Goal: Task Accomplishment & Management: Manage account settings

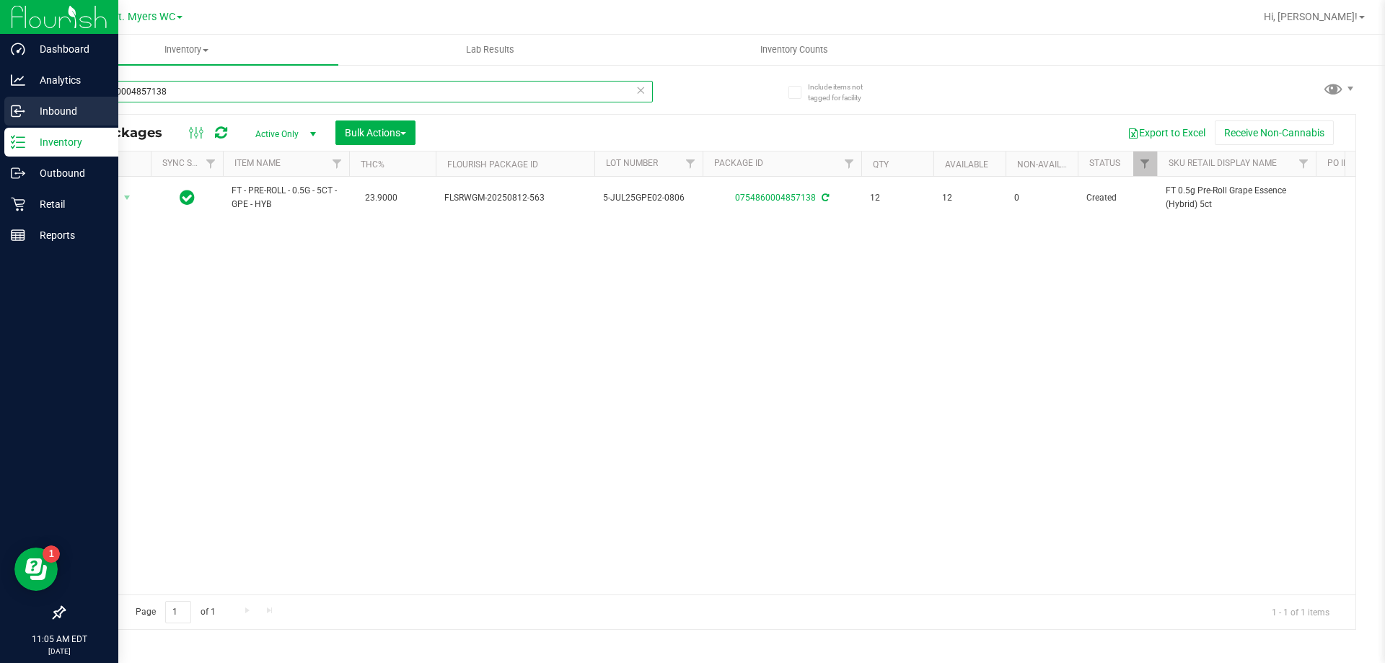
drag, startPoint x: 170, startPoint y: 88, endPoint x: 2, endPoint y: 110, distance: 169.5
click at [0, 102] on div "Dashboard Analytics Inbound Inventory Outbound Retail Reports 11:05 AM EDT [DAT…" at bounding box center [692, 331] width 1385 height 663
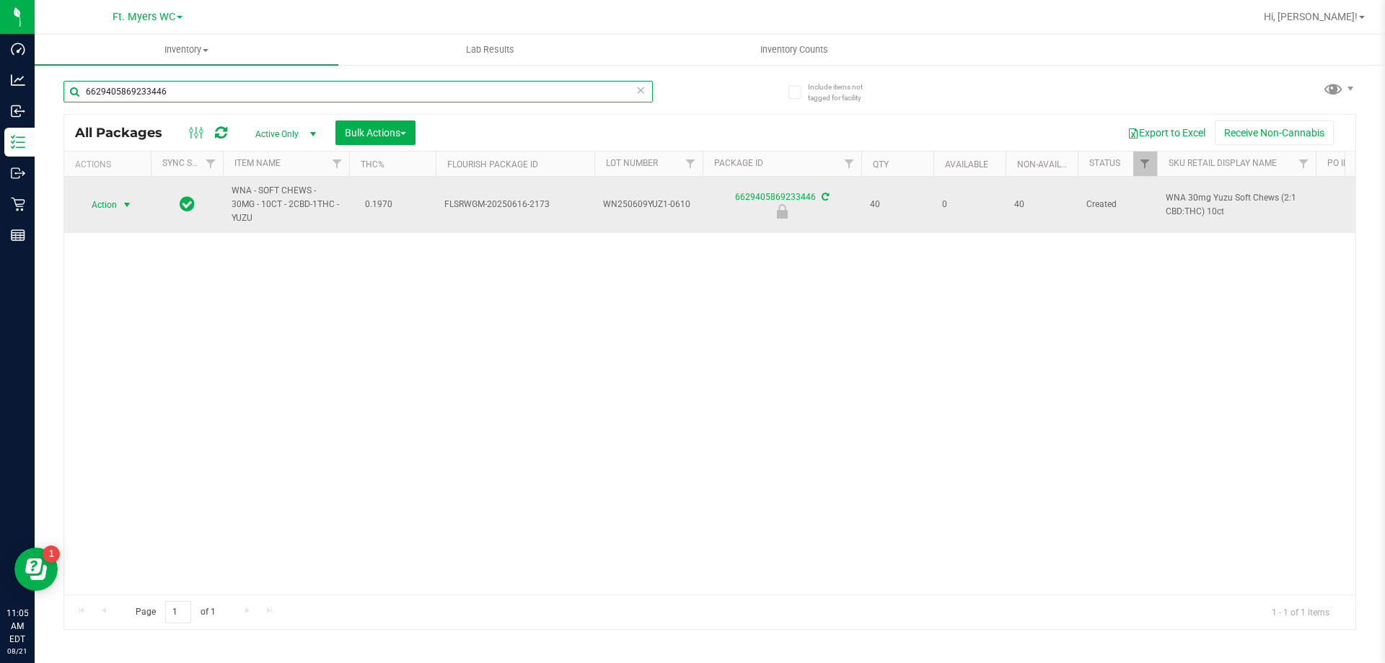
type input "6629405869233446"
click at [128, 202] on span "select" at bounding box center [127, 205] width 12 height 12
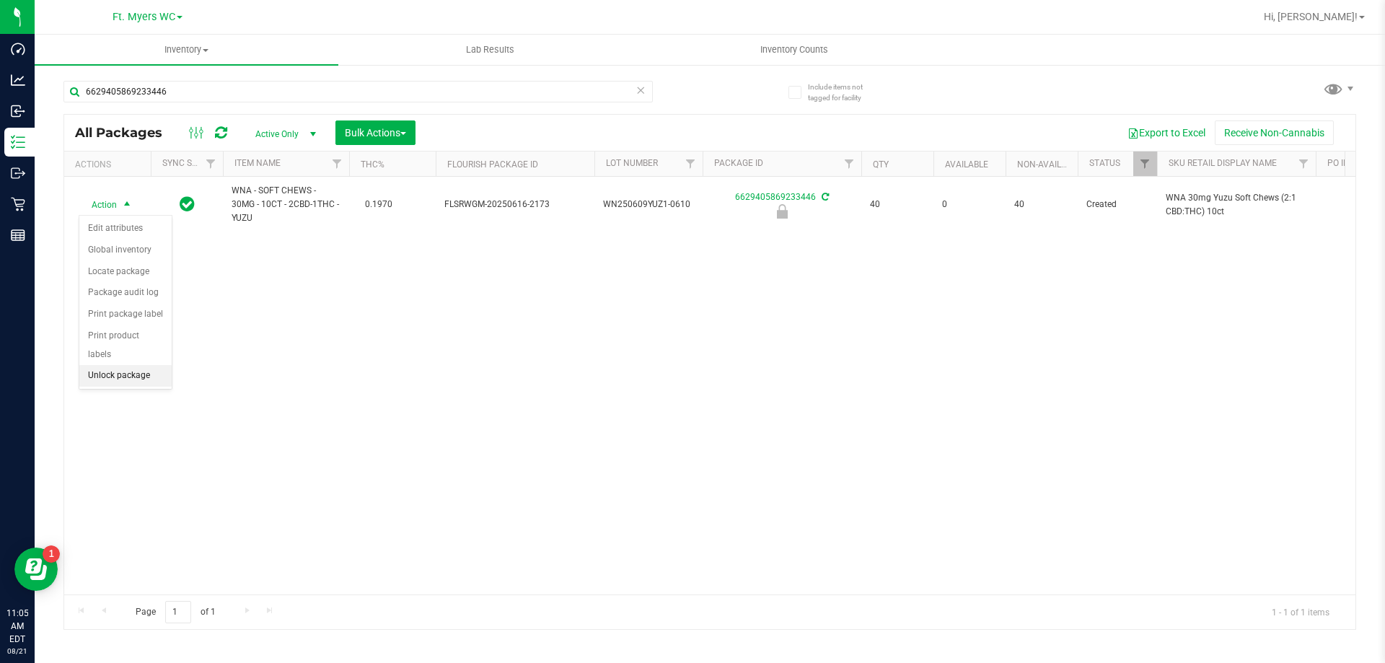
click at [134, 365] on li "Unlock package" at bounding box center [125, 376] width 92 height 22
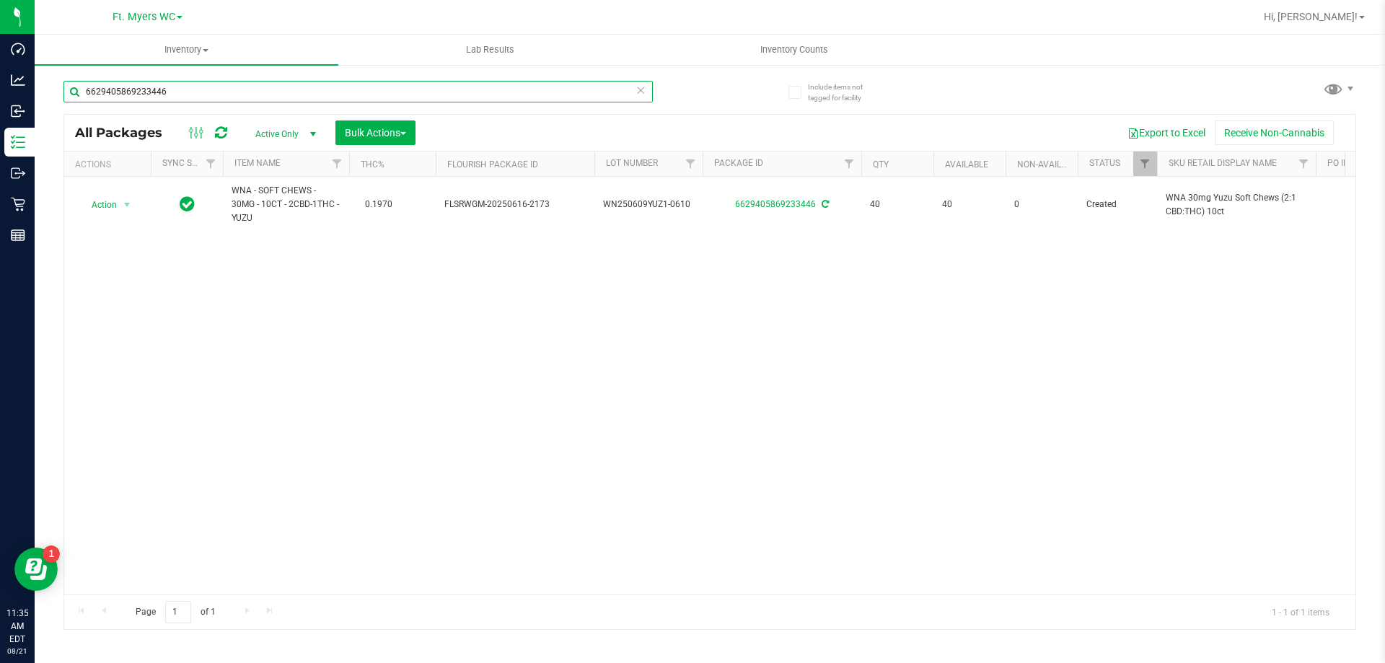
click at [294, 95] on input "6629405869233446" at bounding box center [359, 92] width 590 height 22
type input "6"
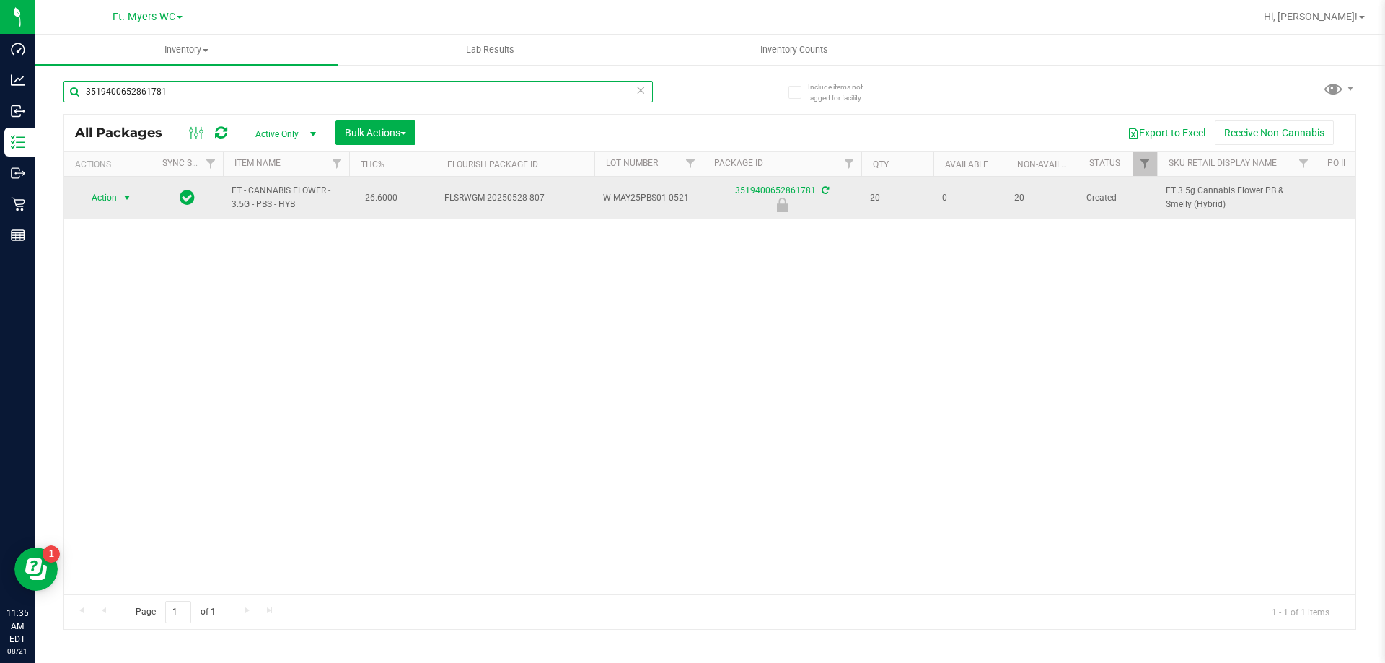
type input "3519400652861781"
click at [127, 200] on span "select" at bounding box center [127, 198] width 12 height 12
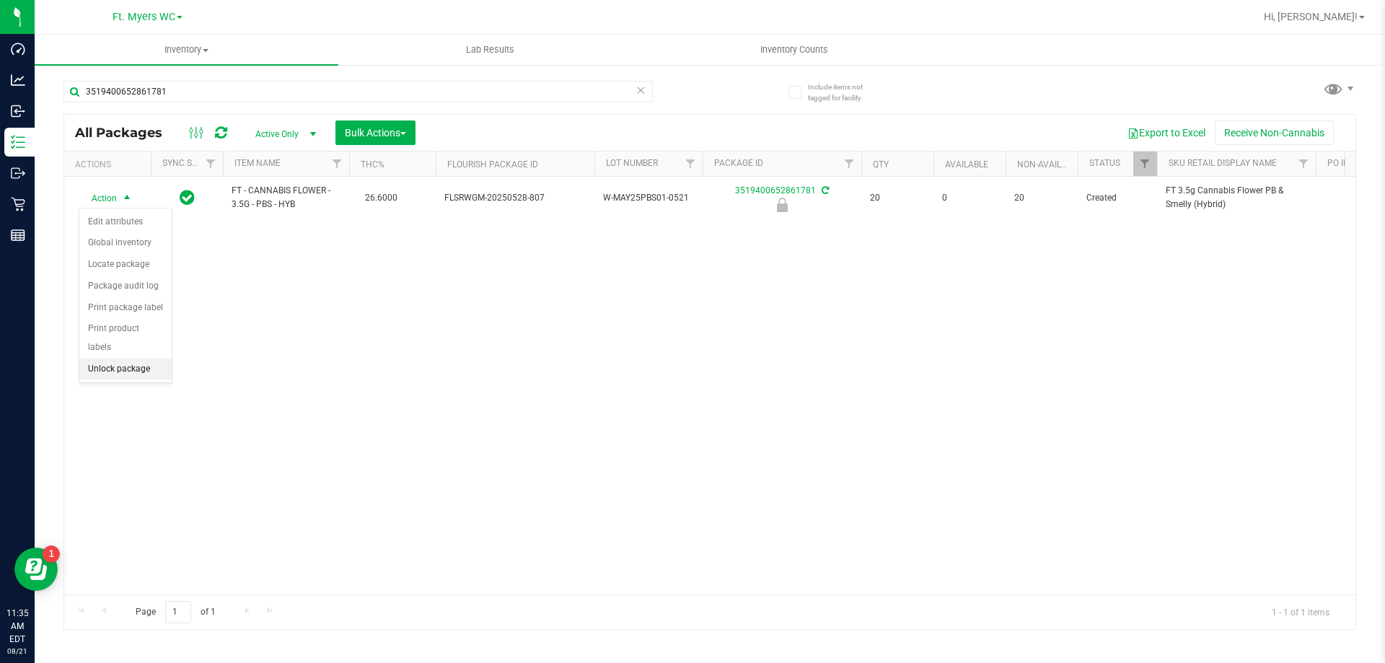
click at [111, 359] on li "Unlock package" at bounding box center [125, 370] width 92 height 22
click at [201, 43] on uib-tab-heading "Inventory All packages All inventory Waste log Create inventory" at bounding box center [187, 50] width 304 height 30
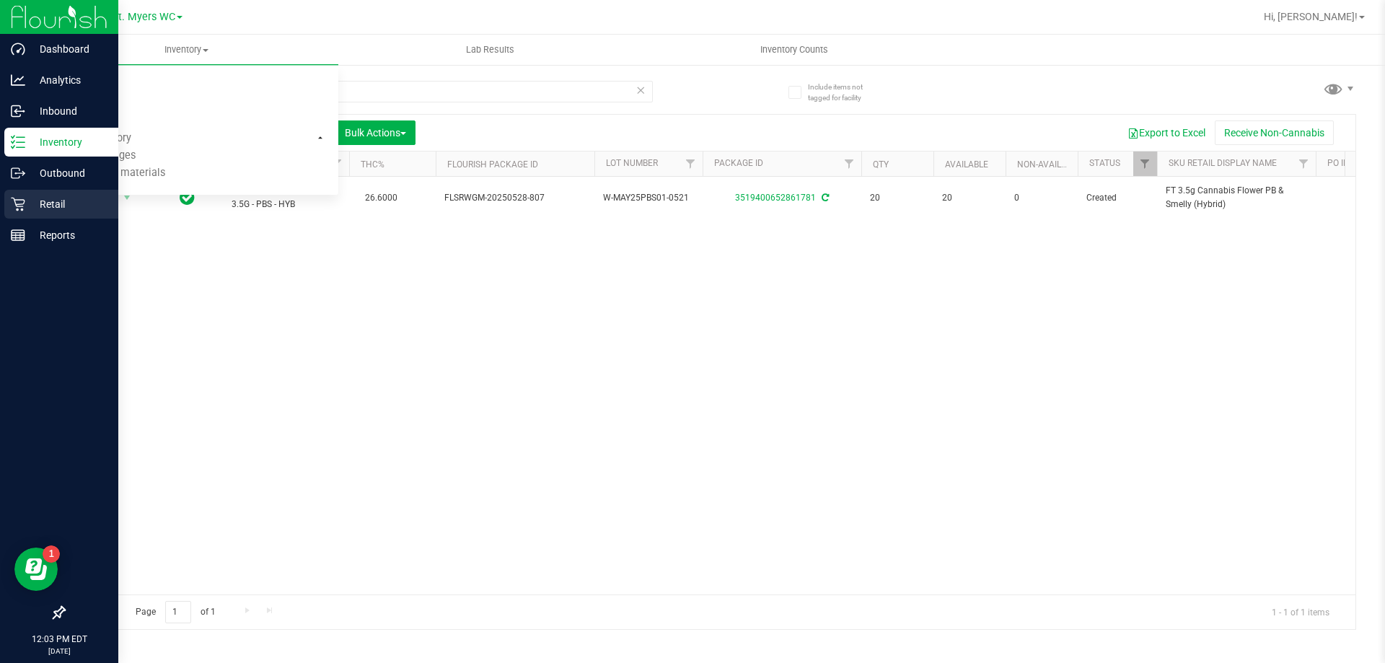
click at [40, 195] on div "Retail" at bounding box center [61, 204] width 114 height 29
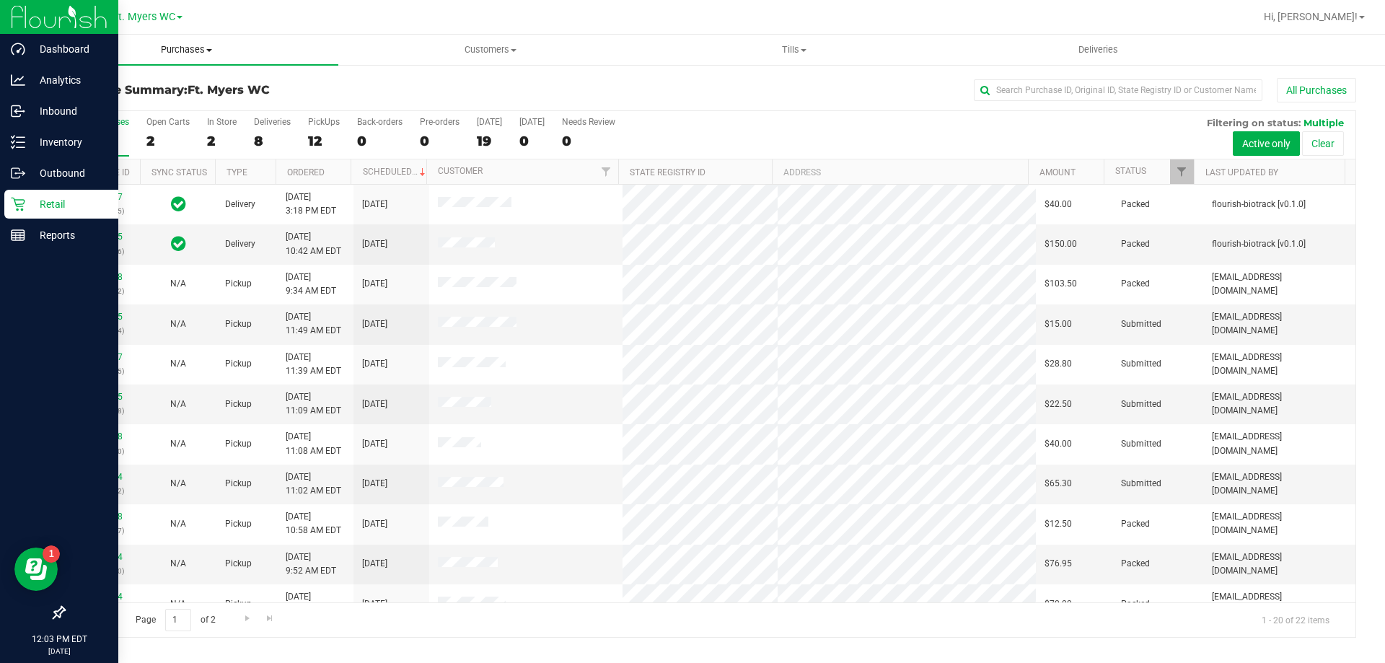
click at [188, 53] on span "Purchases" at bounding box center [187, 49] width 304 height 13
click at [1095, 58] on uib-tab-heading "Deliveries" at bounding box center [1098, 49] width 302 height 29
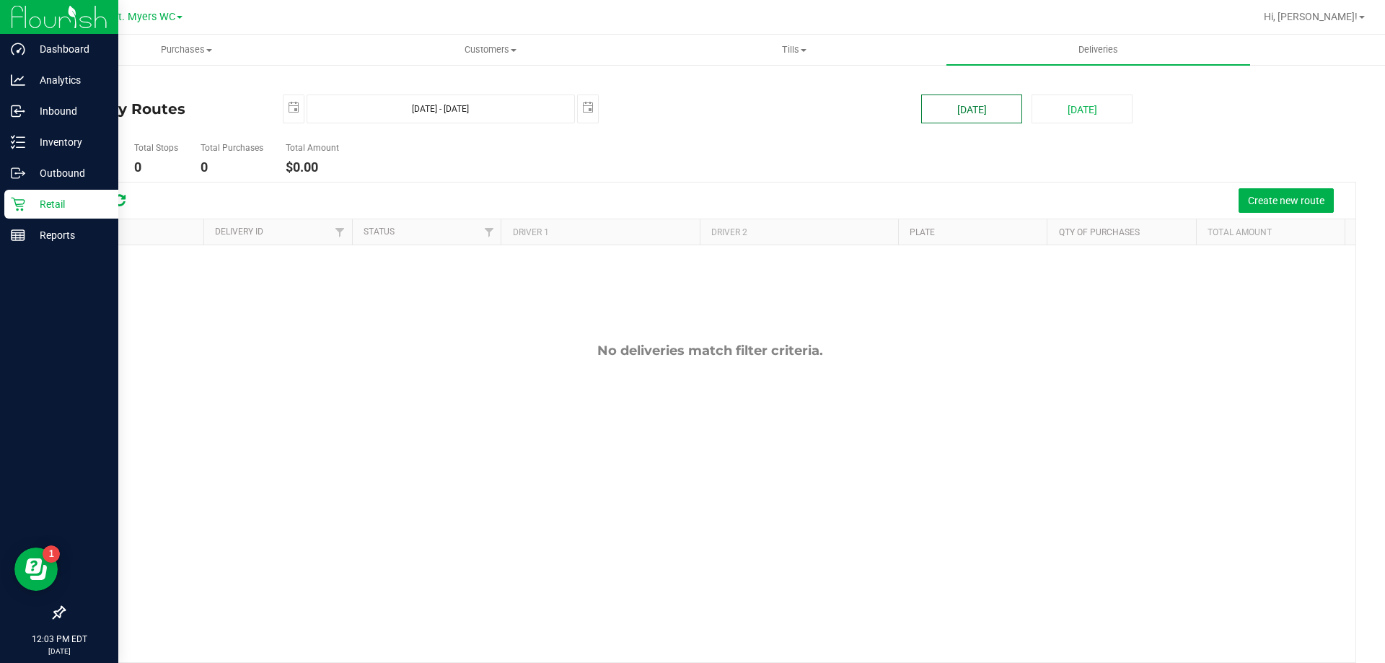
click at [958, 109] on button "[DATE]" at bounding box center [971, 109] width 101 height 29
click at [1301, 209] on button "Create new route" at bounding box center [1286, 200] width 95 height 25
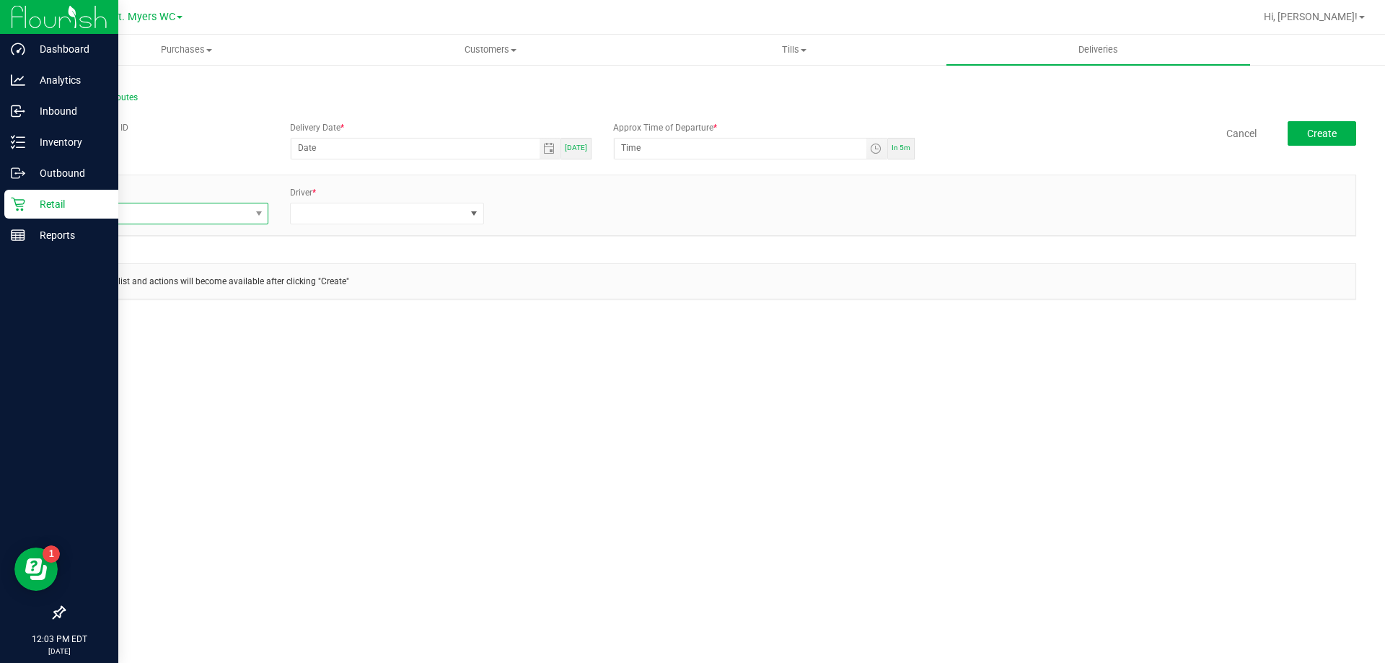
click at [222, 222] on span at bounding box center [163, 213] width 174 height 20
type input "rogue"
click at [227, 372] on li "FL-ROGUE-06" at bounding box center [172, 374] width 192 height 25
click at [345, 210] on span at bounding box center [378, 213] width 174 height 20
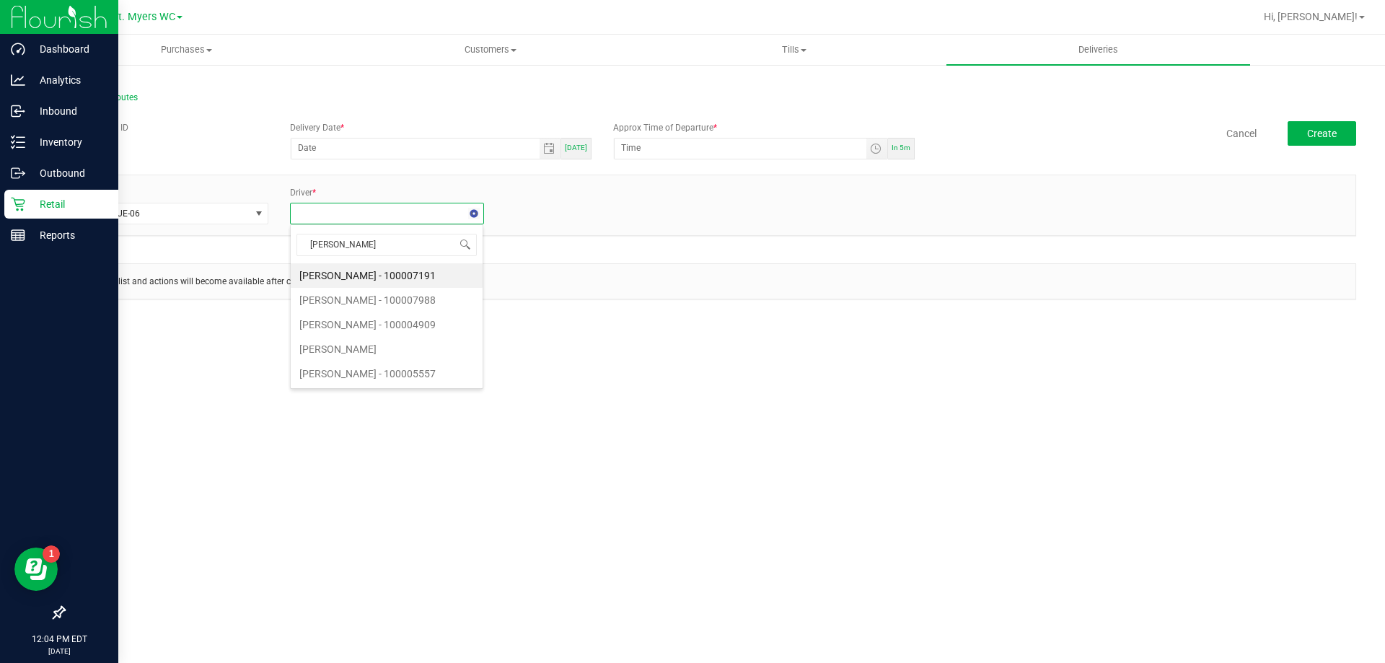
type input "[PERSON_NAME]"
click at [370, 305] on li "[PERSON_NAME] - 100007988" at bounding box center [387, 300] width 192 height 25
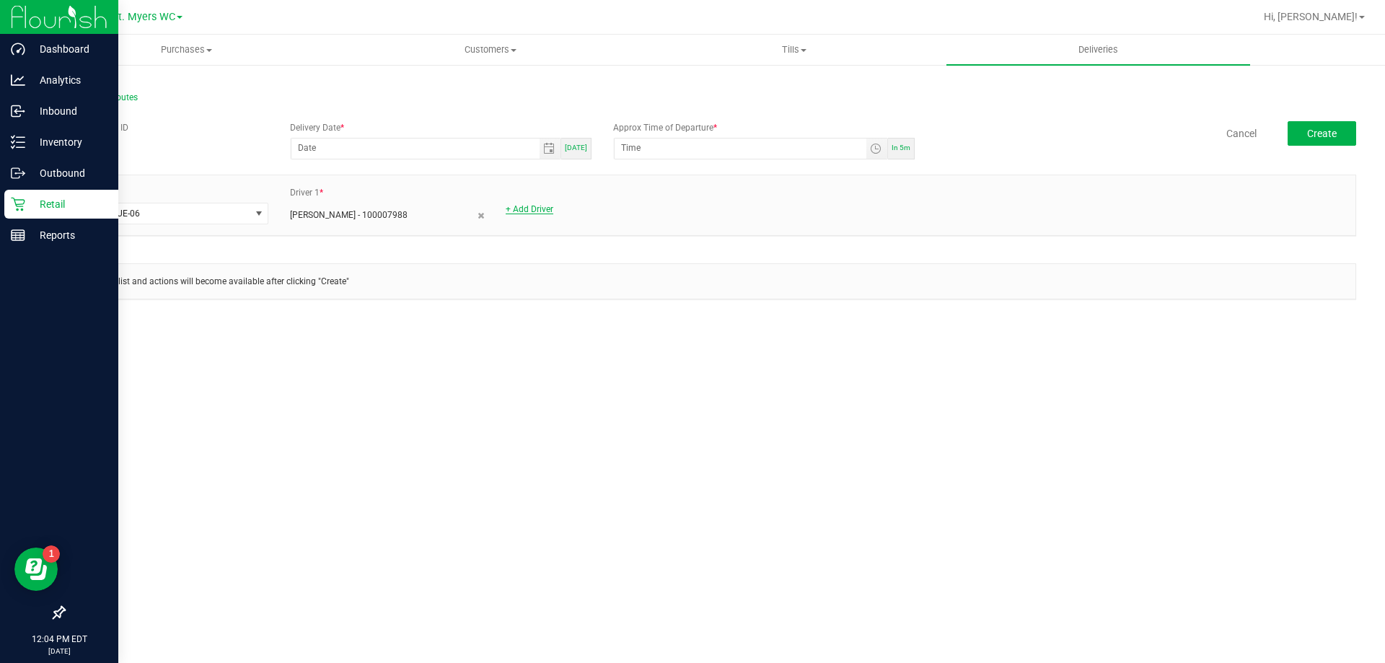
click at [551, 209] on link "+ Add Driver" at bounding box center [530, 209] width 48 height 10
click at [540, 213] on span at bounding box center [594, 213] width 174 height 20
click at [560, 243] on input "[DEMOGRAPHIC_DATA]" at bounding box center [602, 245] width 180 height 22
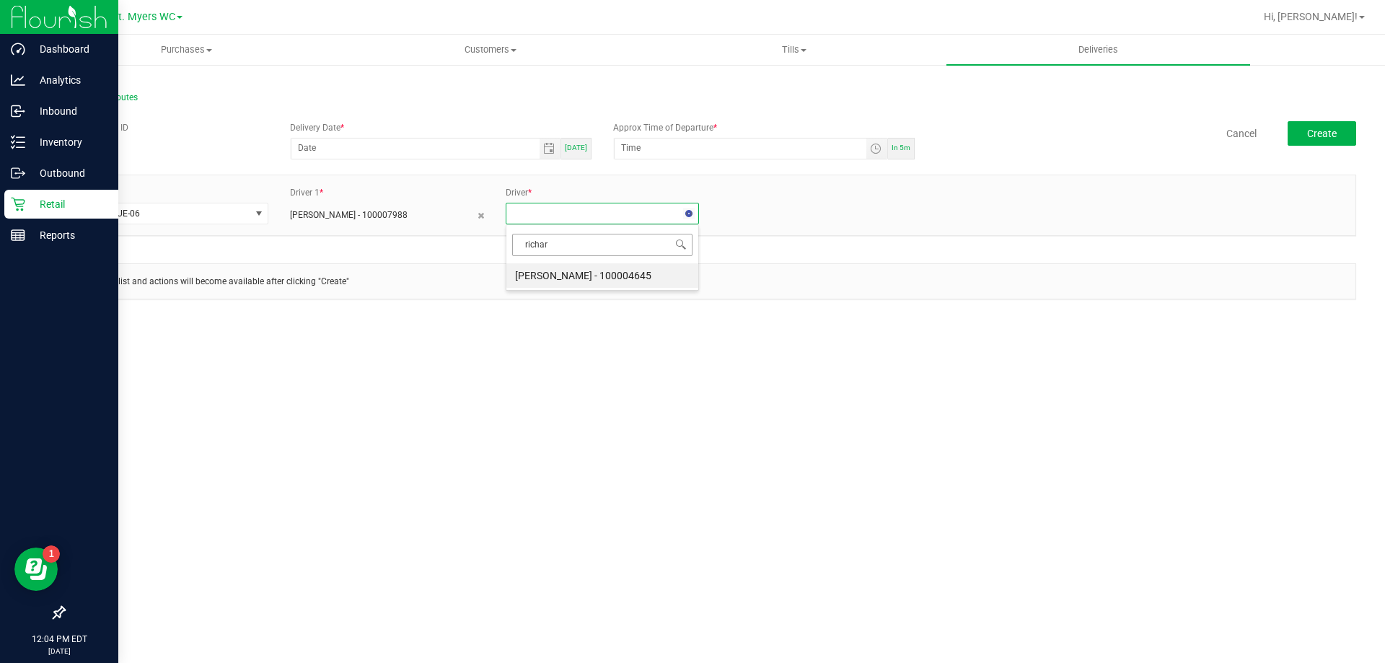
type input "[PERSON_NAME]"
click at [616, 281] on li "[PERSON_NAME]" at bounding box center [603, 275] width 192 height 25
click at [1318, 139] on span "Create" at bounding box center [1323, 134] width 30 height 12
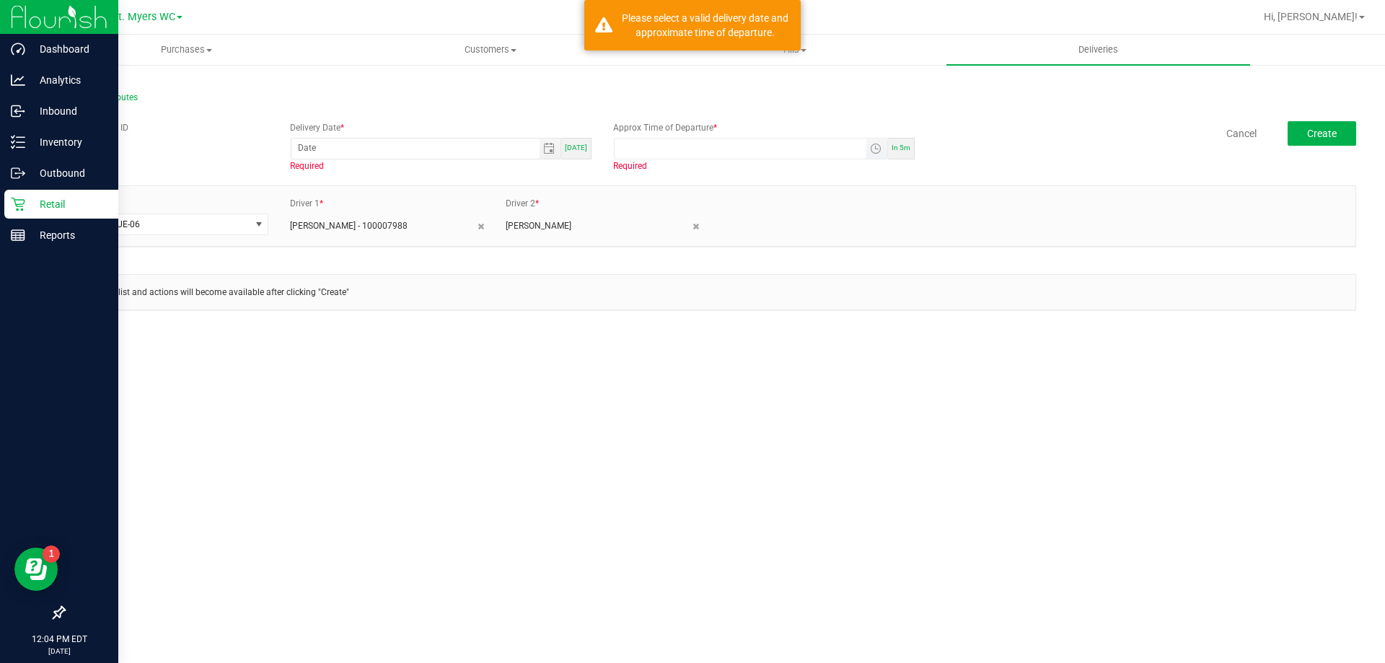
type input "hour:minute AM"
click at [747, 148] on input "hour:minute AM" at bounding box center [741, 148] width 252 height 18
type input "month/day/year"
click at [512, 146] on input "month/day/year" at bounding box center [416, 148] width 248 height 18
type input "08/21/0002"
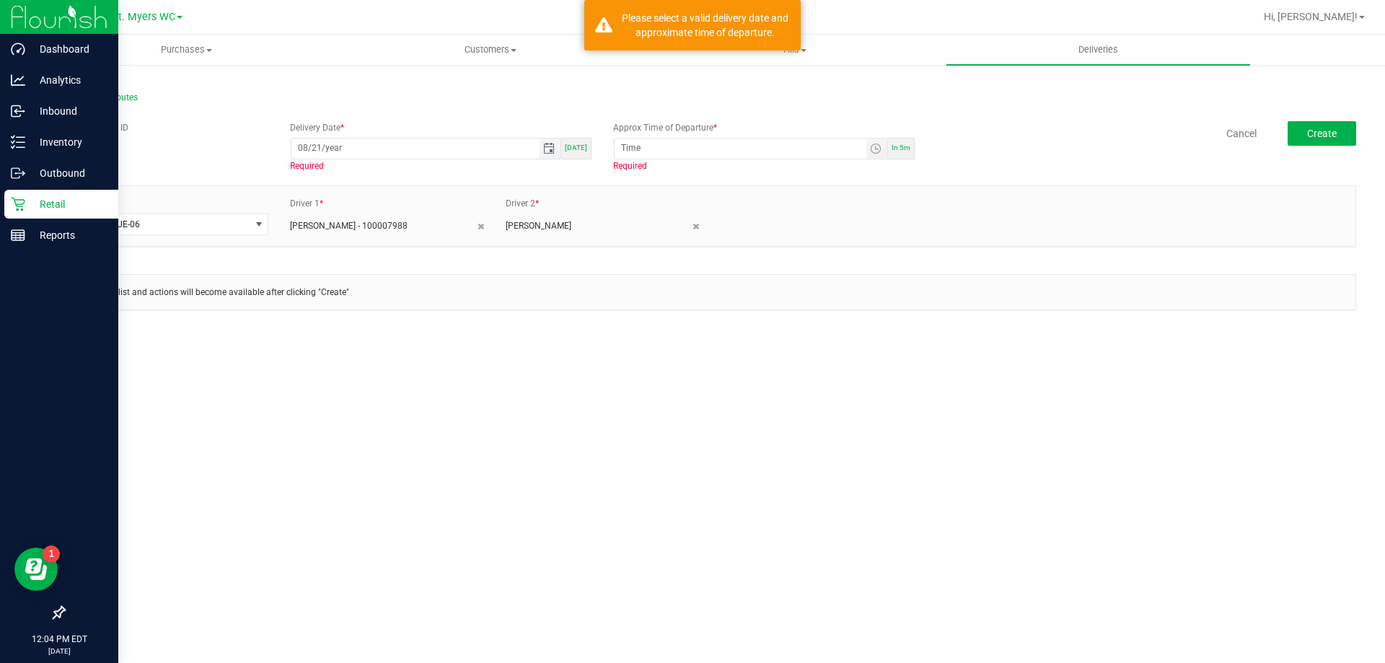
type input "12:00 AM"
type input "[DATE]"
click at [631, 144] on input "12:00 AM" at bounding box center [741, 148] width 252 height 18
click at [642, 149] on input "1:00 AM" at bounding box center [741, 148] width 252 height 18
type input "1:00 PM"
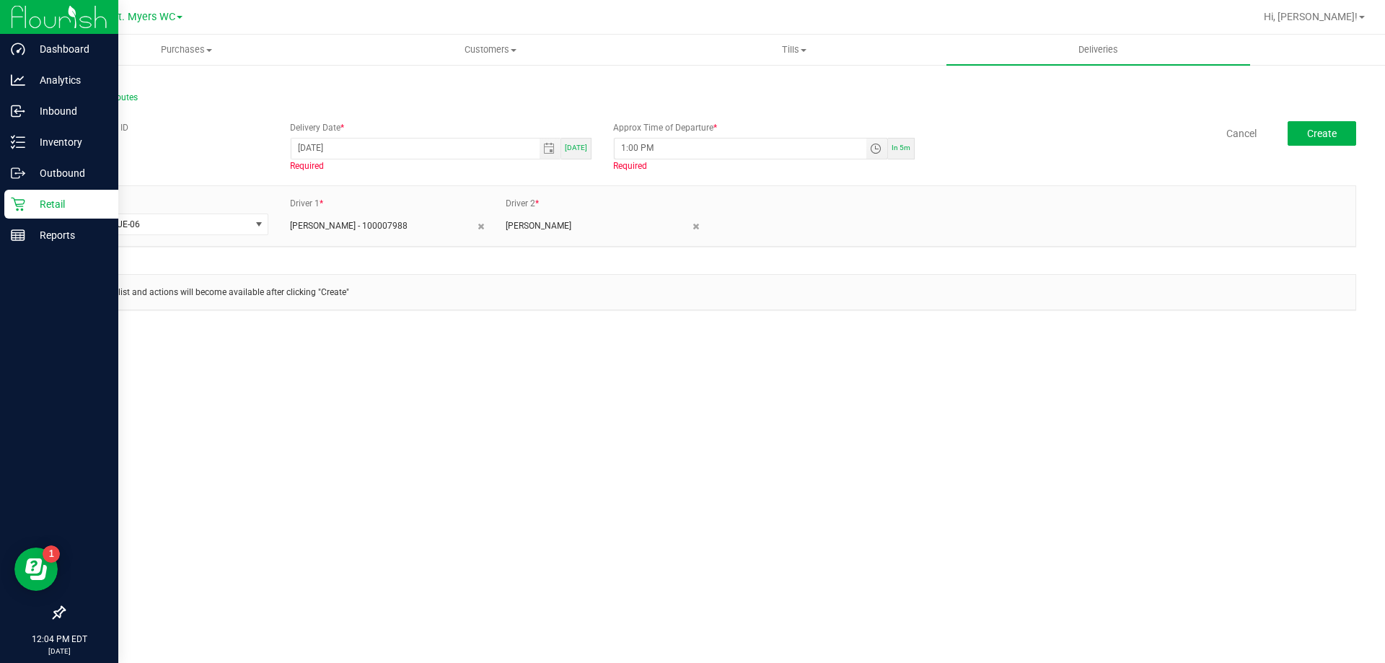
click at [582, 399] on div "Purchases Summary of purchases Fulfillment All purchases Customers All customer…" at bounding box center [710, 349] width 1351 height 629
click at [1297, 131] on button "Create" at bounding box center [1322, 133] width 69 height 25
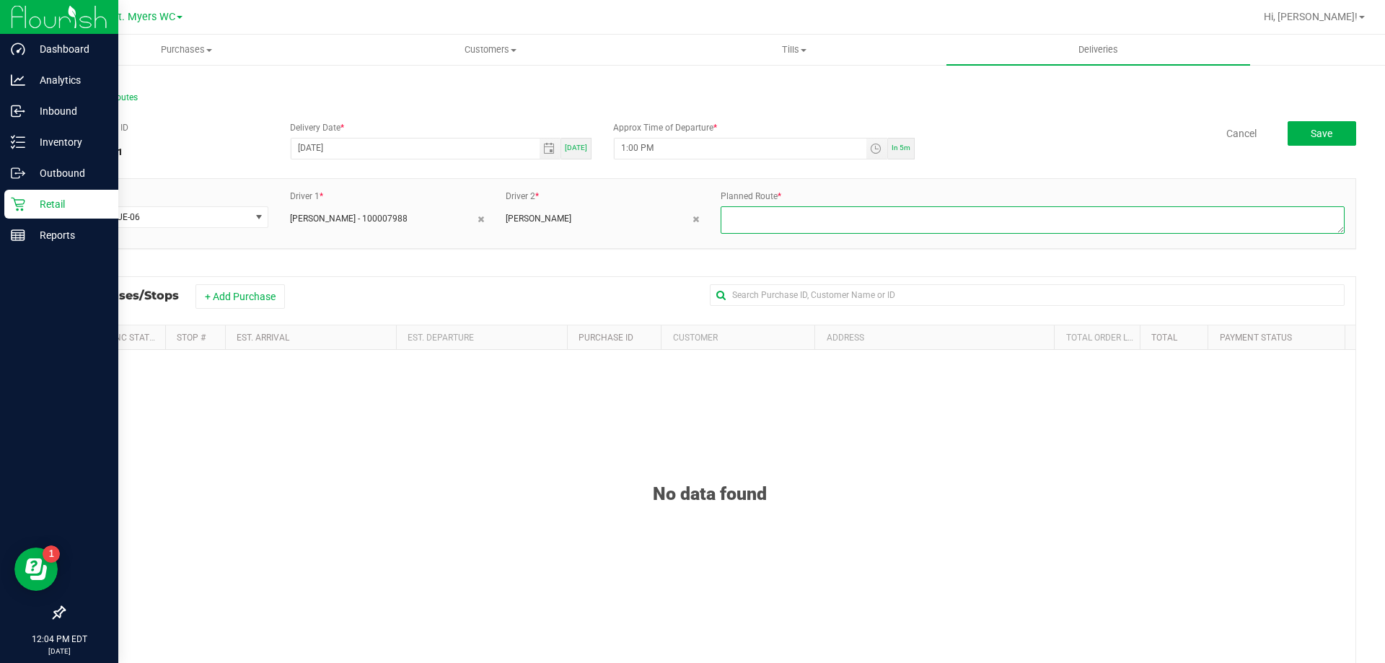
click at [727, 211] on textarea at bounding box center [1033, 219] width 624 height 27
type textarea "1 of 1"
click at [237, 301] on button "+ Add Purchase" at bounding box center [240, 296] width 89 height 25
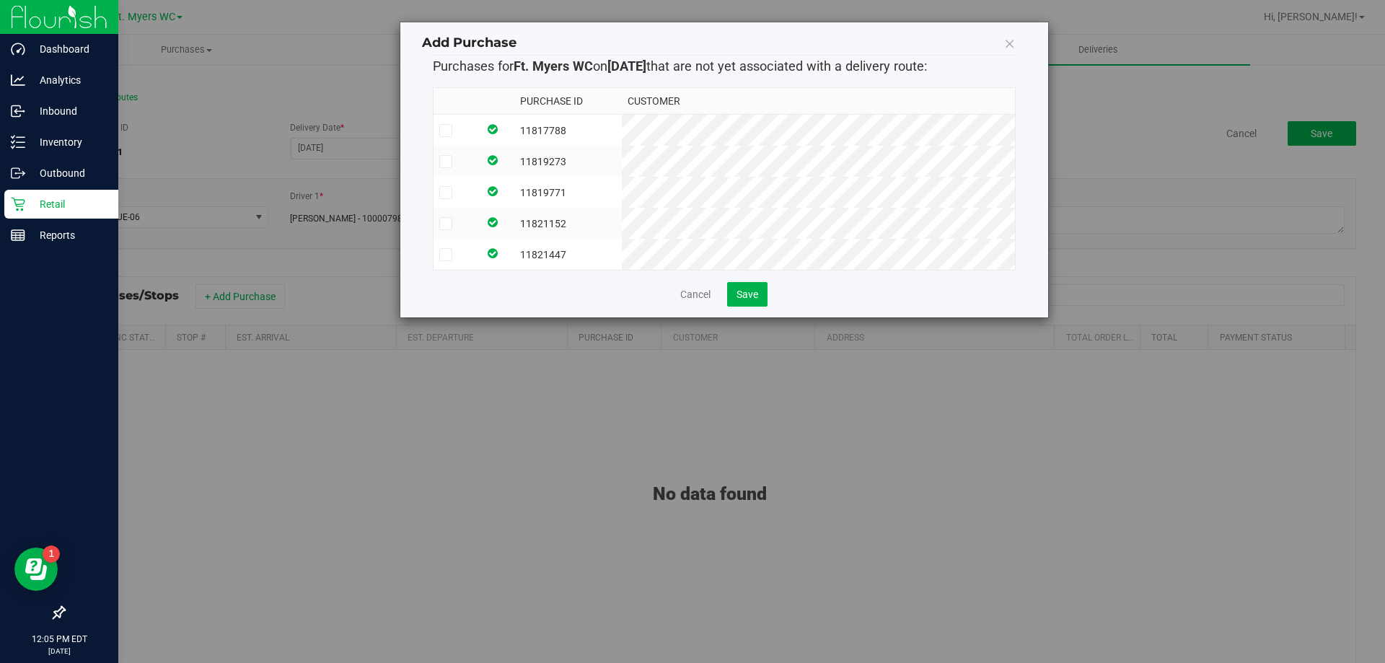
click at [452, 256] on span at bounding box center [445, 254] width 13 height 13
click at [0, 0] on input "checkbox" at bounding box center [0, 0] width 0 height 0
click at [449, 205] on td at bounding box center [456, 192] width 45 height 31
click at [446, 216] on td at bounding box center [456, 223] width 45 height 31
click at [445, 162] on icon at bounding box center [445, 162] width 9 height 0
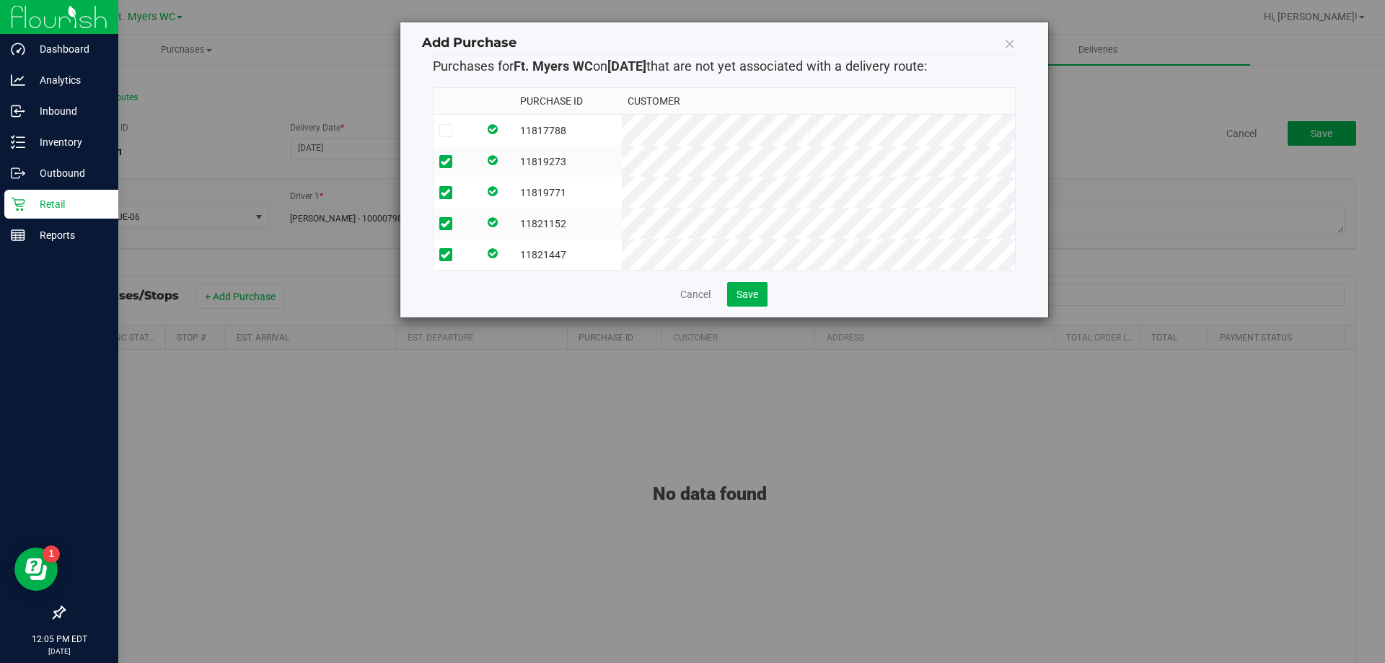
click at [0, 0] on input "checkbox" at bounding box center [0, 0] width 0 height 0
click at [454, 104] on th at bounding box center [456, 101] width 45 height 27
click at [454, 121] on td at bounding box center [456, 131] width 45 height 32
click at [747, 296] on button "Save" at bounding box center [747, 294] width 40 height 25
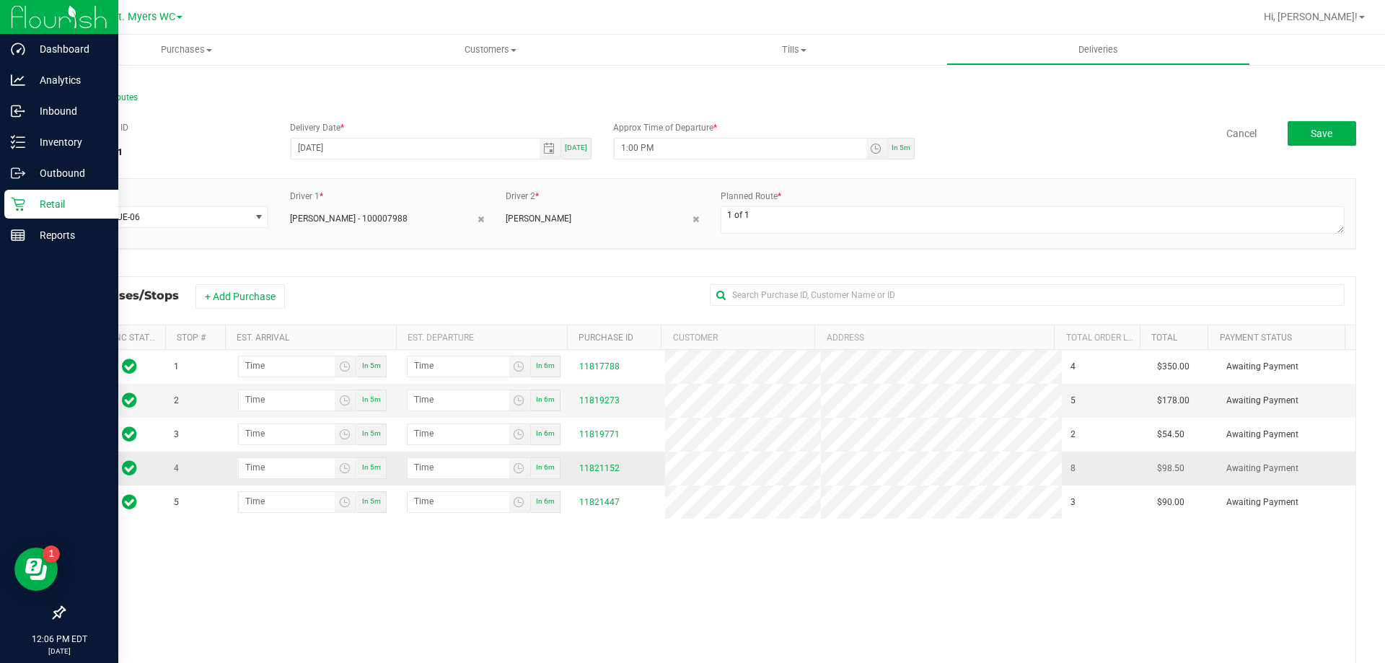
click at [82, 470] on td at bounding box center [78, 469] width 29 height 34
drag, startPoint x: 84, startPoint y: 472, endPoint x: 85, endPoint y: 349, distance: 122.7
click at [85, 349] on div "Sync Status Stop # Est. Arrival Est. Departure Purchase ID Customer Address Tot…" at bounding box center [710, 564] width 1293 height 478
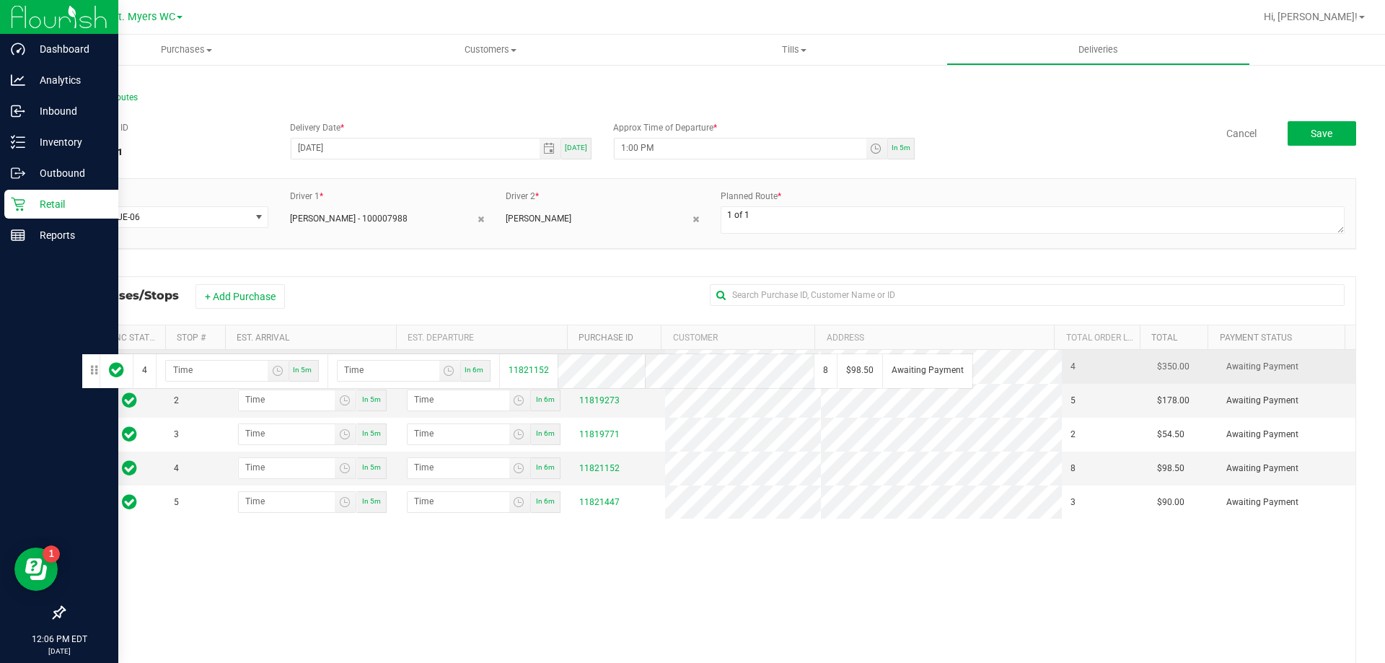
drag, startPoint x: 80, startPoint y: 465, endPoint x: 79, endPoint y: 352, distance: 113.3
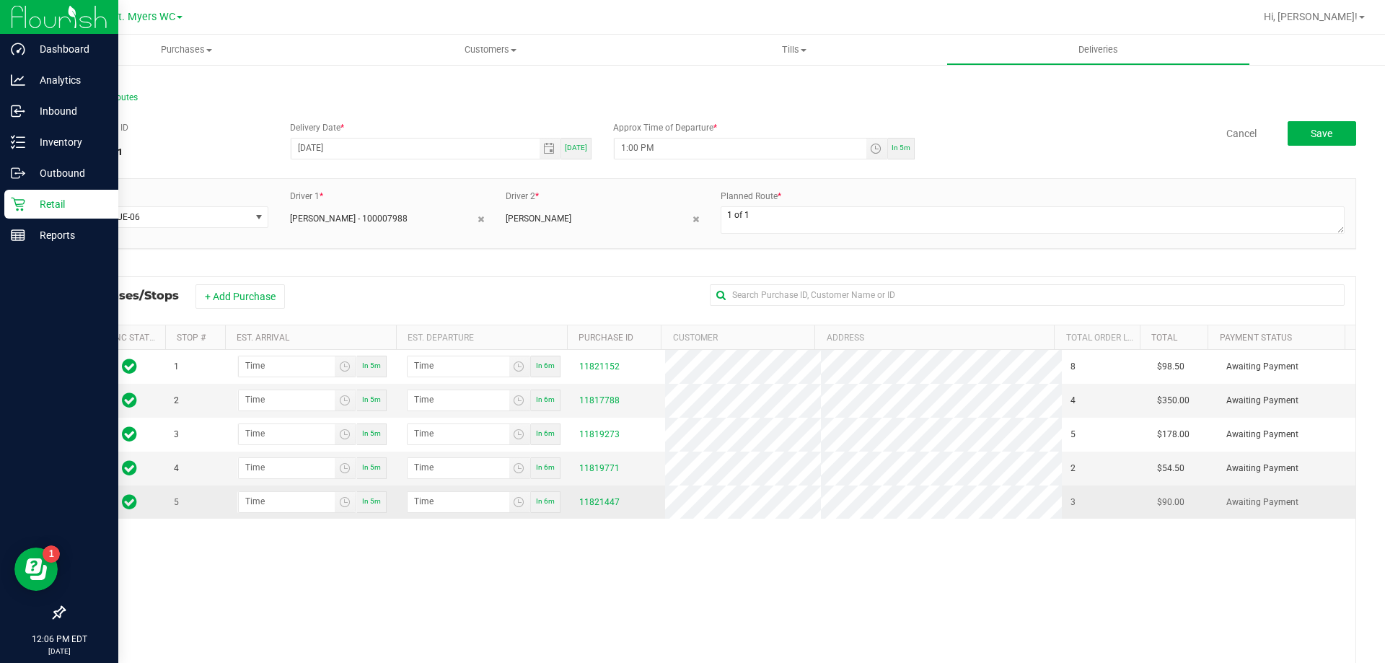
click at [76, 505] on td at bounding box center [78, 502] width 29 height 33
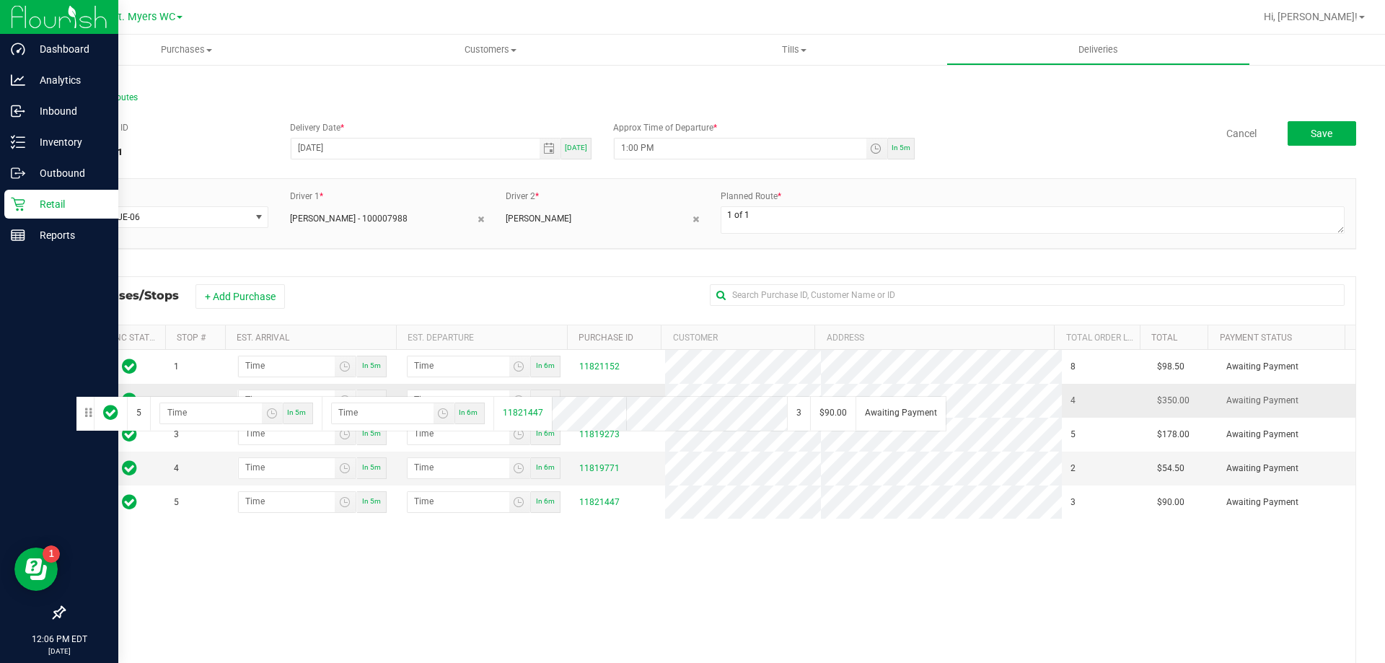
drag, startPoint x: 80, startPoint y: 506, endPoint x: 74, endPoint y: 395, distance: 111.3
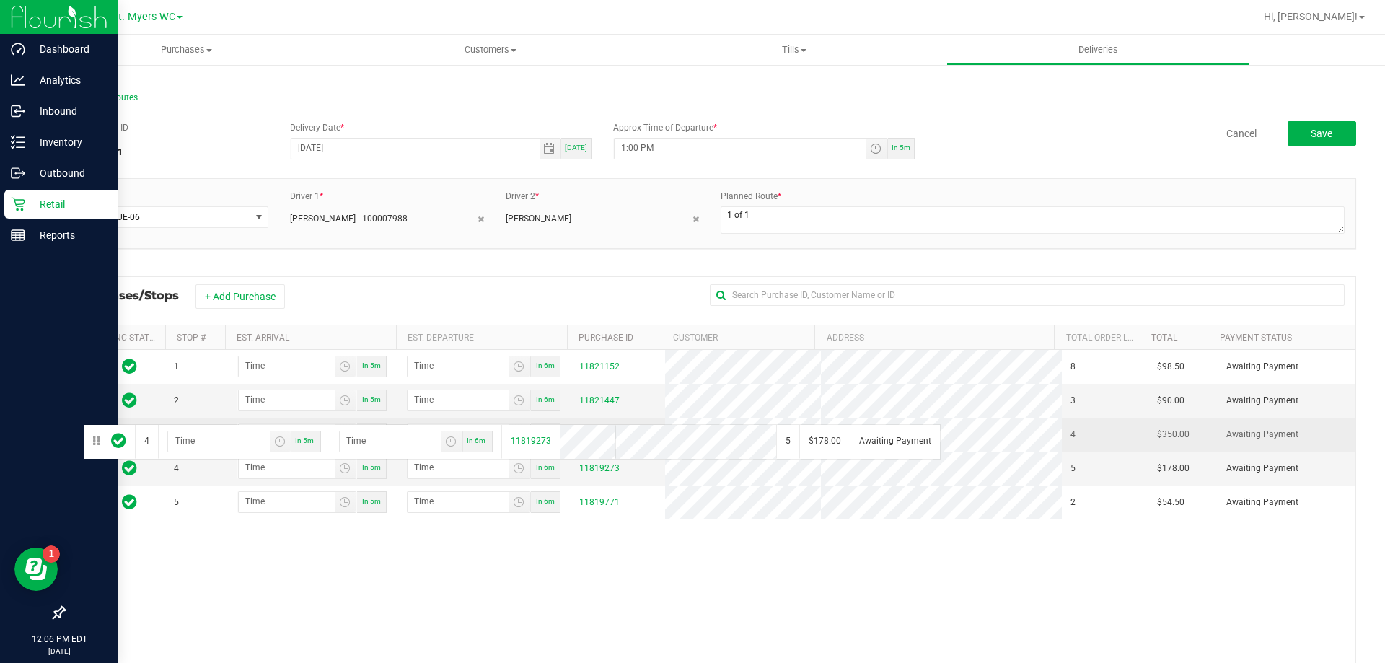
drag, startPoint x: 84, startPoint y: 473, endPoint x: 82, endPoint y: 423, distance: 50.6
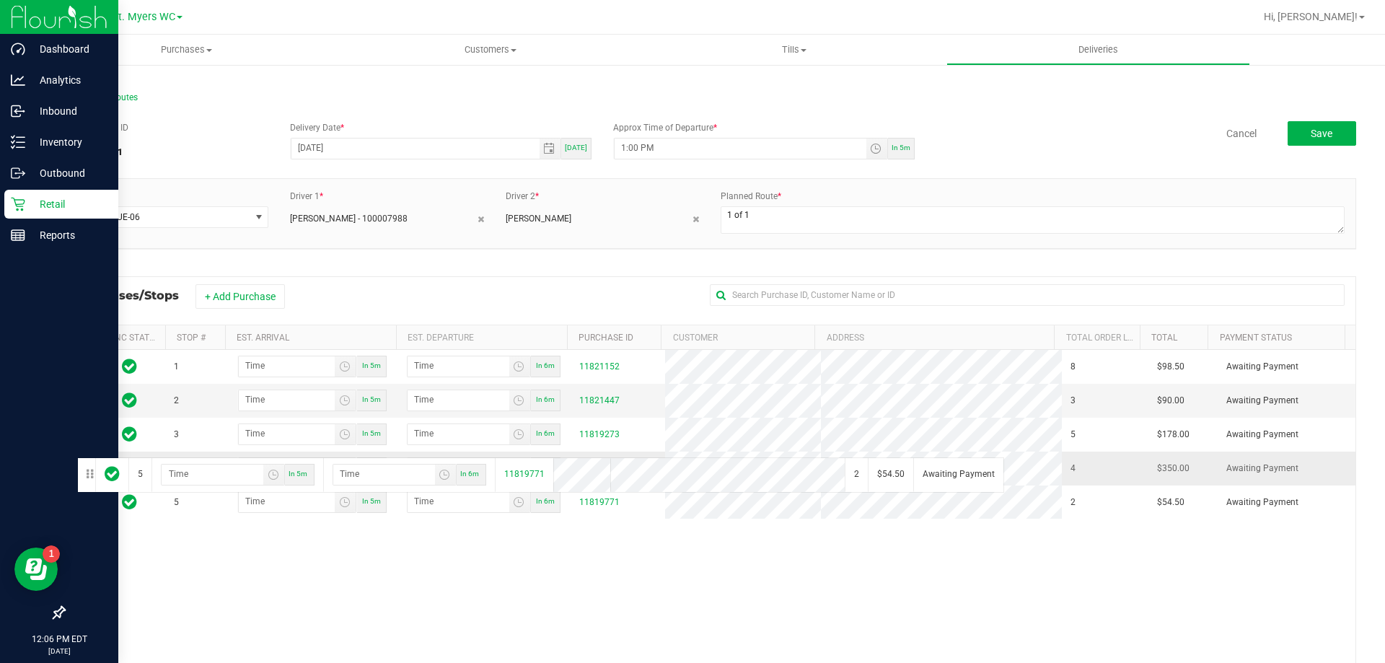
drag, startPoint x: 83, startPoint y: 507, endPoint x: 75, endPoint y: 455, distance: 52.6
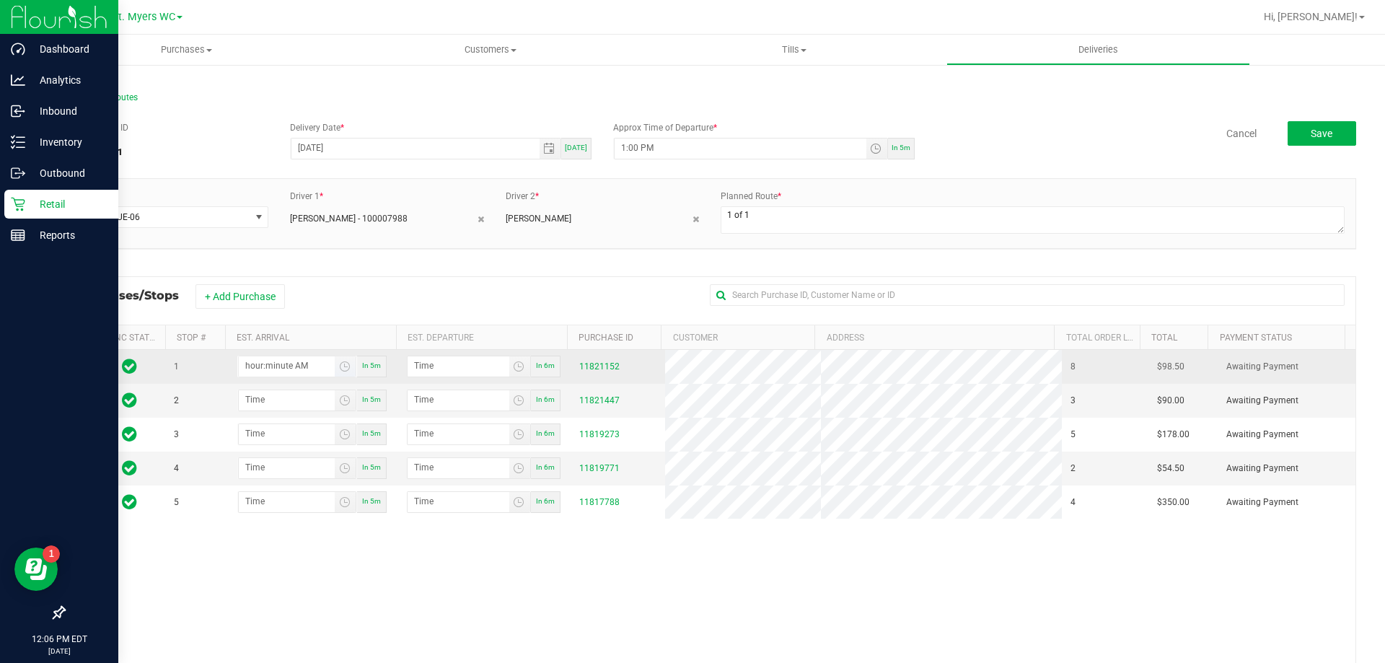
click at [260, 363] on input "hour:minute AM" at bounding box center [287, 365] width 96 height 18
type input "12:03 AM"
type input "12:04 AM"
type input "12:30 AM"
type input "12:31 AM"
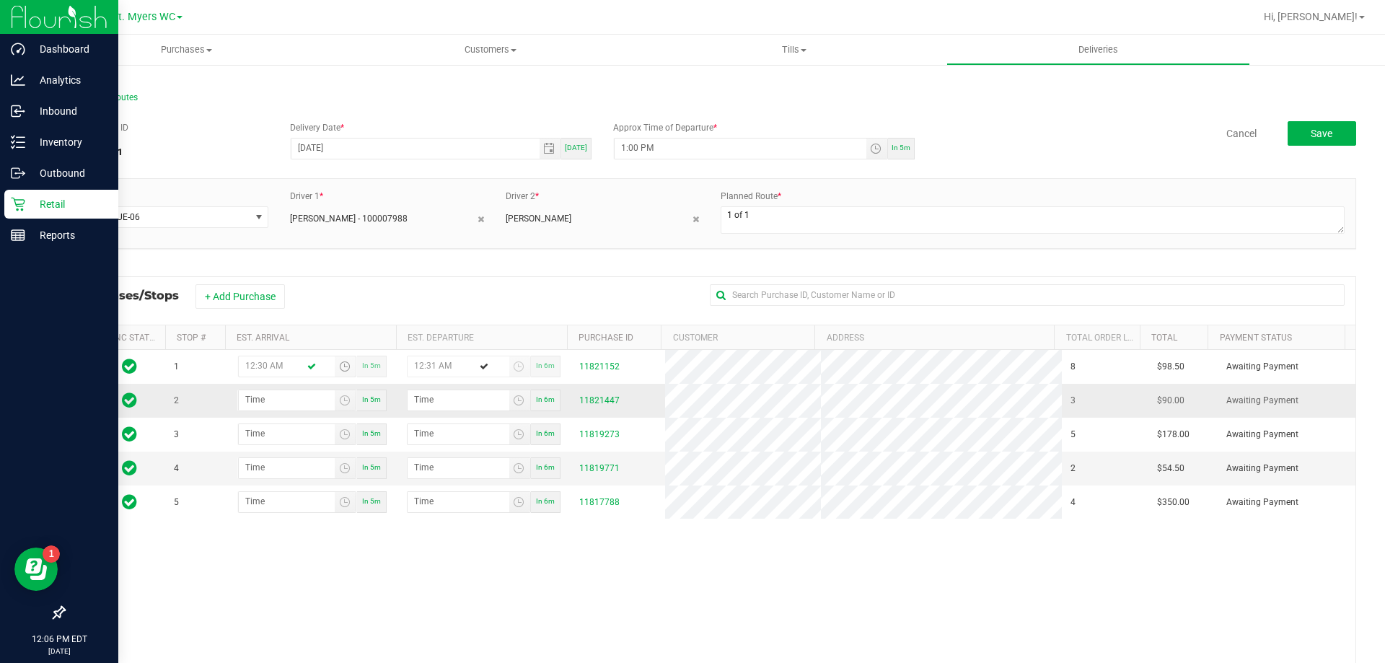
type input "12:30 PM"
type input "12:31 PM"
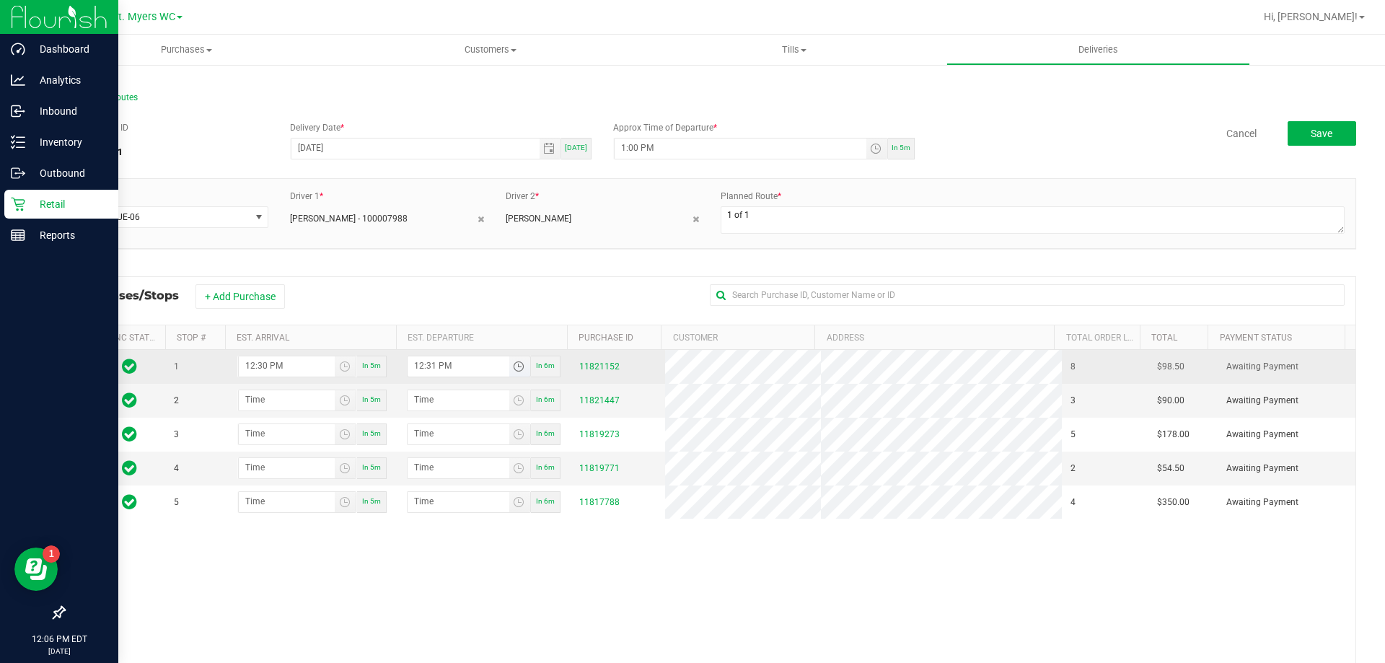
click at [427, 364] on input "12:31 PM" at bounding box center [459, 365] width 102 height 18
type input "12:02 PM"
type input "12:35 PM"
click at [262, 369] on input "12:02 PM" at bounding box center [287, 365] width 96 height 18
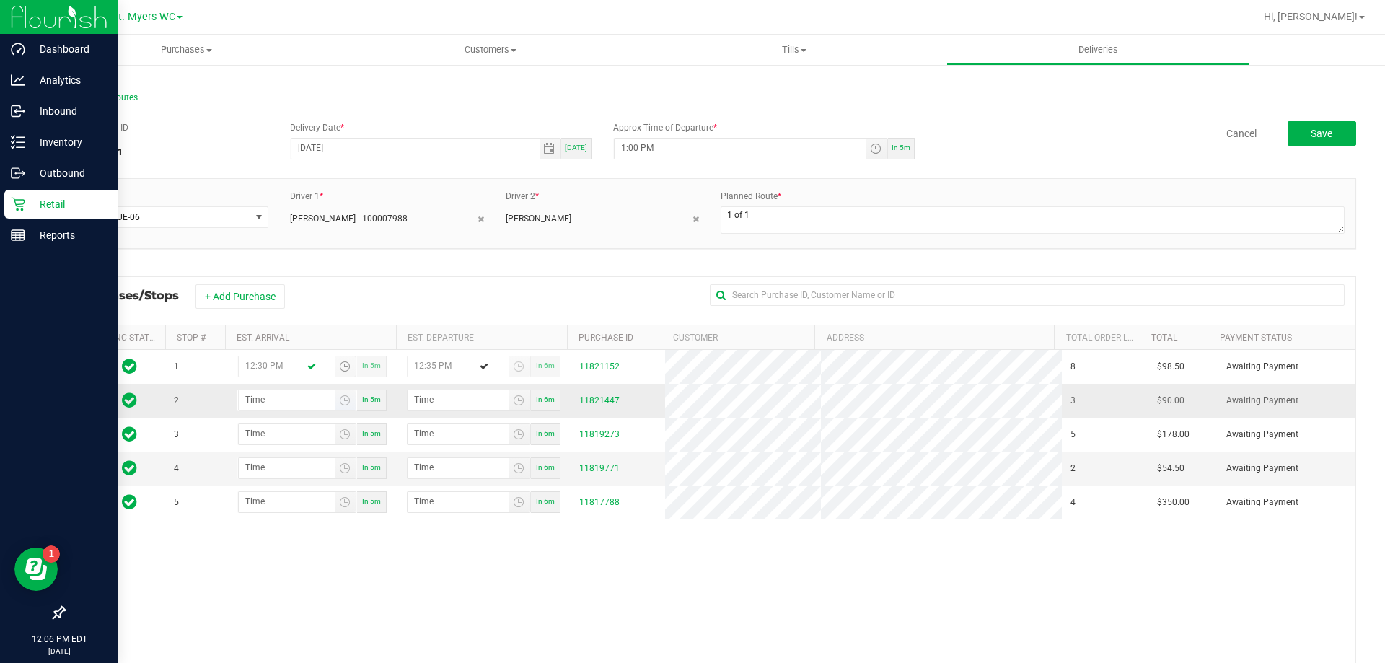
type input "12:30 PM"
click at [254, 400] on input "hour:minute AM" at bounding box center [287, 399] width 96 height 18
type input "12:05 AM"
type input "12:06 AM"
type input "12:50 AM"
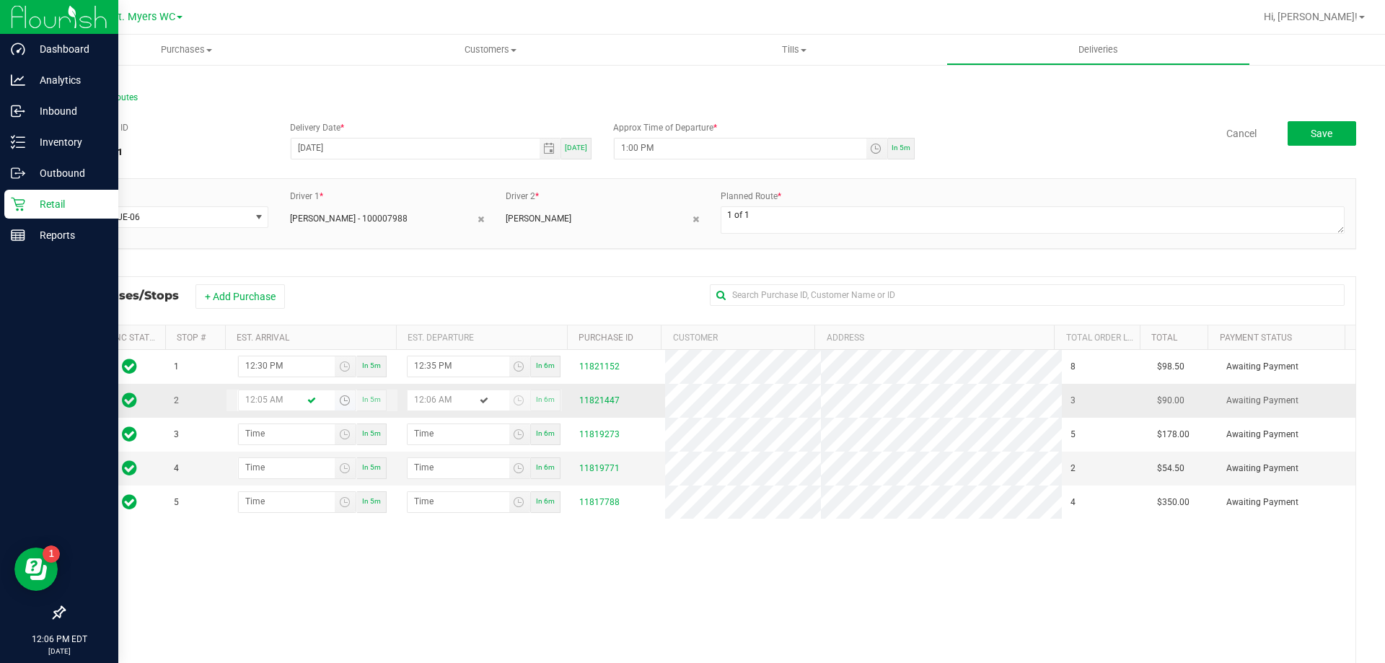
type input "12:51 AM"
type input "12:50 PM"
type input "12:51 PM"
click at [427, 398] on input "12:51 PM" at bounding box center [459, 399] width 102 height 18
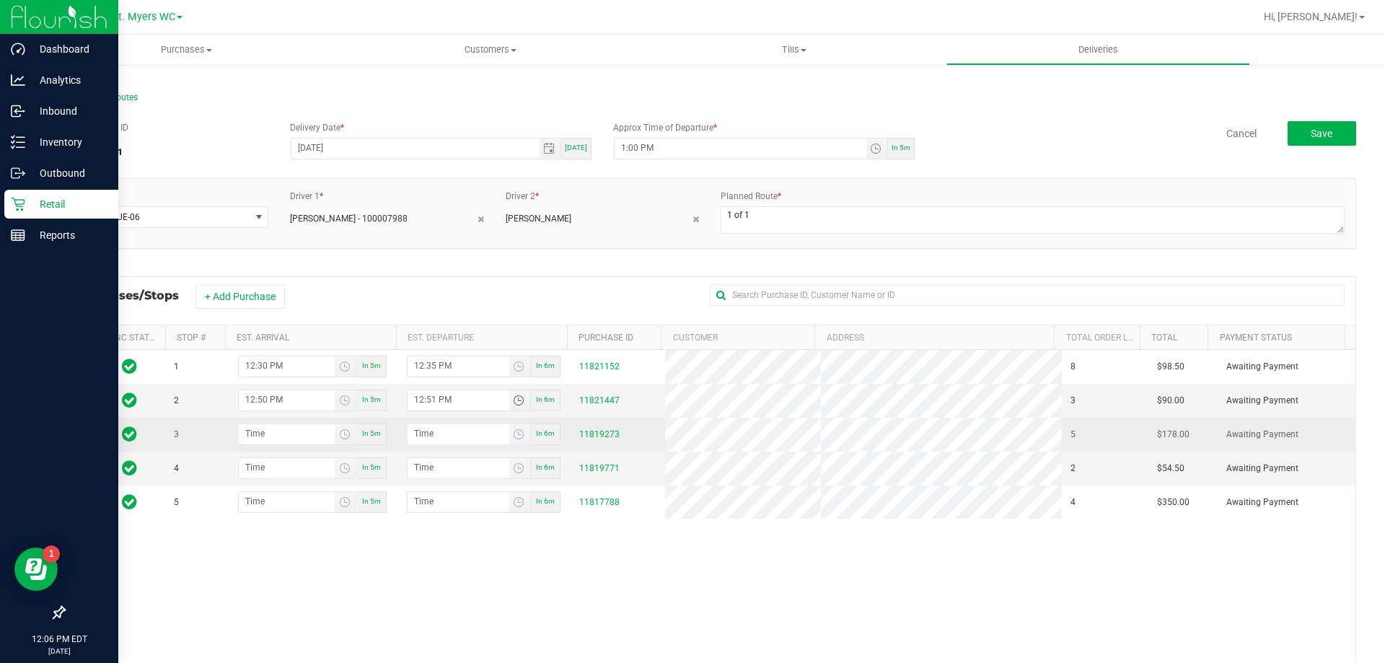
type input "12:04 PM"
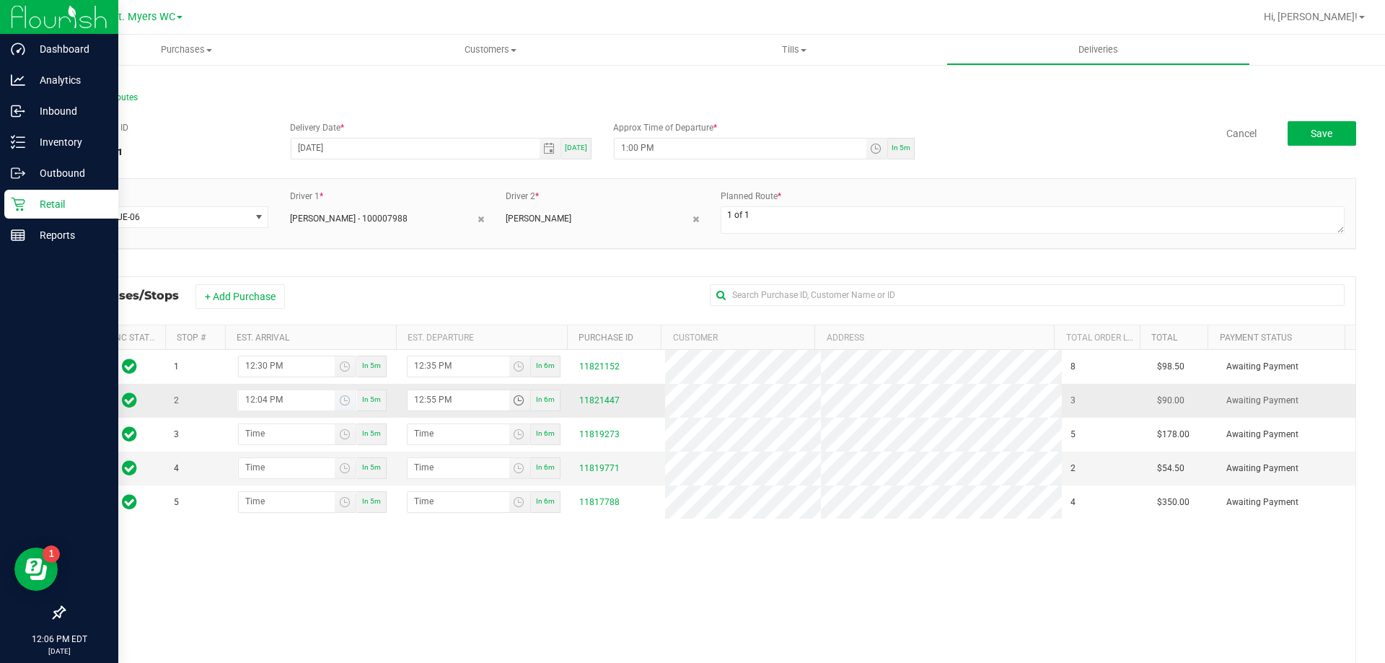
type input "12:55 PM"
click at [259, 400] on input "12:04 PM" at bounding box center [287, 399] width 96 height 18
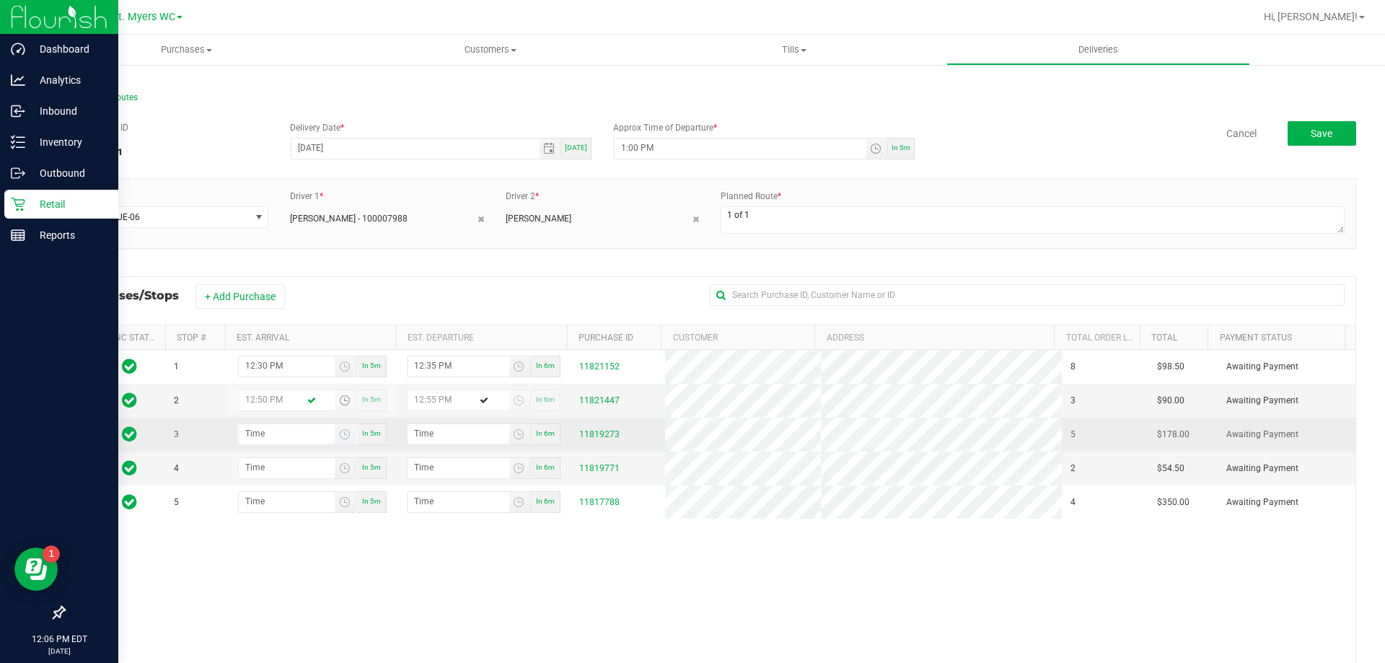
type input "12:50 PM"
click at [253, 434] on input "hour:minute AM" at bounding box center [287, 433] width 96 height 18
click at [269, 432] on input "1:minute AM" at bounding box center [287, 433] width 96 height 18
type input "1:01 AM"
type input "1:02 AM"
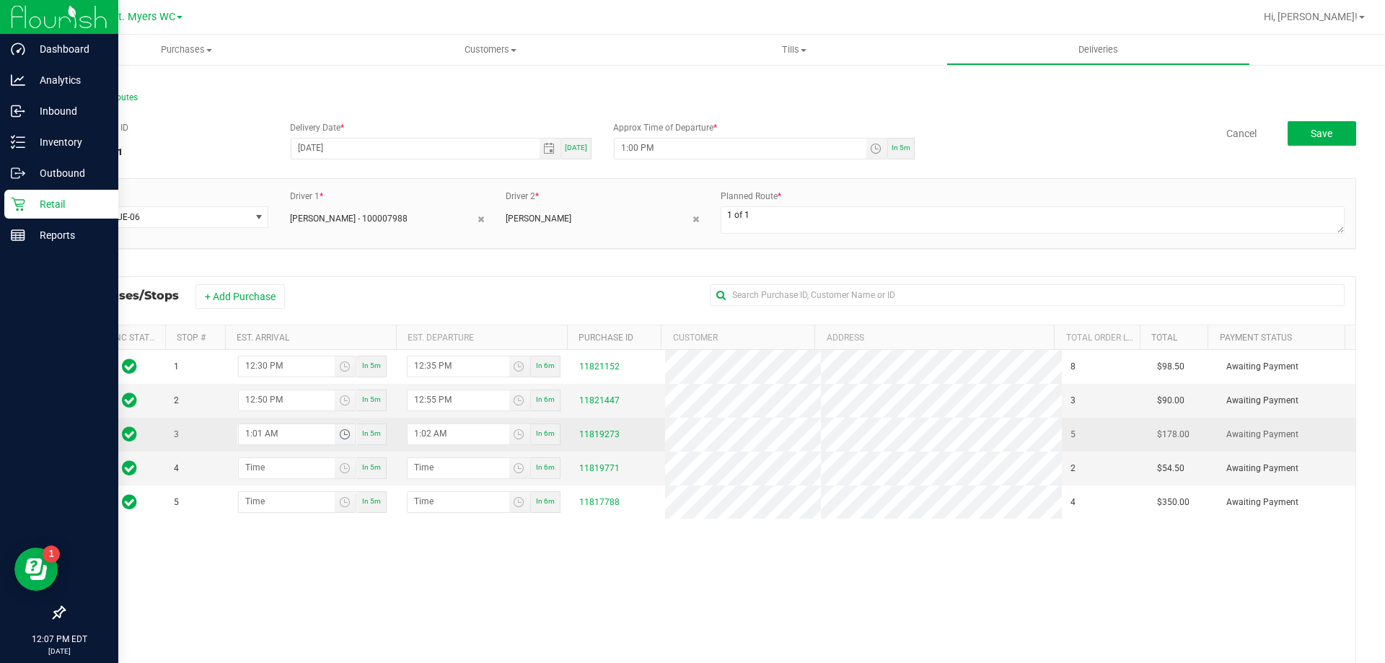
type input "1:15 AM"
type input "1:16 AM"
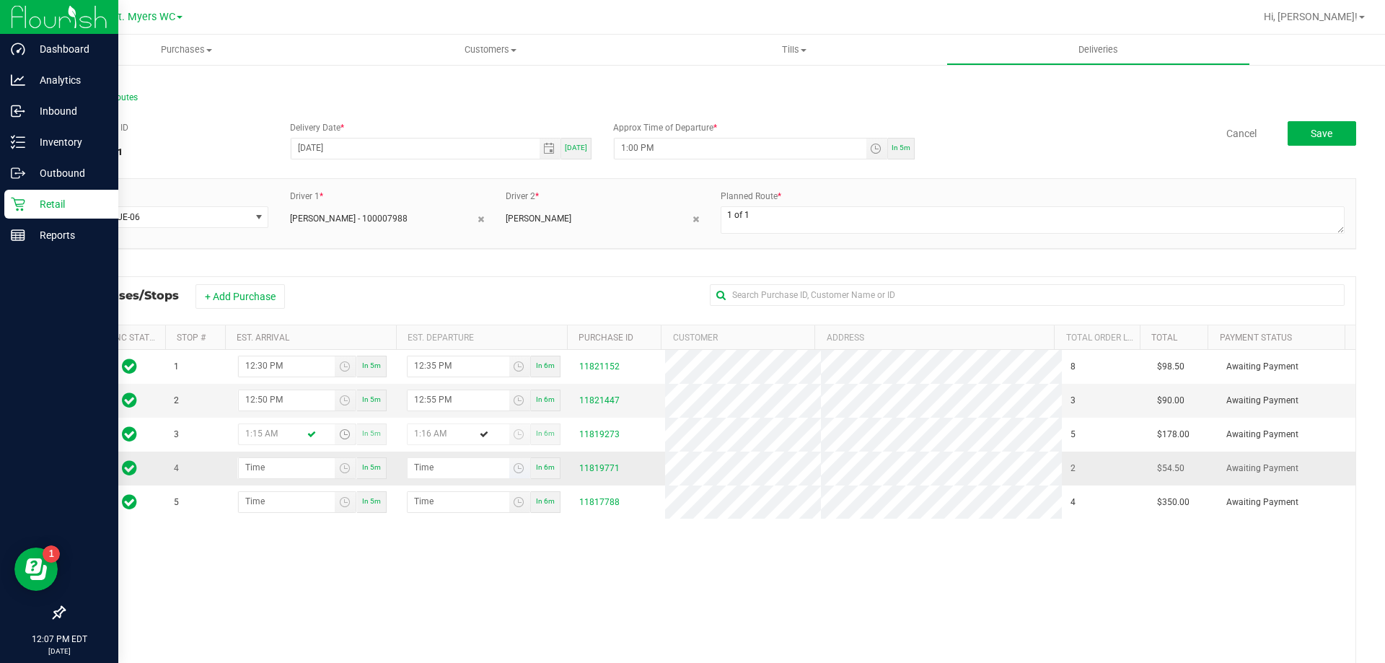
type input "1:15 PM"
type input "1:16 PM"
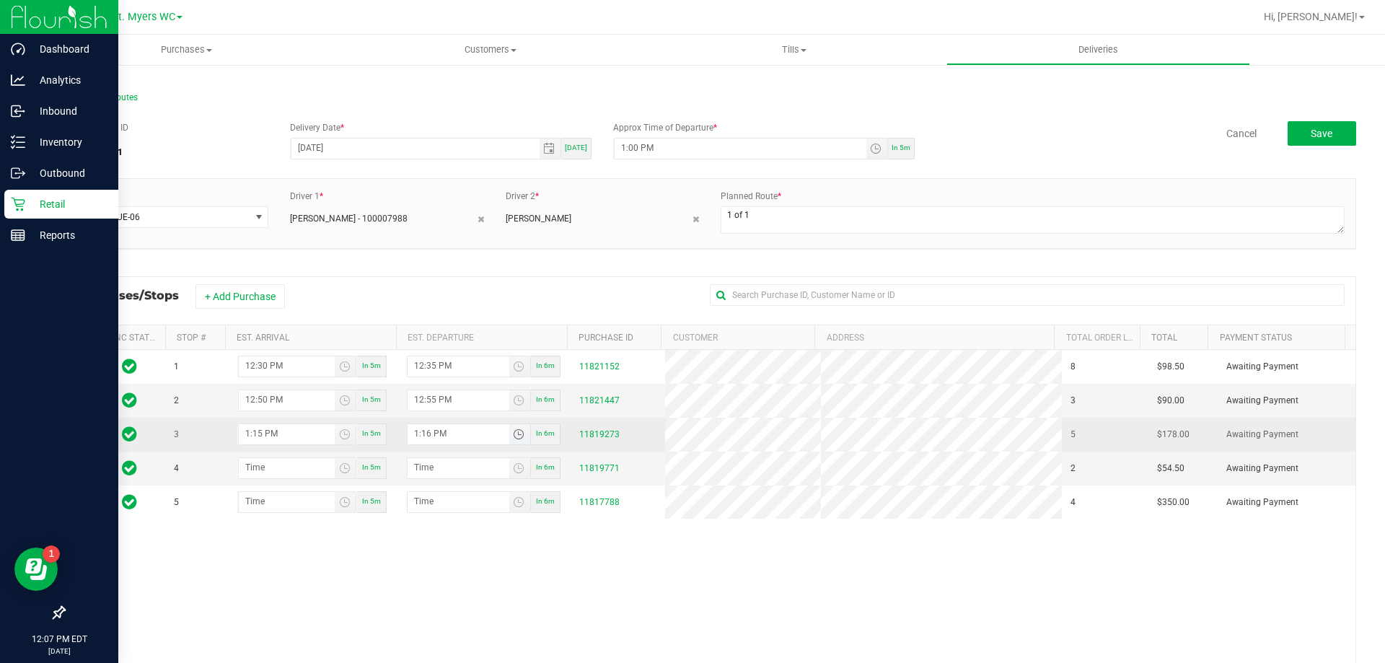
click at [423, 434] on input "1:16 PM" at bounding box center [459, 433] width 102 height 18
type input "1:00 PM"
click at [423, 439] on input "1:12 PM" at bounding box center [459, 433] width 102 height 18
type input "1:20 PM"
click at [254, 432] on input "1:00 PM" at bounding box center [287, 433] width 96 height 18
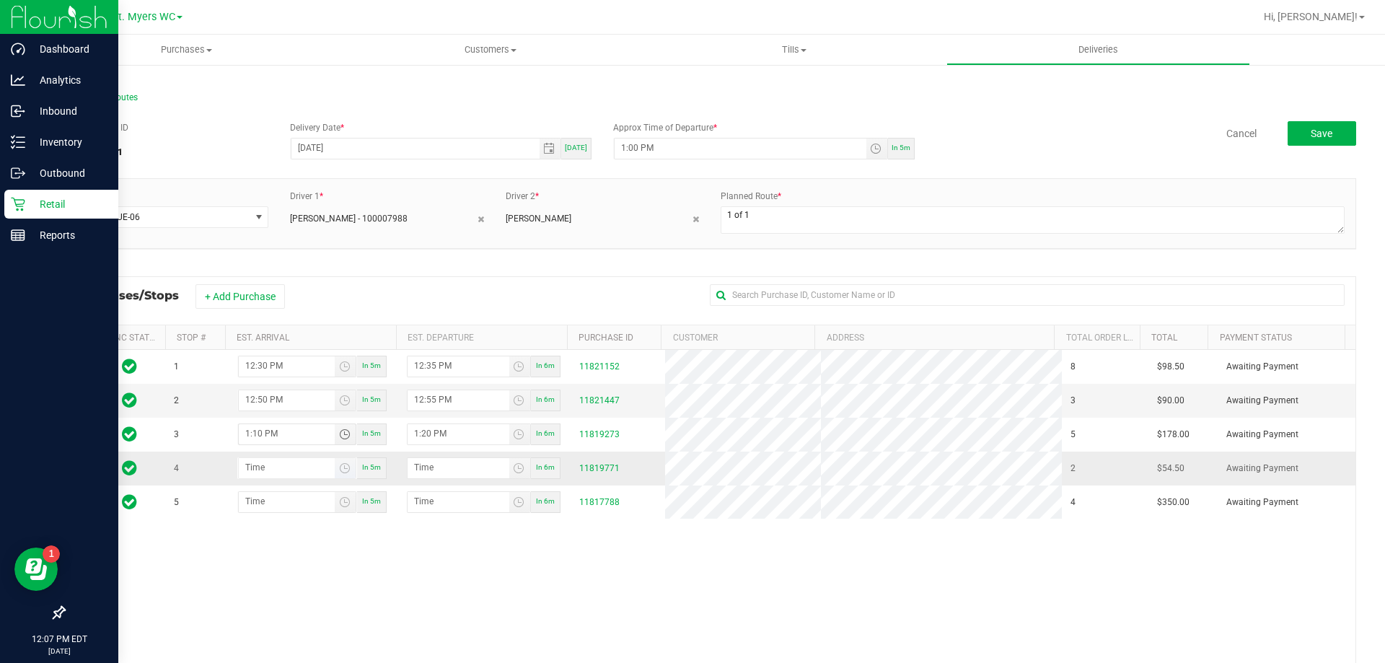
type input "1:10 PM"
click at [258, 470] on input "hour:minute AM" at bounding box center [287, 467] width 96 height 18
type input "2:04 AM"
type input "2:05 AM"
type input "2:40 AM"
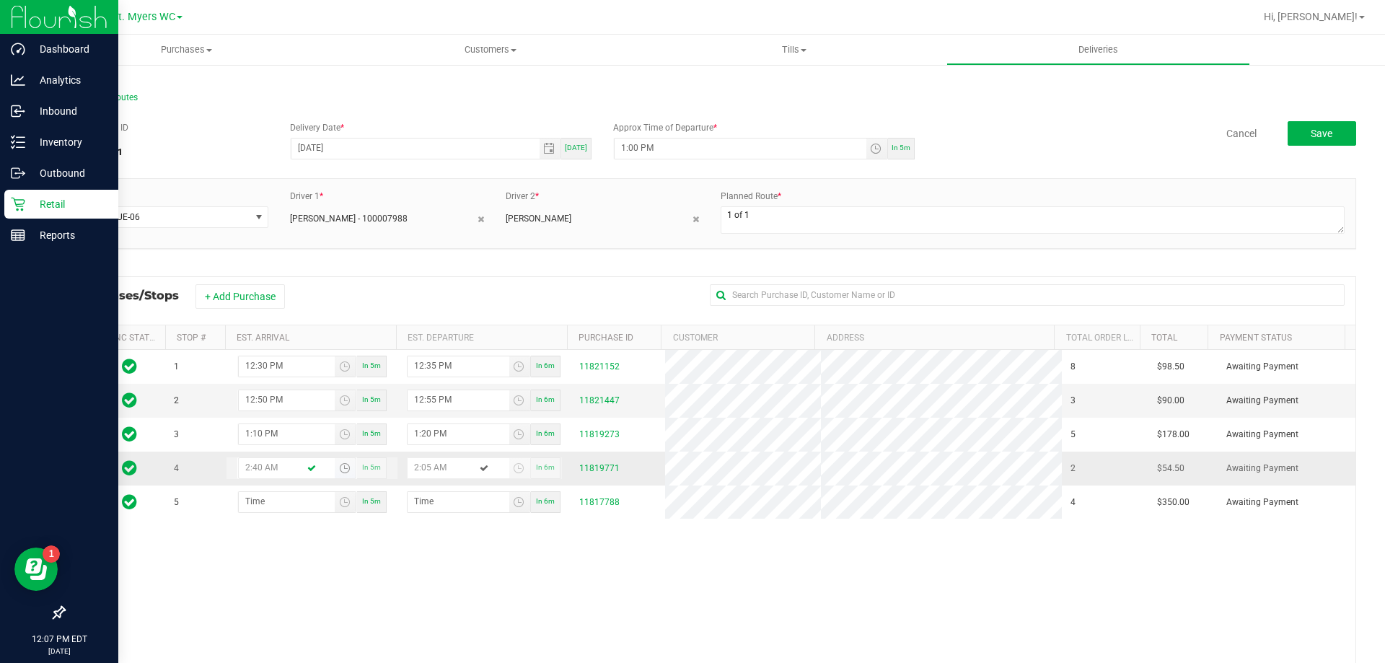
type input "2:41 AM"
type input "2:40 PM"
type input "2:41 PM"
click at [425, 466] on input "2:41 PM" at bounding box center [459, 467] width 102 height 18
type input "2:03 PM"
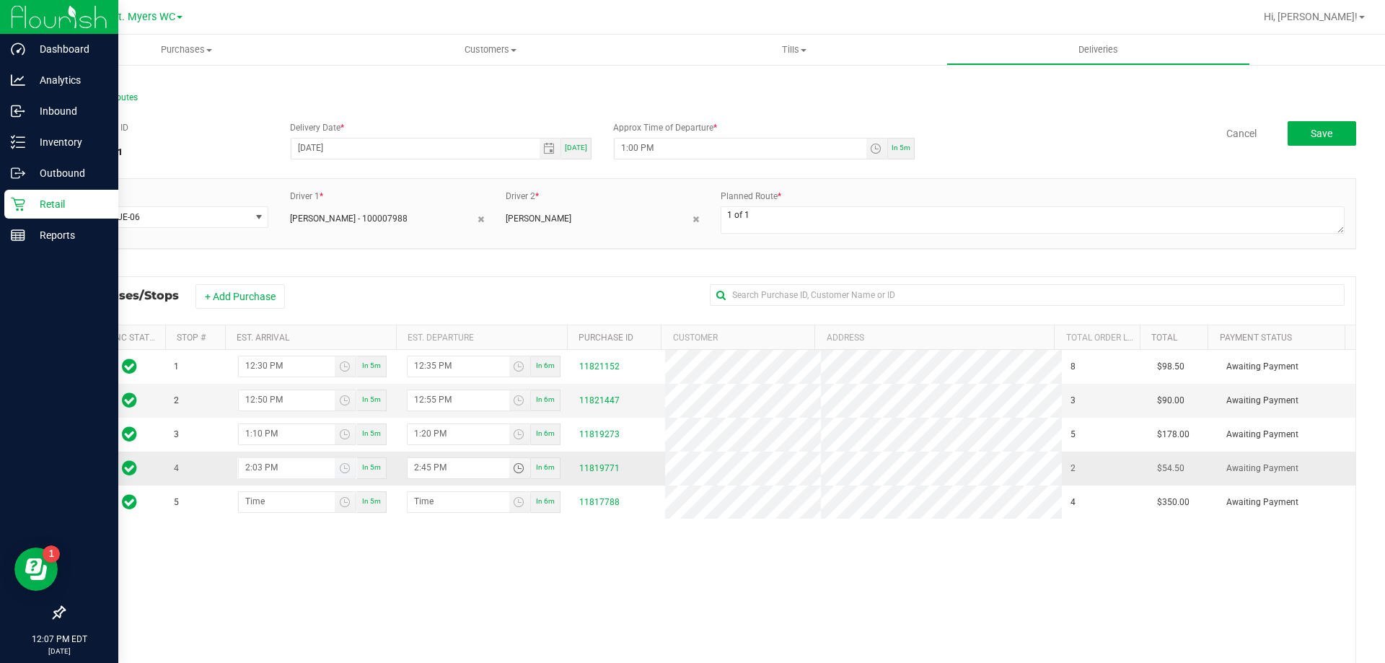
type input "2:45 PM"
click at [258, 464] on input "2:03 PM" at bounding box center [287, 467] width 96 height 18
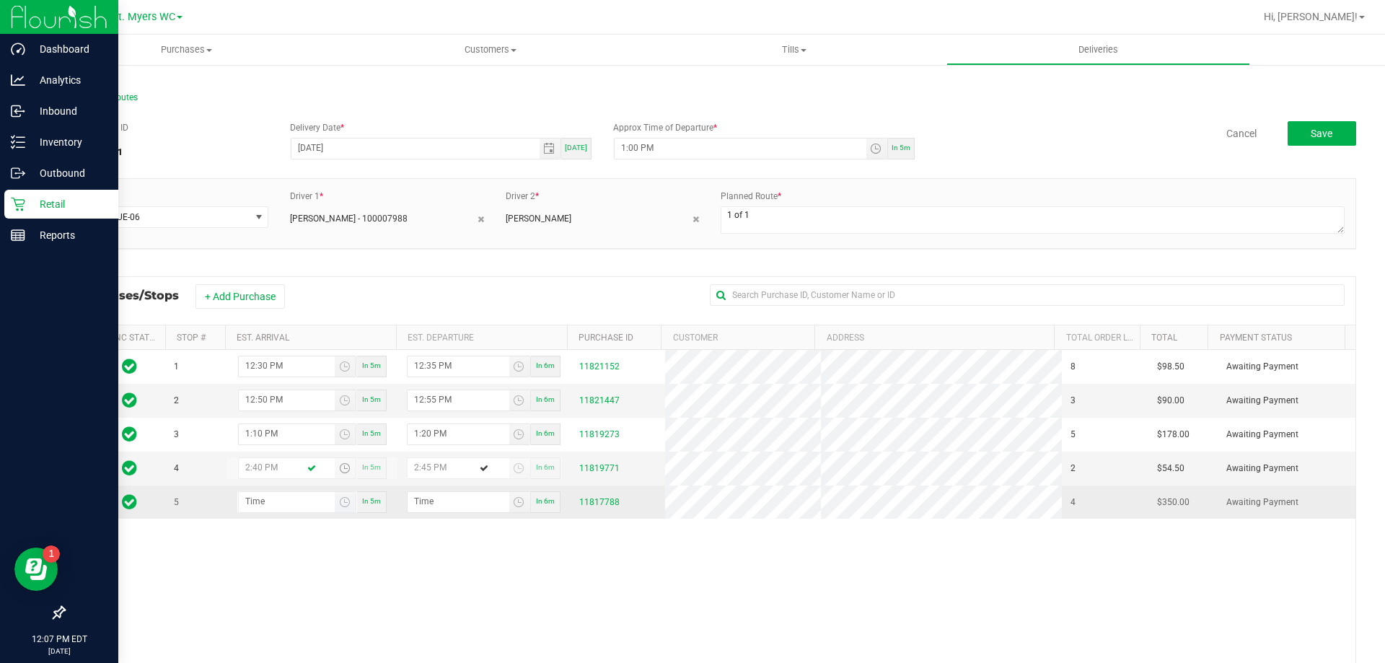
type input "2:40 PM"
click at [257, 506] on input "hour:minute AM" at bounding box center [287, 501] width 96 height 18
type input "3:04 AM"
type input "3:05 AM"
type input "3:40 AM"
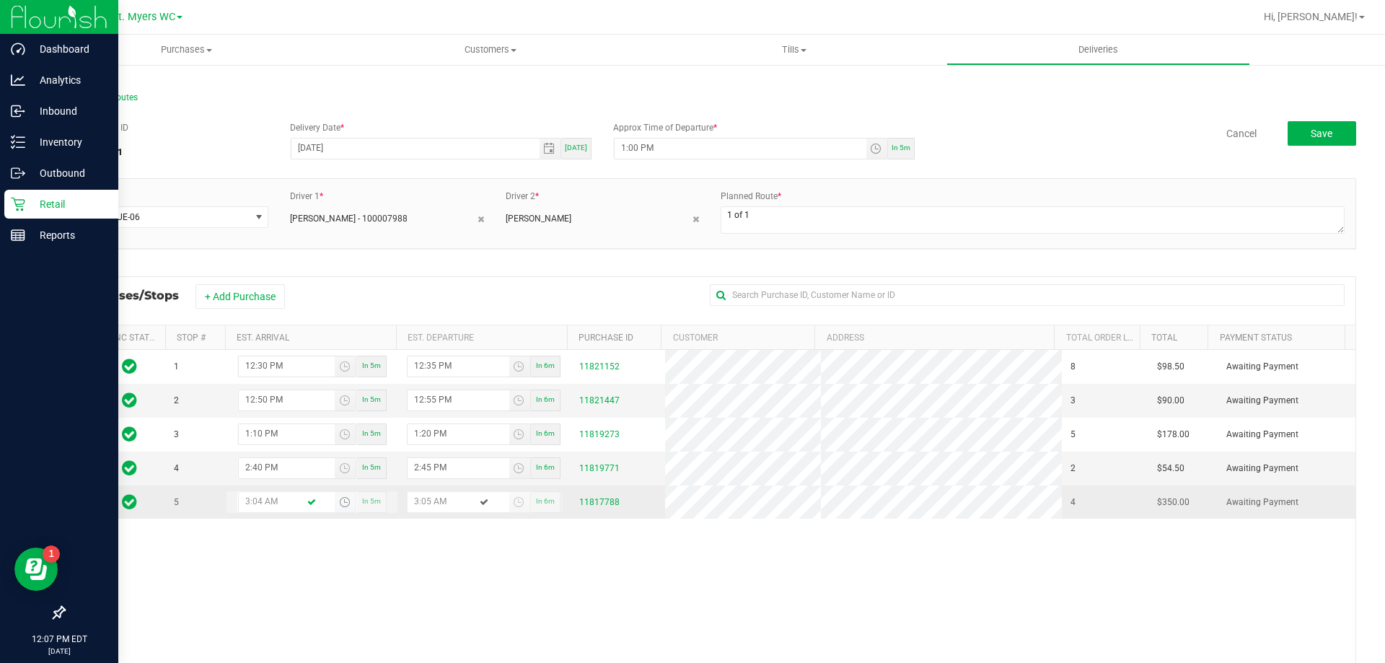
type input "3:41 AM"
type input "3:40 PM"
type input "3:41 PM"
click at [422, 506] on input "3:41 PM" at bounding box center [459, 501] width 102 height 18
type input "3:03 PM"
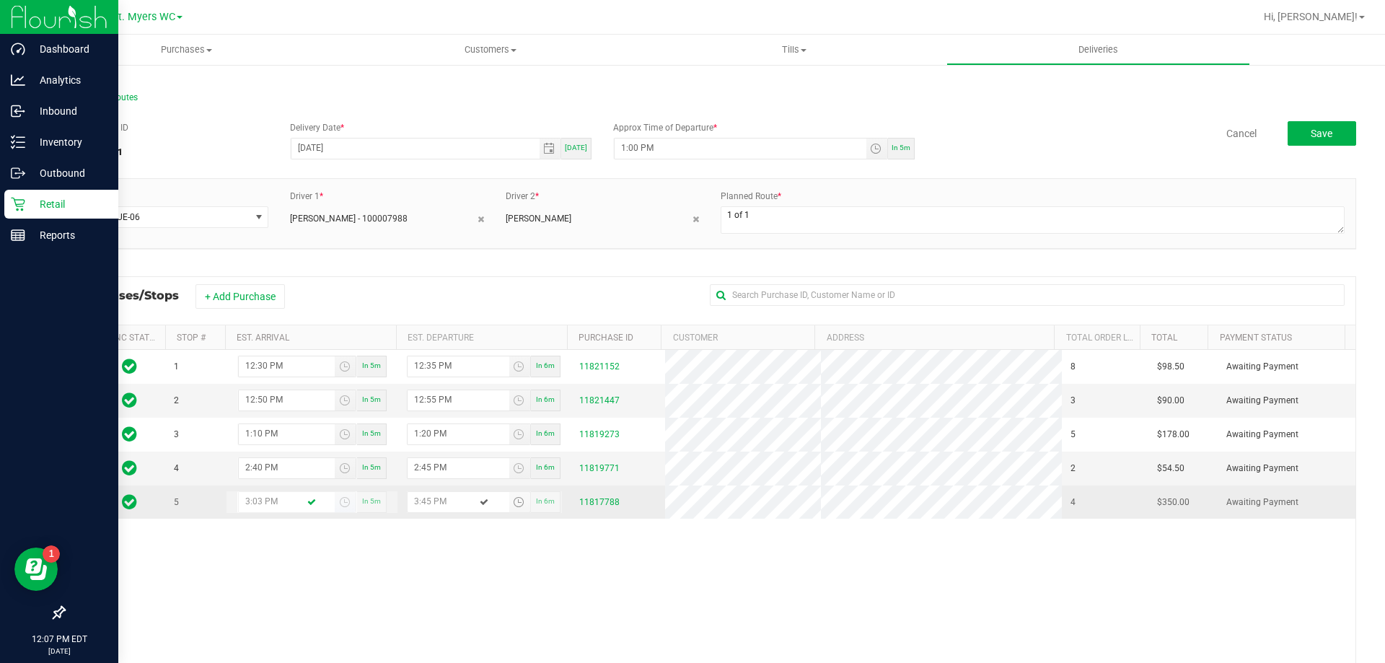
type input "3:45 PM"
click at [257, 503] on input "3:03 PM" at bounding box center [287, 501] width 96 height 18
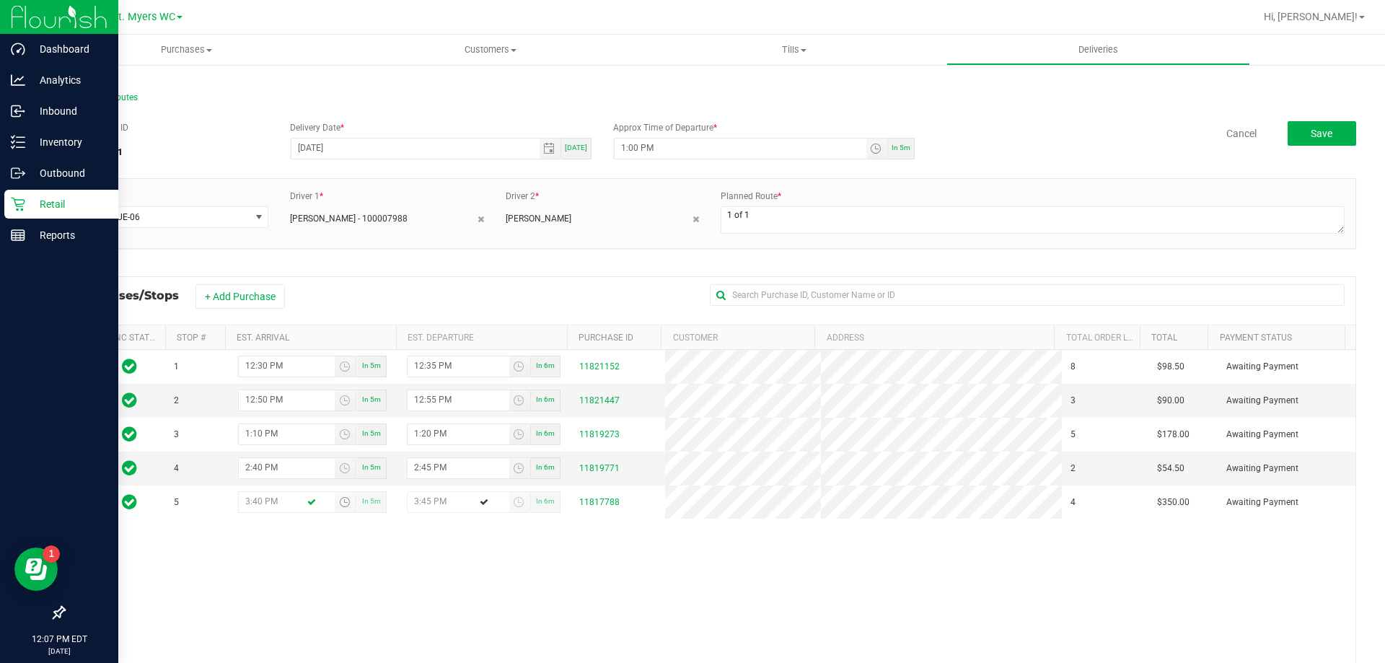
type input "3:40 PM"
click at [272, 555] on div "1 12:30 PM In 5m 12:35 PM In 6m 11821152 8 $98.50 Awaiting Payment 2 12:50 PM I…" at bounding box center [710, 559] width 1292 height 418
click at [1300, 125] on button "Save" at bounding box center [1322, 133] width 69 height 25
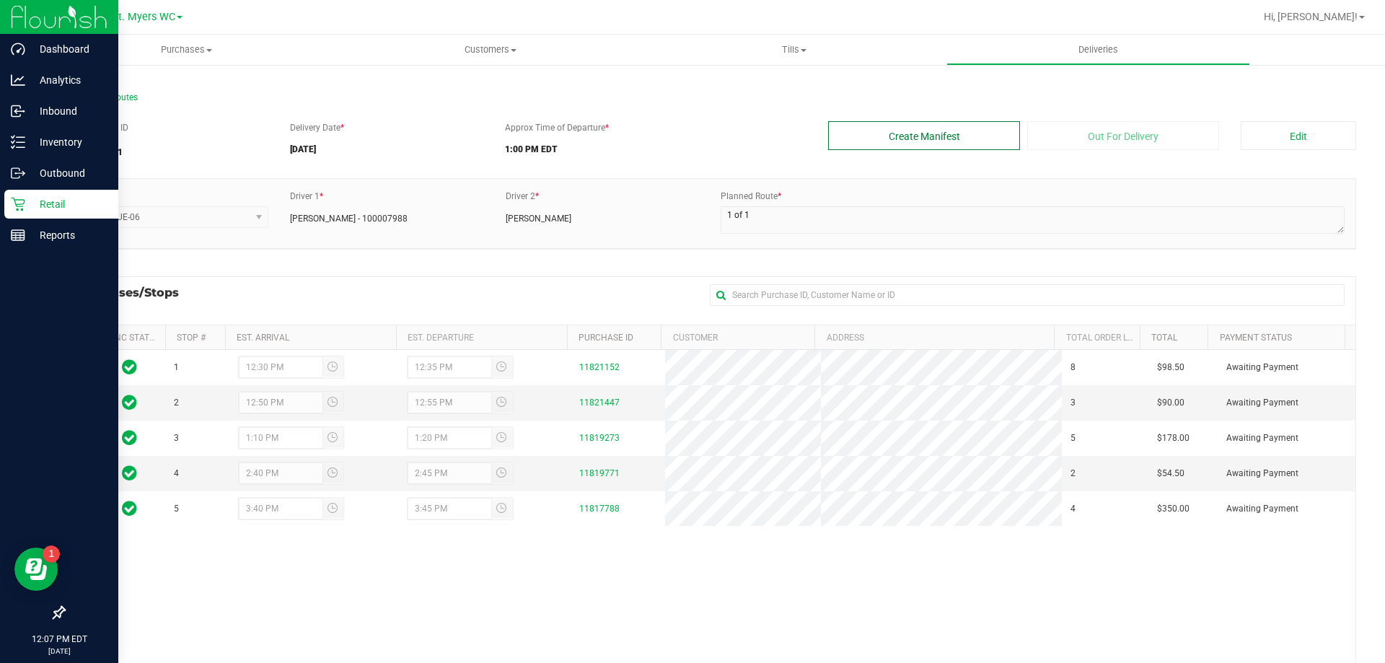
click at [893, 144] on button "Create Manifest" at bounding box center [924, 135] width 192 height 29
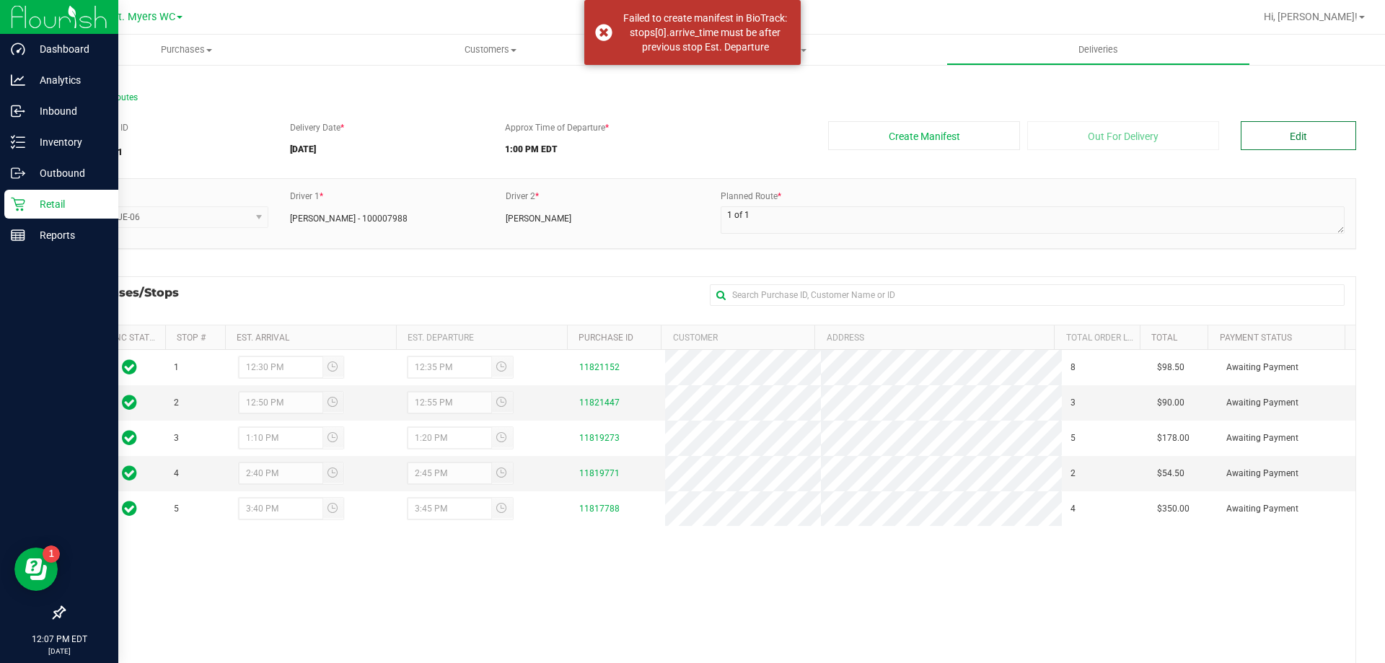
click at [1293, 146] on button "Edit" at bounding box center [1298, 135] width 115 height 29
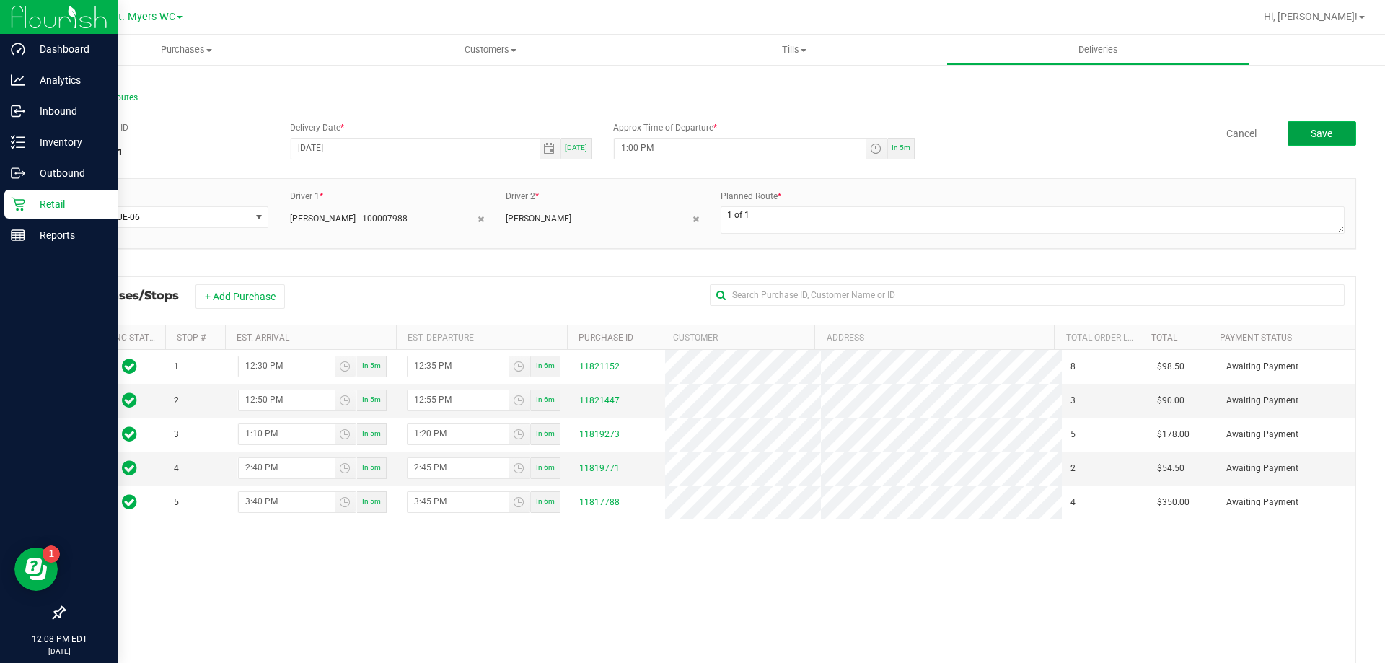
click at [1315, 139] on span "Save" at bounding box center [1322, 134] width 22 height 12
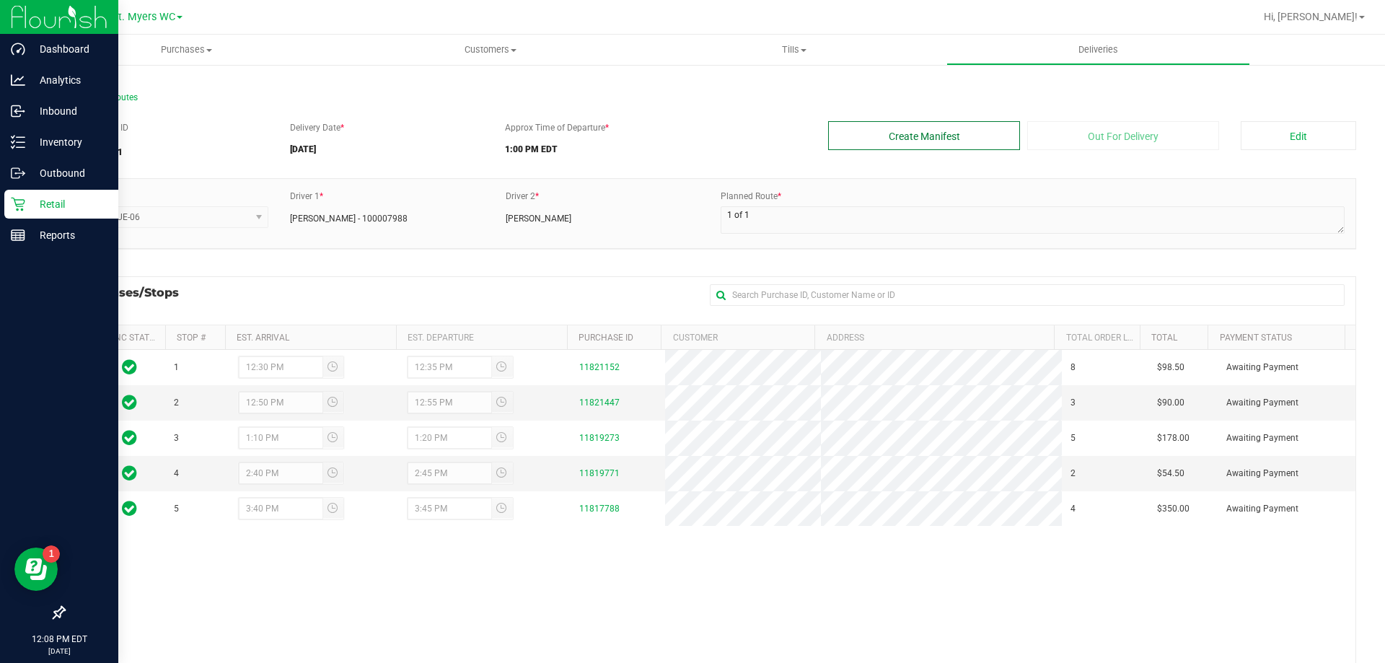
click at [991, 142] on button "Create Manifest" at bounding box center [924, 135] width 192 height 29
click at [1271, 146] on button "Edit" at bounding box center [1298, 135] width 115 height 29
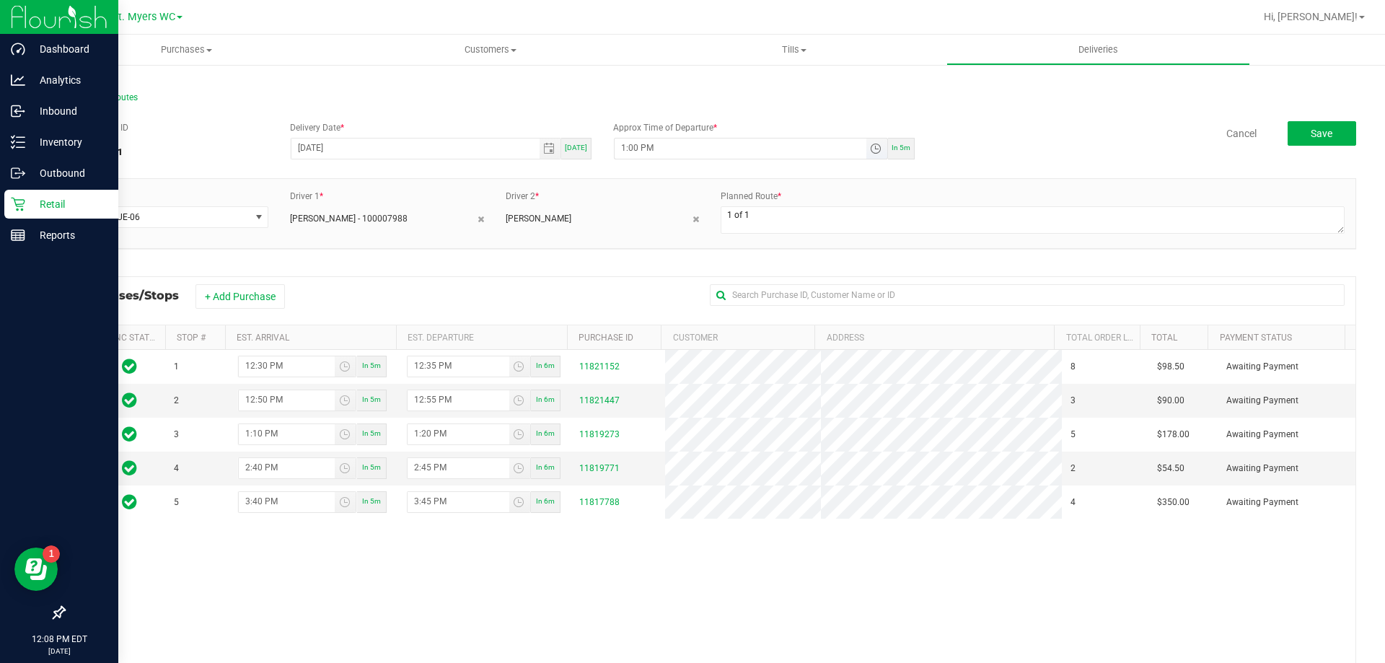
click at [630, 141] on input "1:00 PM" at bounding box center [741, 148] width 252 height 18
type input "12:minute PM"
type input "[DATE]"
type input "12:10 PM"
click at [1301, 143] on button "Save" at bounding box center [1322, 133] width 69 height 25
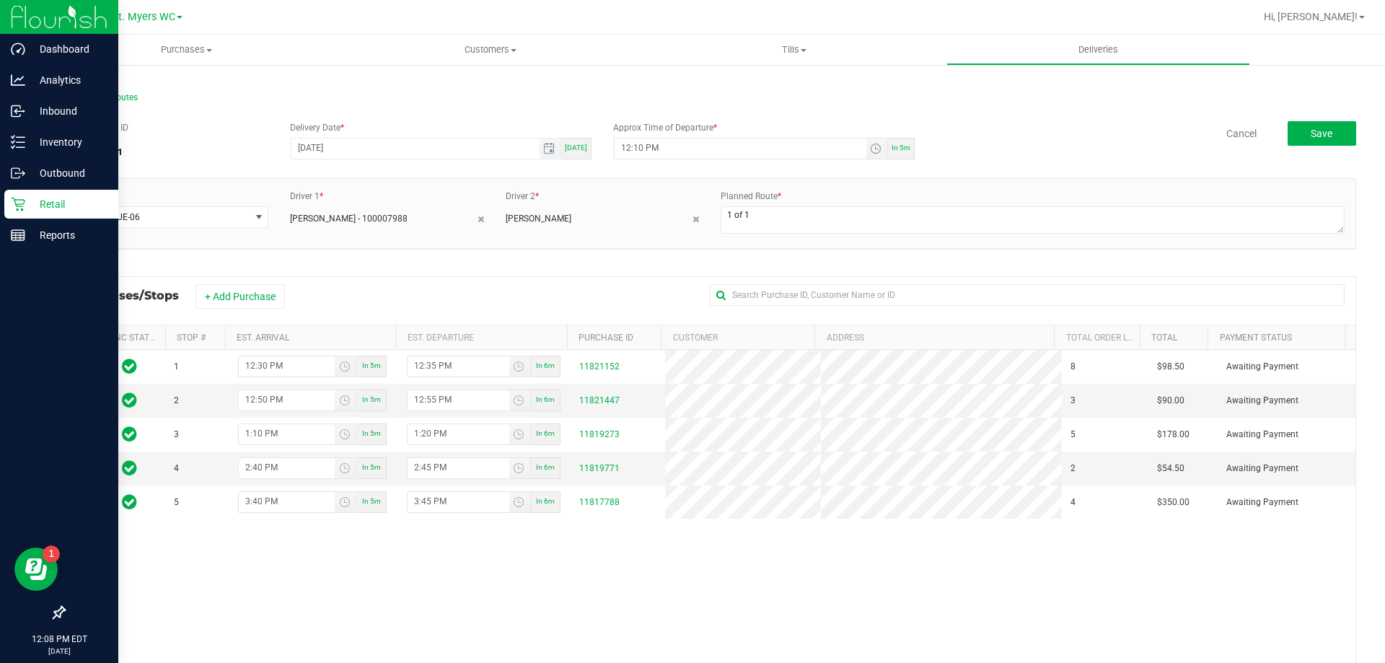
click at [317, 149] on input "[DATE]" at bounding box center [416, 148] width 248 height 18
click at [302, 152] on input "[DATE]" at bounding box center [416, 148] width 248 height 18
type input "0/31/1969"
type input "[DATE]"
type input "7:00 PM"
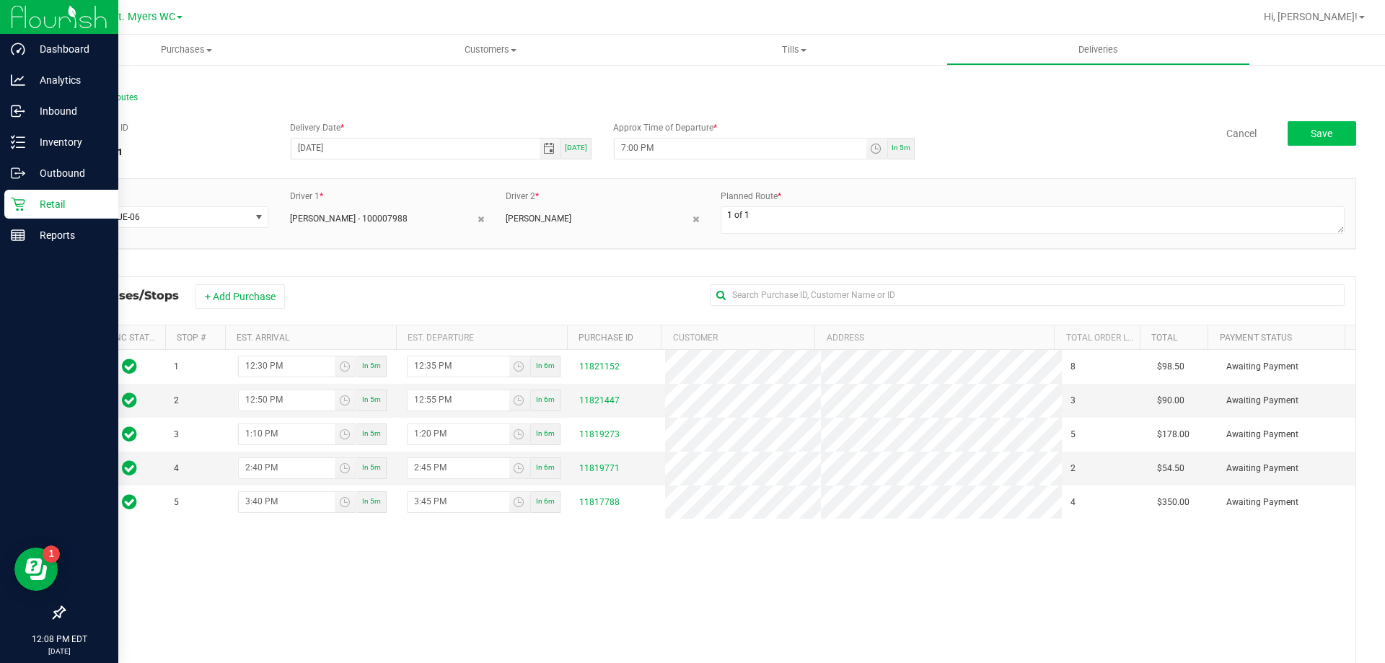
type input "[DATE]"
click at [1311, 129] on span "Save" at bounding box center [1322, 134] width 22 height 12
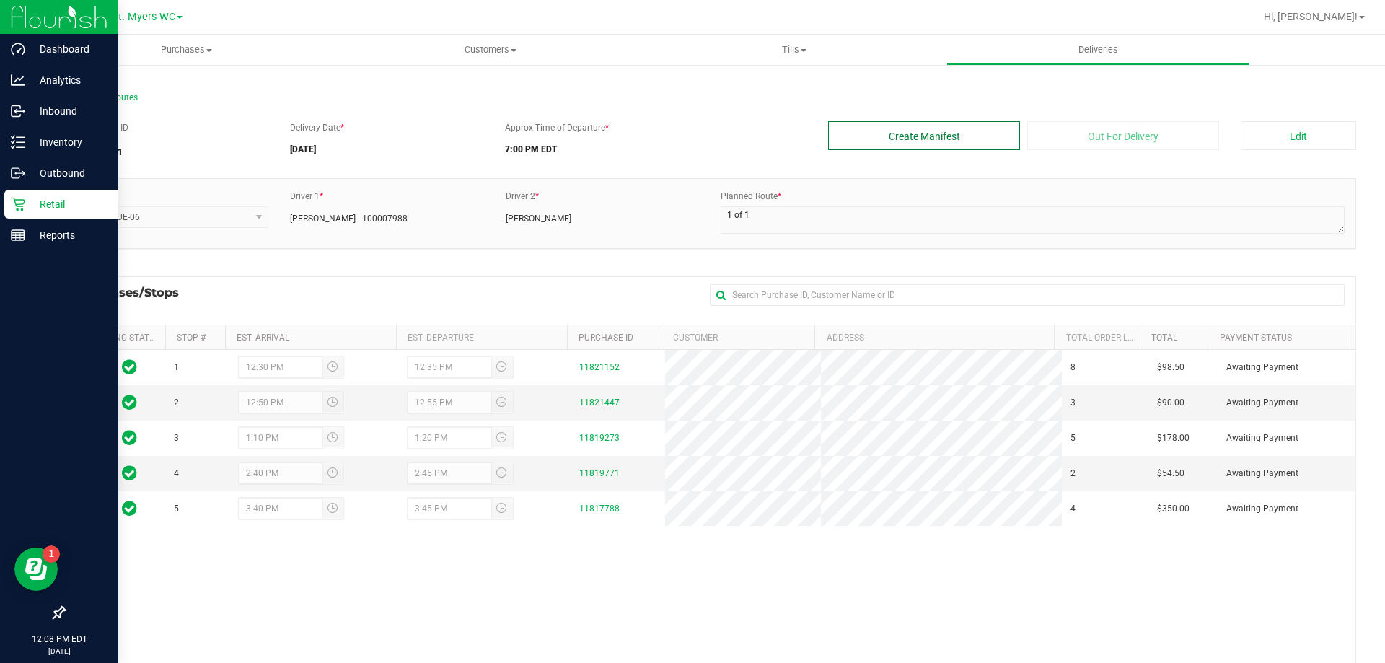
click at [898, 144] on button "Create Manifest" at bounding box center [924, 135] width 192 height 29
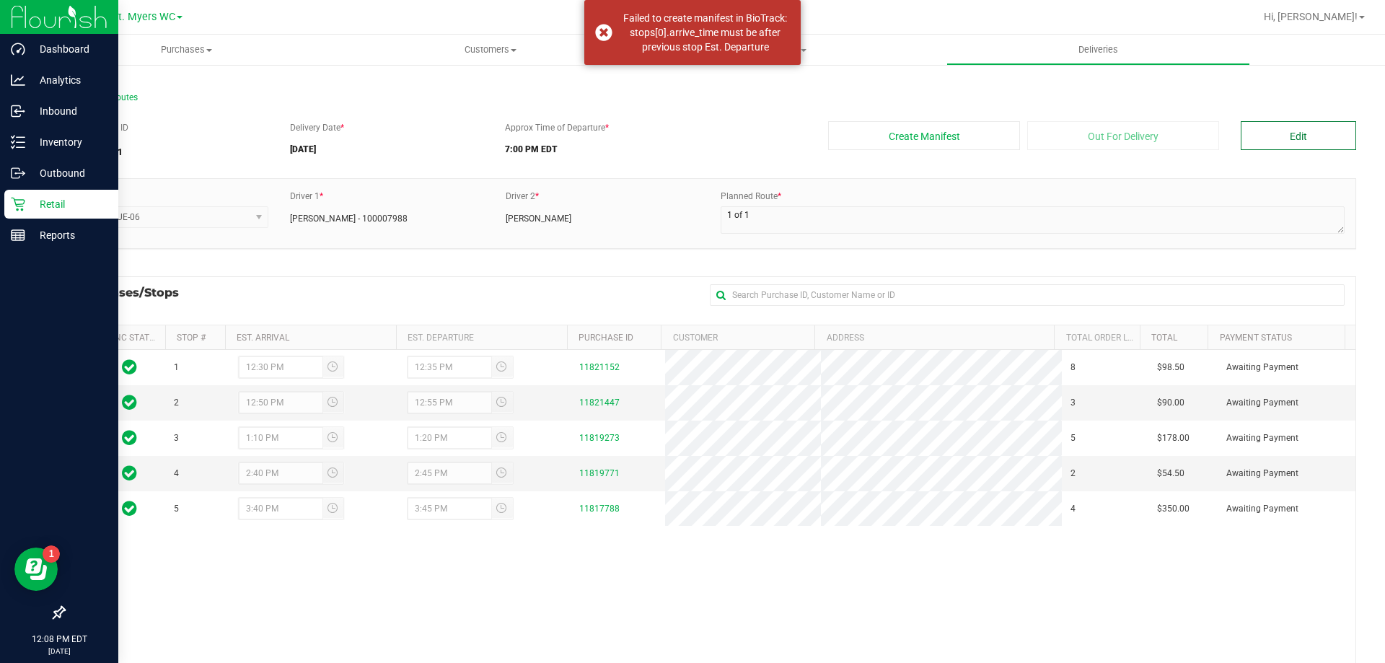
click at [1297, 123] on button "Edit" at bounding box center [1298, 135] width 115 height 29
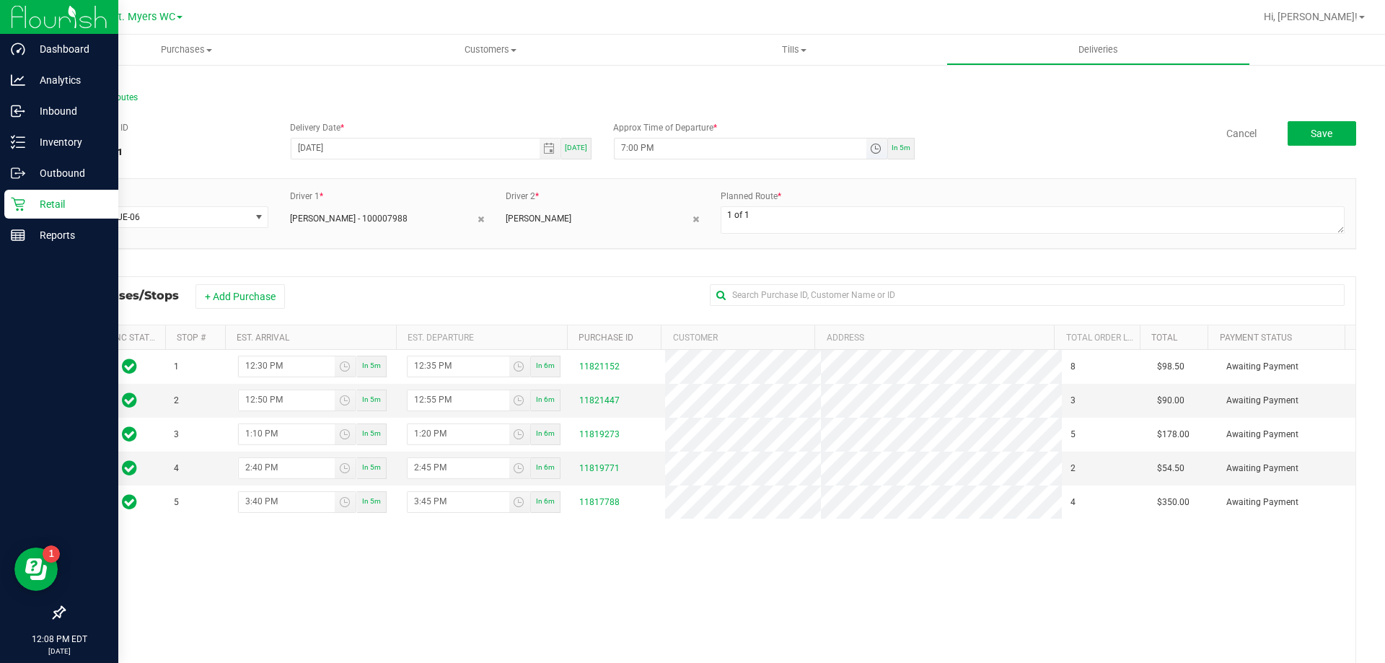
click at [626, 149] on input "7:00 PM" at bounding box center [741, 148] width 252 height 18
click at [615, 149] on input "7:00 PM" at bounding box center [741, 148] width 252 height 18
type input "12:10 PM"
click at [856, 74] on div "All Delivery Routes Delivery Route ID 20250821-001 Delivery Date * [DATE] [DATE…" at bounding box center [710, 453] width 1351 height 778
click at [1294, 112] on div "Delivery Route ID 20250821-001 Delivery Date * [DATE] [DATE] Approx Time of Dep…" at bounding box center [710, 462] width 1293 height 704
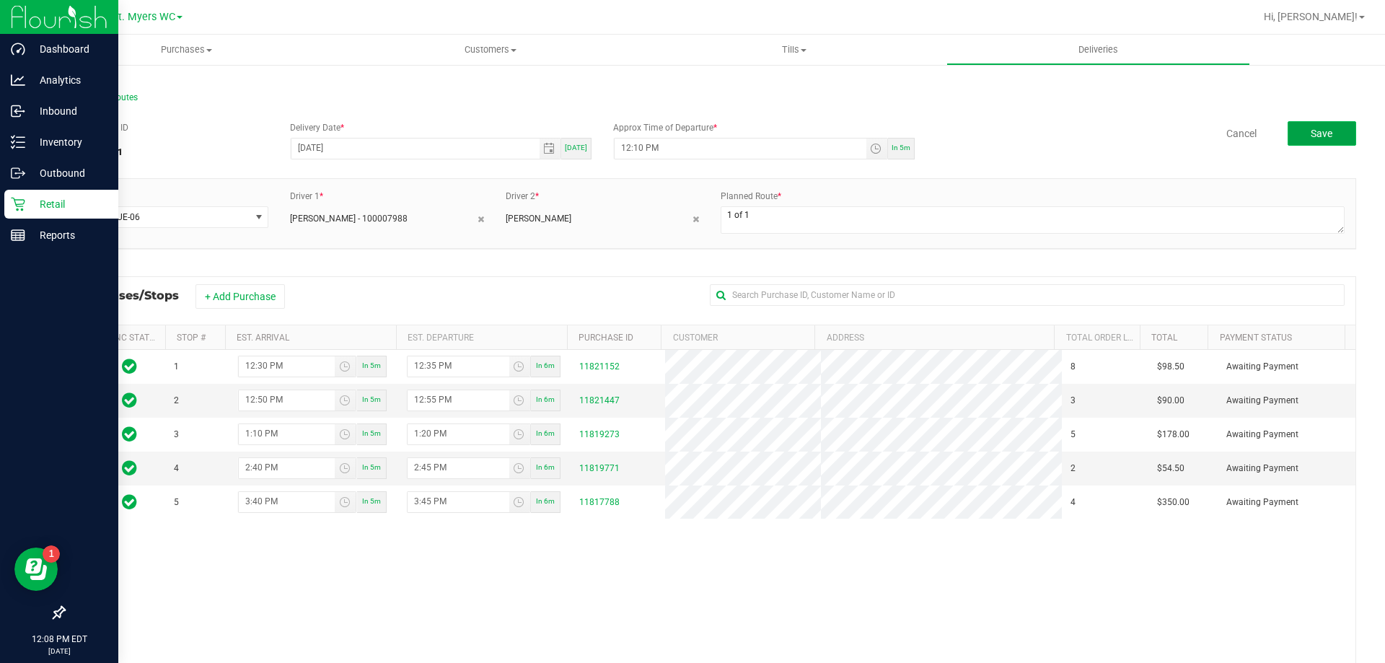
click at [1297, 125] on button "Save" at bounding box center [1322, 133] width 69 height 25
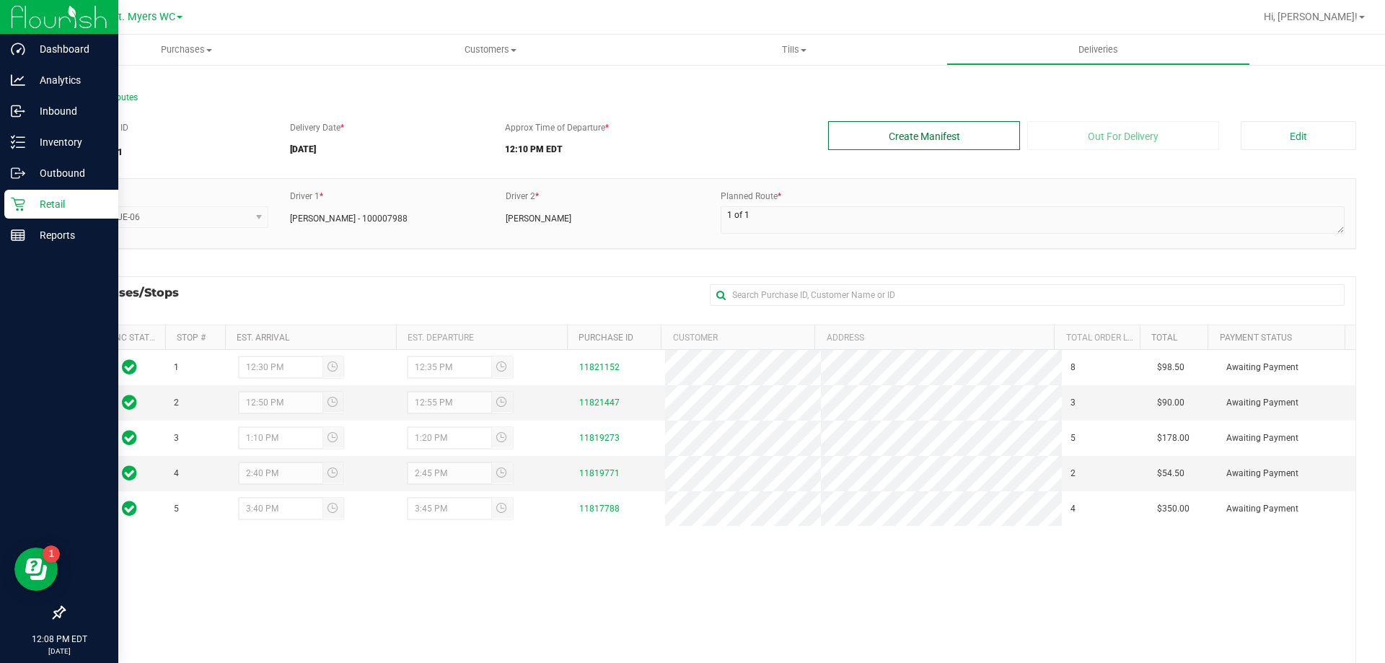
click at [898, 128] on button "Create Manifest" at bounding box center [924, 135] width 192 height 29
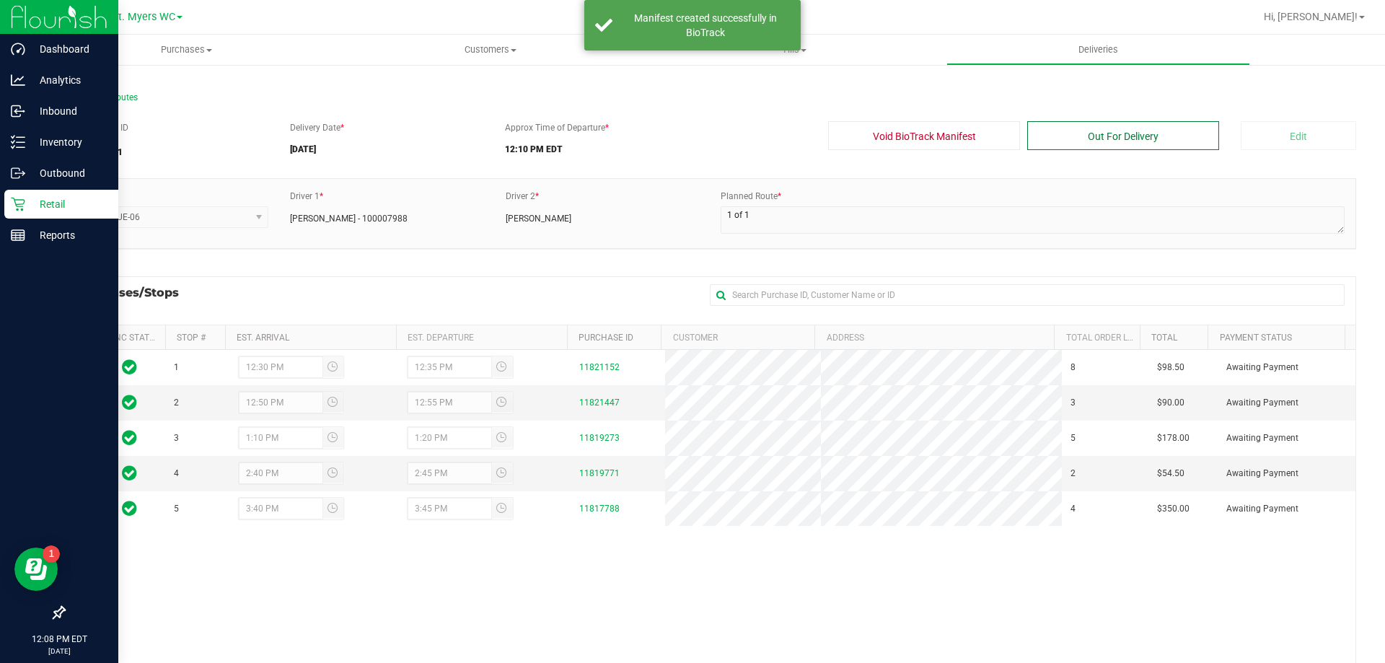
click at [1120, 133] on button "Out For Delivery" at bounding box center [1124, 135] width 192 height 29
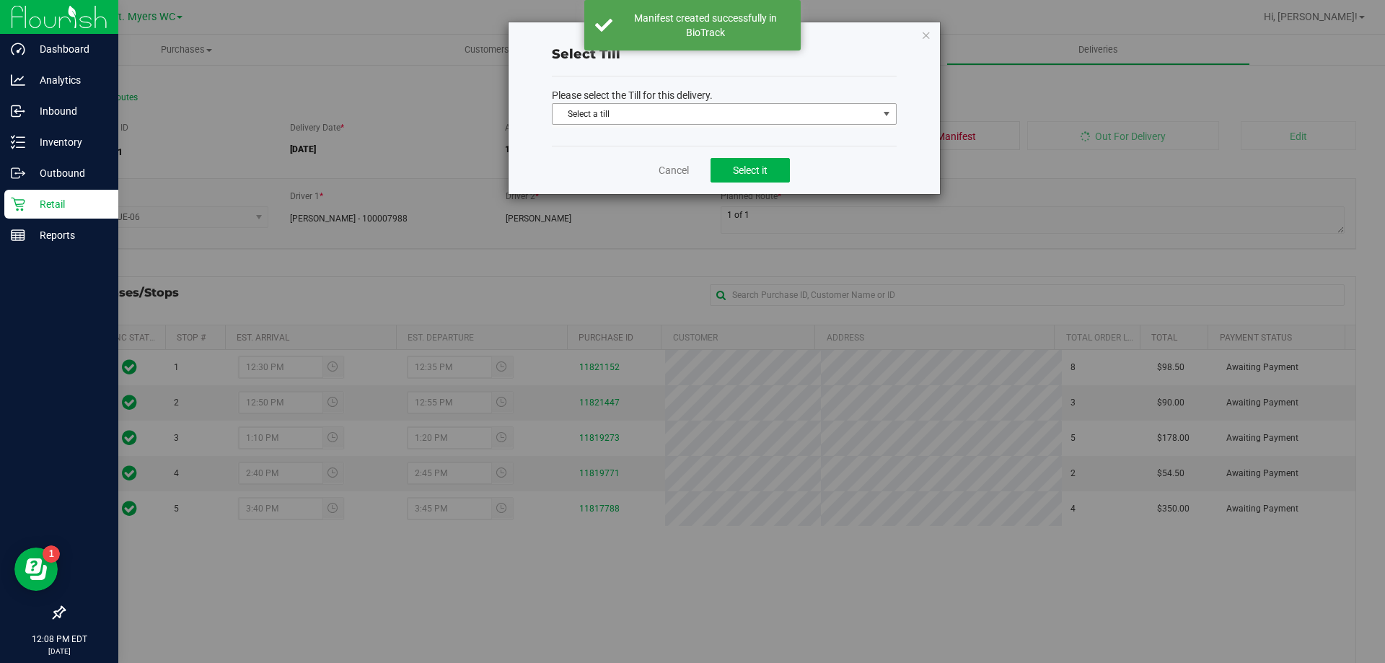
click at [718, 114] on span "Select a till" at bounding box center [715, 114] width 325 height 20
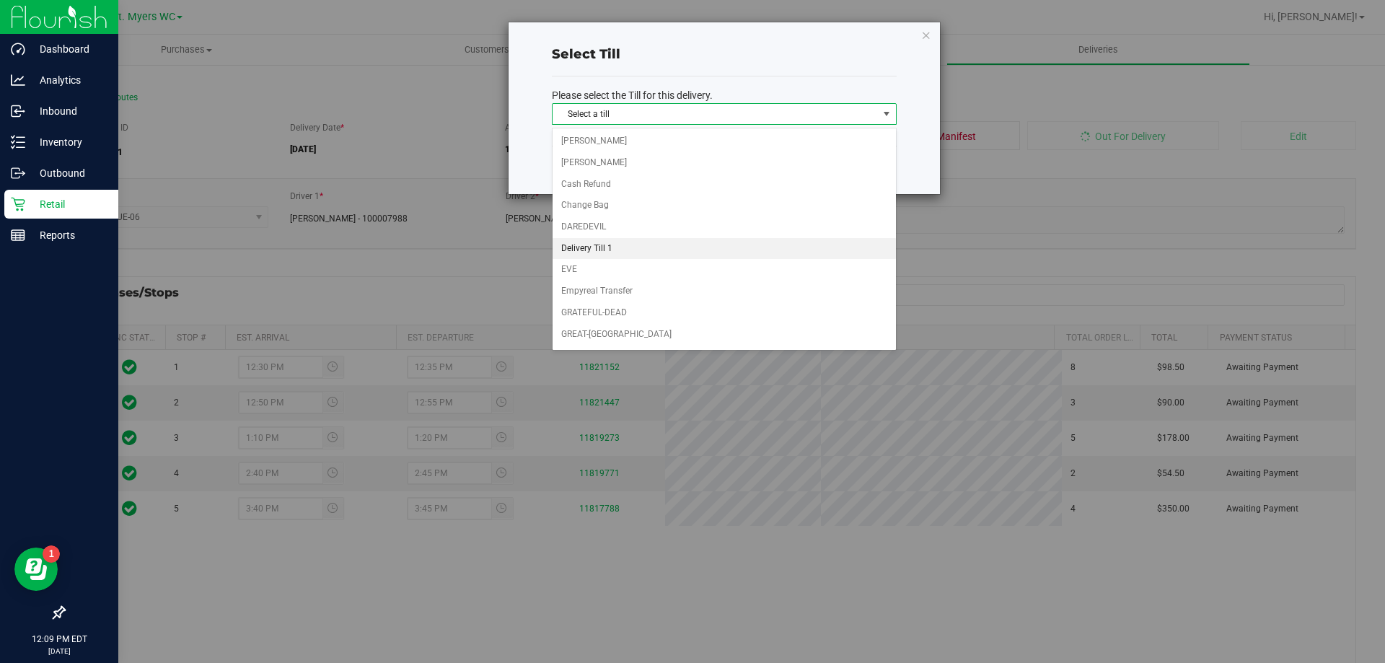
click at [625, 249] on li "Delivery Till 1" at bounding box center [724, 249] width 343 height 22
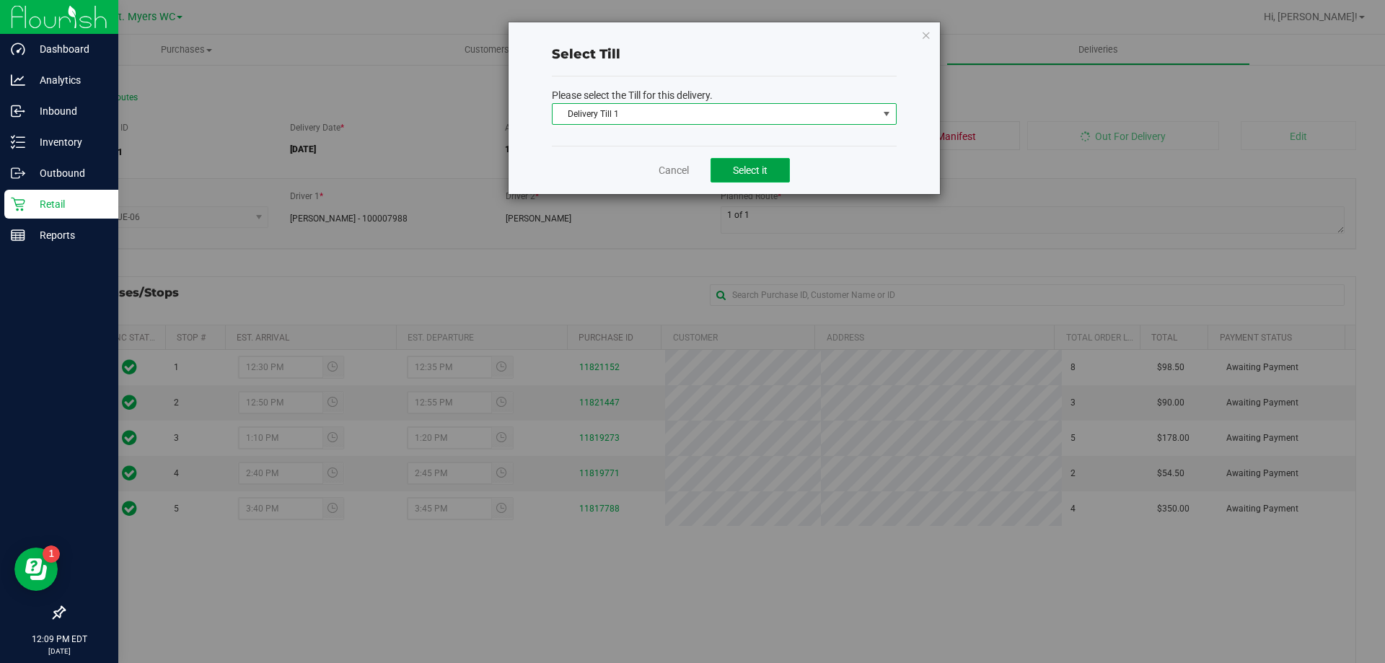
click at [740, 178] on button "Select it" at bounding box center [750, 170] width 79 height 25
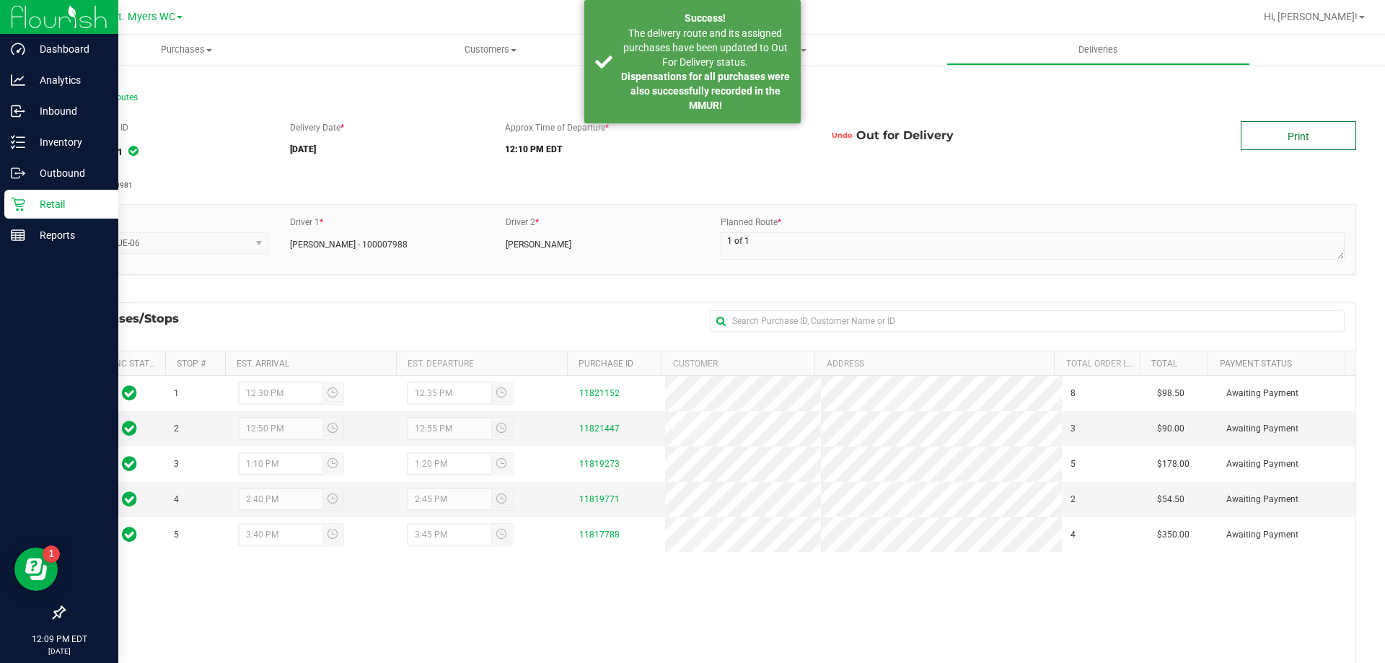
click at [1256, 138] on link "Print" at bounding box center [1298, 135] width 115 height 29
click at [79, 203] on p "Retail" at bounding box center [68, 204] width 87 height 17
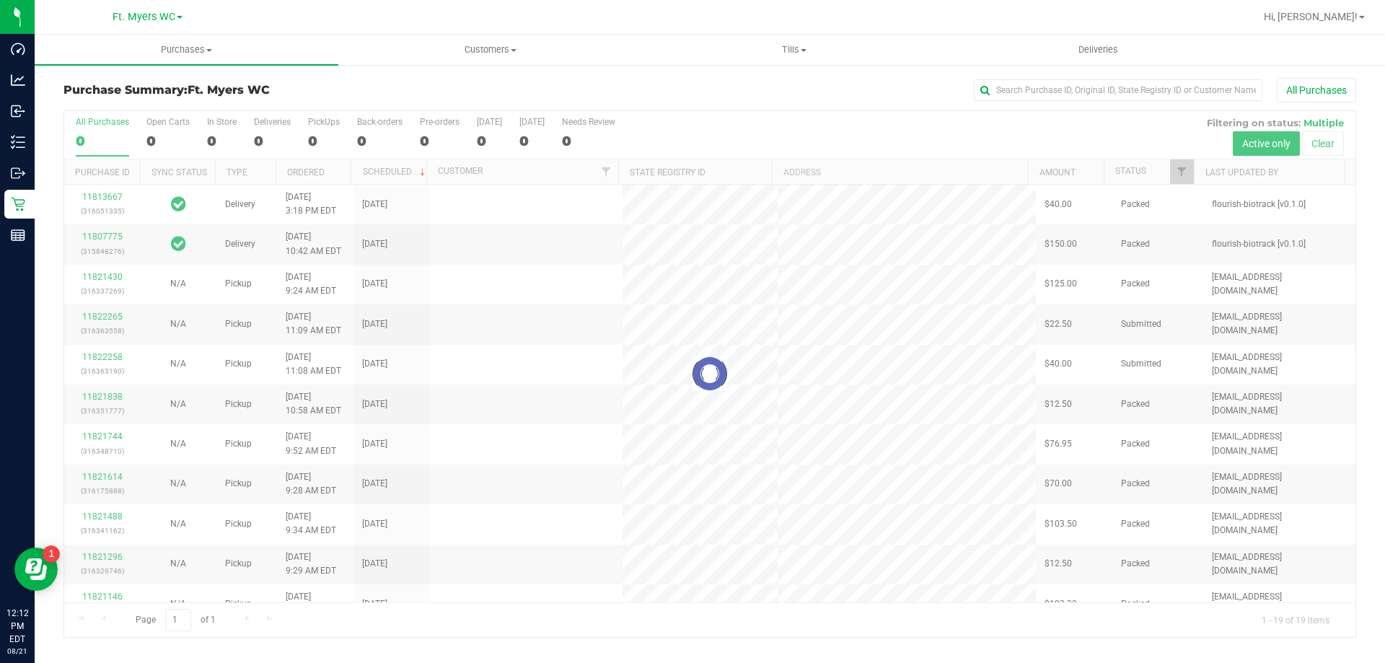
click at [274, 128] on div at bounding box center [710, 374] width 1292 height 526
click at [276, 123] on div at bounding box center [710, 374] width 1292 height 526
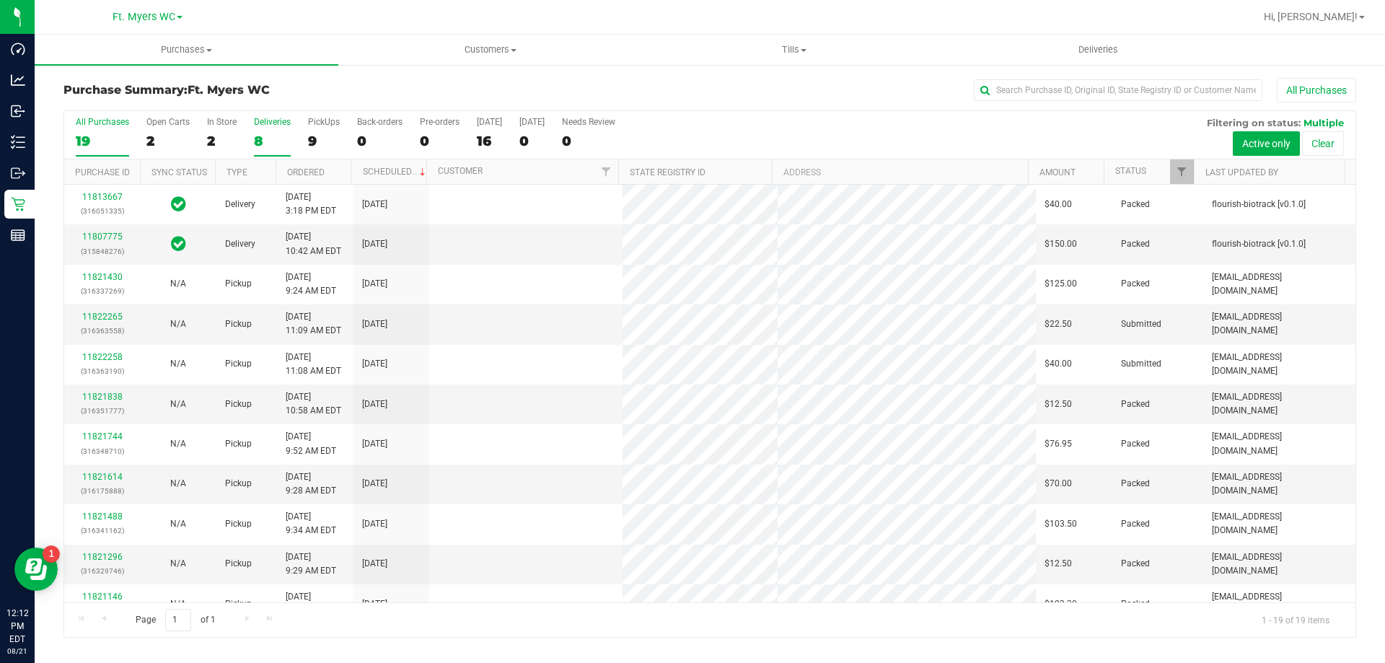
click at [273, 133] on div "8" at bounding box center [272, 141] width 37 height 17
click at [0, 0] on input "Deliveries 8" at bounding box center [0, 0] width 0 height 0
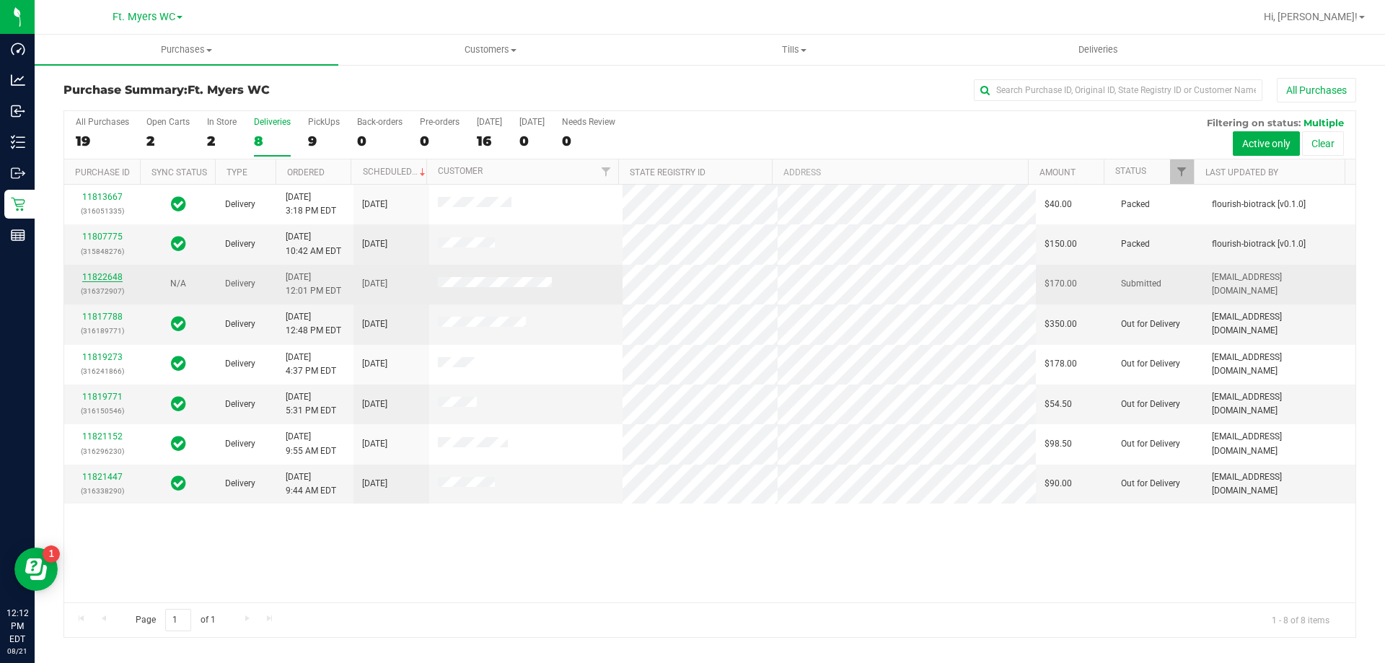
click at [103, 280] on link "11822648" at bounding box center [102, 277] width 40 height 10
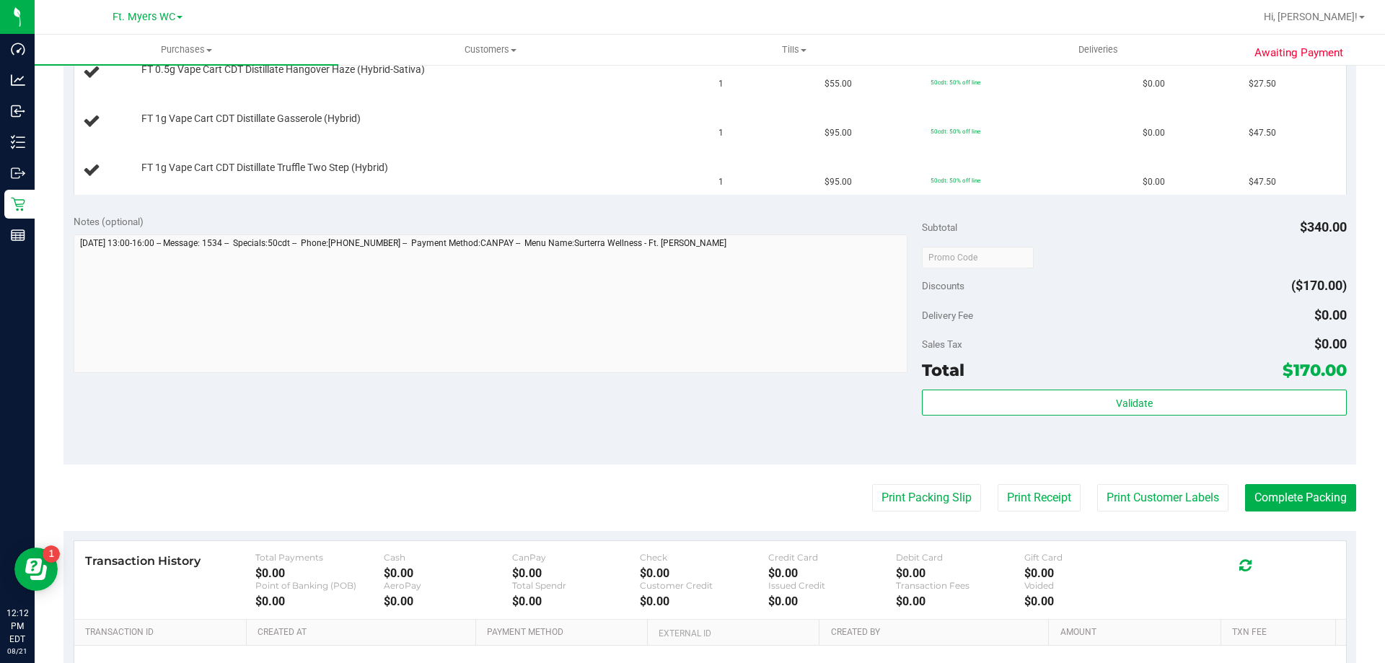
scroll to position [577, 0]
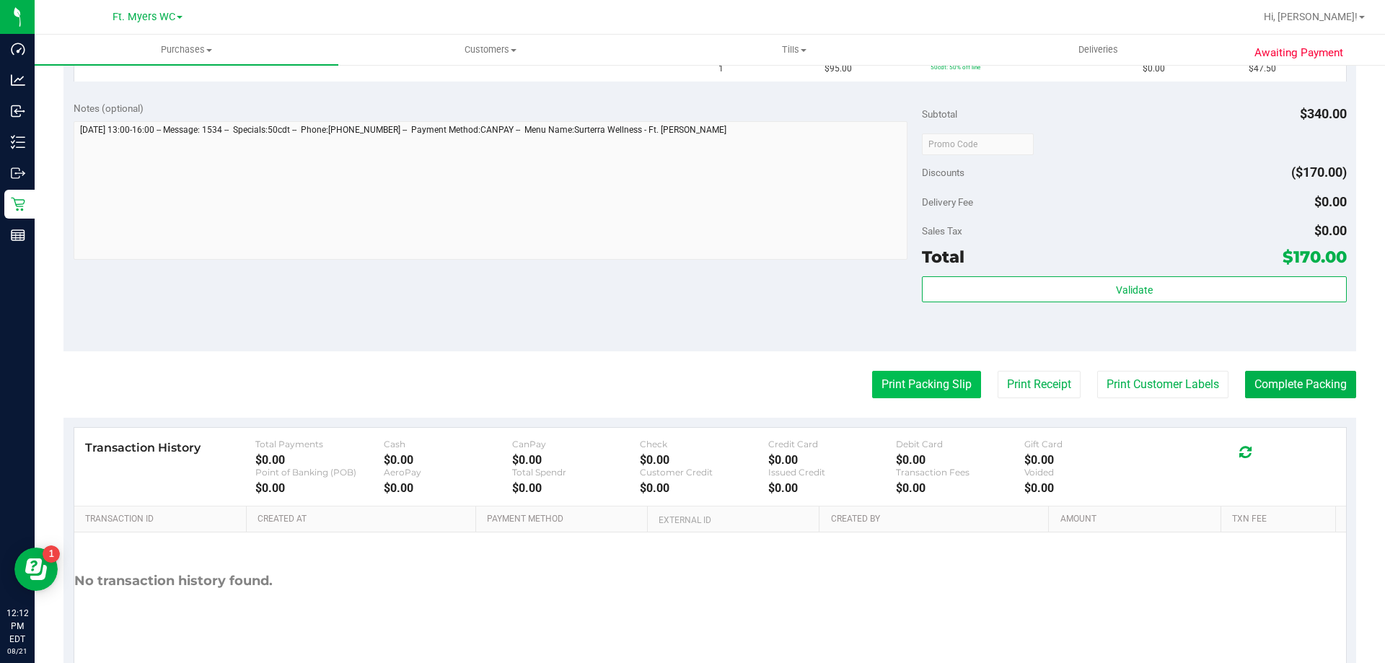
click at [927, 393] on button "Print Packing Slip" at bounding box center [926, 384] width 109 height 27
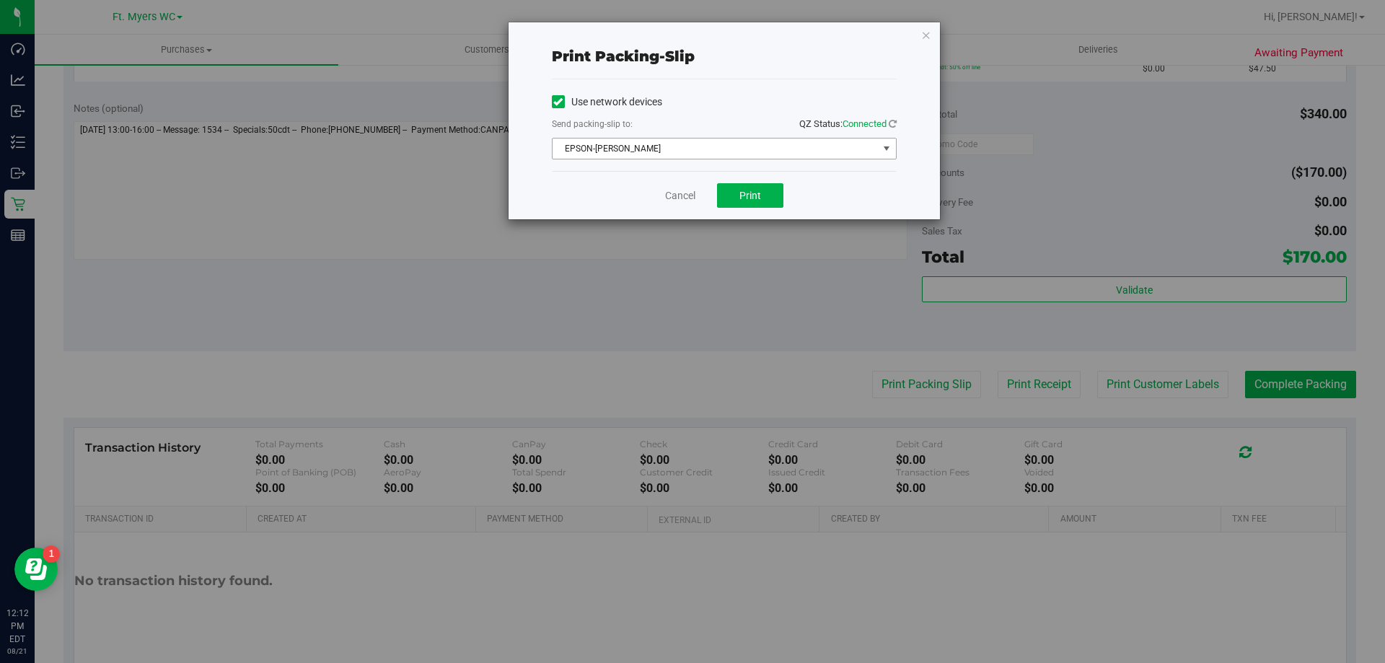
click at [760, 154] on span "EPSON-[PERSON_NAME]" at bounding box center [715, 149] width 325 height 20
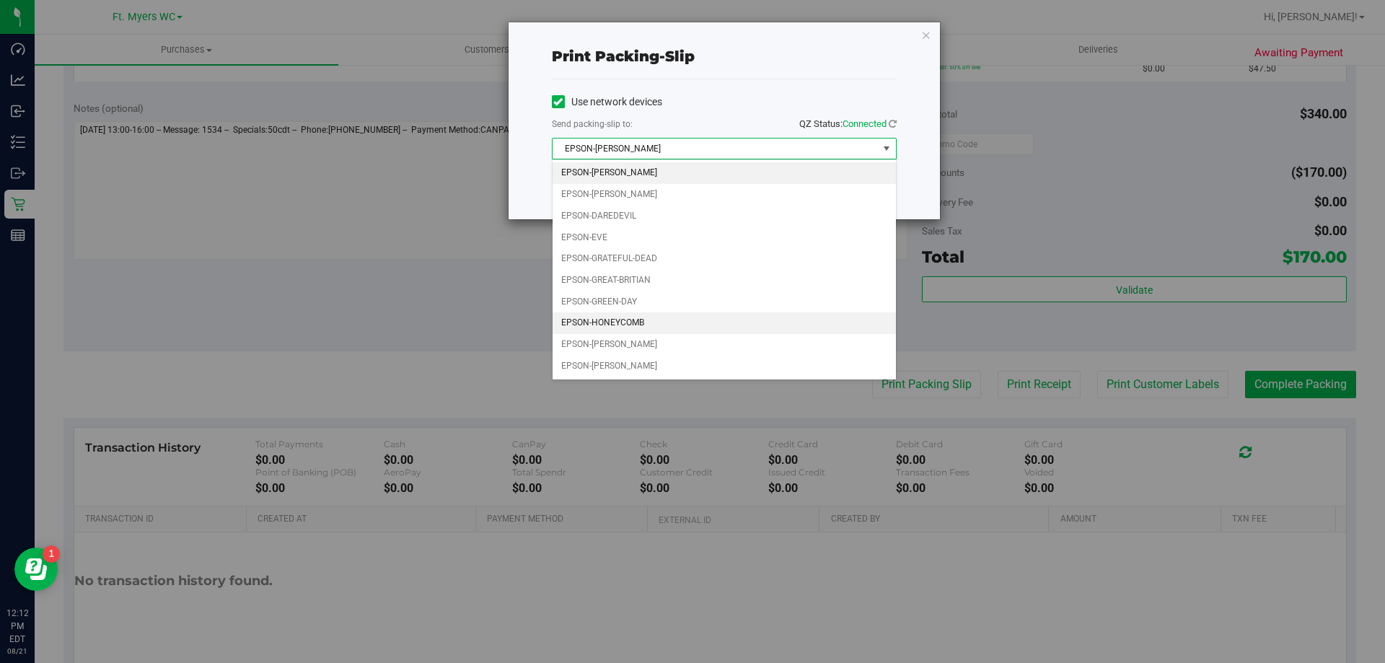
click at [639, 318] on li "EPSON-HONEYCOMB" at bounding box center [724, 323] width 343 height 22
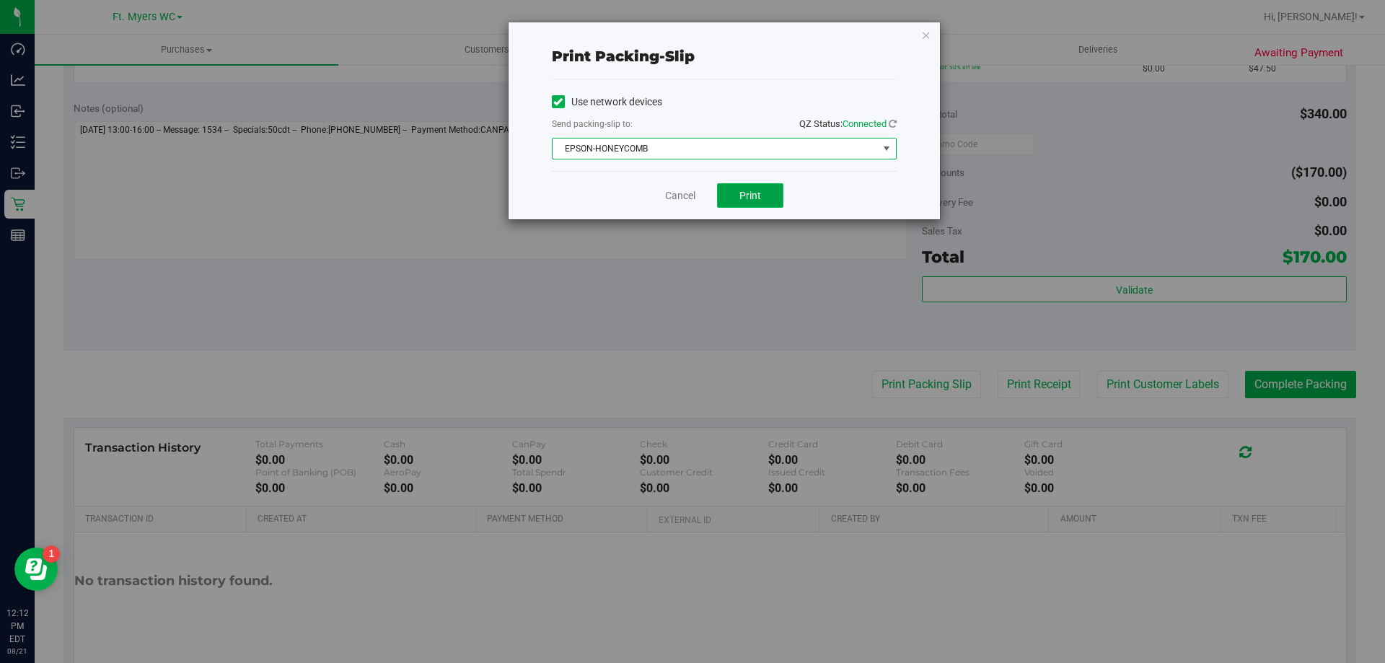
click at [763, 183] on button "Print" at bounding box center [750, 195] width 66 height 25
click at [927, 35] on icon "button" at bounding box center [926, 34] width 10 height 17
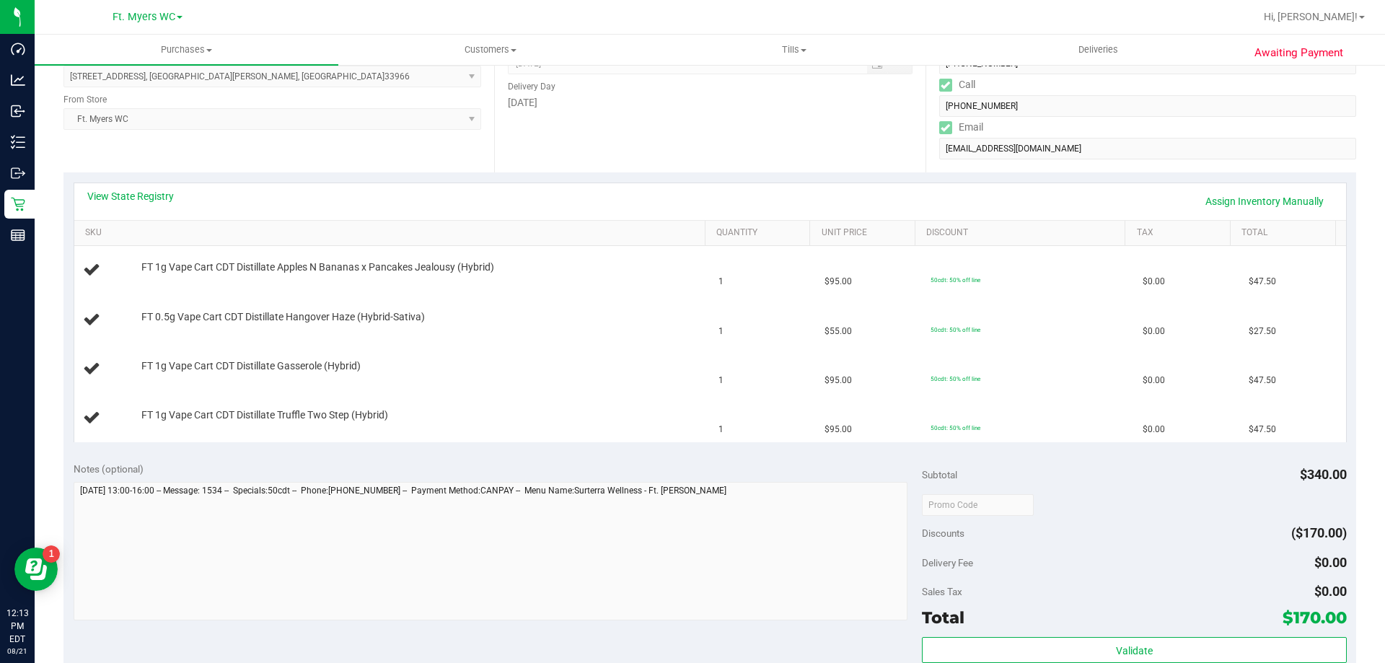
scroll to position [0, 0]
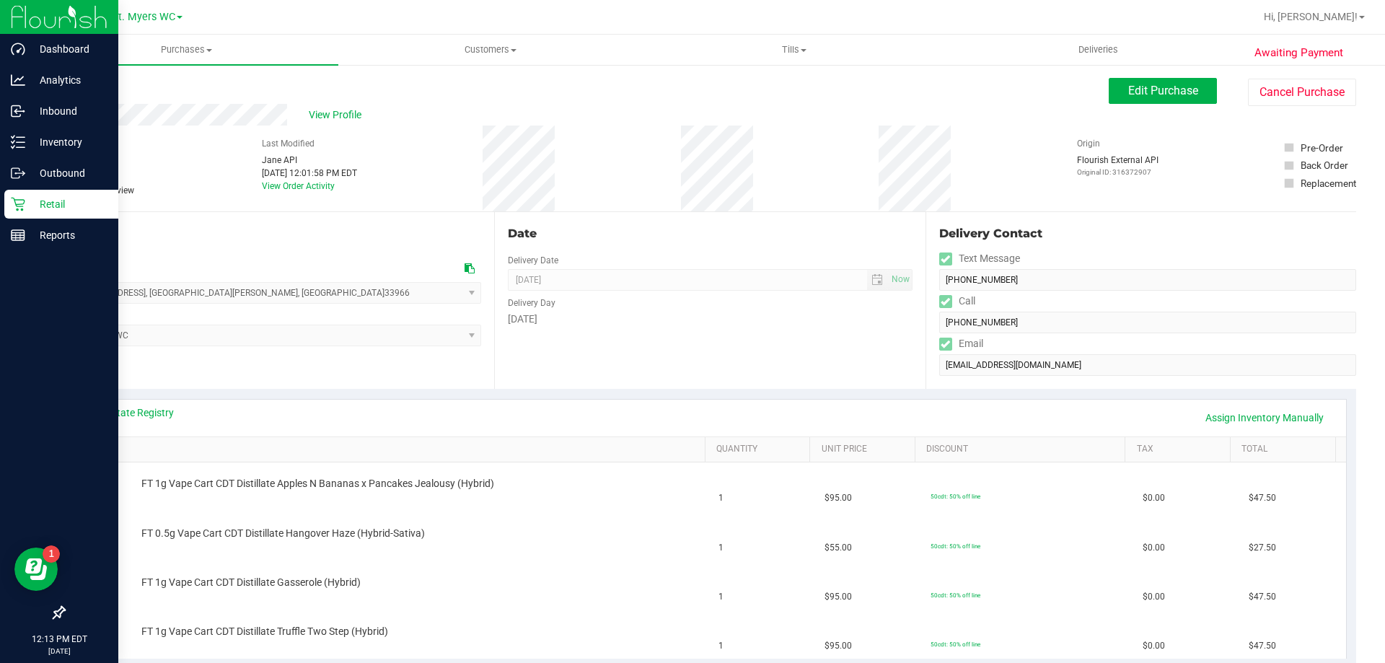
click at [0, 201] on link "Retail" at bounding box center [59, 205] width 118 height 31
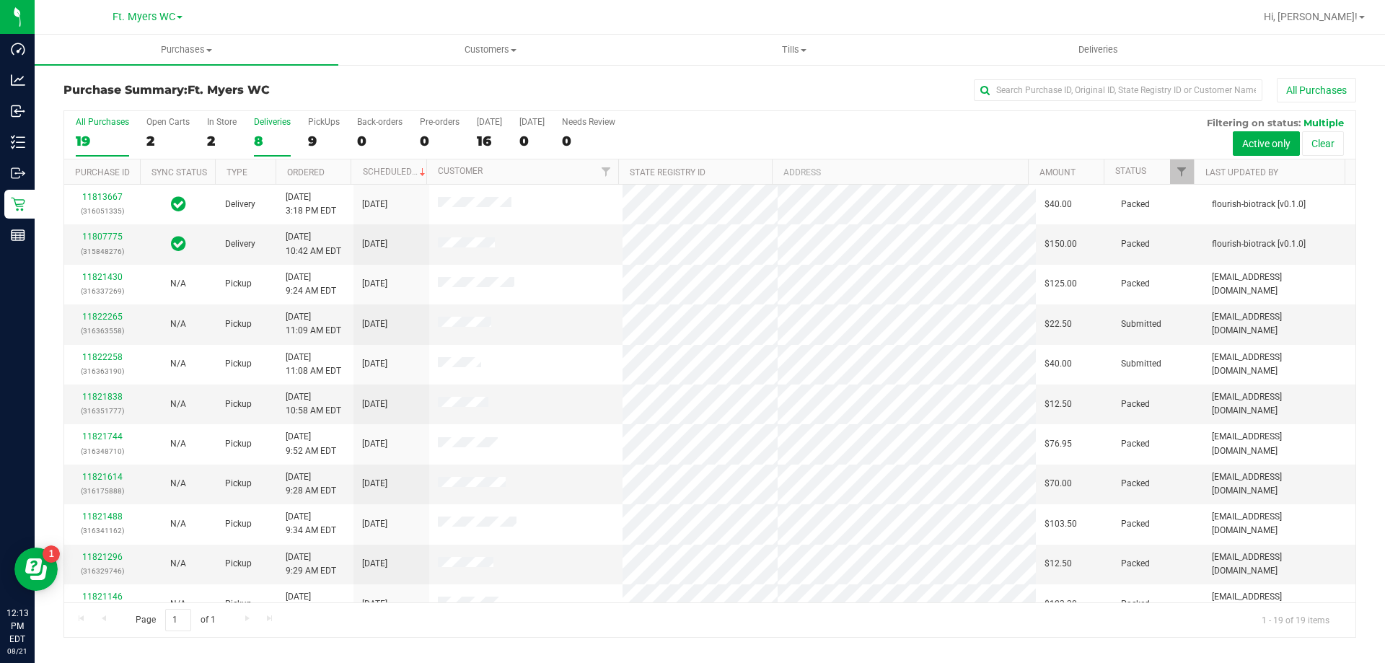
click at [275, 124] on div "Deliveries" at bounding box center [272, 122] width 37 height 10
click at [0, 0] on input "Deliveries 8" at bounding box center [0, 0] width 0 height 0
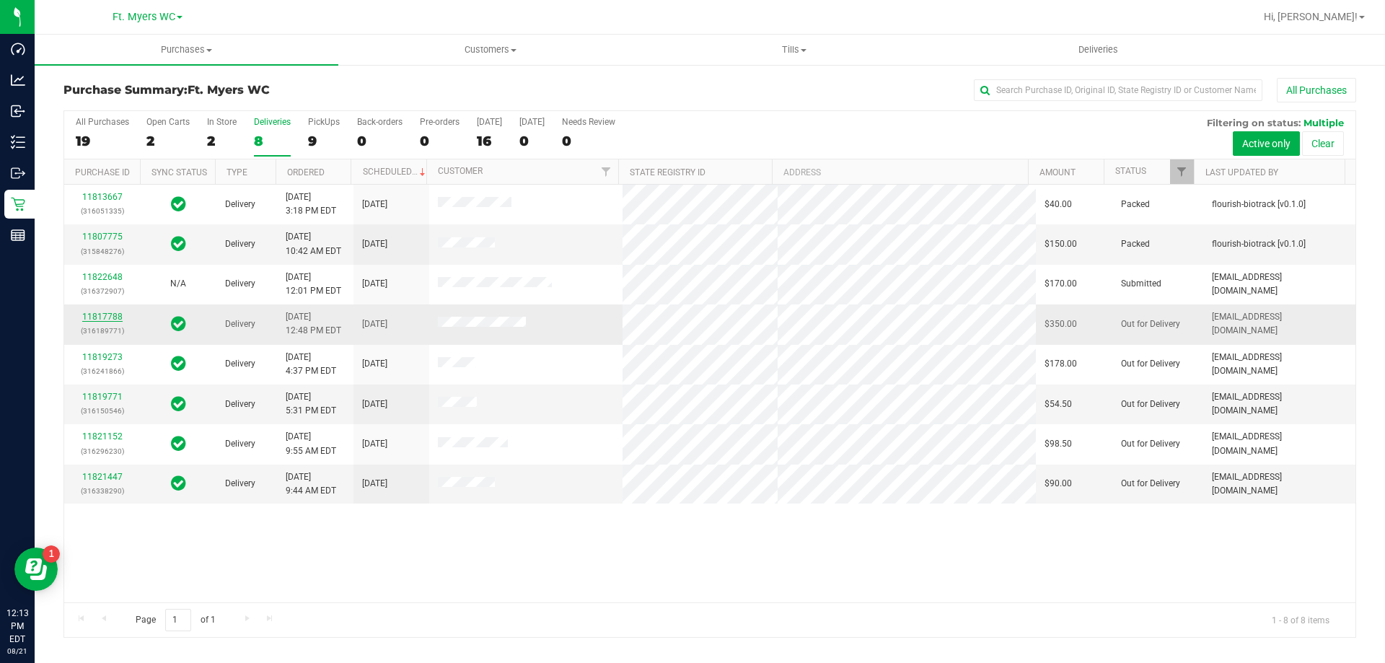
click at [110, 319] on link "11817788" at bounding box center [102, 317] width 40 height 10
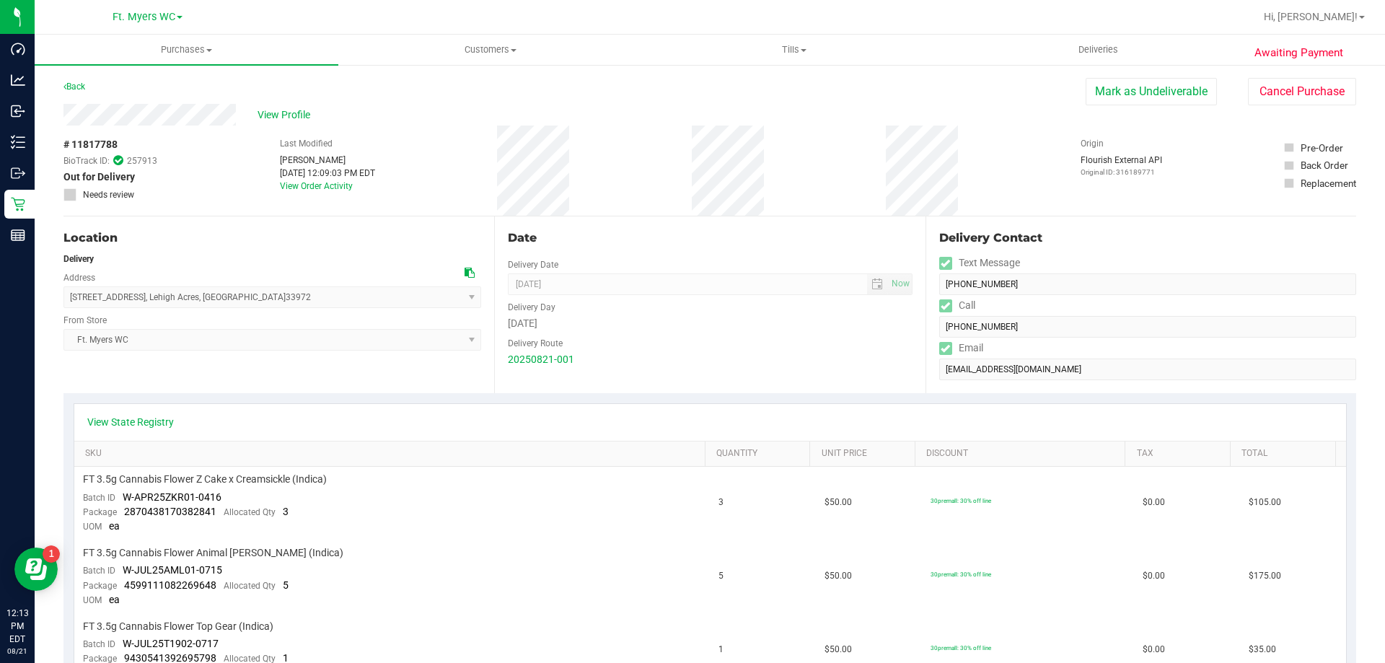
click at [73, 80] on div "Back" at bounding box center [75, 86] width 22 height 17
click at [75, 83] on link "Back" at bounding box center [75, 87] width 22 height 10
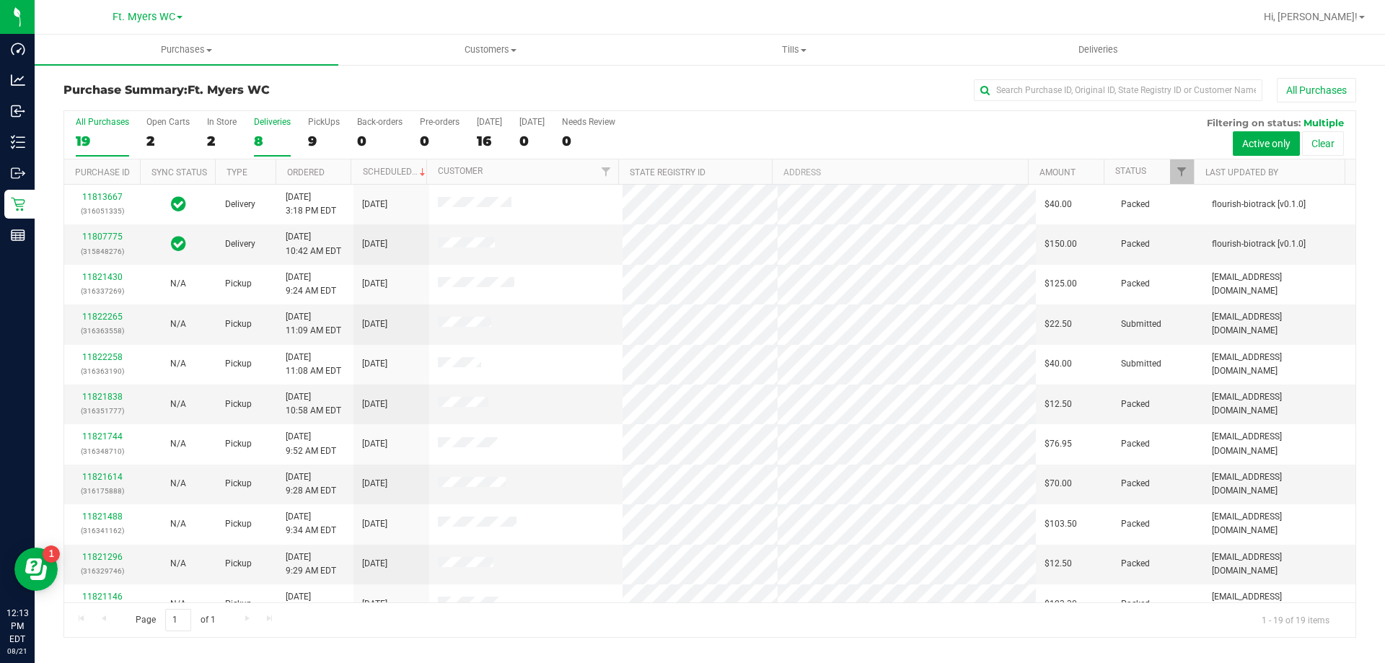
click at [263, 140] on div "8" at bounding box center [272, 141] width 37 height 17
click at [0, 0] on input "Deliveries 8" at bounding box center [0, 0] width 0 height 0
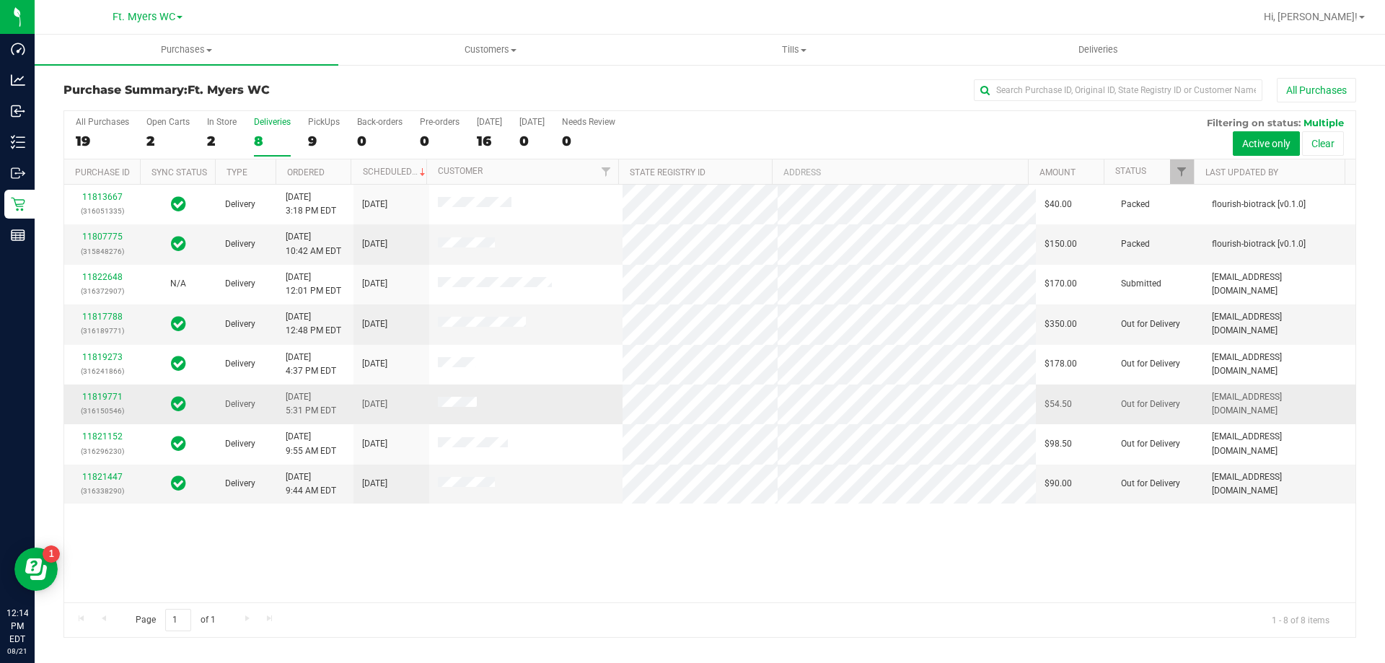
click at [115, 403] on div "11819771 (316150546)" at bounding box center [102, 403] width 58 height 27
click at [114, 393] on link "11819771" at bounding box center [102, 397] width 40 height 10
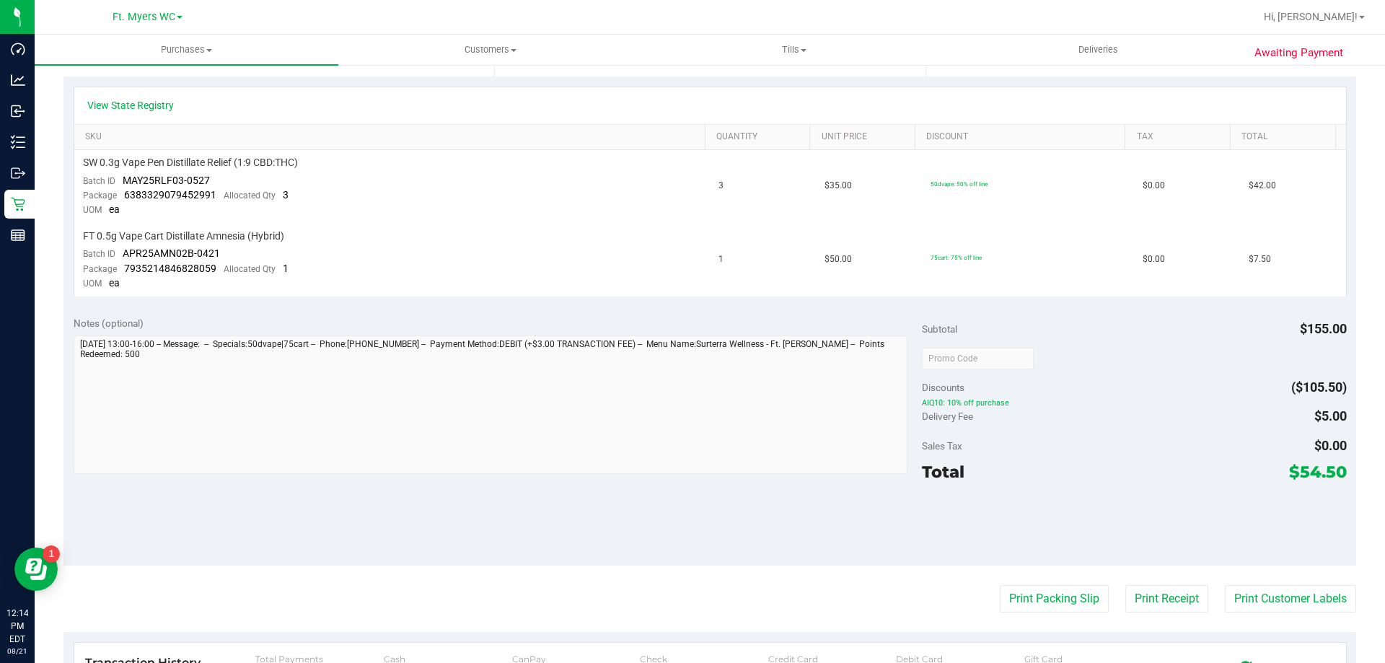
scroll to position [505, 0]
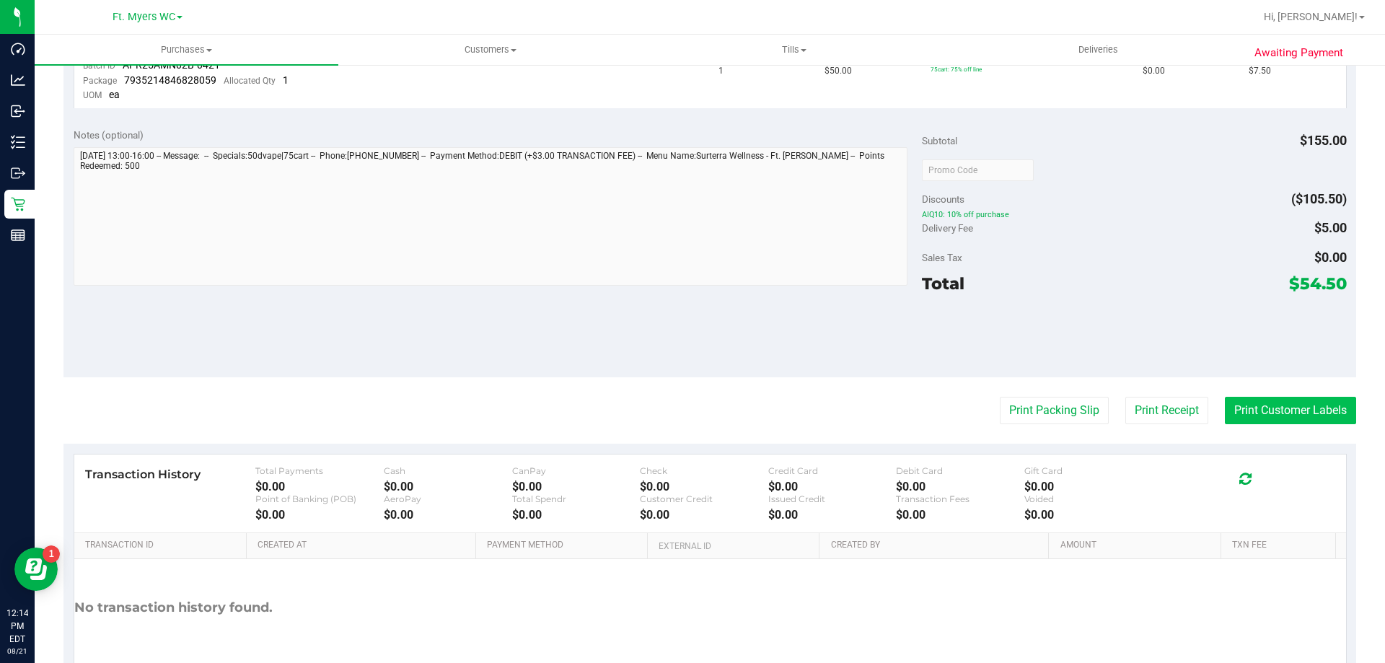
click at [1256, 405] on button "Print Customer Labels" at bounding box center [1290, 410] width 131 height 27
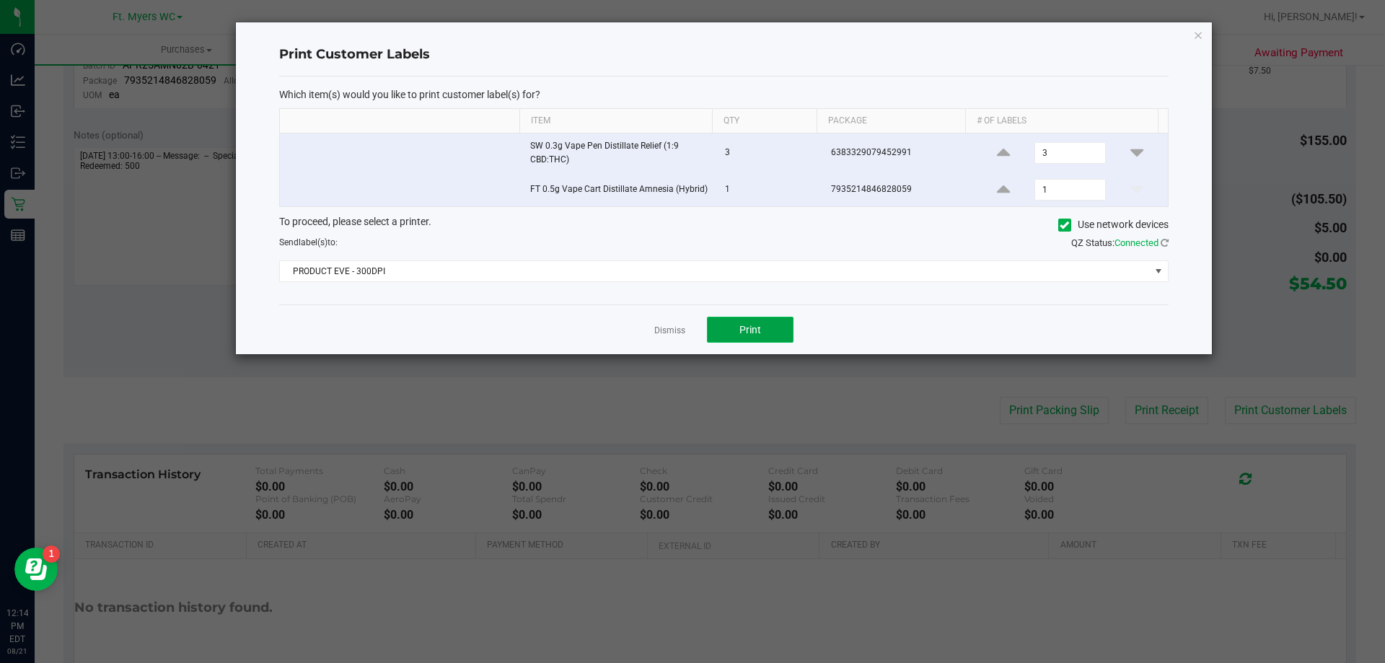
click at [727, 326] on button "Print" at bounding box center [750, 330] width 87 height 26
click at [1200, 40] on icon "button" at bounding box center [1199, 34] width 10 height 17
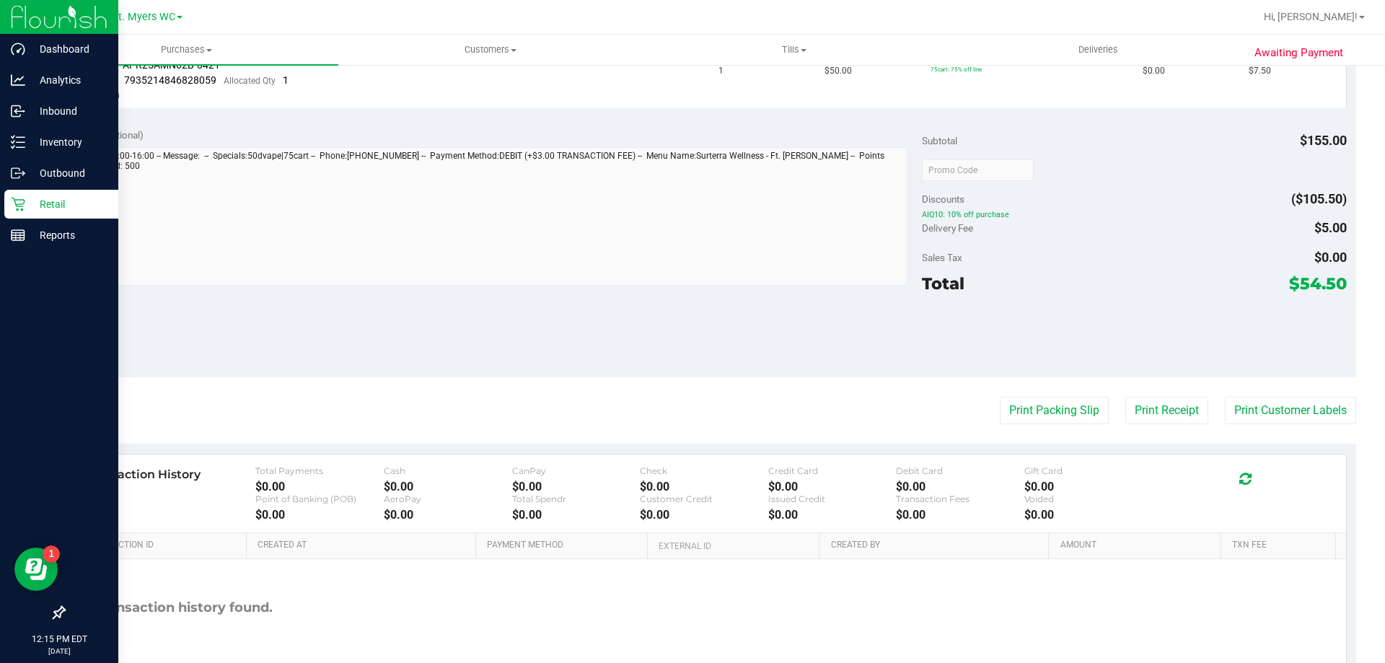
click at [53, 201] on p "Retail" at bounding box center [68, 204] width 87 height 17
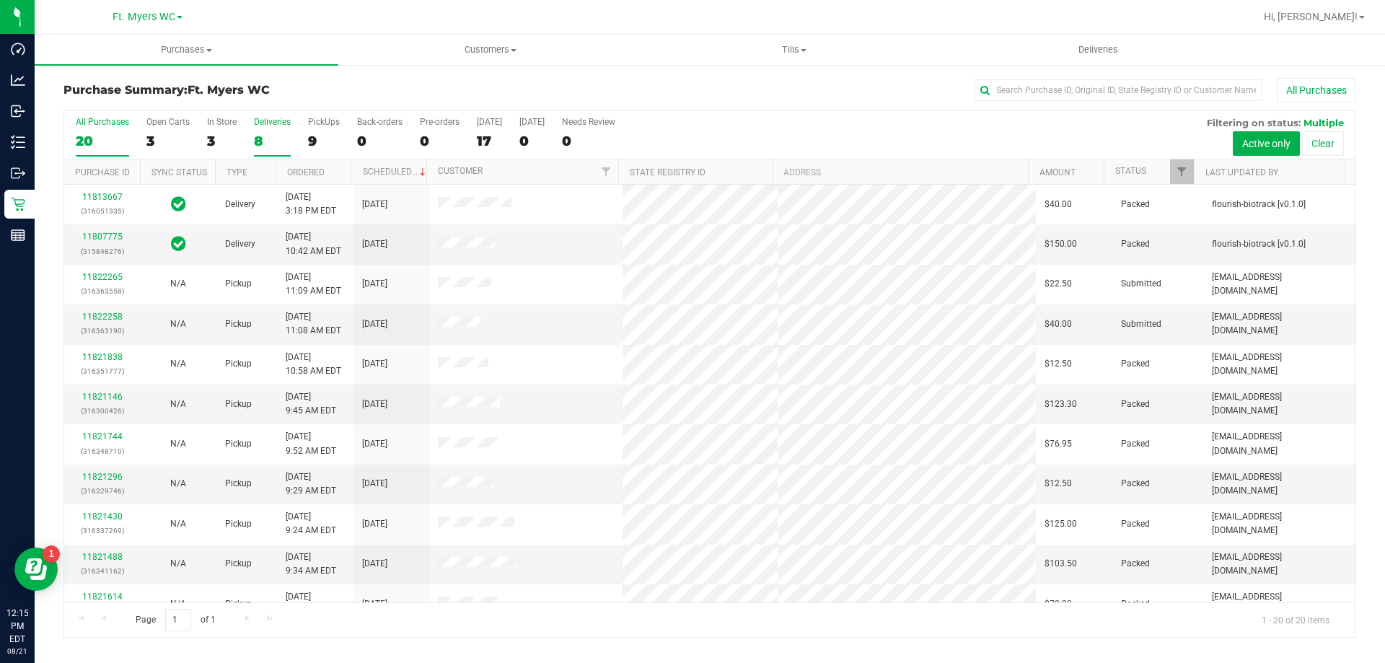
click at [272, 125] on div "Deliveries" at bounding box center [272, 122] width 37 height 10
click at [0, 0] on input "Deliveries 8" at bounding box center [0, 0] width 0 height 0
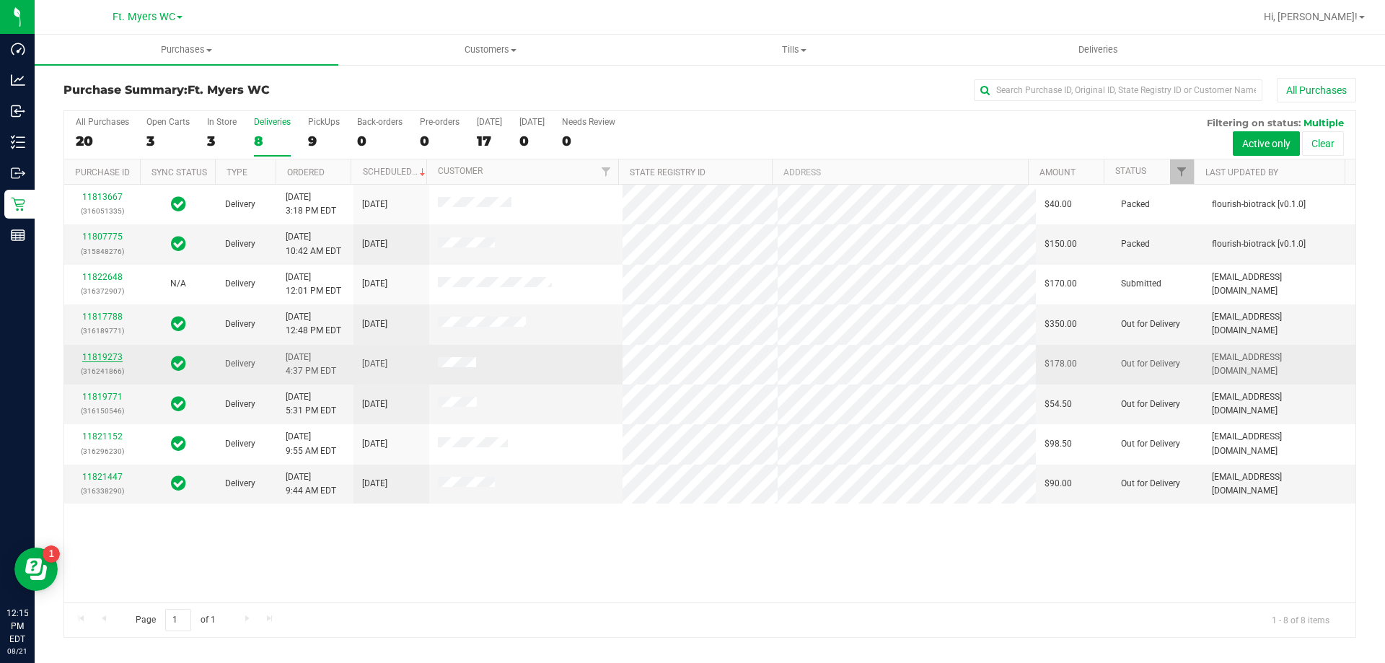
click at [110, 359] on link "11819273" at bounding box center [102, 357] width 40 height 10
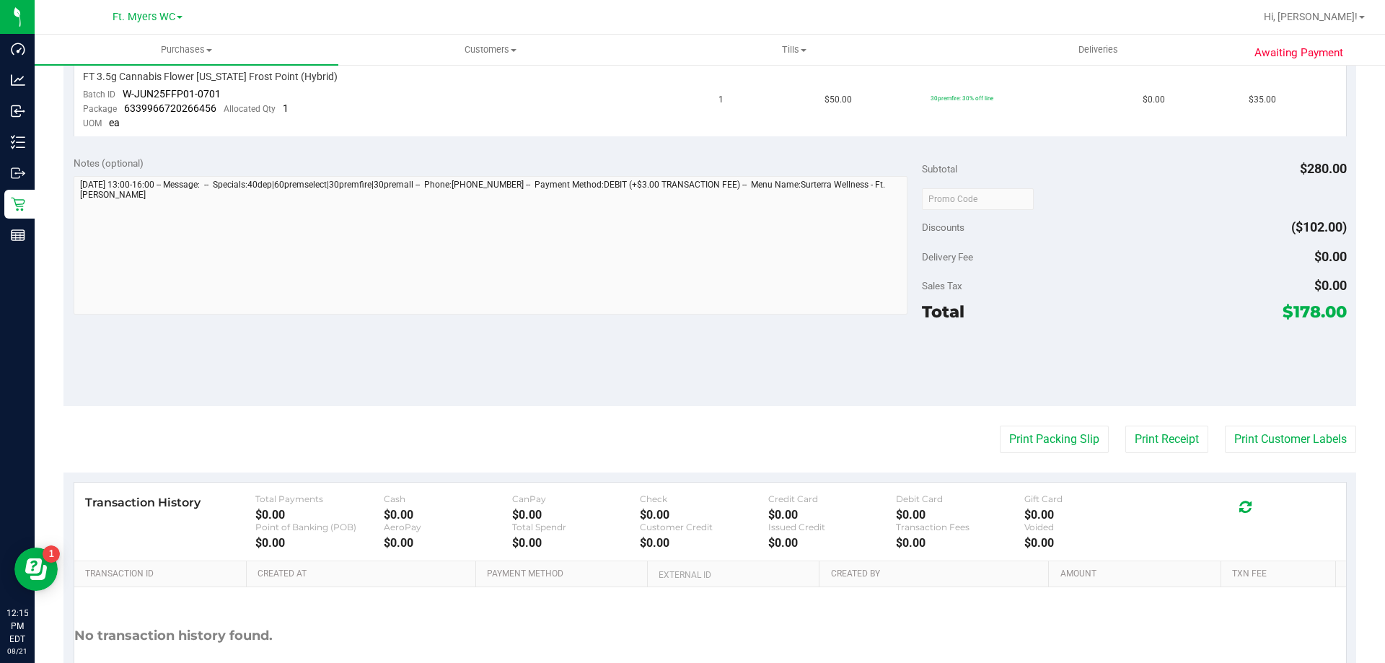
scroll to position [794, 0]
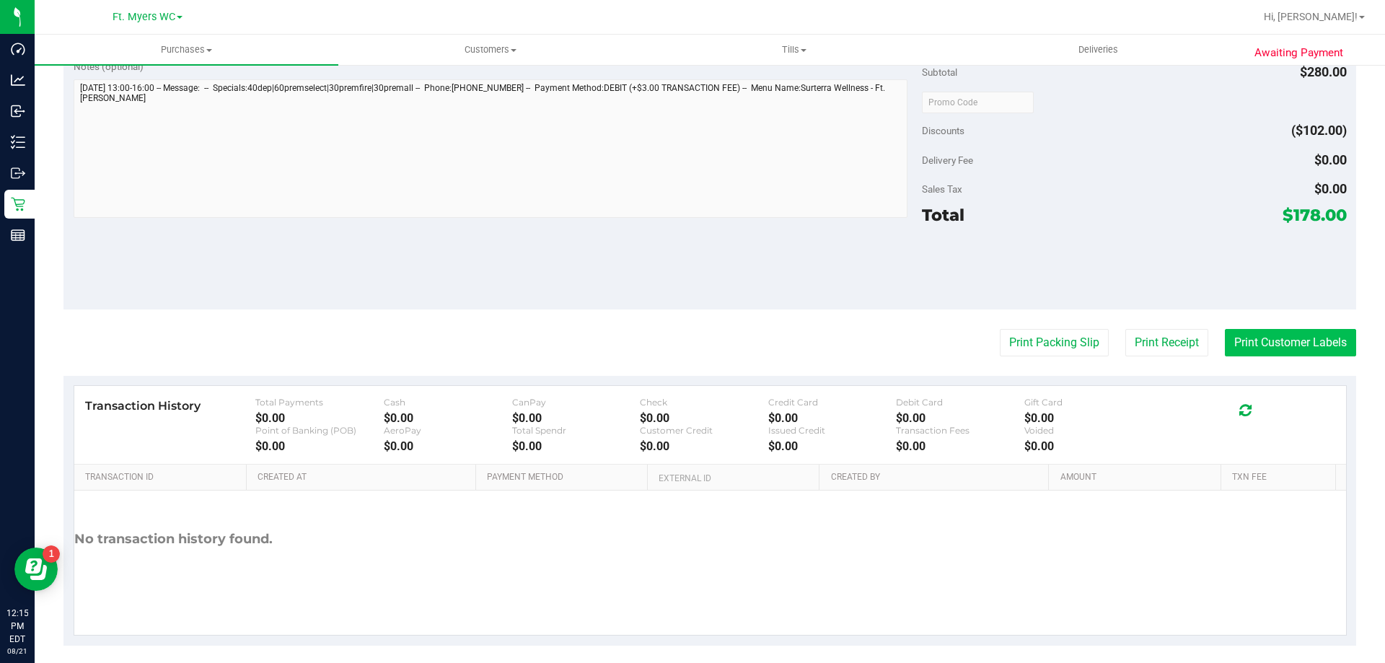
click at [1254, 338] on button "Print Customer Labels" at bounding box center [1290, 342] width 131 height 27
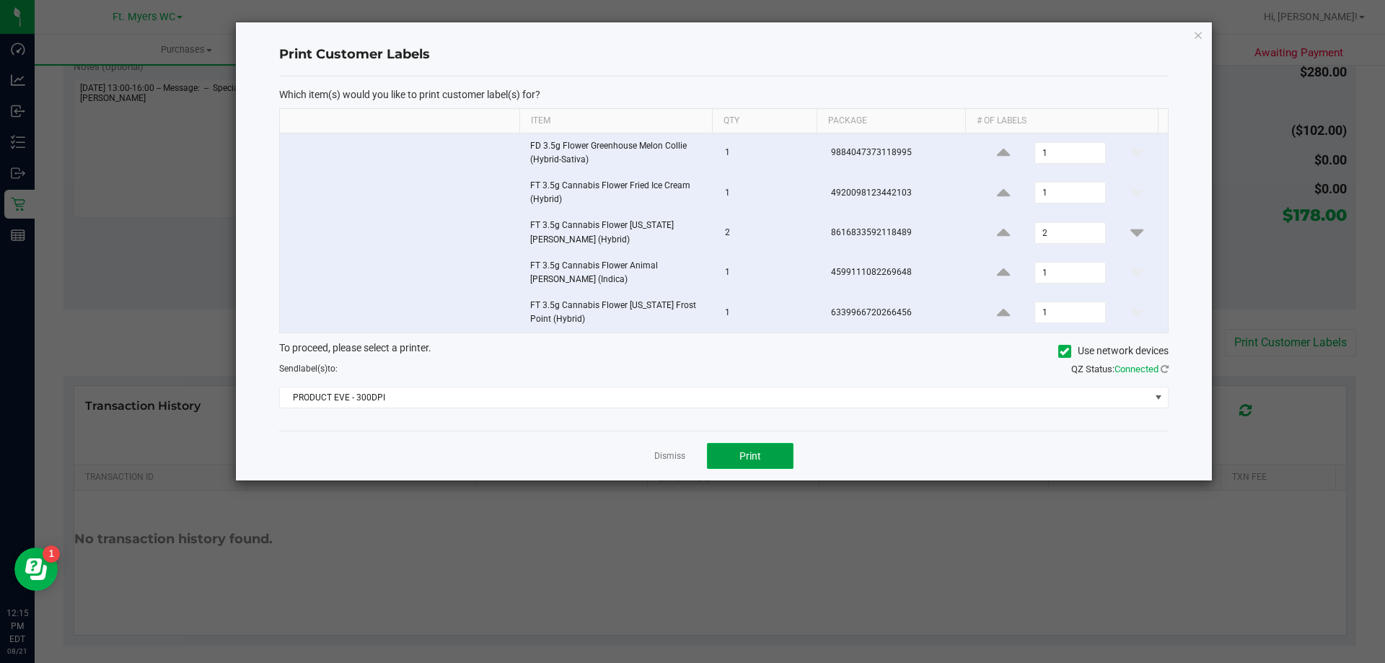
click at [747, 458] on span "Print" at bounding box center [751, 456] width 22 height 12
click at [1200, 35] on icon "button" at bounding box center [1199, 34] width 10 height 17
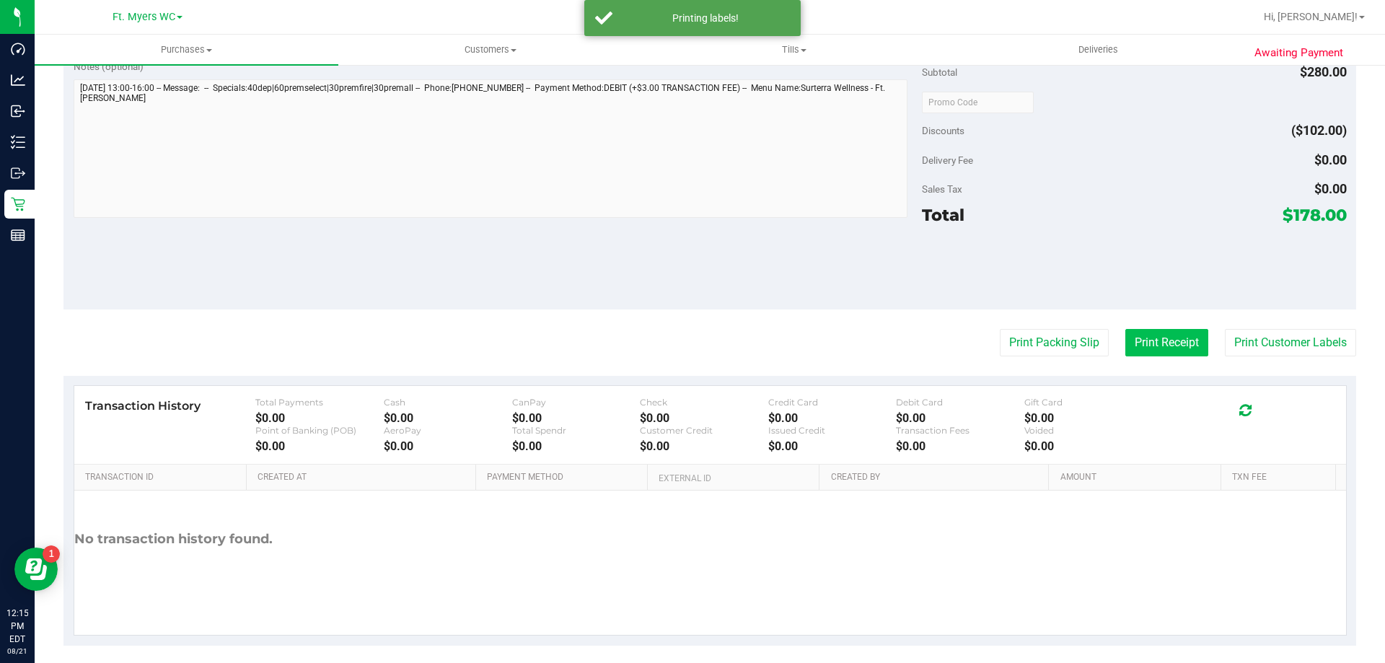
click at [1126, 341] on button "Print Receipt" at bounding box center [1167, 342] width 83 height 27
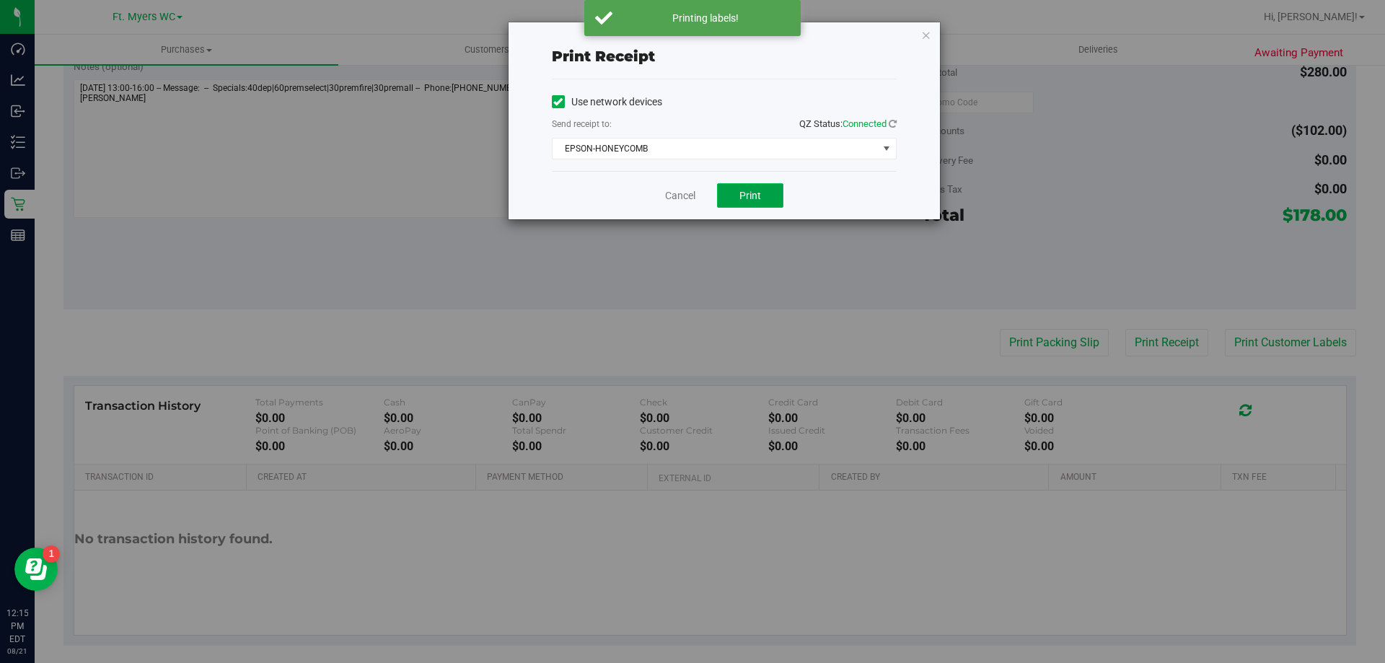
click at [750, 193] on span "Print" at bounding box center [751, 196] width 22 height 12
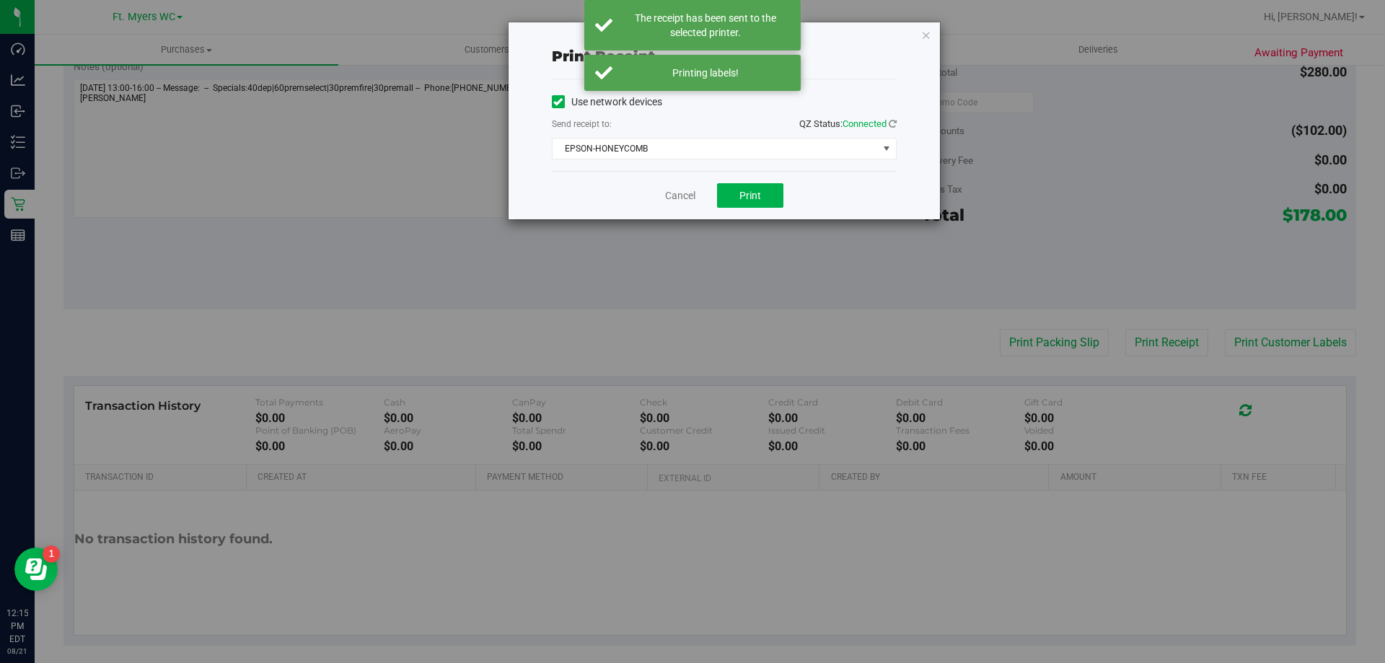
click at [927, 32] on icon "button" at bounding box center [926, 34] width 10 height 17
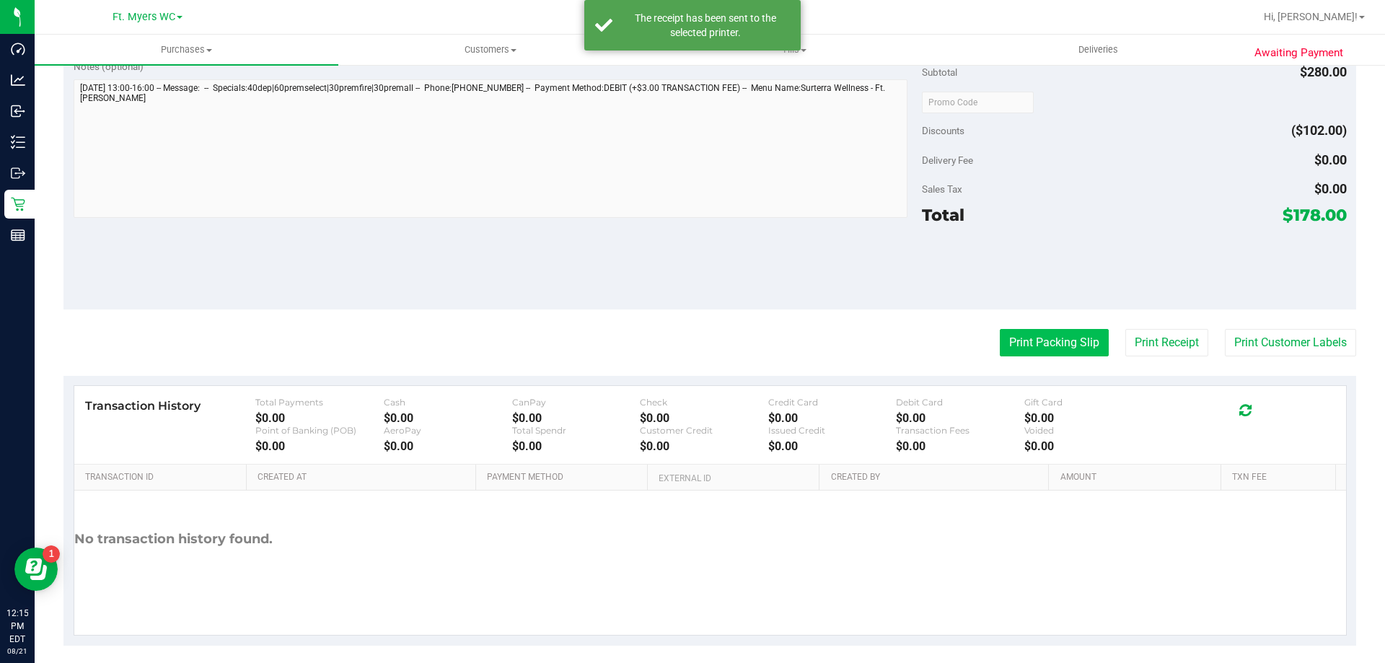
click at [1030, 349] on button "Print Packing Slip" at bounding box center [1054, 342] width 109 height 27
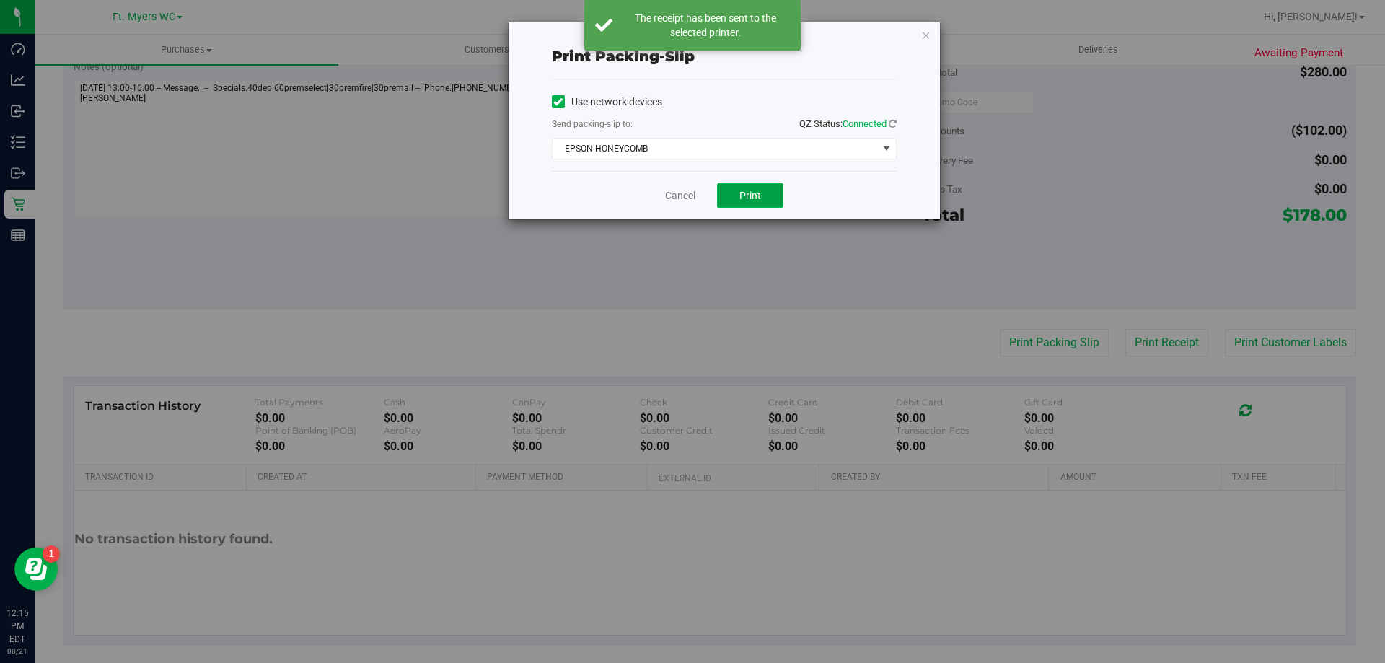
click at [764, 203] on button "Print" at bounding box center [750, 195] width 66 height 25
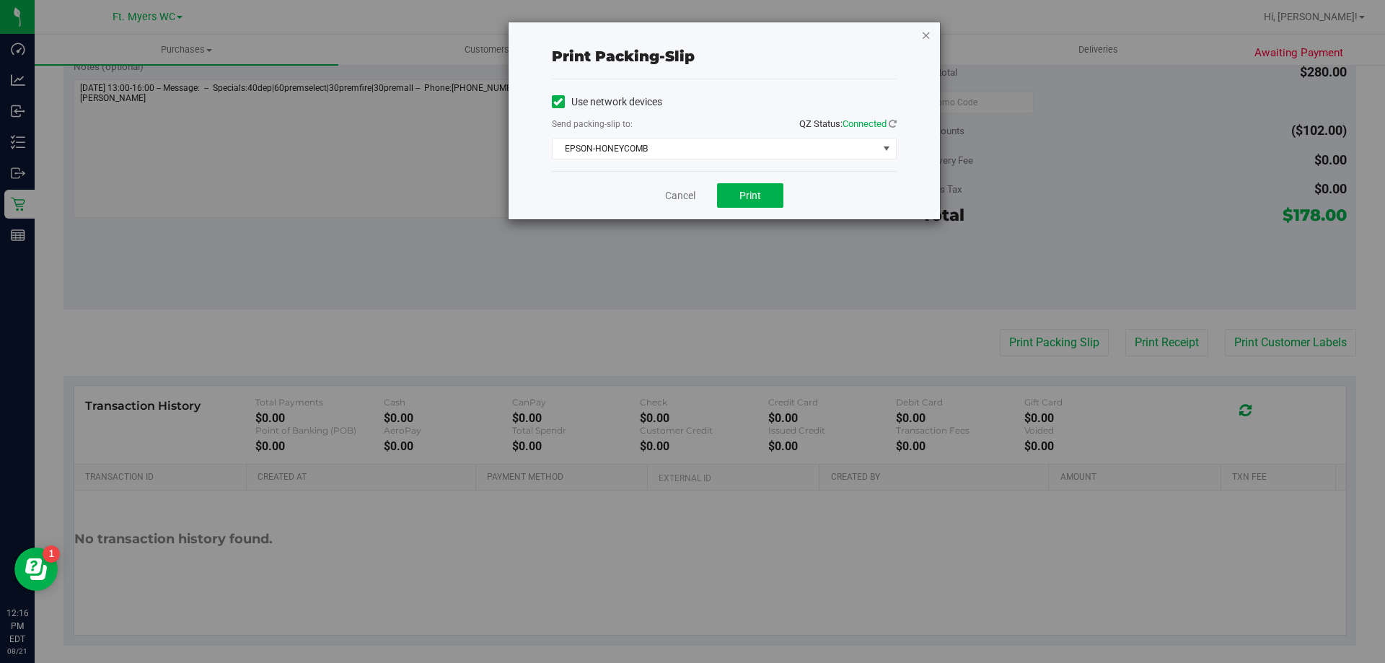
click at [924, 37] on icon "button" at bounding box center [926, 34] width 10 height 17
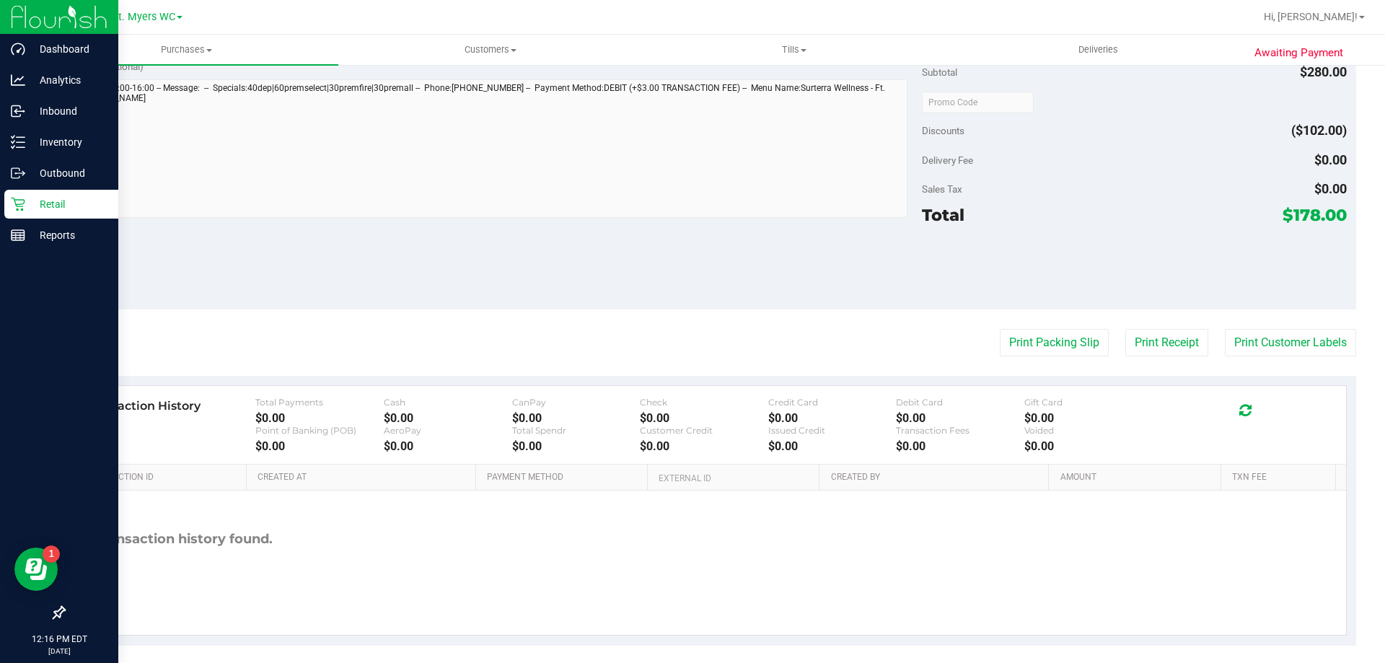
click at [18, 210] on icon at bounding box center [18, 205] width 14 height 14
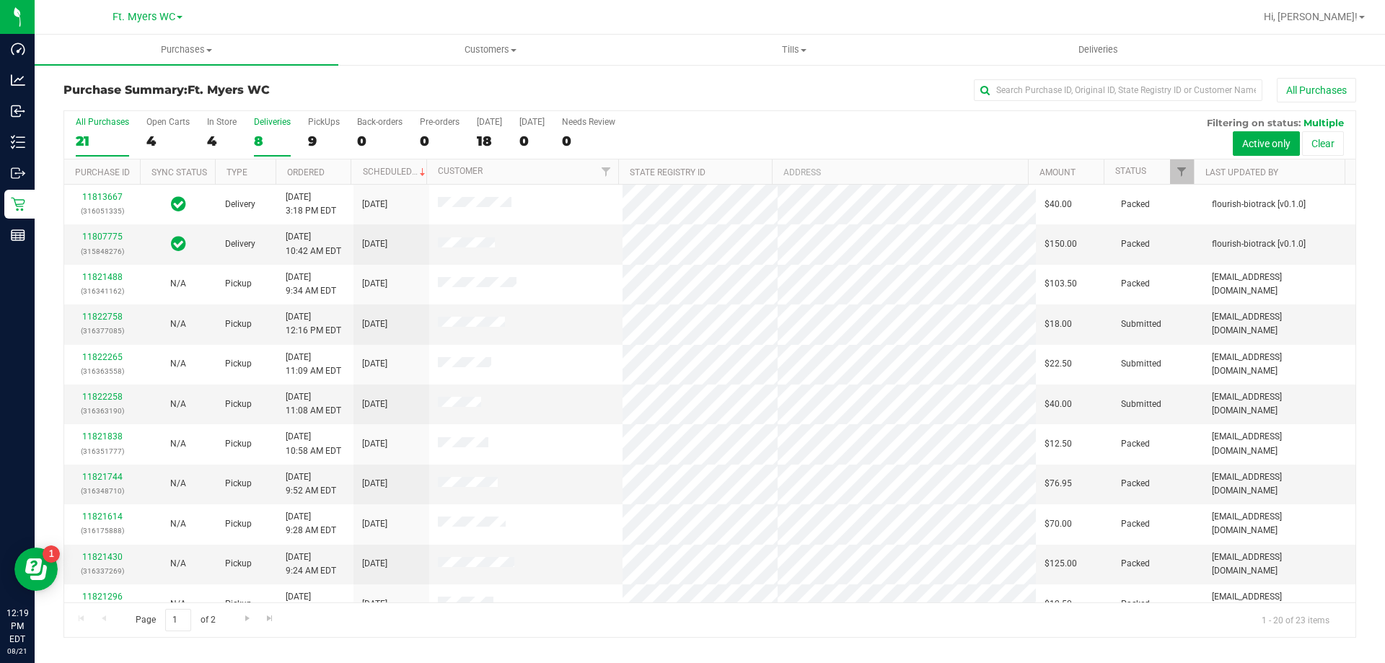
click at [260, 123] on div "Deliveries" at bounding box center [272, 122] width 37 height 10
click at [0, 0] on input "Deliveries 8" at bounding box center [0, 0] width 0 height 0
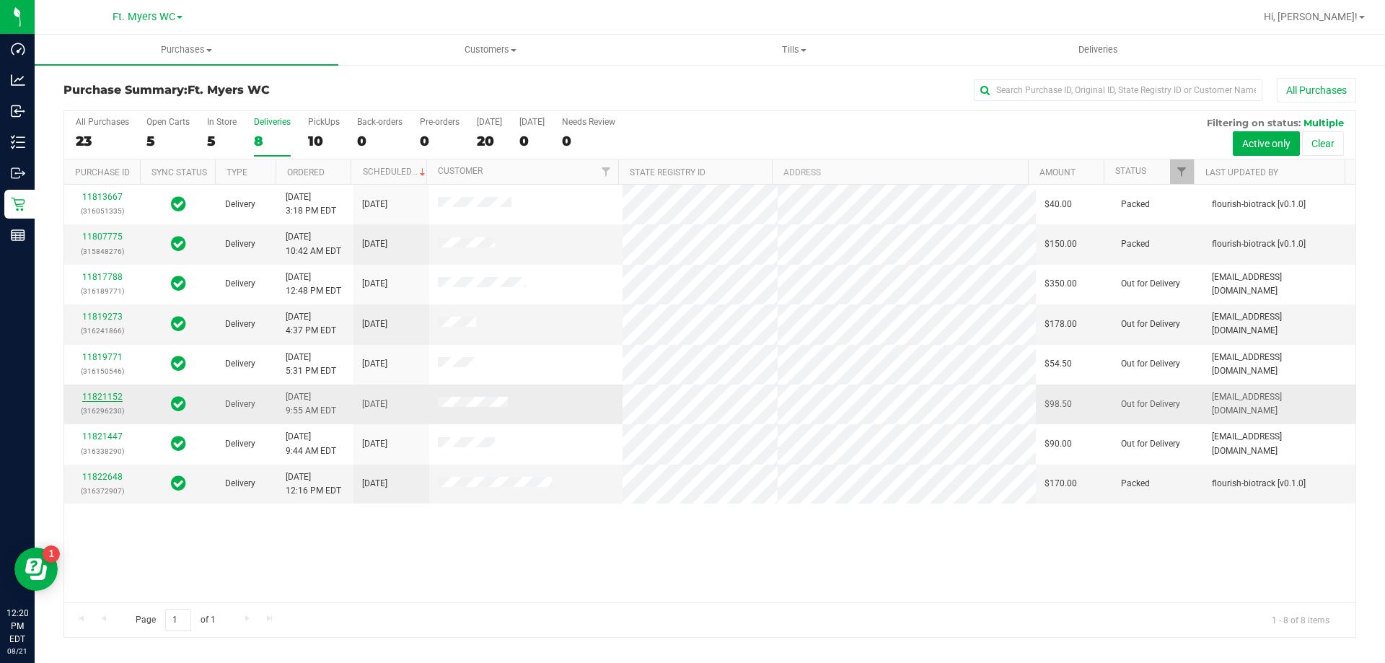
click at [106, 395] on link "11821152" at bounding box center [102, 397] width 40 height 10
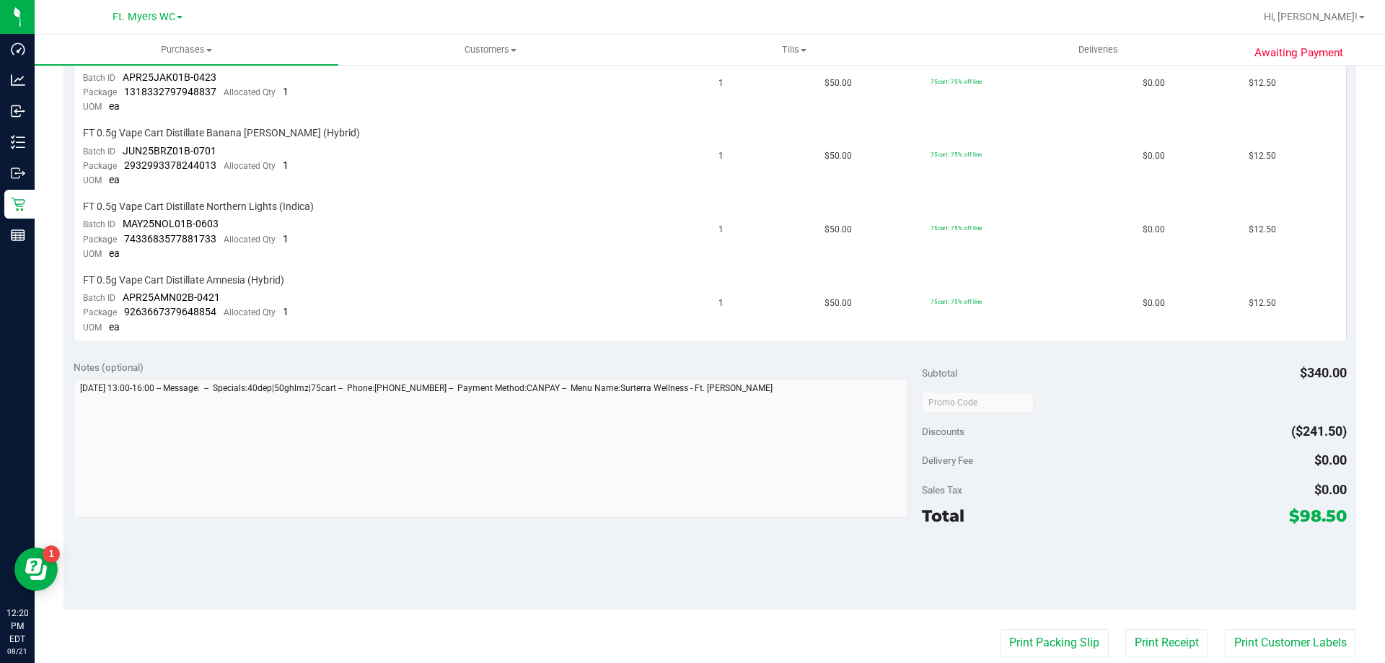
scroll to position [866, 0]
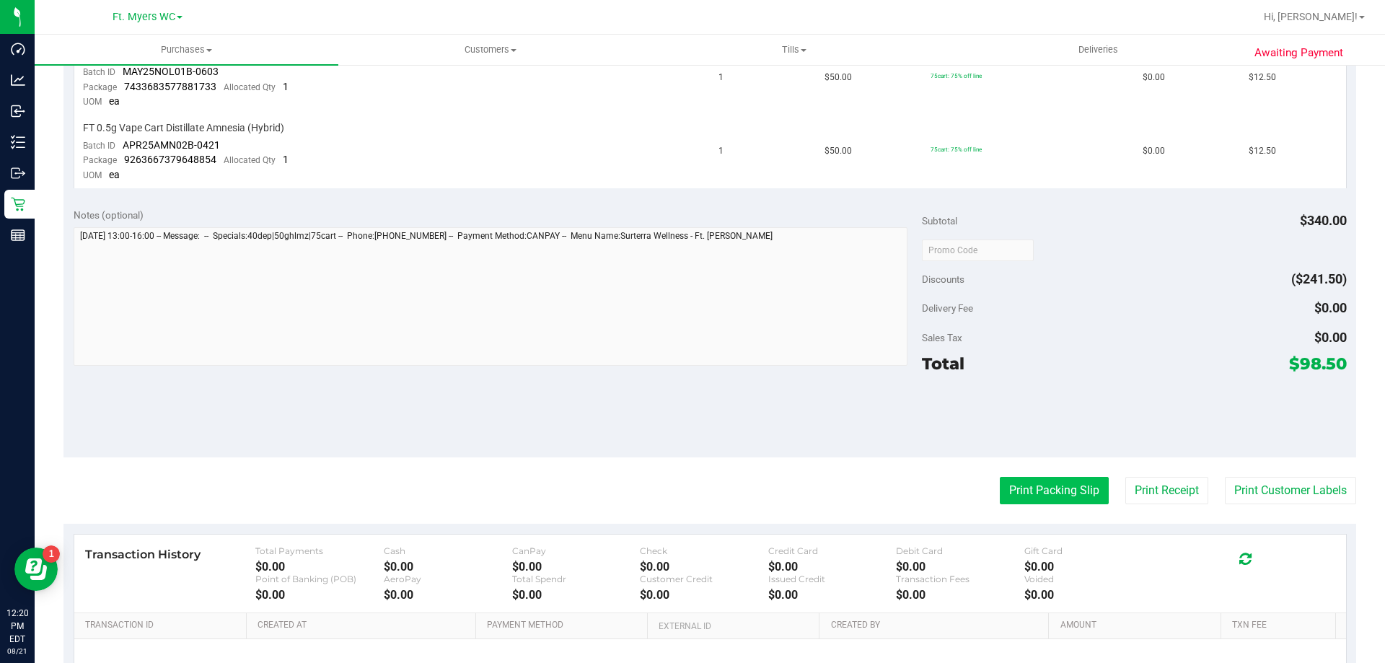
click at [1015, 489] on button "Print Packing Slip" at bounding box center [1054, 490] width 109 height 27
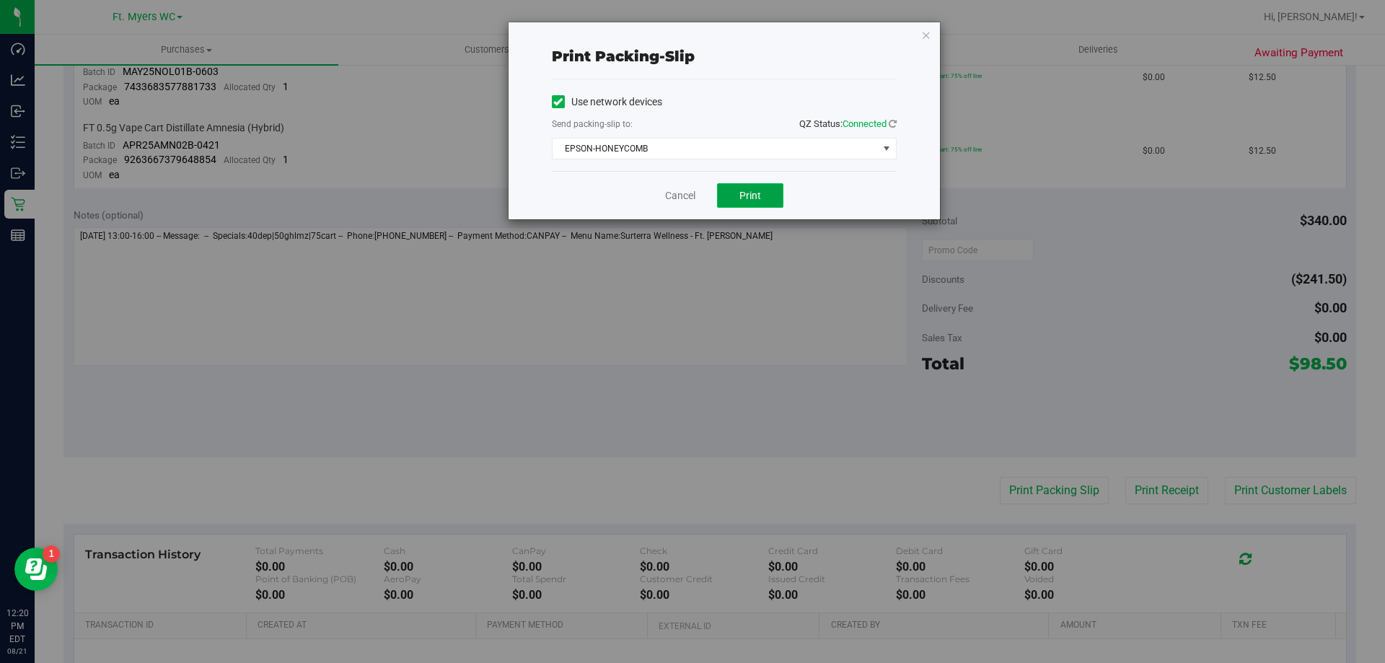
click at [765, 203] on button "Print" at bounding box center [750, 195] width 66 height 25
click at [924, 43] on icon "button" at bounding box center [926, 34] width 10 height 17
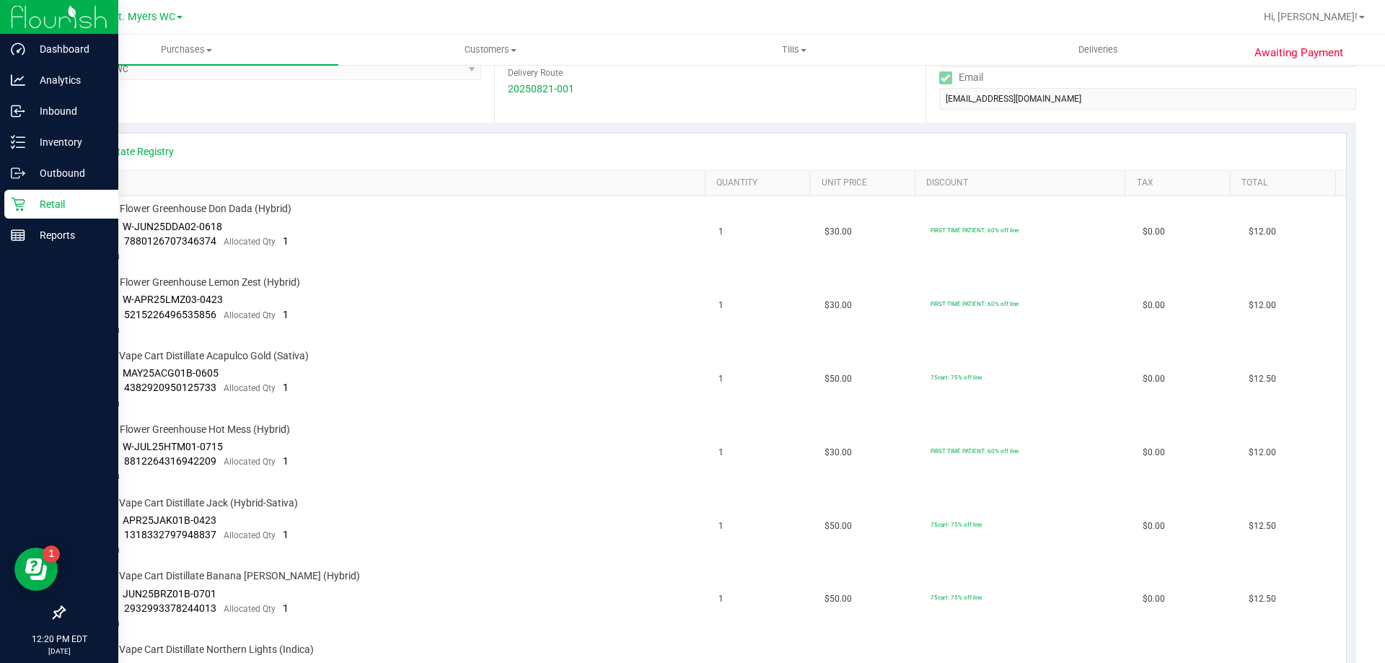
scroll to position [144, 0]
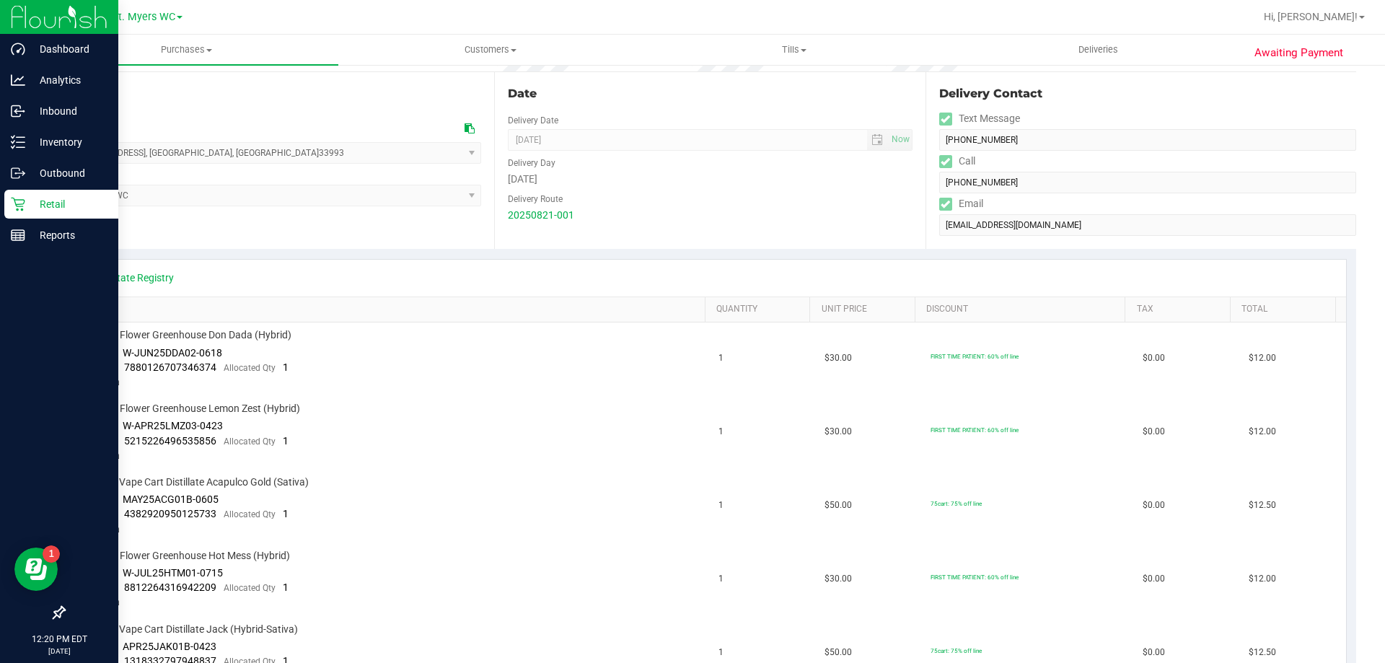
click at [18, 203] on icon at bounding box center [18, 204] width 14 height 14
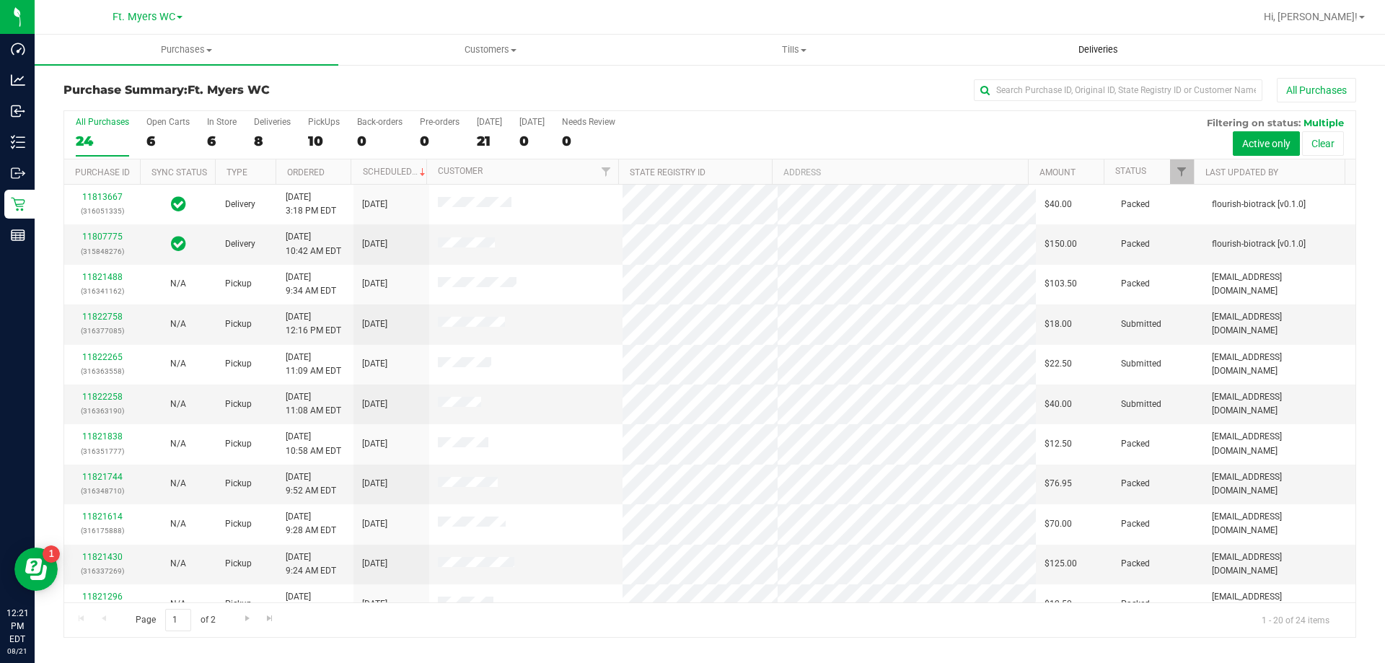
click at [1065, 44] on span "Deliveries" at bounding box center [1098, 49] width 79 height 13
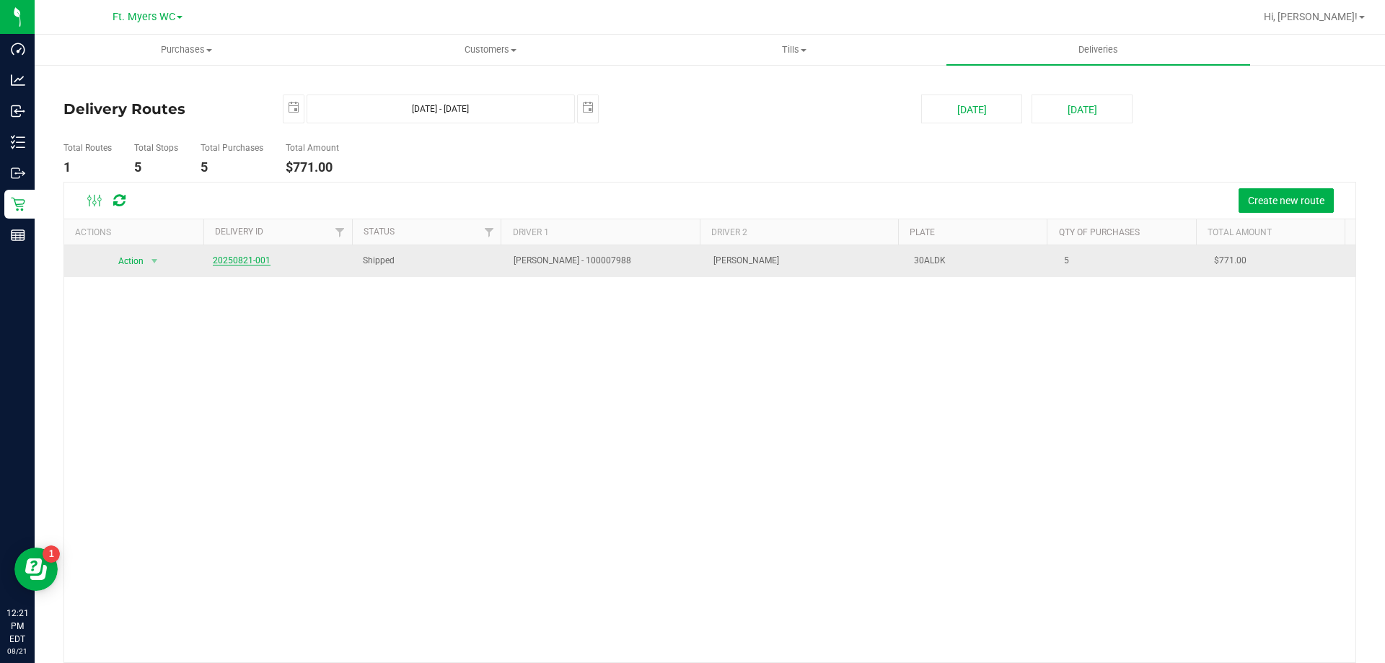
click at [240, 255] on link "20250821-001" at bounding box center [242, 260] width 58 height 10
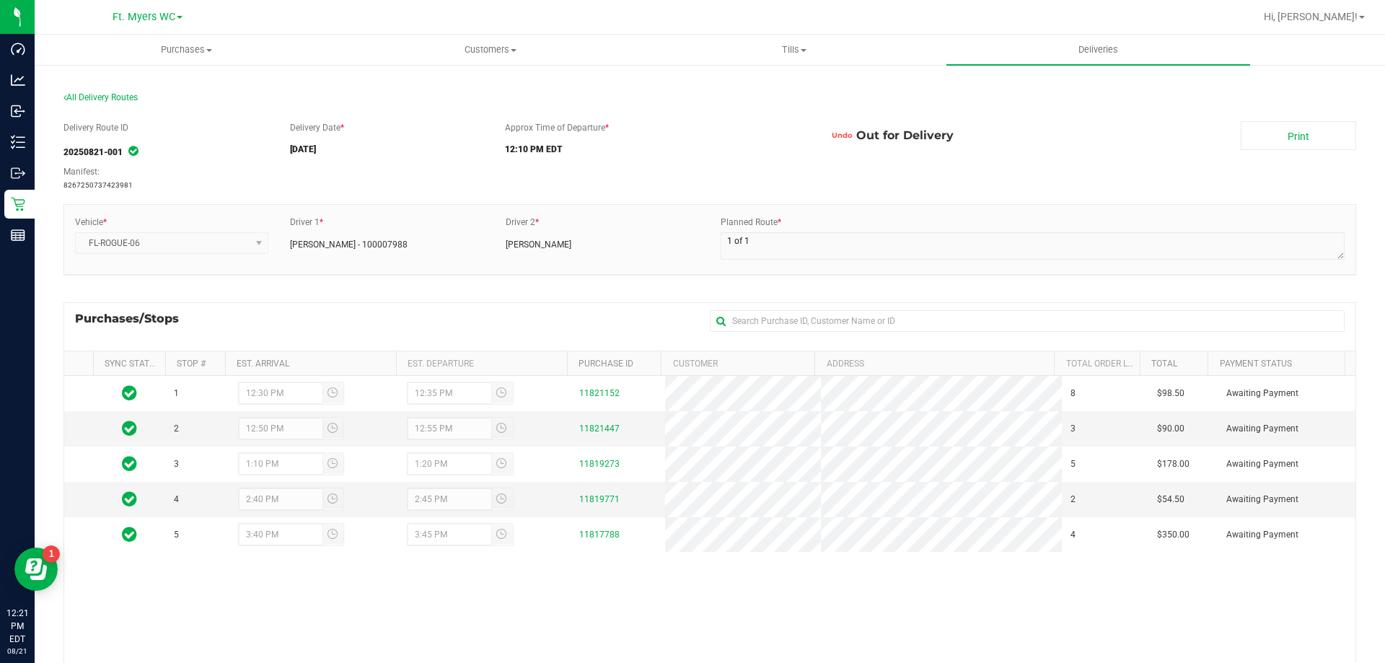
click at [831, 129] on button "Undo" at bounding box center [842, 135] width 28 height 29
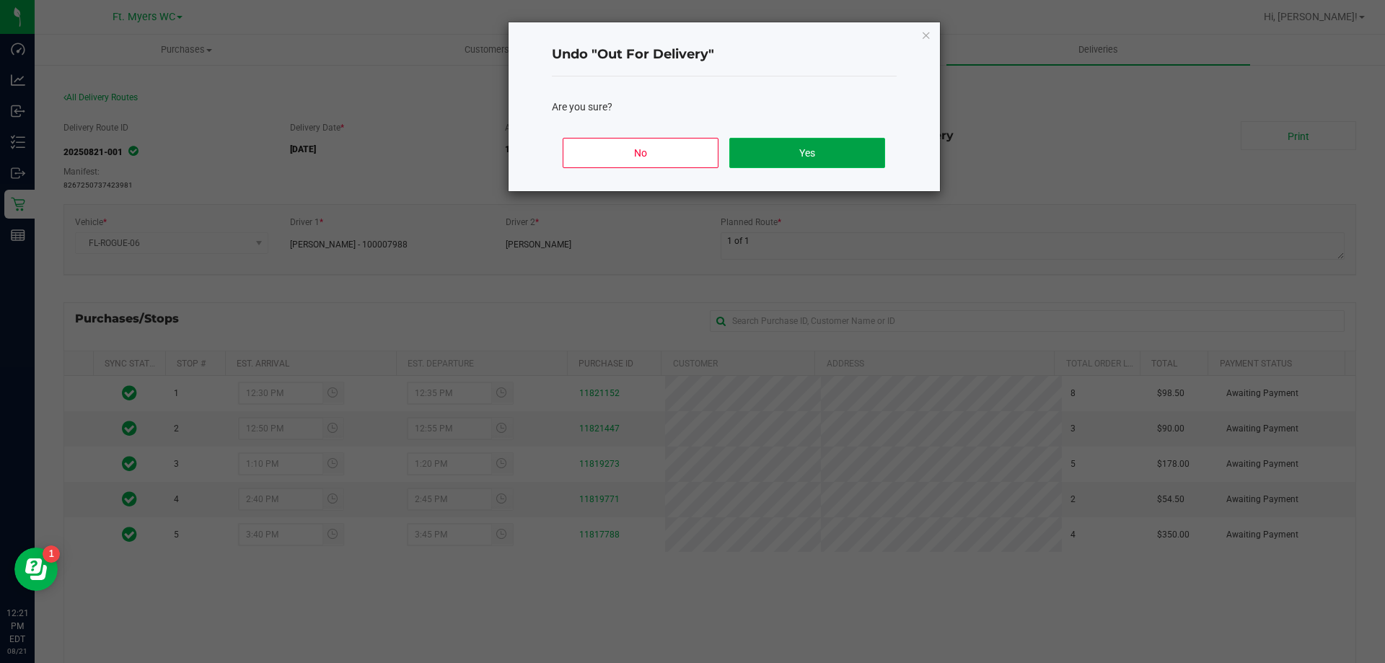
click at [818, 149] on button "Yes" at bounding box center [807, 153] width 155 height 30
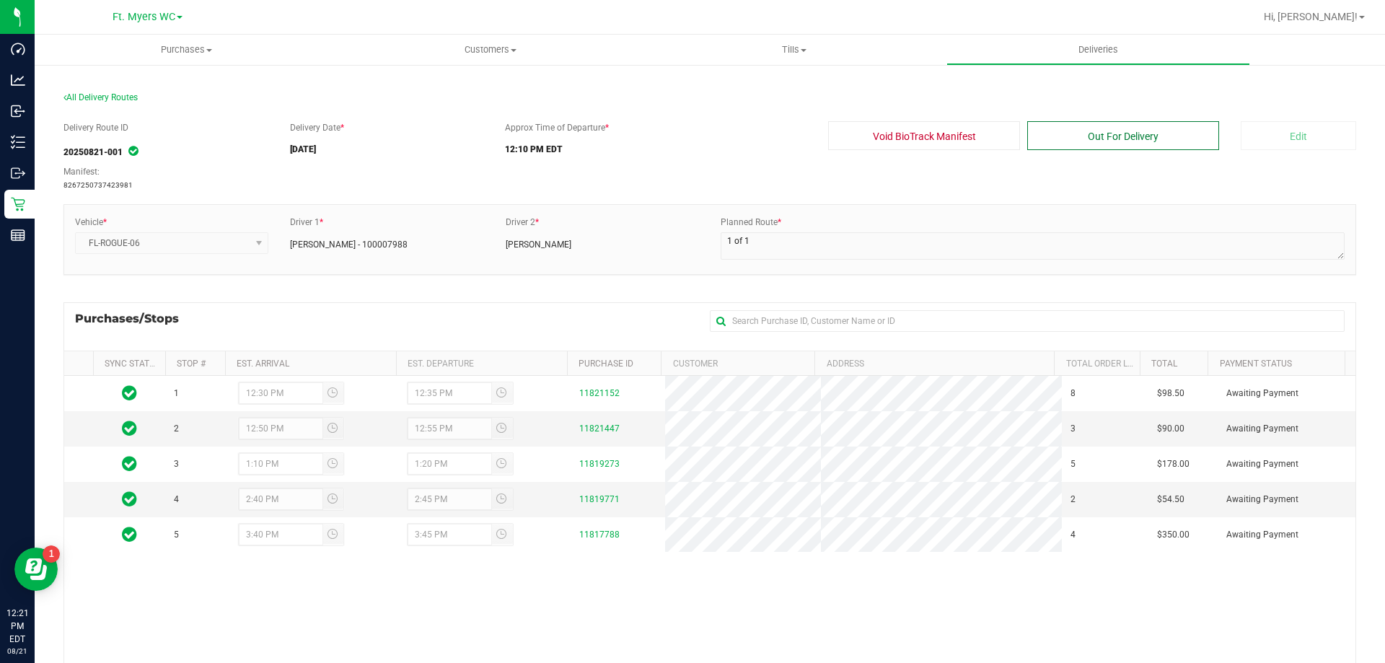
click at [1028, 138] on button "Out For Delivery" at bounding box center [1124, 135] width 192 height 29
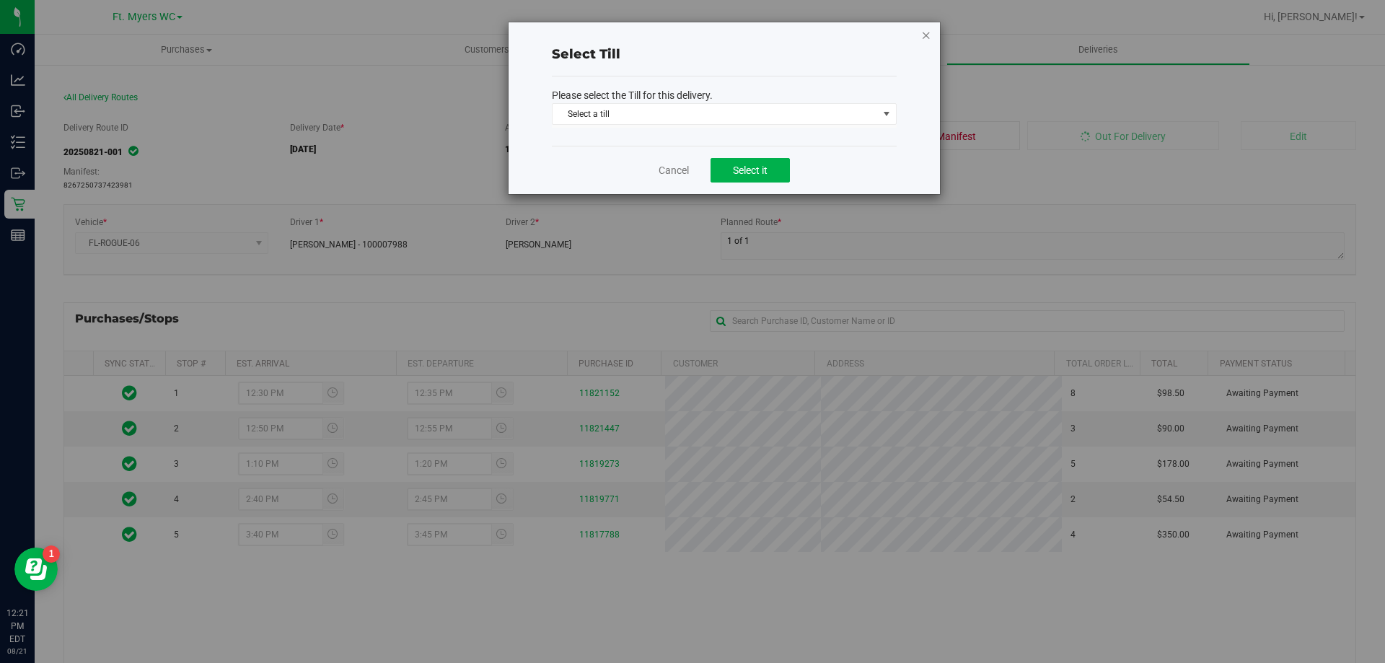
click at [924, 32] on icon at bounding box center [926, 34] width 10 height 17
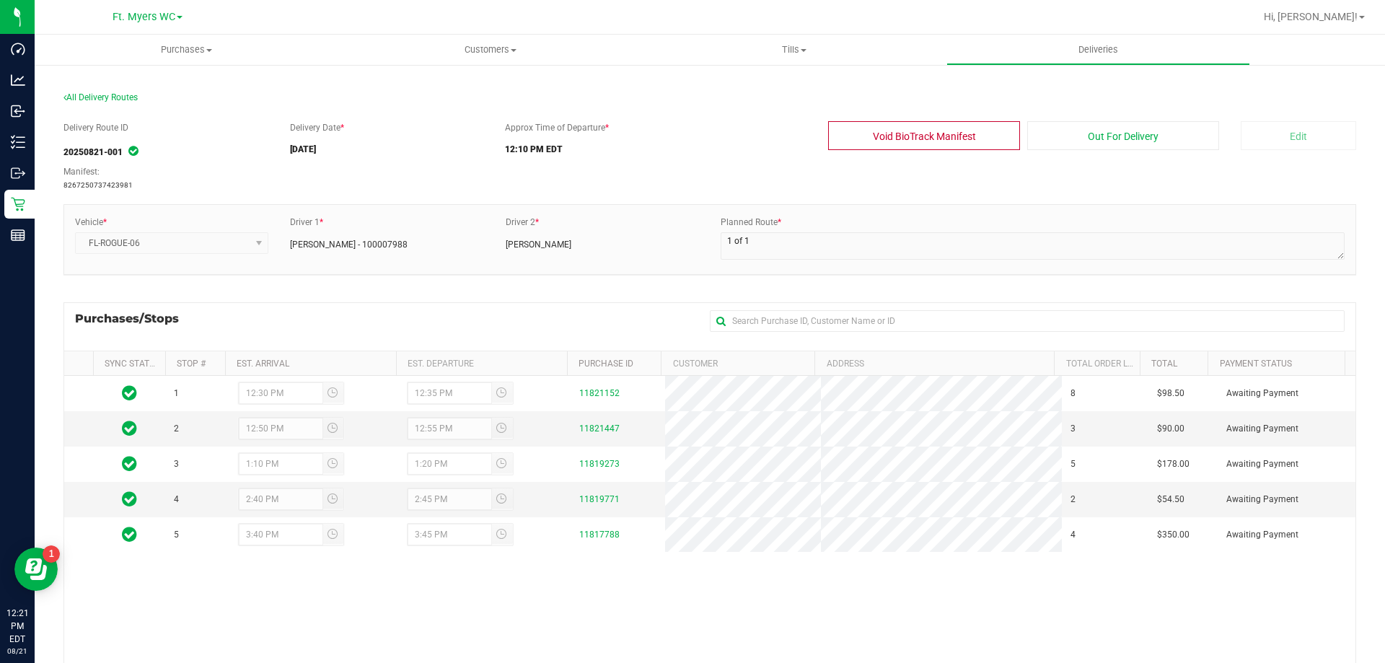
click at [953, 121] on div "Delivery Route ID 20250821-001 Manifest: 8267250737423981 Delivery Date * [DATE…" at bounding box center [710, 475] width 1293 height 730
click at [947, 131] on button "Void BioTrack Manifest" at bounding box center [924, 135] width 192 height 29
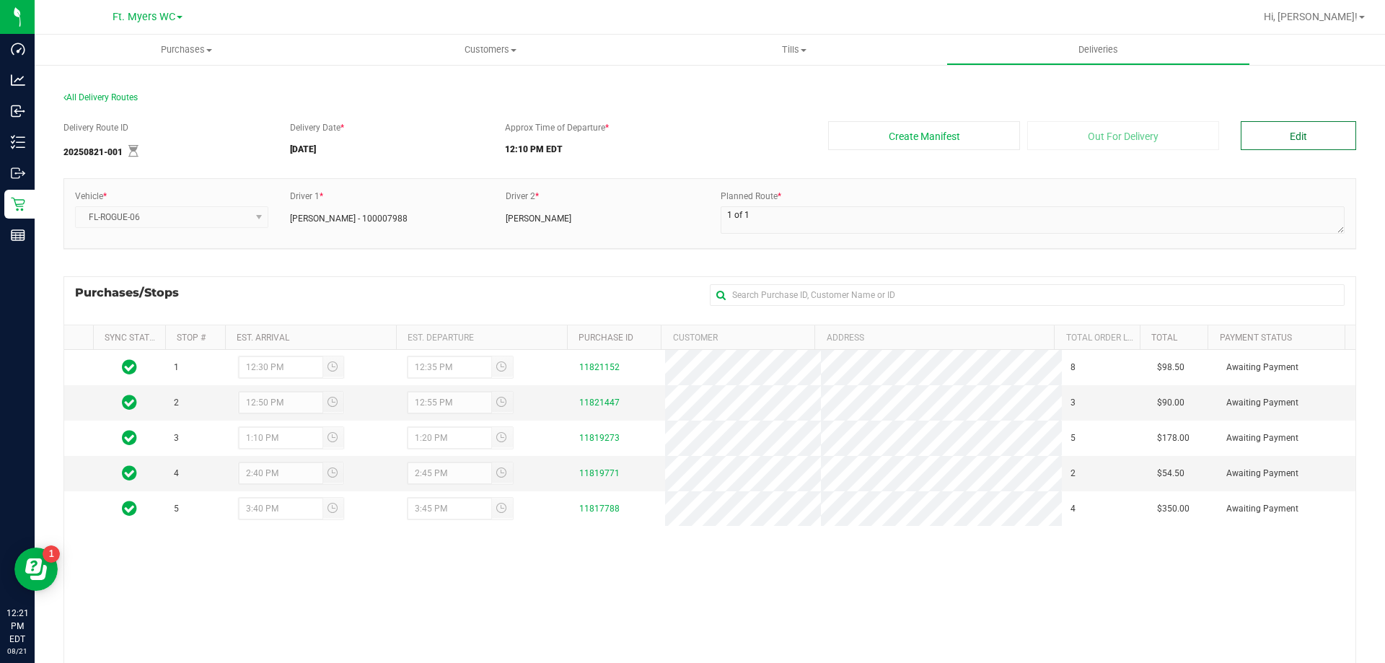
click at [1272, 133] on button "Edit" at bounding box center [1298, 135] width 115 height 29
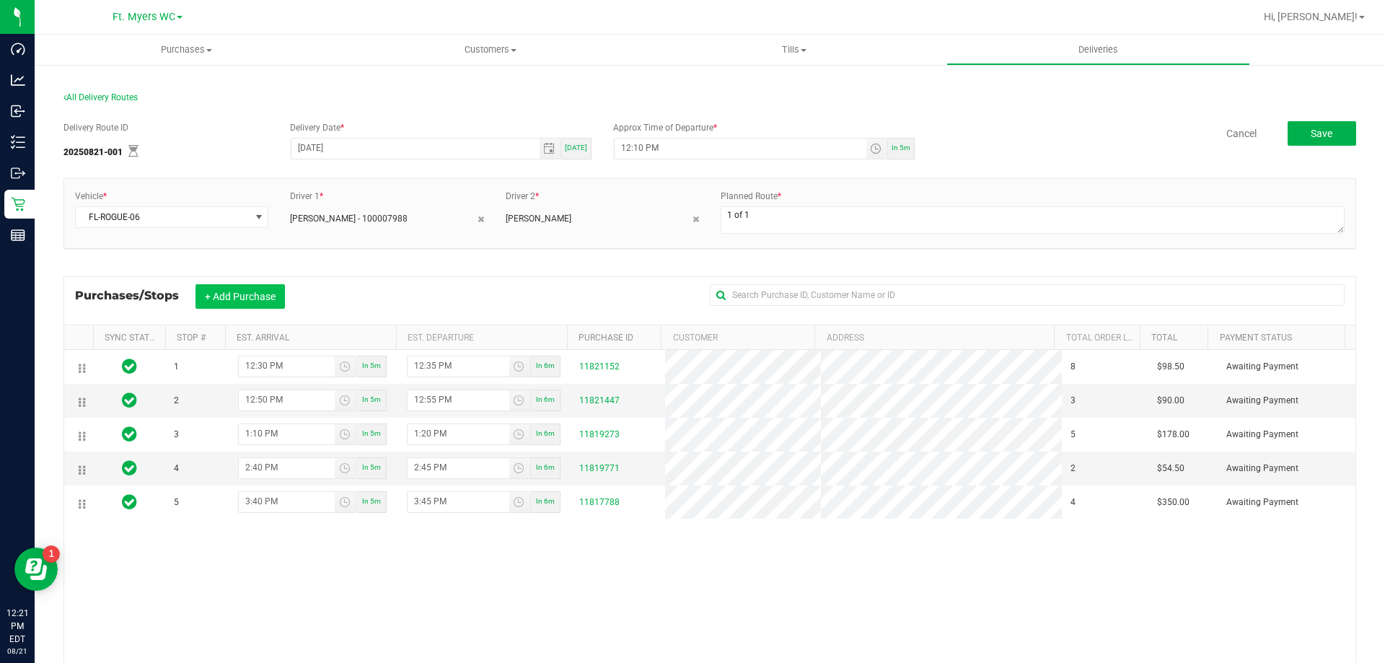
click at [211, 305] on button "+ Add Purchase" at bounding box center [240, 296] width 89 height 25
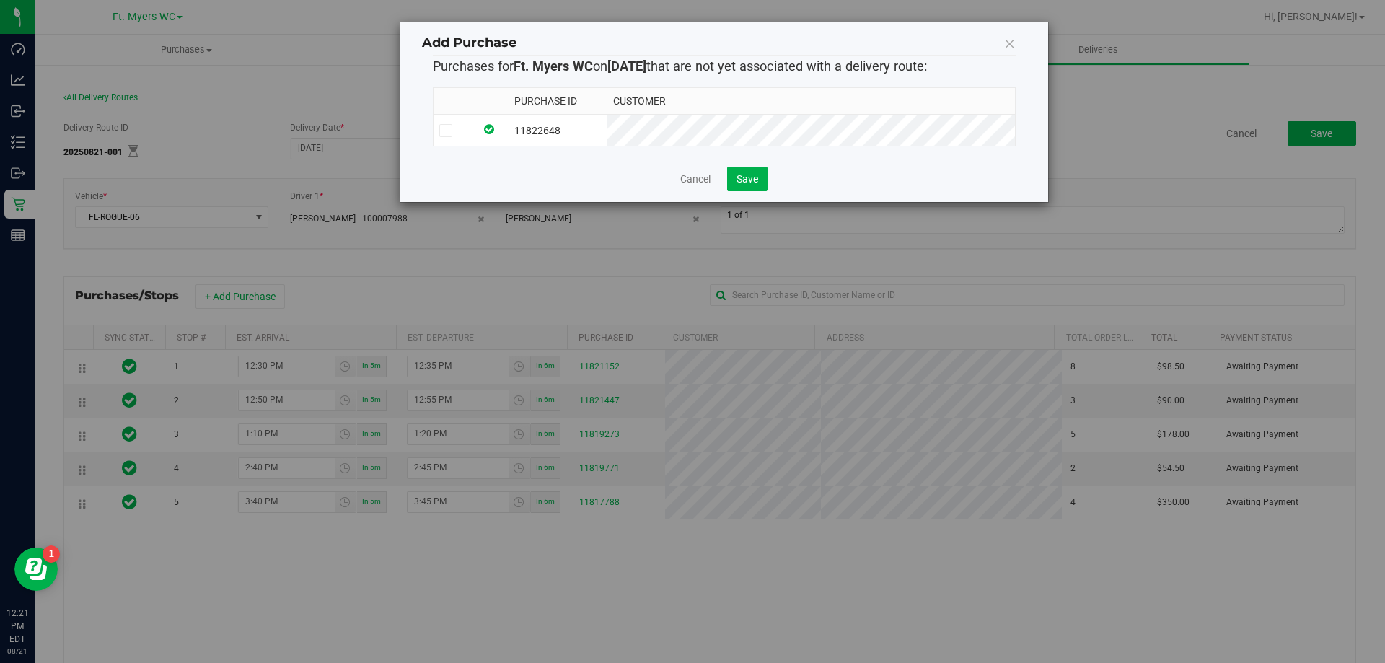
click at [436, 125] on td at bounding box center [454, 131] width 41 height 32
click at [756, 188] on button "Save" at bounding box center [747, 179] width 40 height 25
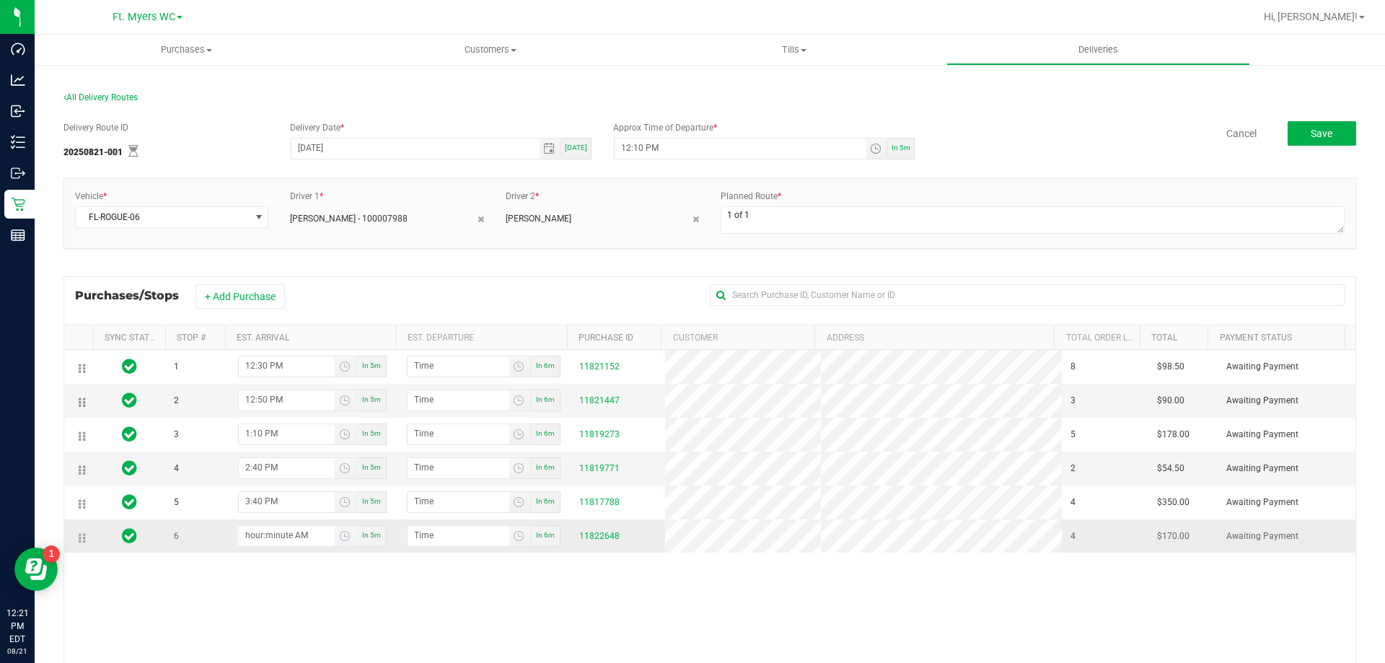
click at [273, 533] on input "hour:minute AM" at bounding box center [287, 535] width 96 height 18
type input "3:03 AM"
type input "3:04 AM"
type input "3:34 AM"
type input "3:35 AM"
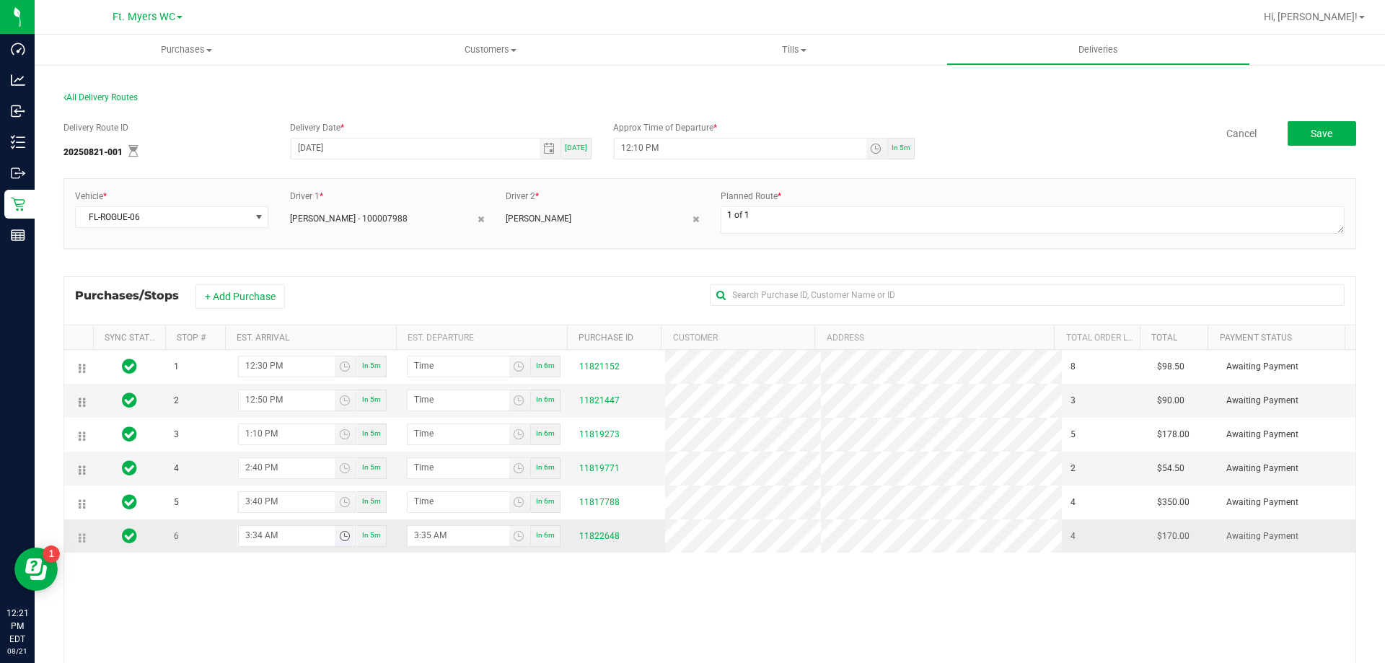
click at [258, 539] on input "3:34 AM" at bounding box center [287, 535] width 96 height 18
type input "3:55 AM"
type input "3:56 AM"
type input "3:55 AM"
click at [408, 535] on input "3:56 AM" at bounding box center [459, 535] width 102 height 18
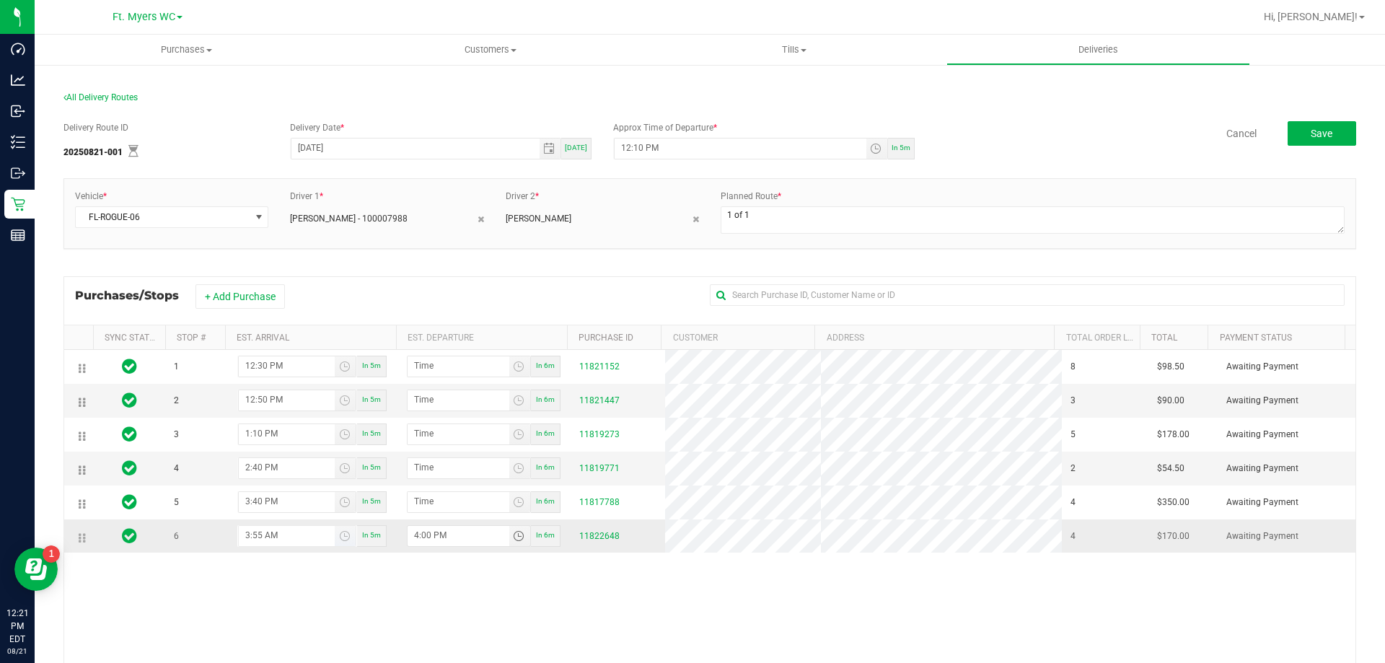
type input "4:00 PM"
click at [267, 539] on input "3:55 AM" at bounding box center [287, 535] width 96 height 18
type input "3:55 PM"
click at [1288, 125] on button "Save" at bounding box center [1322, 133] width 69 height 25
click at [634, 145] on input "12:10 PM" at bounding box center [741, 148] width 252 height 18
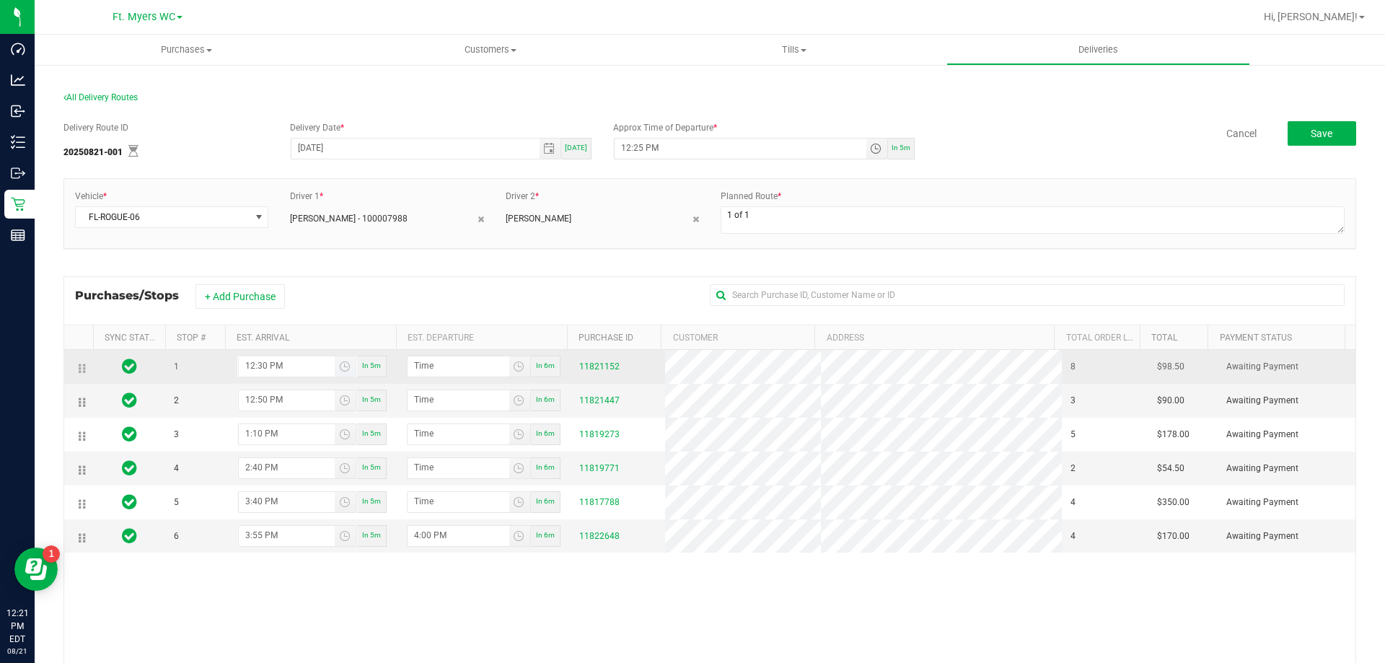
type input "12:25 PM"
click at [259, 366] on input "12:30 PM" at bounding box center [287, 365] width 96 height 18
type input "12:03 PM"
type input "12:04 PM"
type input "12:35 PM"
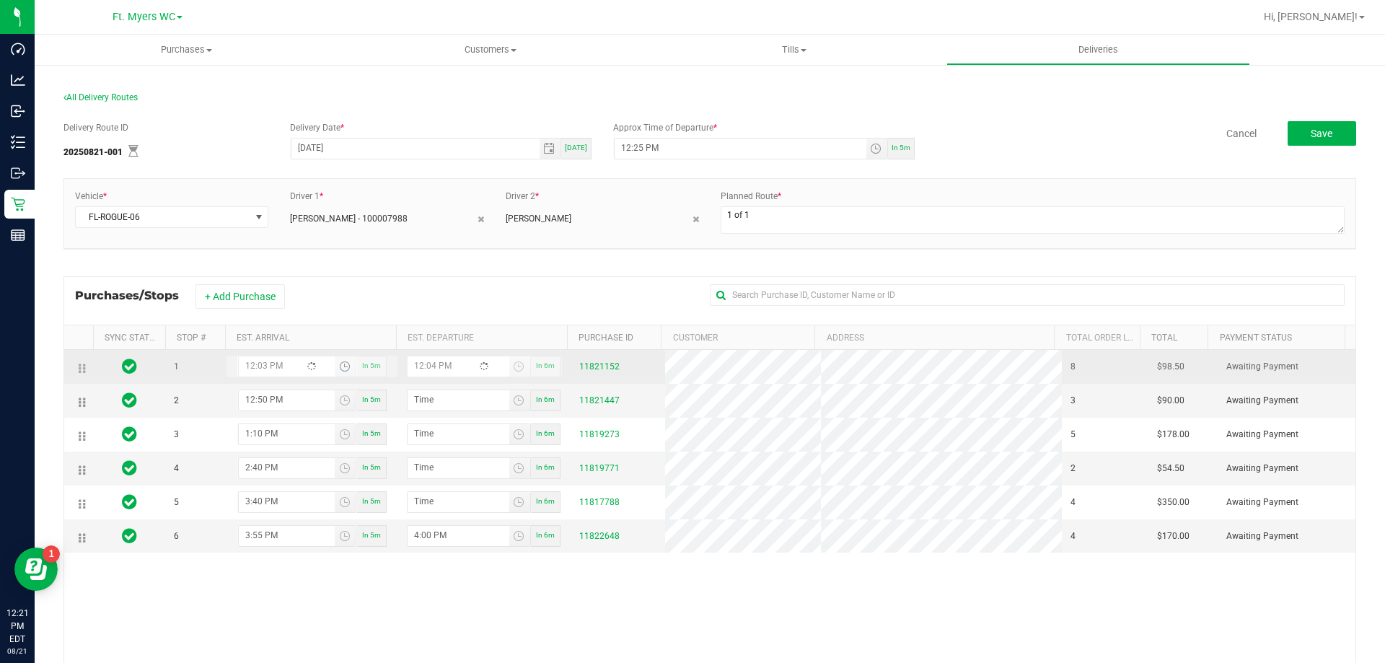
type input "12:36 PM"
click at [426, 368] on input "12:36 PM" at bounding box center [459, 365] width 102 height 18
type input "12:03 PM"
type input "12:40 PM"
click at [261, 364] on input "12:03 PM" at bounding box center [287, 365] width 96 height 18
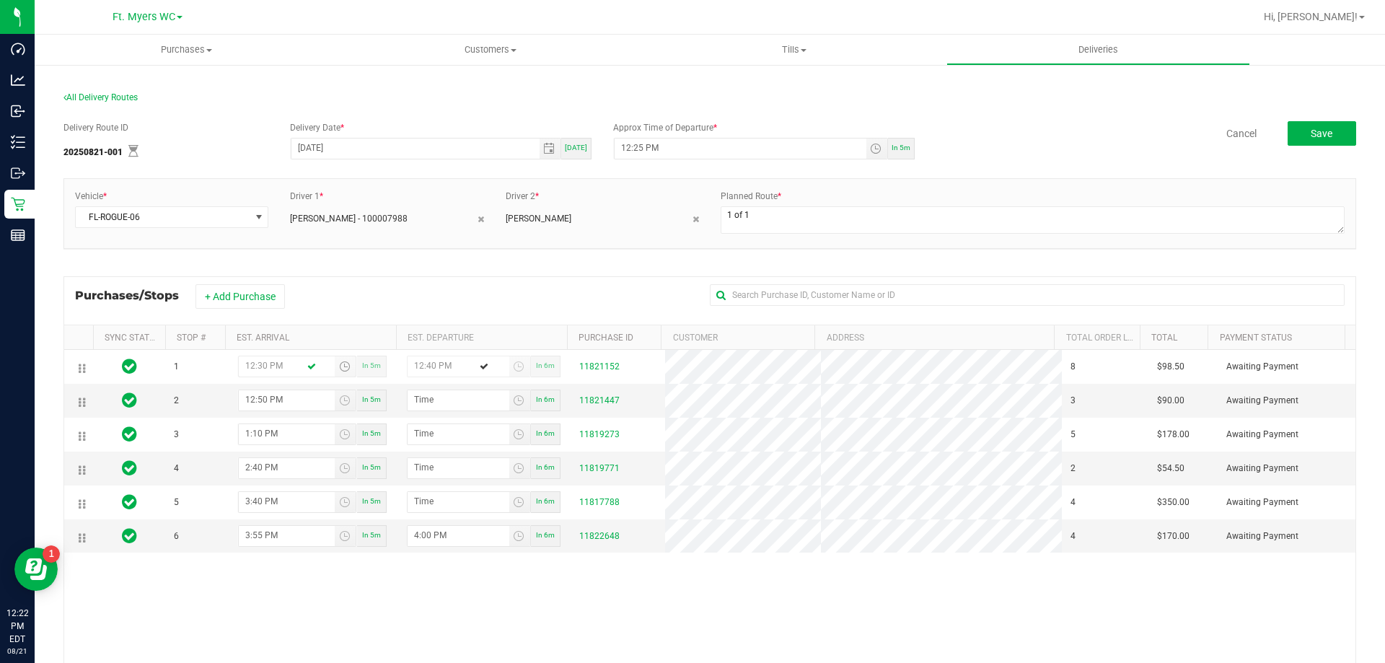
type input "12:30 PM"
click at [480, 257] on div "Vehicle * FL-ROGUE-06 Driver 1 * [PERSON_NAME] - 100007988 Driver 2 * [PERSON_N…" at bounding box center [710, 220] width 1293 height 85
click at [1292, 129] on button "Save" at bounding box center [1322, 133] width 69 height 25
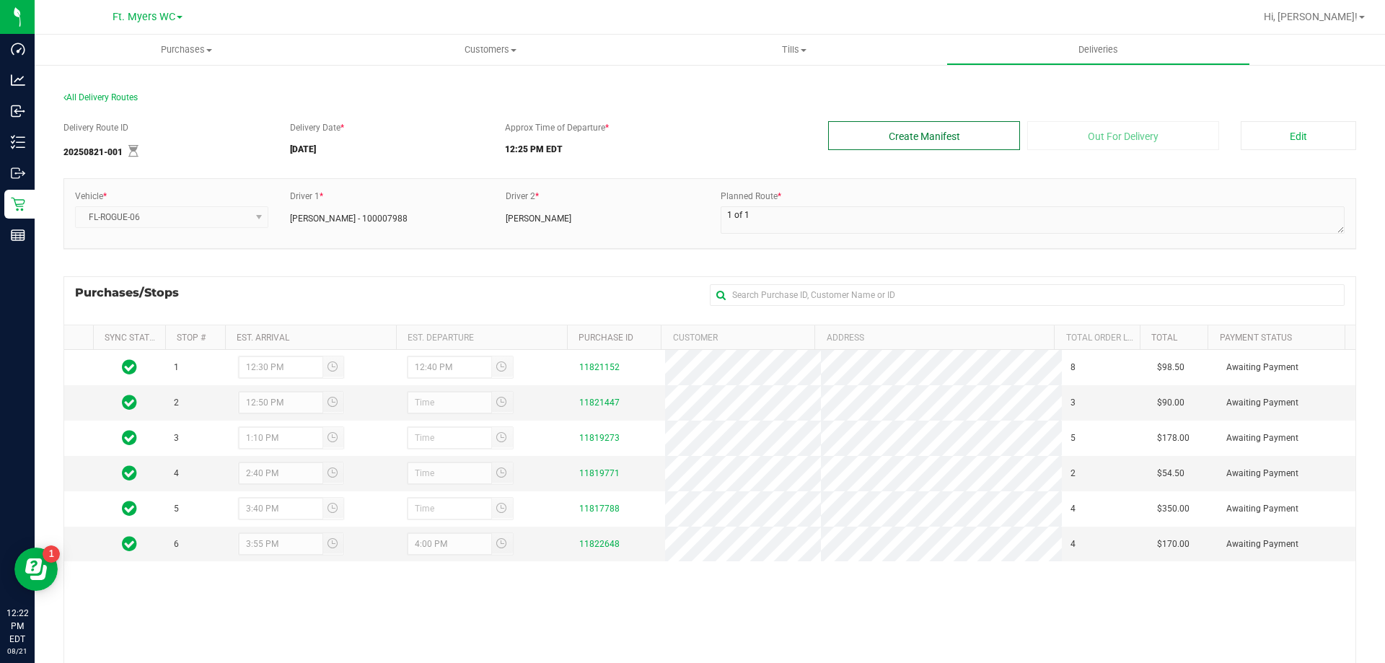
click at [951, 123] on button "Create Manifest" at bounding box center [924, 135] width 192 height 29
click at [1281, 131] on button "Edit" at bounding box center [1298, 135] width 115 height 29
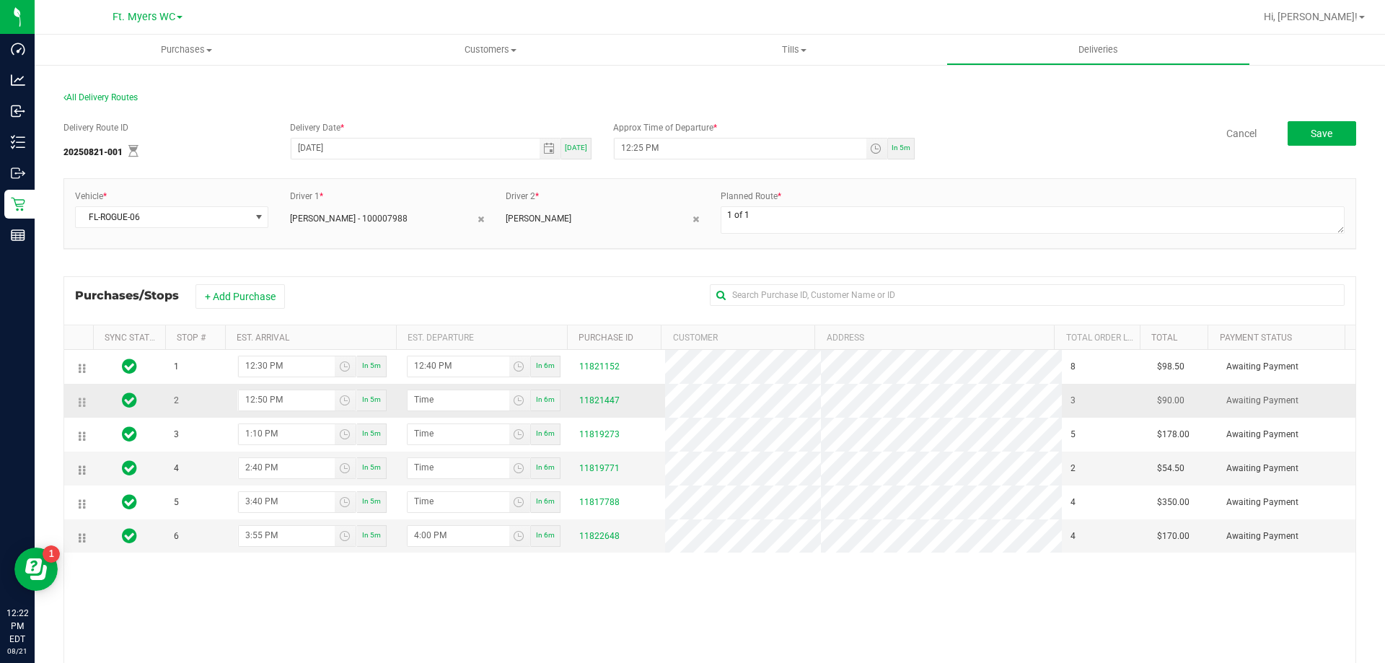
click at [442, 412] on td "In 6m" at bounding box center [484, 401] width 172 height 34
click at [442, 405] on input "hour:minute AM" at bounding box center [459, 399] width 102 height 18
type input "1:minute AM"
click at [430, 404] on input "1:minute AM" at bounding box center [459, 399] width 102 height 18
type input "12:59 AM"
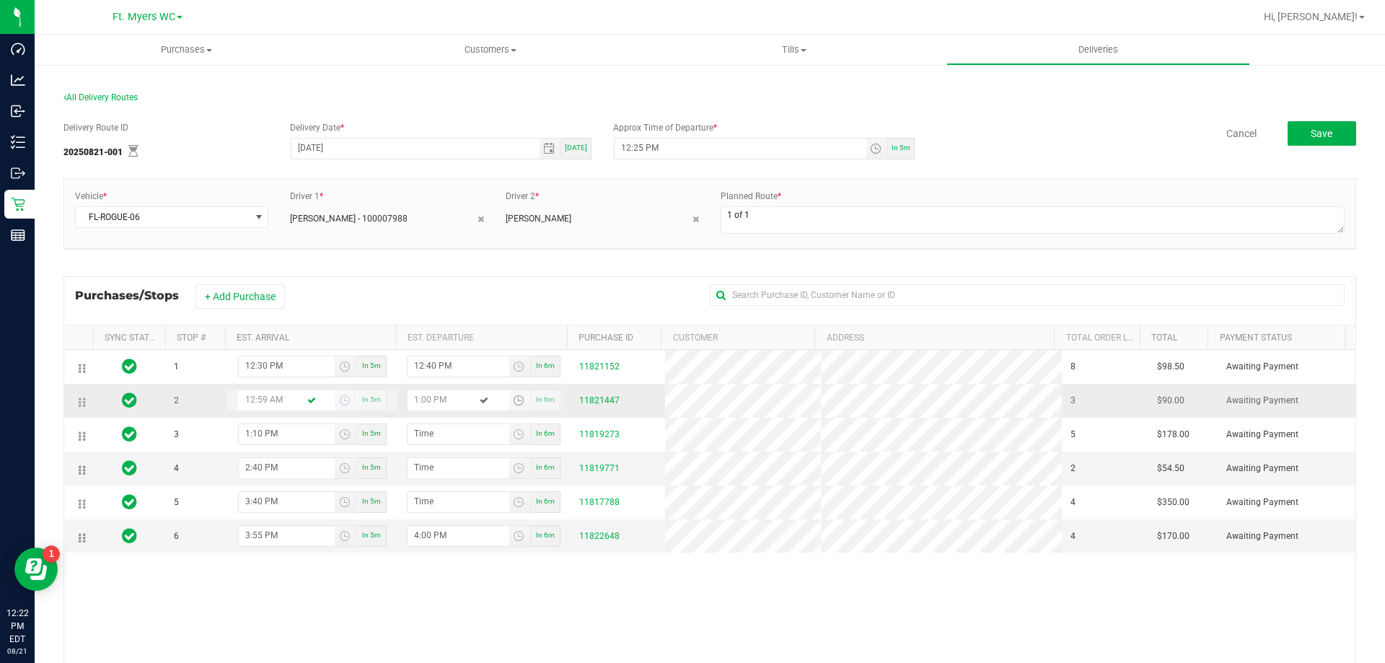
type input "1:00 PM"
click at [258, 401] on input "12:59 AM" at bounding box center [287, 399] width 96 height 18
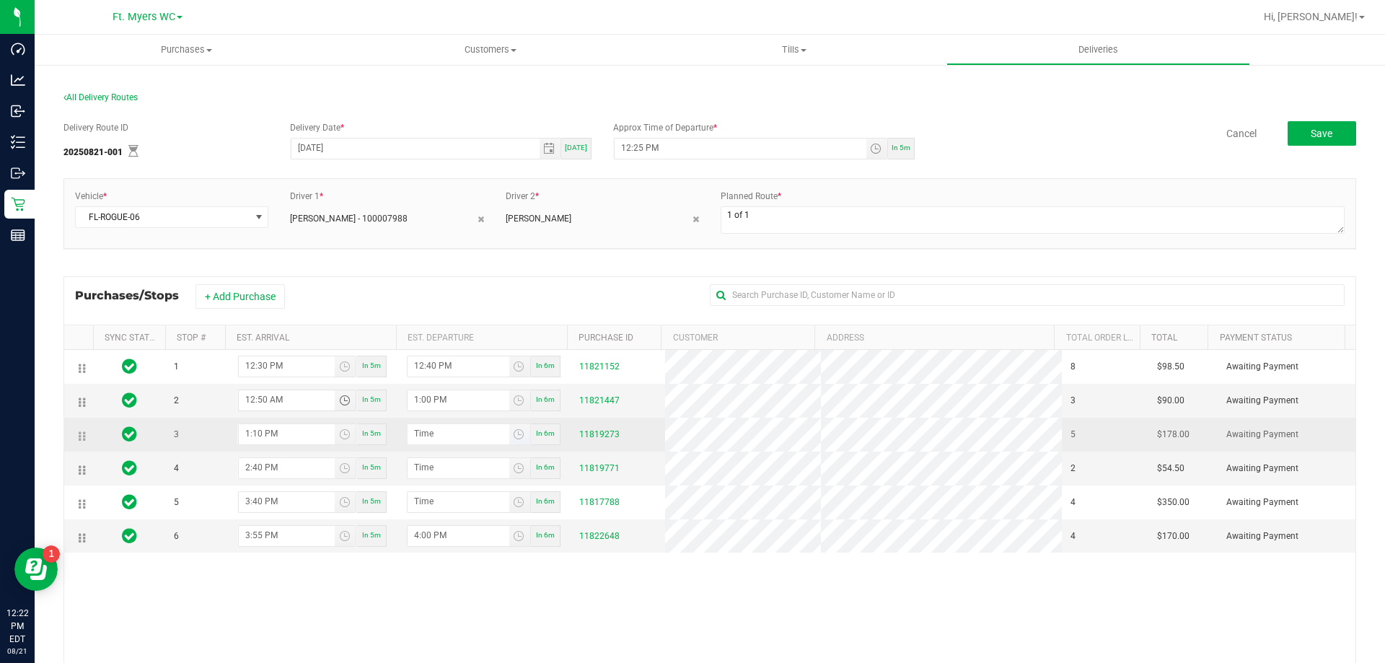
type input "12:50 AM"
click at [432, 434] on input "hour:minute AM" at bounding box center [459, 433] width 102 height 18
type input "12:minute AM"
type input "11:59 PM"
type input "12:00 AM"
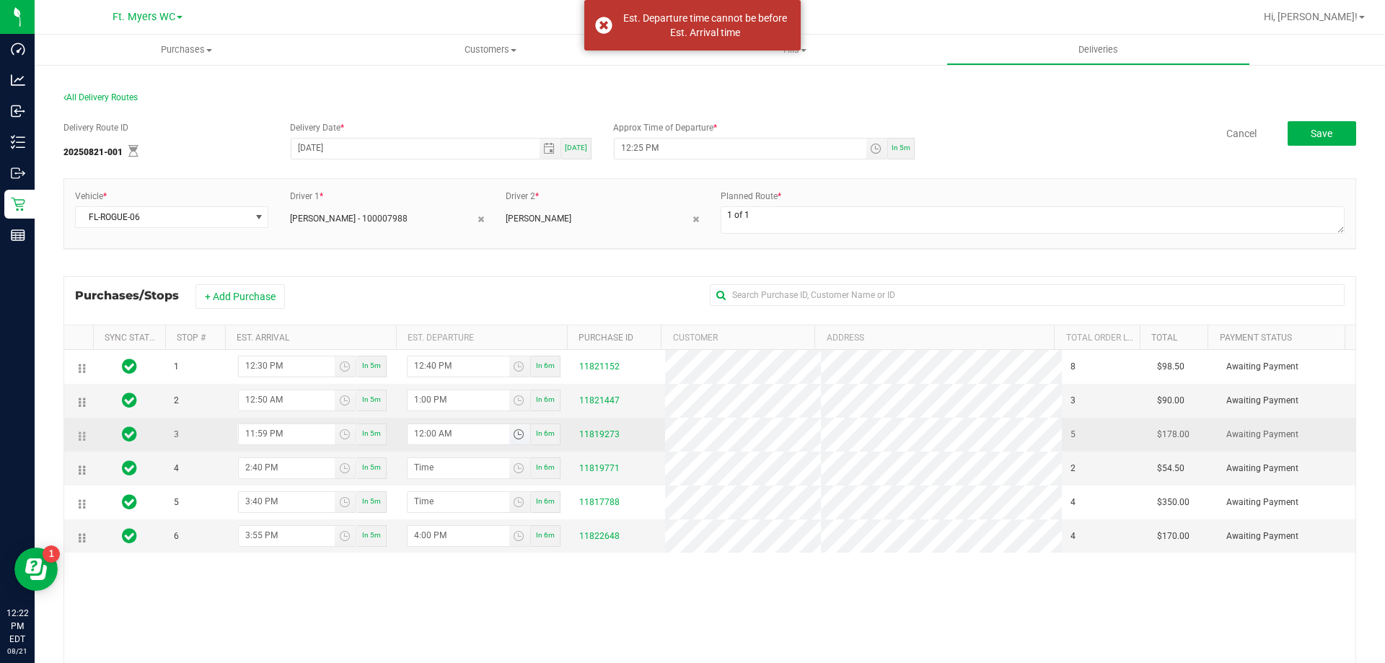
click at [413, 433] on input "12:00 AM" at bounding box center [459, 433] width 102 height 18
type input "12:59 AM"
click at [425, 433] on input "1:00 AM" at bounding box center [459, 433] width 102 height 18
type input "1:20 PM"
click at [284, 434] on input "12:59 AM" at bounding box center [287, 433] width 96 height 18
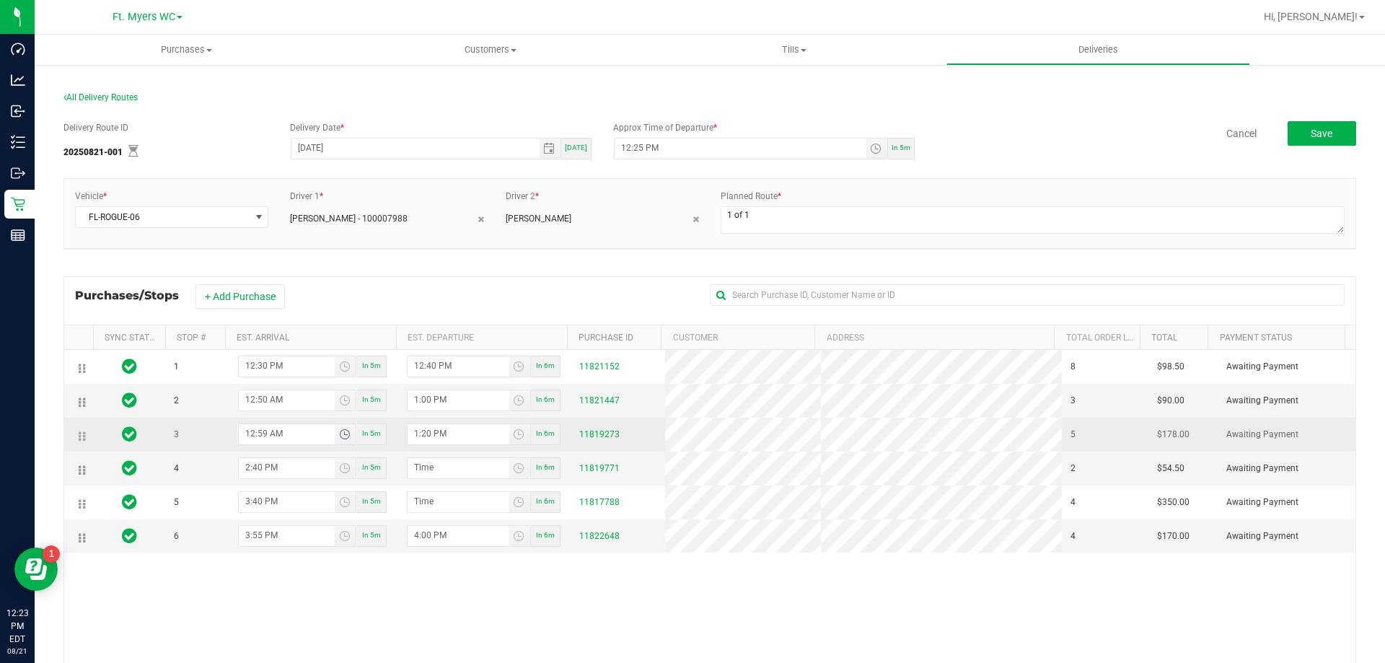
click at [340, 433] on span "Toggle time list" at bounding box center [345, 435] width 12 height 12
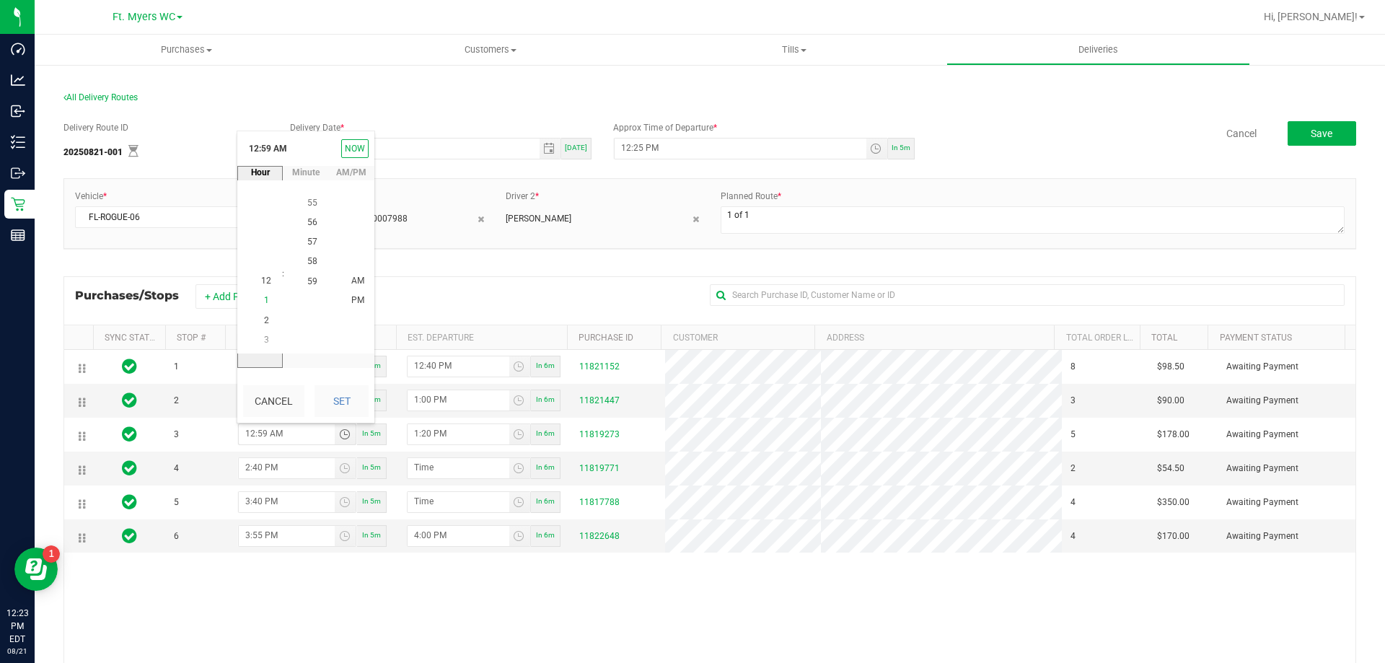
click at [264, 299] on span "1" at bounding box center [266, 301] width 5 height 10
click at [312, 246] on li "00" at bounding box center [312, 242] width 35 height 19
click at [357, 308] on li "PM" at bounding box center [358, 301] width 35 height 19
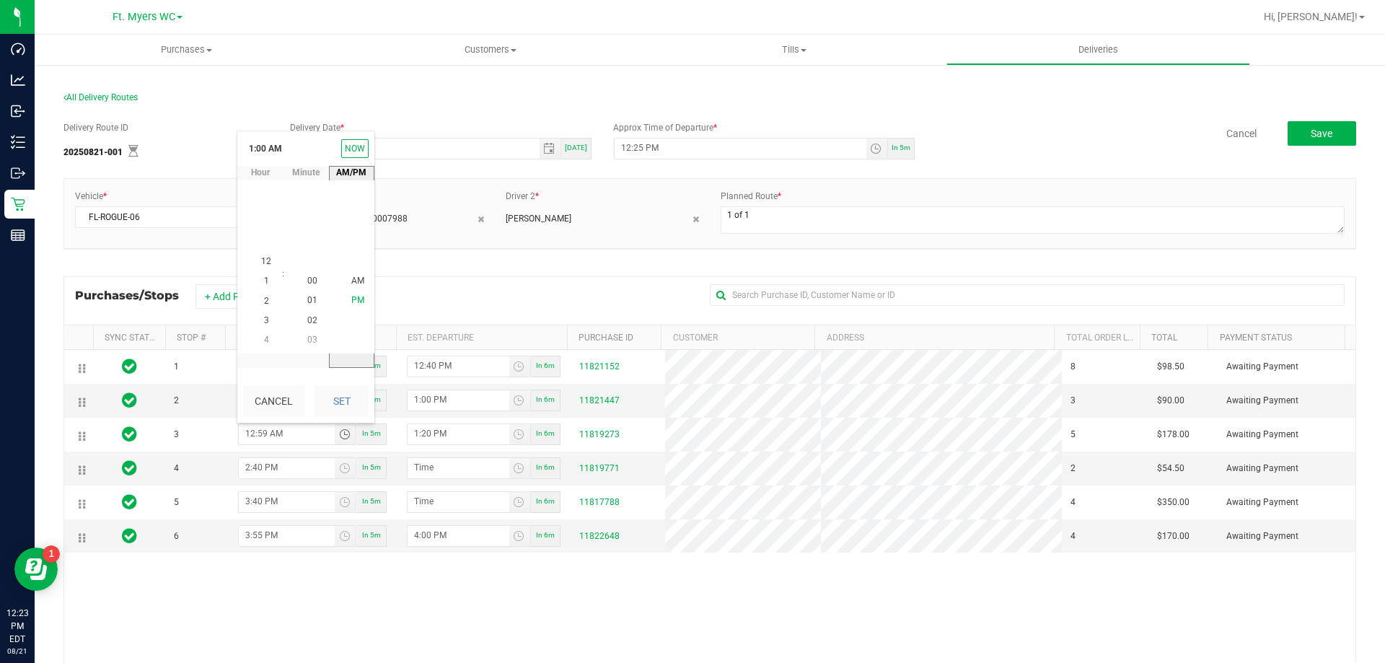
scroll to position [19, 0]
click at [337, 408] on button "Set" at bounding box center [342, 401] width 54 height 32
type input "1:00 PM"
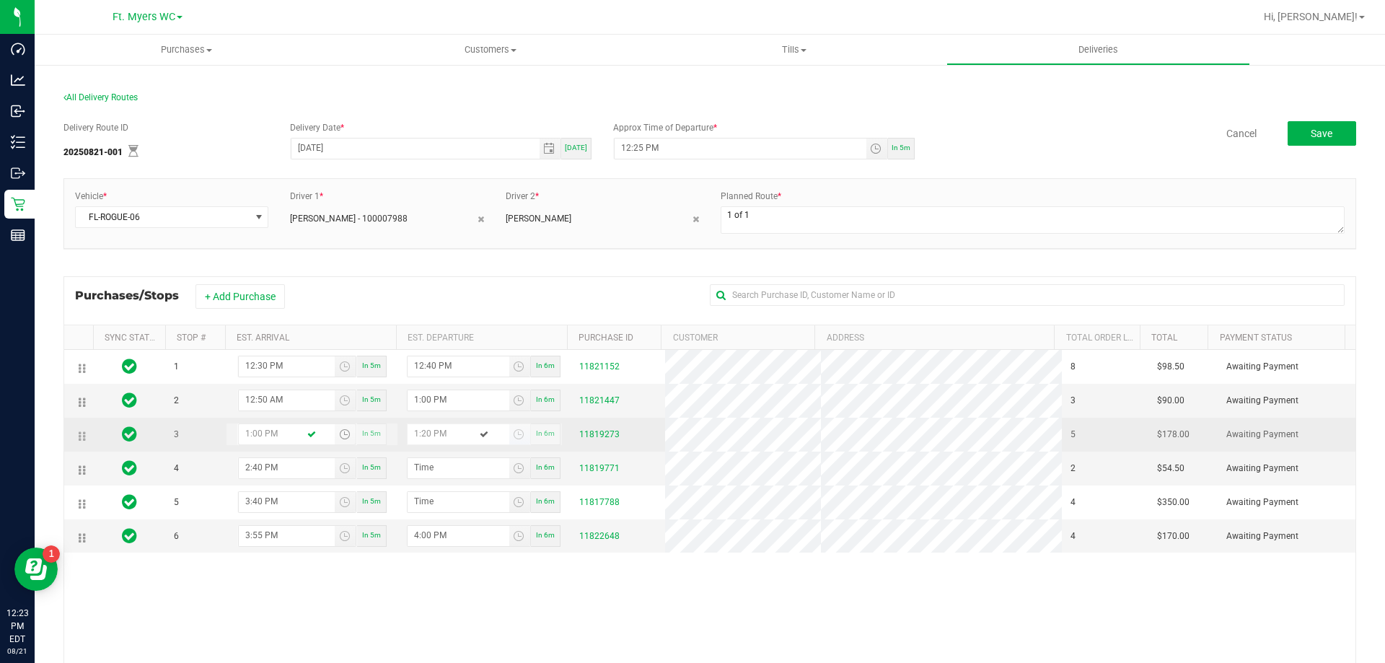
click at [434, 428] on input "1:20 PM" at bounding box center [459, 433] width 102 height 18
click at [426, 431] on input "1:20 PM" at bounding box center [459, 433] width 102 height 18
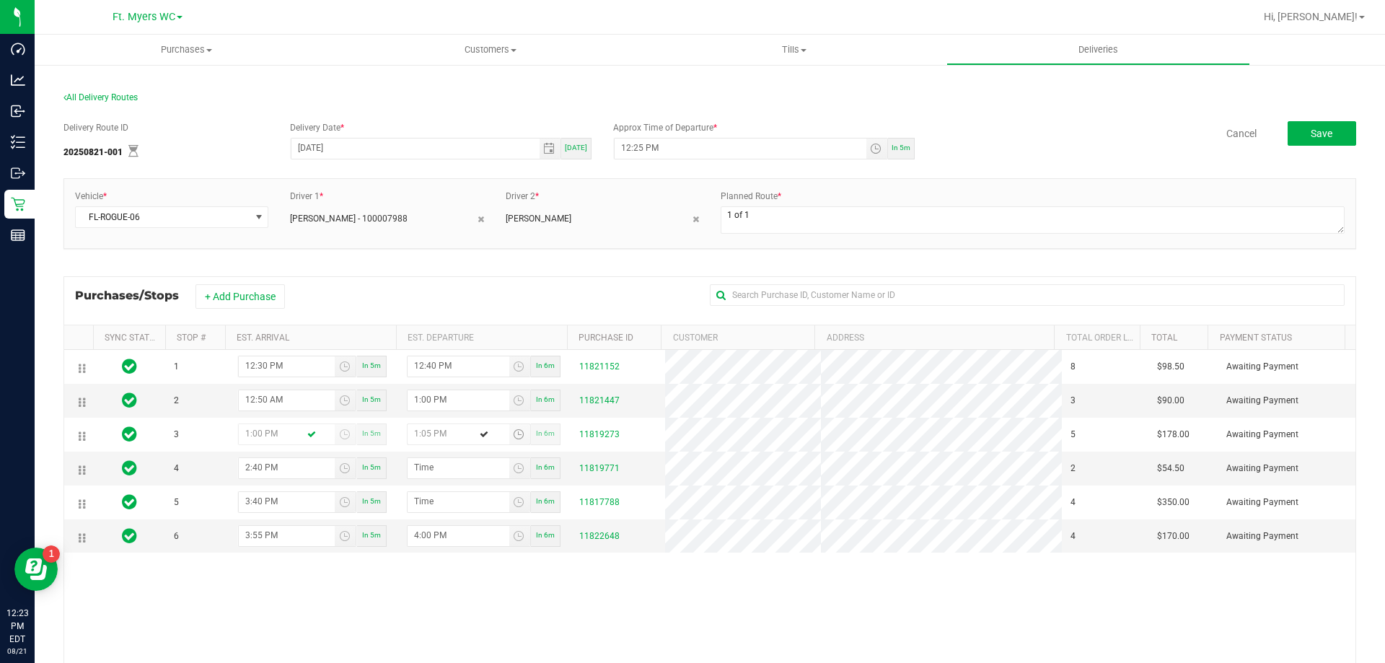
type input "1:05 PM"
click at [381, 592] on div "1 12:30 PM In 5m 12:40 PM In 6m 11821152 8 $98.50 Awaiting Payment 2 12:50 AM I…" at bounding box center [710, 559] width 1292 height 418
click at [450, 468] on input "hour:minute AM" at bounding box center [459, 467] width 102 height 18
type input "2:minute AM"
type input "2:03 AM"
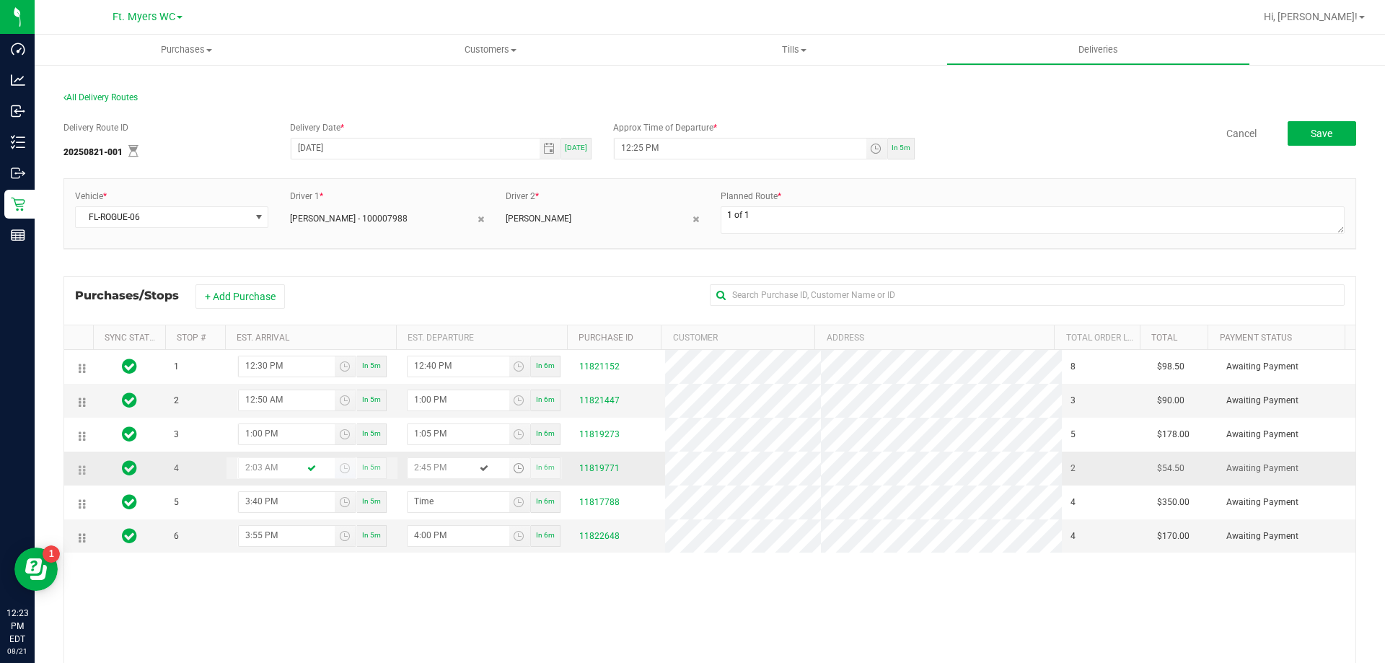
type input "2:45 PM"
click at [276, 466] on input "2:03 AM" at bounding box center [287, 467] width 96 height 18
type input "2:03 PM"
click at [336, 579] on div "1 12:30 PM In 5m 12:40 PM In 6m 11821152 8 $98.50 Awaiting Payment 2 12:50 AM I…" at bounding box center [710, 559] width 1292 height 418
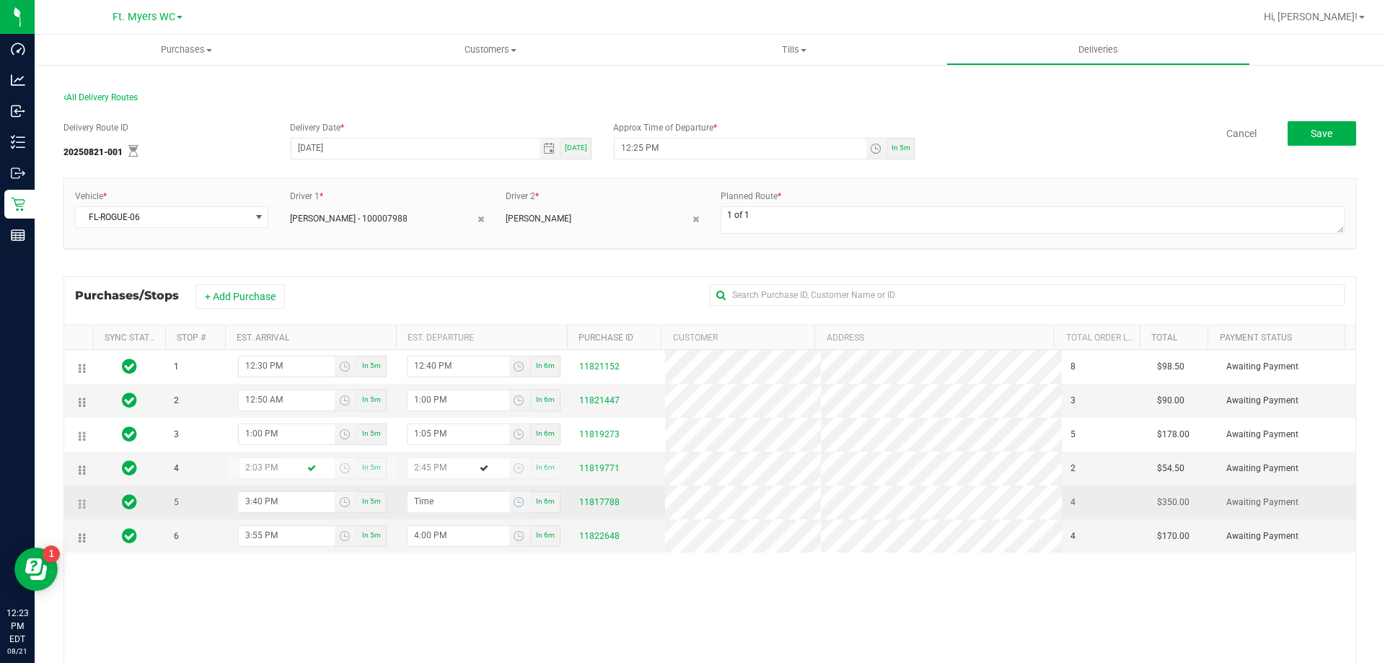
click at [436, 511] on span at bounding box center [459, 502] width 102 height 20
click at [433, 504] on input "hour:minute AM" at bounding box center [459, 501] width 102 height 18
type input "3:minute AM"
type input "3:03 AM"
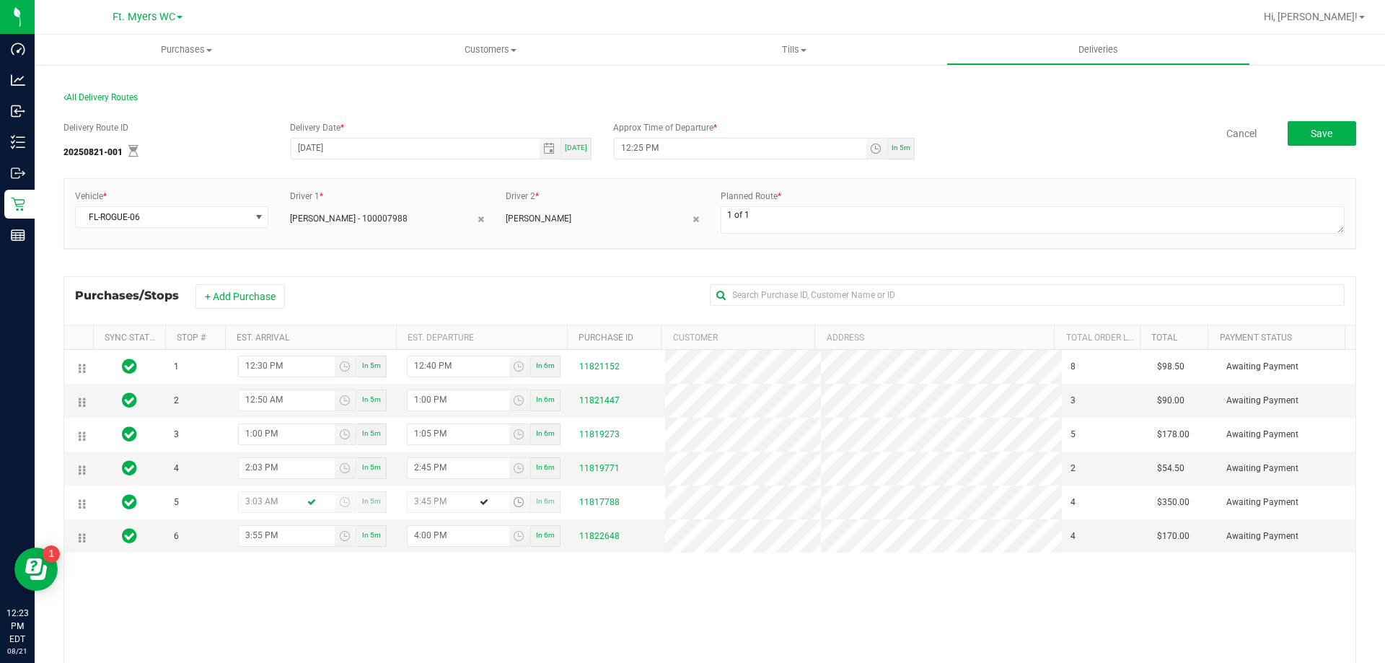
type input "3:45 PM"
click at [393, 579] on div "1 12:30 PM In 5m 12:40 PM In 6m 11821152 8 $98.50 Awaiting Payment 2 12:50 AM I…" at bounding box center [710, 559] width 1292 height 418
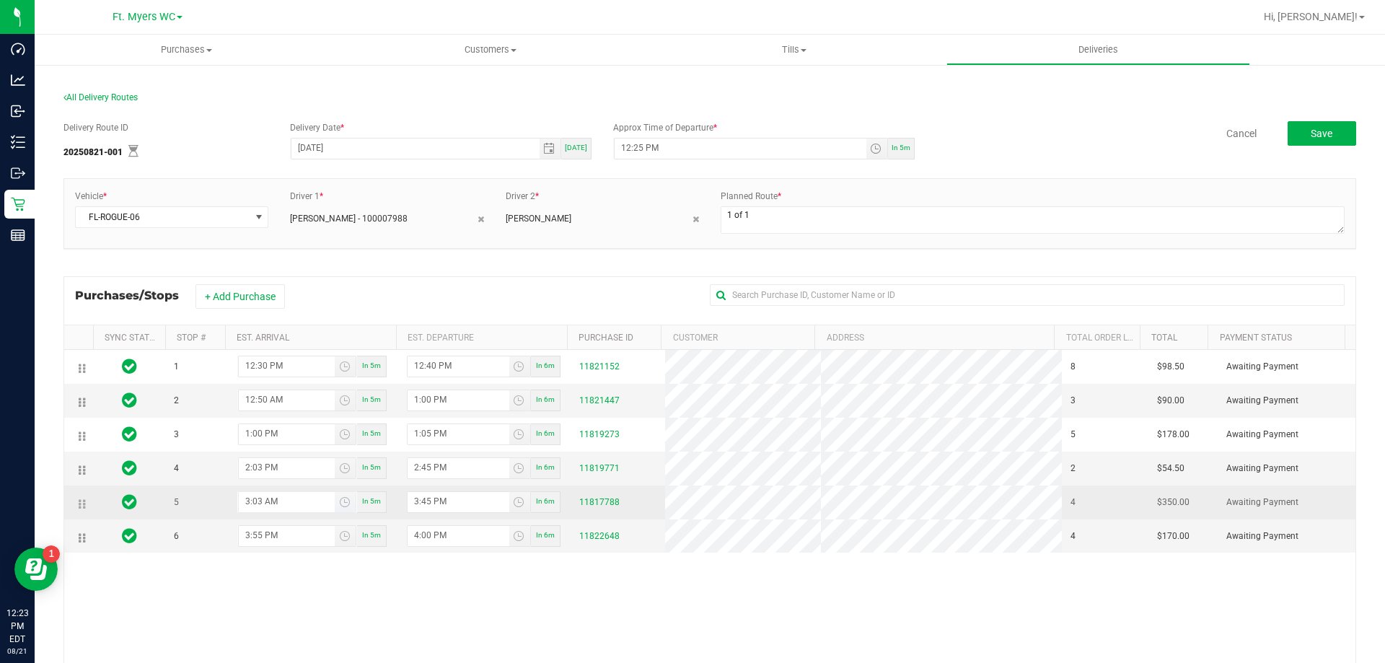
click at [281, 502] on input "3:03 AM" at bounding box center [287, 501] width 96 height 18
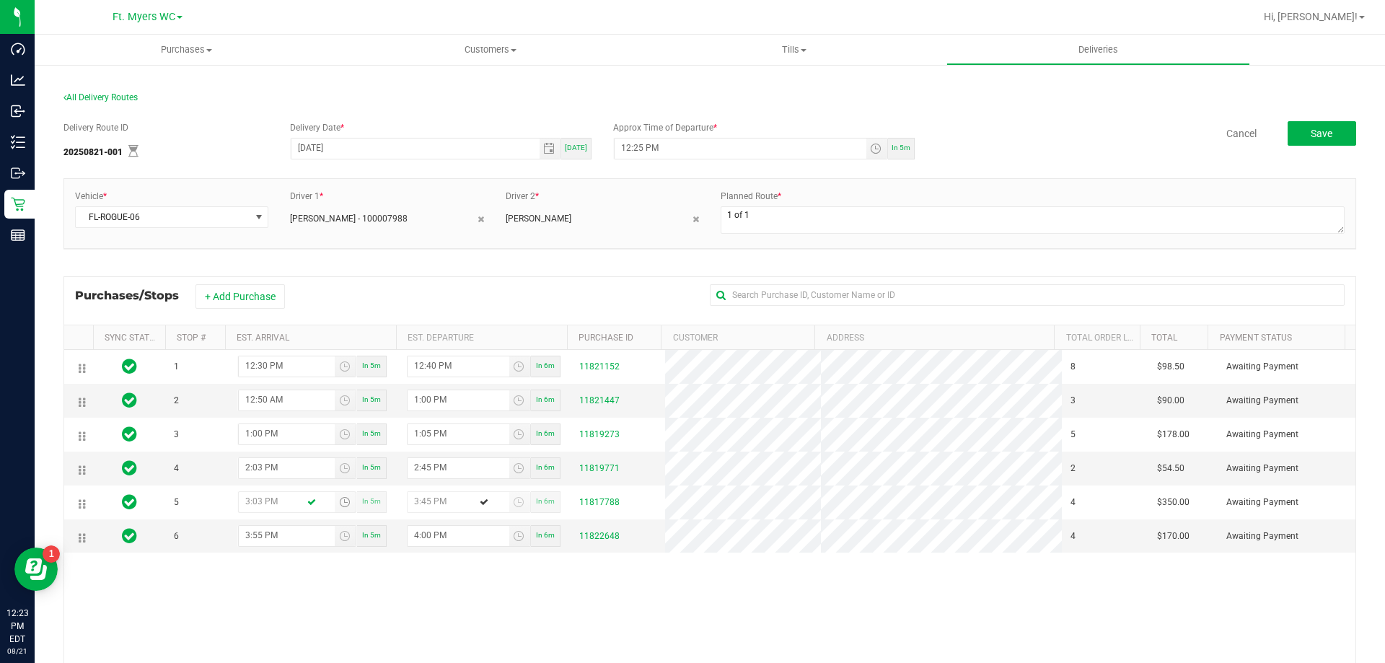
type input "3:03 PM"
click at [308, 614] on div "1 12:30 PM In 5m 12:40 PM In 6m 11821152 8 $98.50 Awaiting Payment 2 12:50 AM I…" at bounding box center [710, 559] width 1292 height 418
drag, startPoint x: 714, startPoint y: 144, endPoint x: 597, endPoint y: 132, distance: 117.5
click at [597, 132] on div "Delivery Route ID 20250821-001 Delivery Date * [DATE] [DATE] Approx Time of Dep…" at bounding box center [710, 143] width 1293 height 44
click at [641, 149] on input "12:53 PM" at bounding box center [741, 148] width 252 height 18
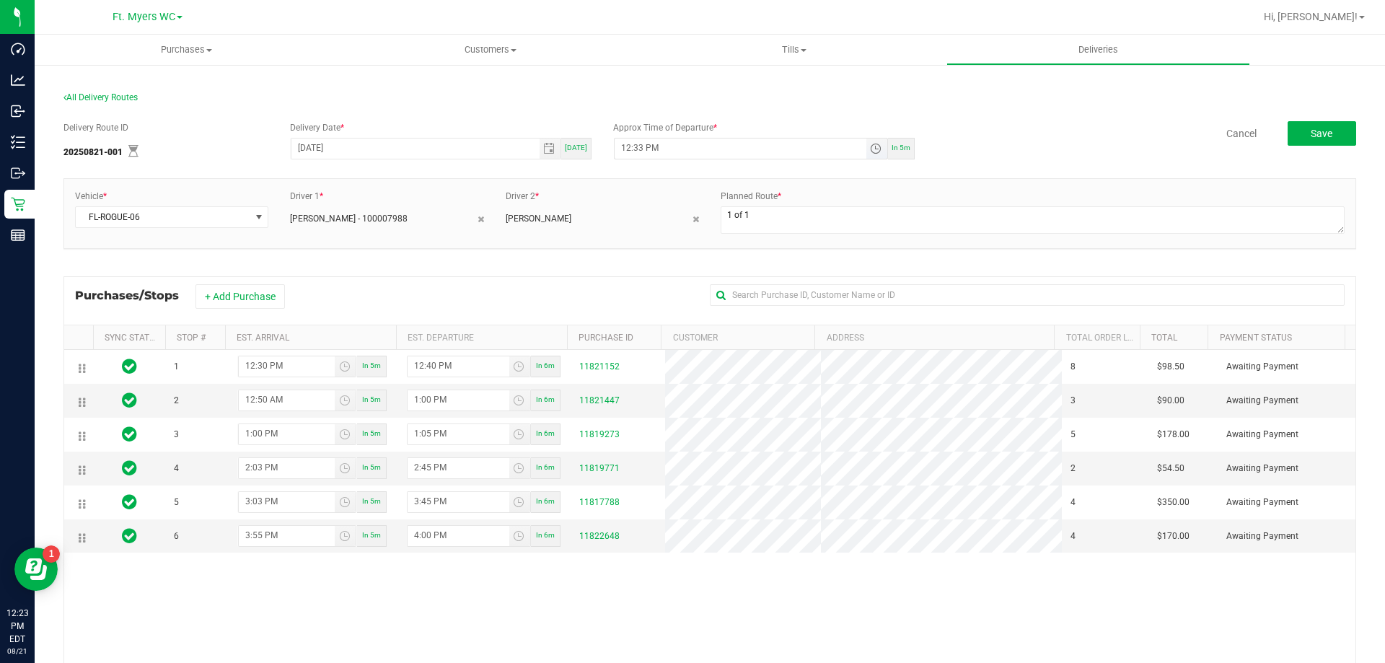
click at [638, 149] on input "12:33 PM" at bounding box center [741, 148] width 252 height 18
click at [870, 151] on span "Toggle time list" at bounding box center [876, 149] width 12 height 12
click at [680, 255] on span "30" at bounding box center [685, 251] width 10 height 10
click at [706, 436] on button "Set" at bounding box center [714, 430] width 54 height 32
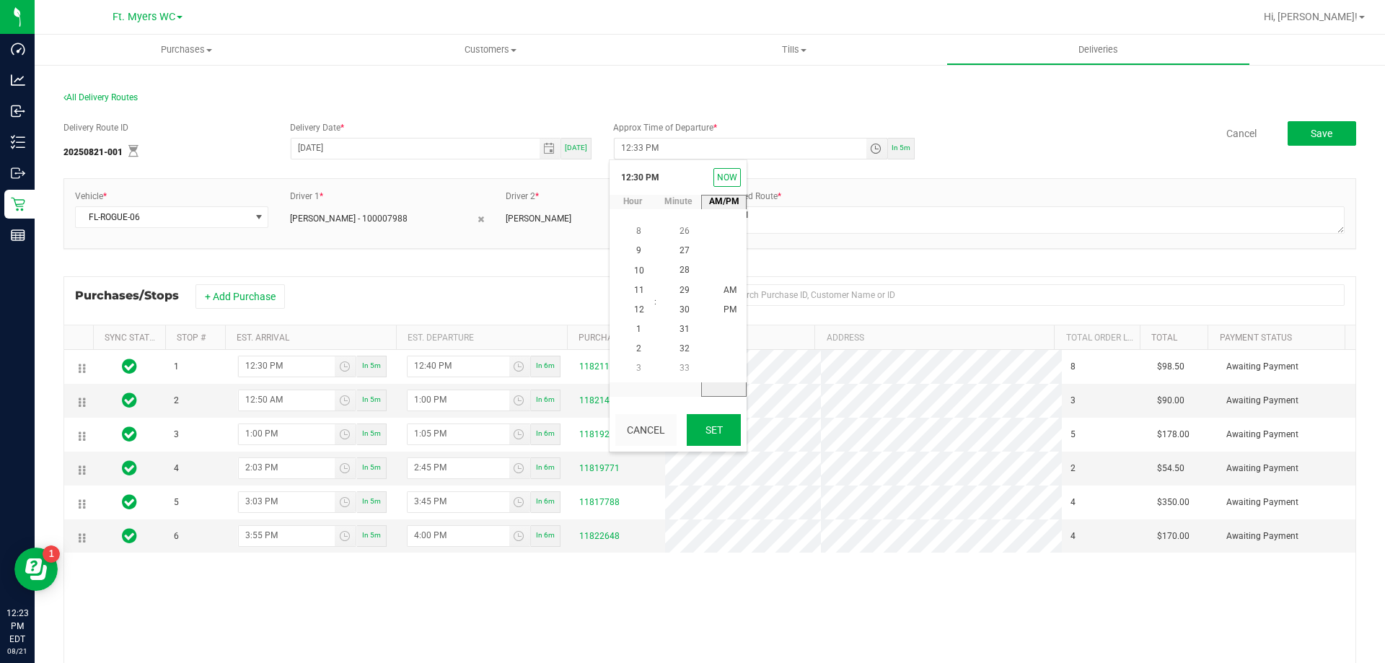
type input "12:30 PM"
click at [757, 110] on div "Delivery Route ID 20250821-001 Delivery Date * [DATE] [DATE] Approx Time of Dep…" at bounding box center [710, 462] width 1293 height 704
click at [1314, 132] on span "Save" at bounding box center [1322, 134] width 22 height 12
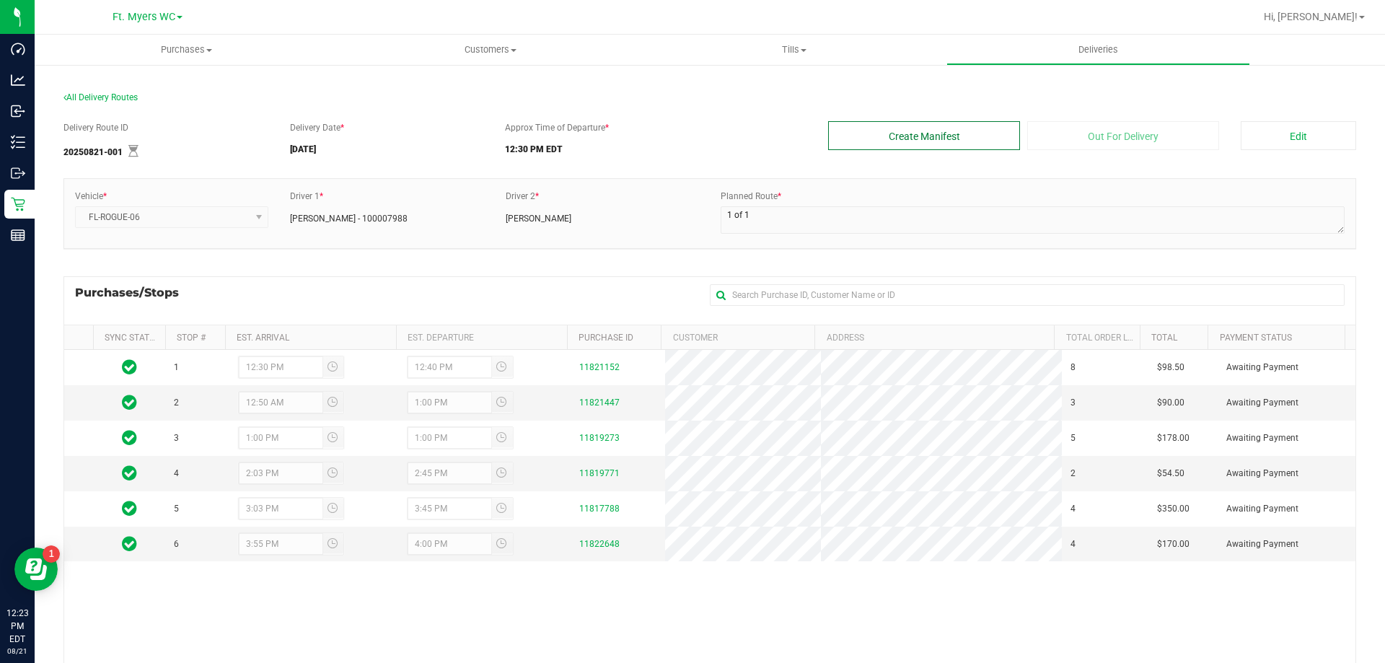
click at [956, 130] on button "Create Manifest" at bounding box center [924, 135] width 192 height 29
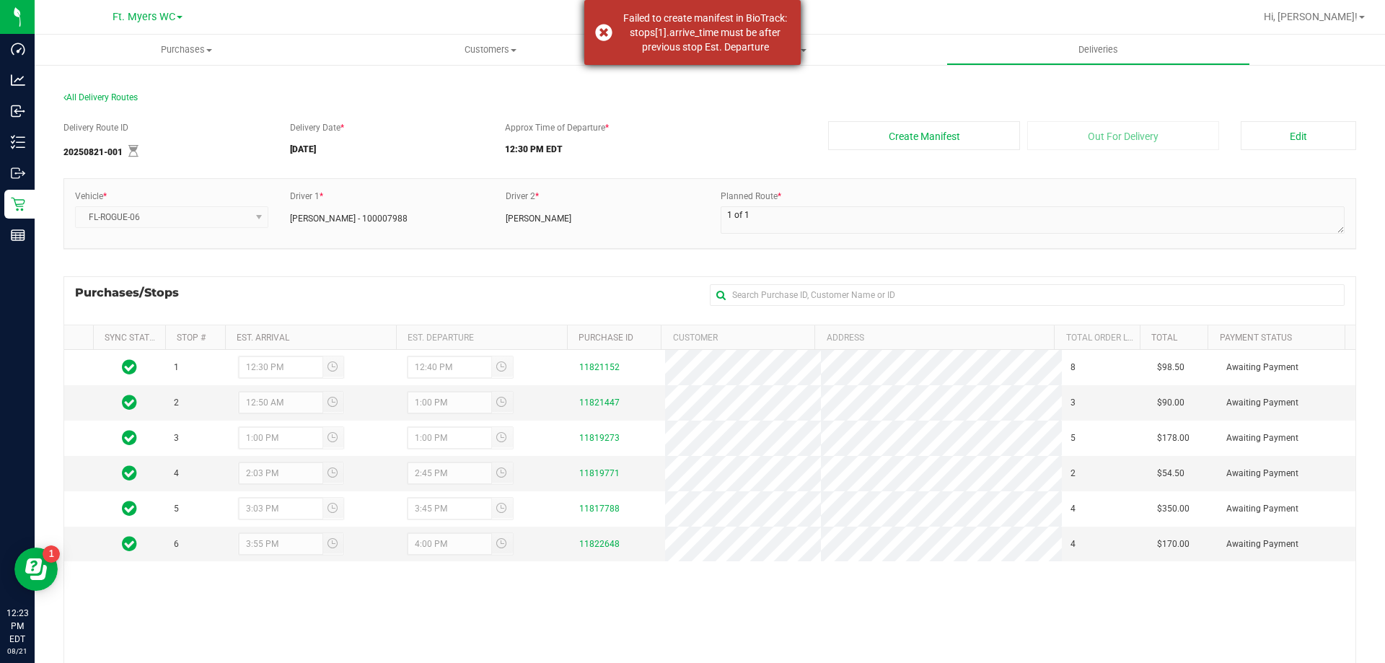
click at [753, 49] on Departure\a\a"] "Failed to create manifest in BioTrack: stops[1].arrive_time must be after previ…" at bounding box center [706, 32] width 170 height 43
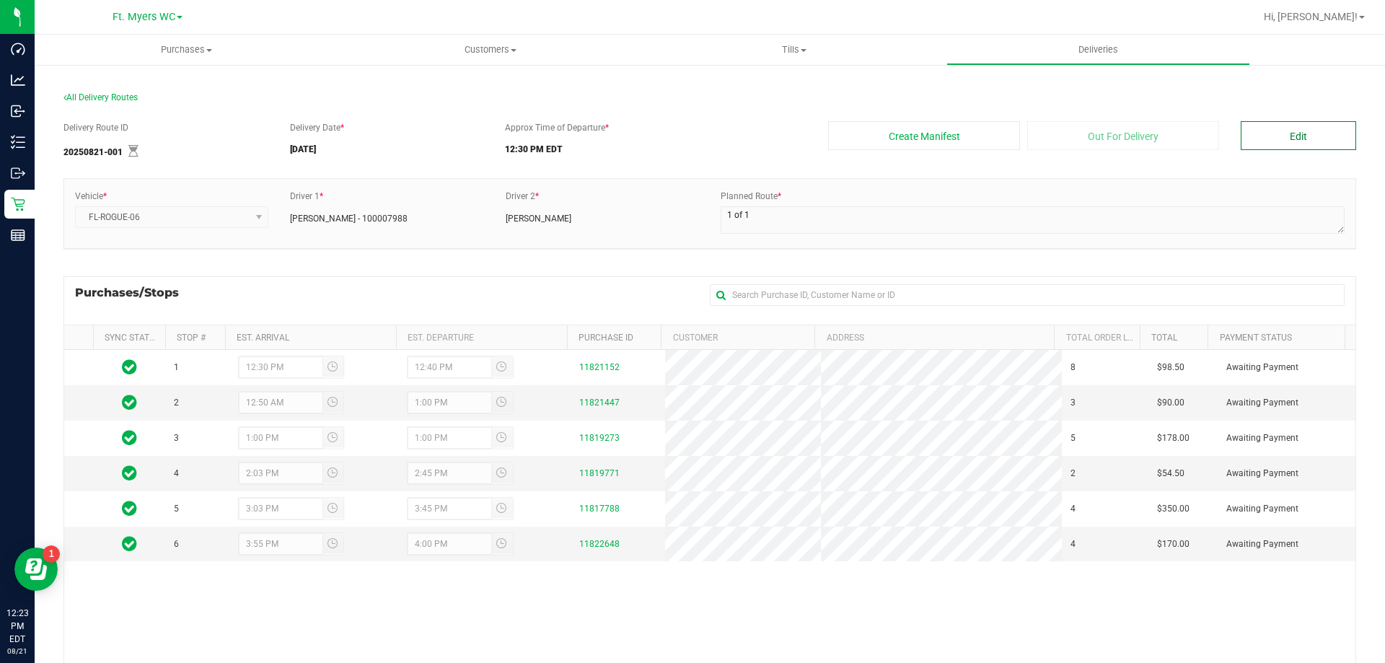
click at [1263, 128] on button "Edit" at bounding box center [1298, 135] width 115 height 29
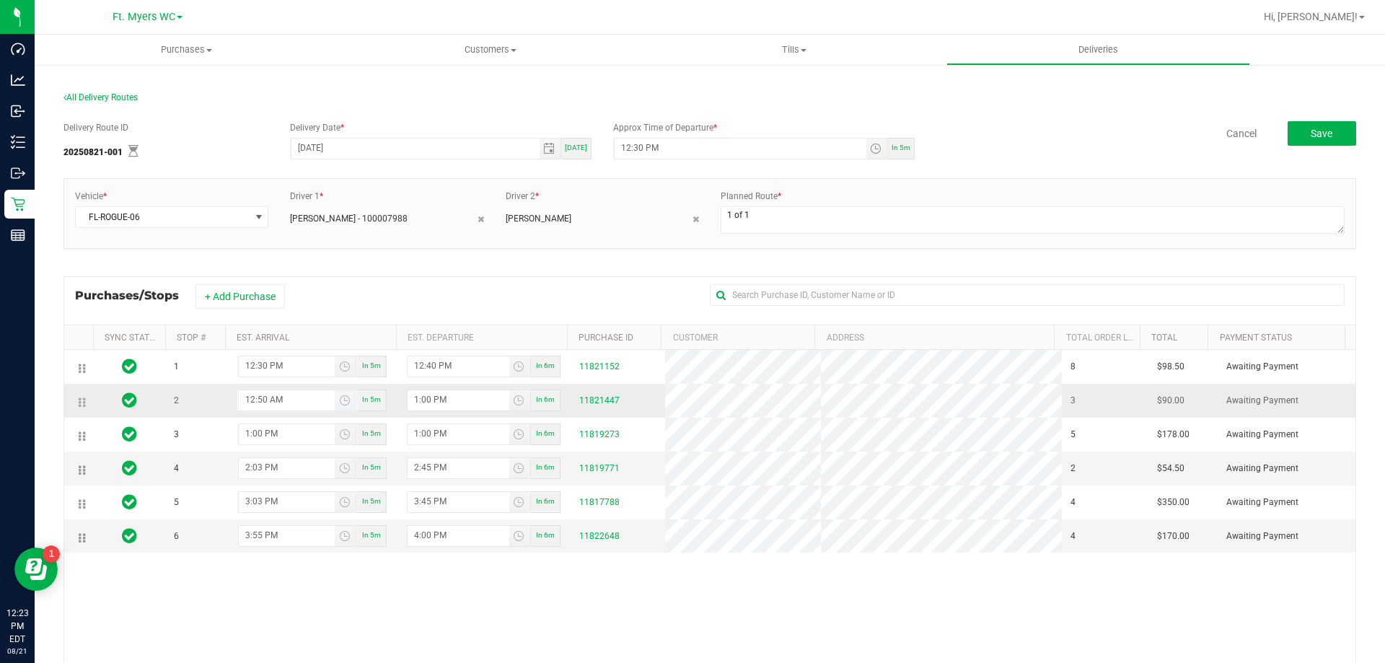
click at [282, 403] on input "12:50 AM" at bounding box center [287, 399] width 96 height 18
click at [339, 400] on span "Toggle time list" at bounding box center [345, 401] width 12 height 12
click at [348, 134] on span "AM/PM" at bounding box center [351, 138] width 45 height 13
click at [355, 271] on span "PM" at bounding box center [357, 267] width 13 height 10
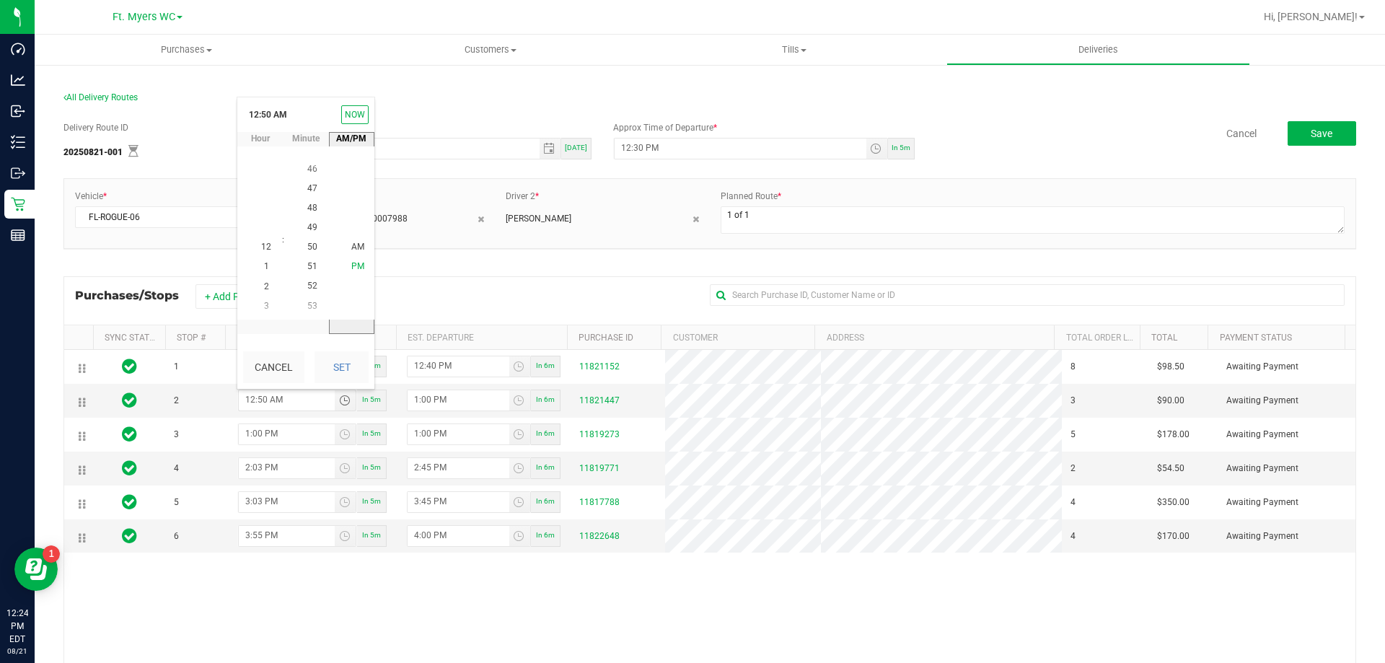
scroll to position [19, 0]
click at [406, 297] on div "+ Add Purchase" at bounding box center [450, 296] width 508 height 25
click at [340, 404] on span "Toggle time list" at bounding box center [345, 401] width 12 height 12
click at [354, 258] on li "PM" at bounding box center [358, 267] width 35 height 19
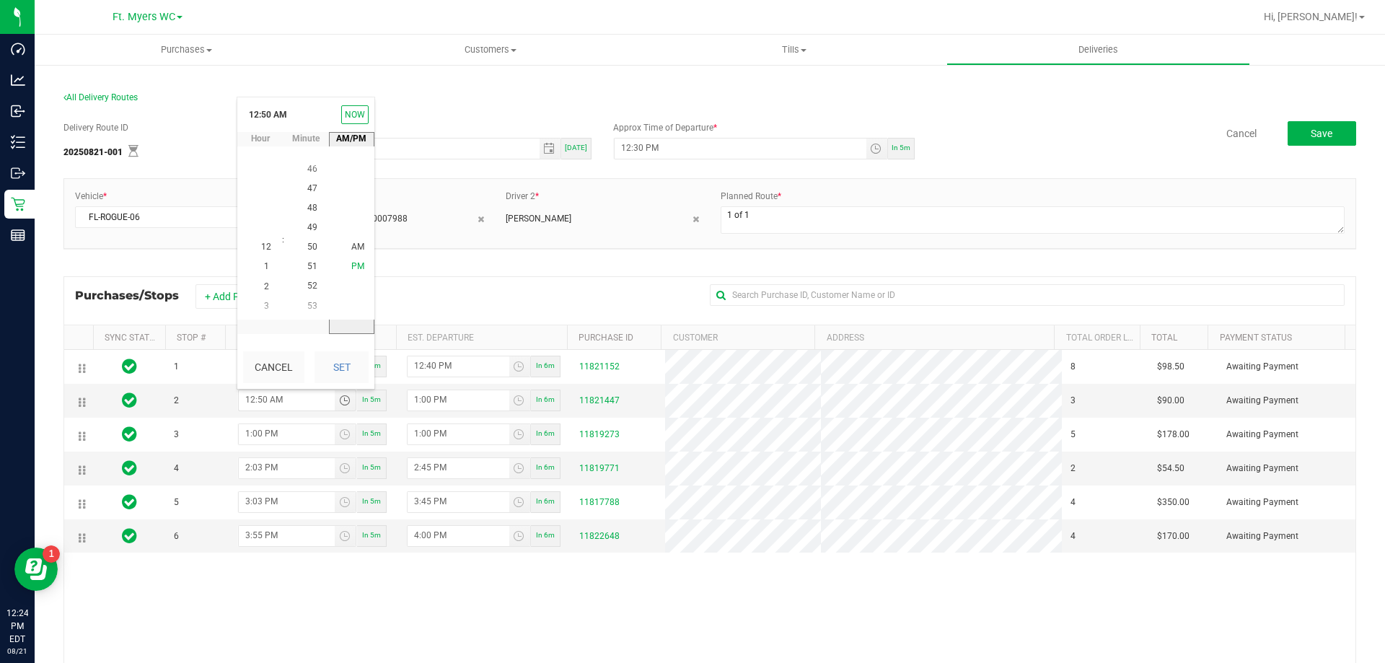
scroll to position [19, 0]
click at [356, 372] on button "Set" at bounding box center [342, 367] width 54 height 32
type input "12:50 PM"
click at [444, 286] on div "+ Add Purchase" at bounding box center [450, 296] width 508 height 25
click at [426, 401] on input "1:00 PM" at bounding box center [459, 399] width 102 height 18
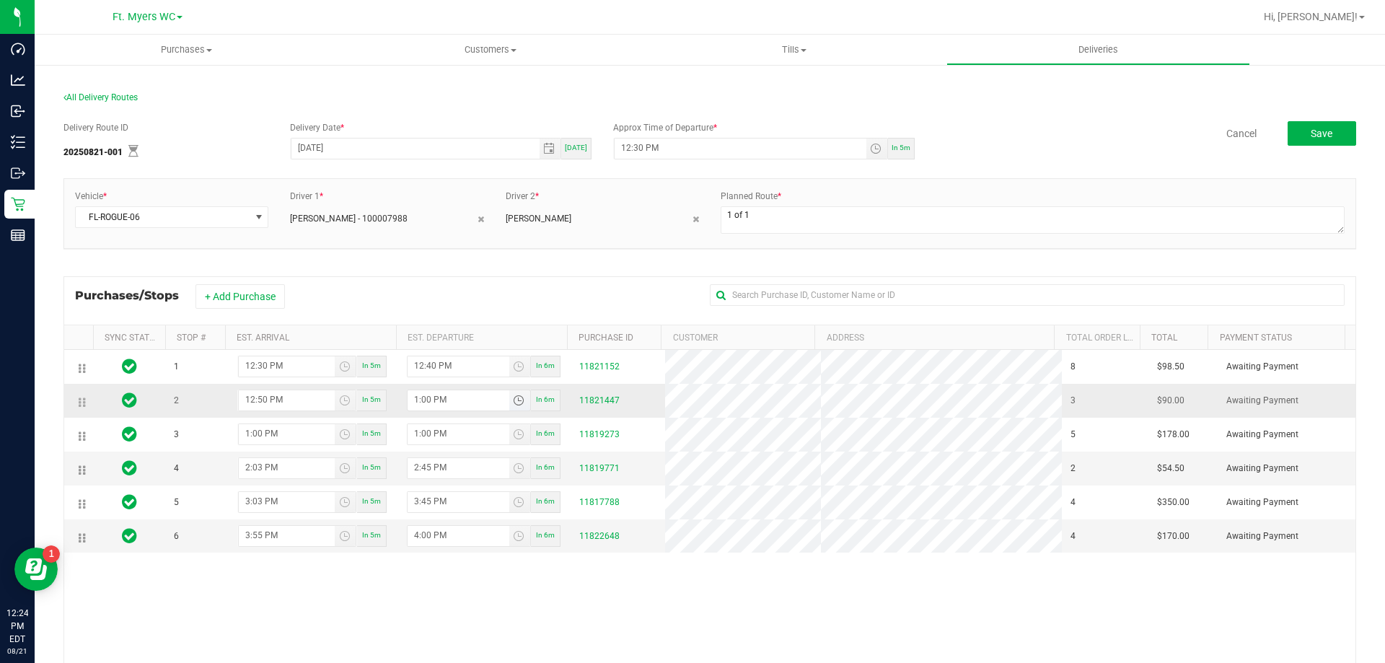
click at [509, 406] on span "Toggle time list" at bounding box center [519, 400] width 21 height 20
click at [431, 229] on span "12" at bounding box center [432, 228] width 10 height 10
click at [481, 175] on li "55" at bounding box center [477, 168] width 35 height 19
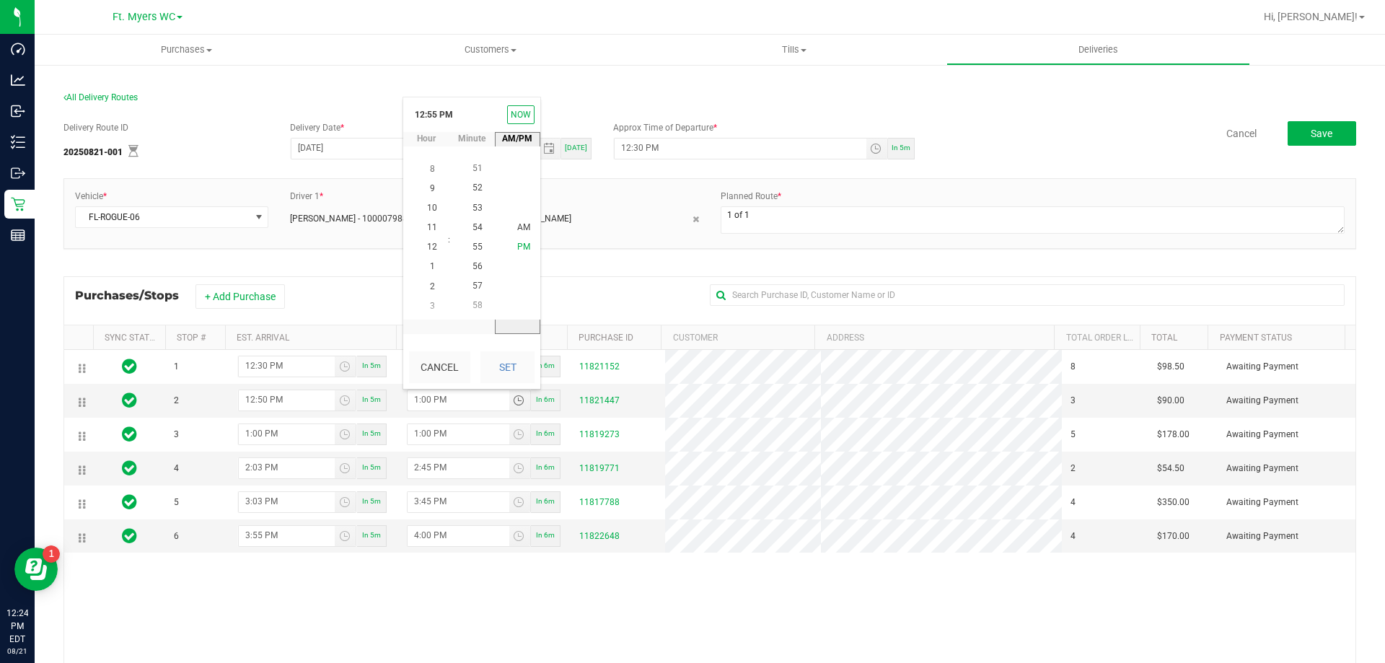
click at [521, 253] on li "PM" at bounding box center [524, 247] width 35 height 19
click at [504, 364] on button "Set" at bounding box center [508, 367] width 54 height 32
type input "12:55 PM"
click at [523, 280] on div "Purchases/Stops + Add Purchase" at bounding box center [710, 300] width 1293 height 48
click at [1319, 128] on span "Save" at bounding box center [1322, 134] width 22 height 12
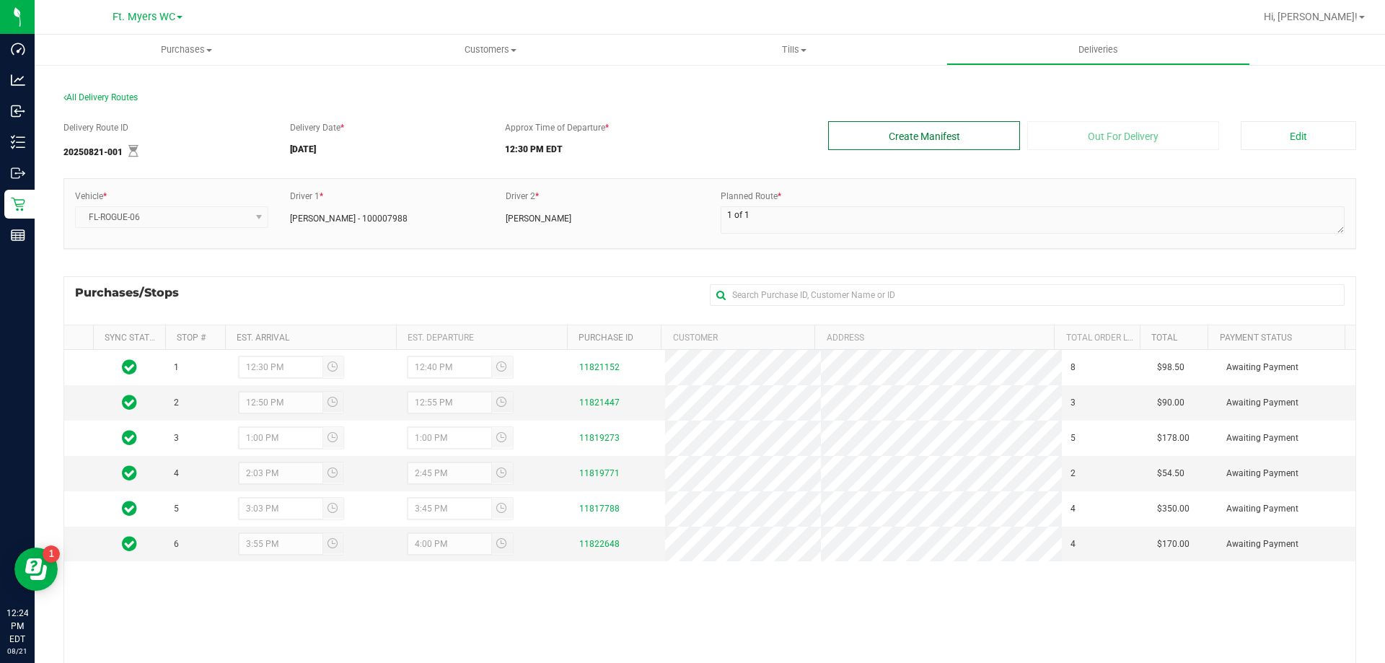
click at [908, 131] on button "Create Manifest" at bounding box center [924, 135] width 192 height 29
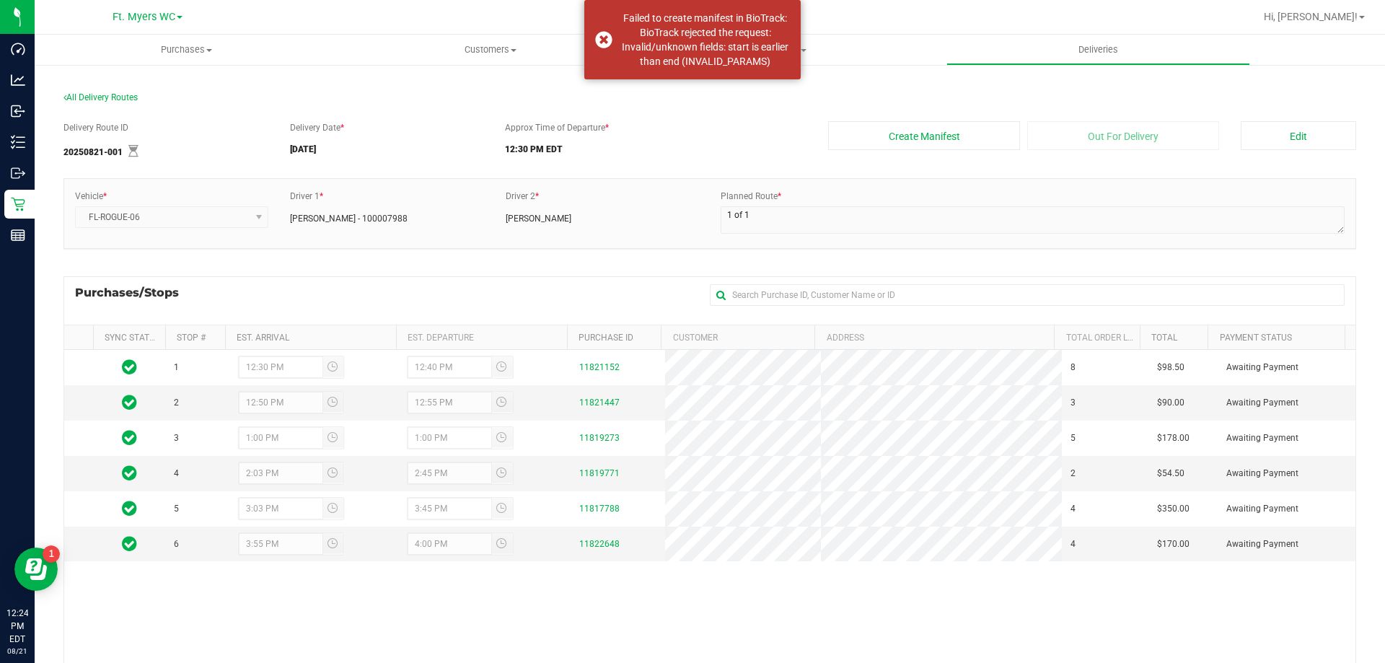
click at [725, 131] on div "Approx Time of Departure * 12:30 PM EDT" at bounding box center [655, 141] width 323 height 40
click at [1241, 133] on button "Edit" at bounding box center [1298, 135] width 115 height 29
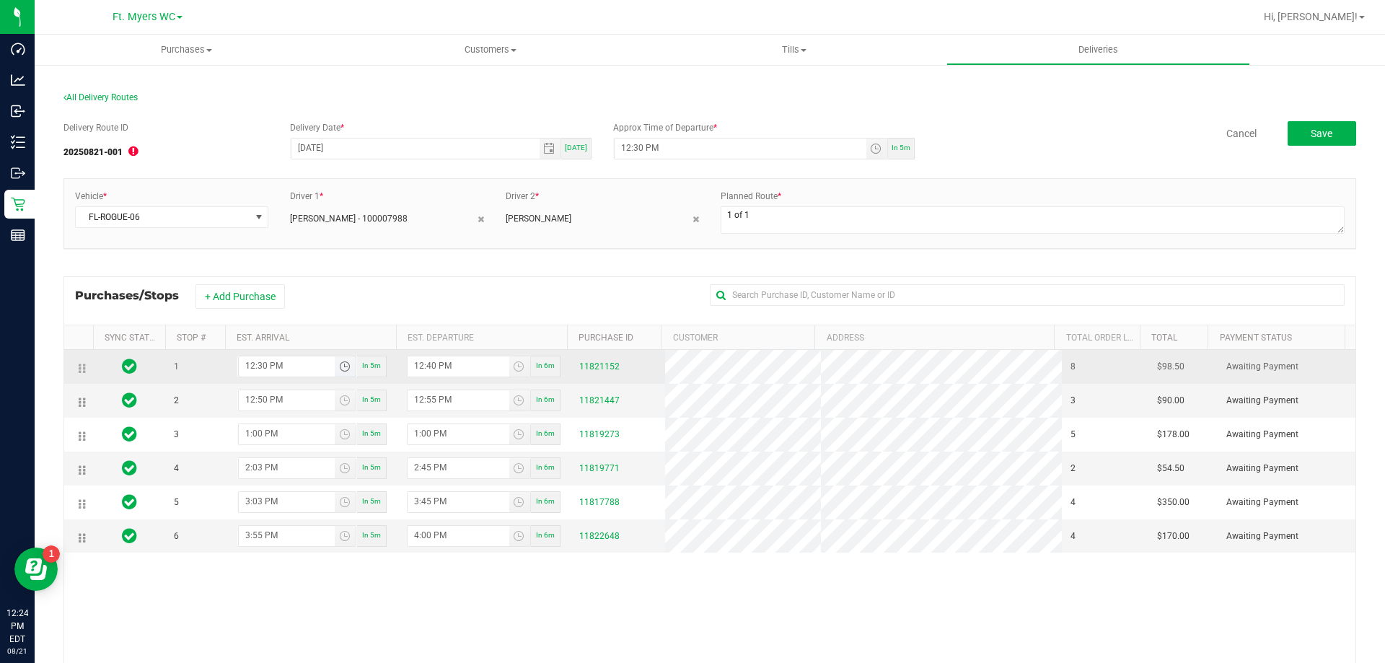
click at [266, 361] on input "12:30 PM" at bounding box center [287, 365] width 96 height 18
click at [346, 369] on span "Toggle time list" at bounding box center [345, 366] width 21 height 20
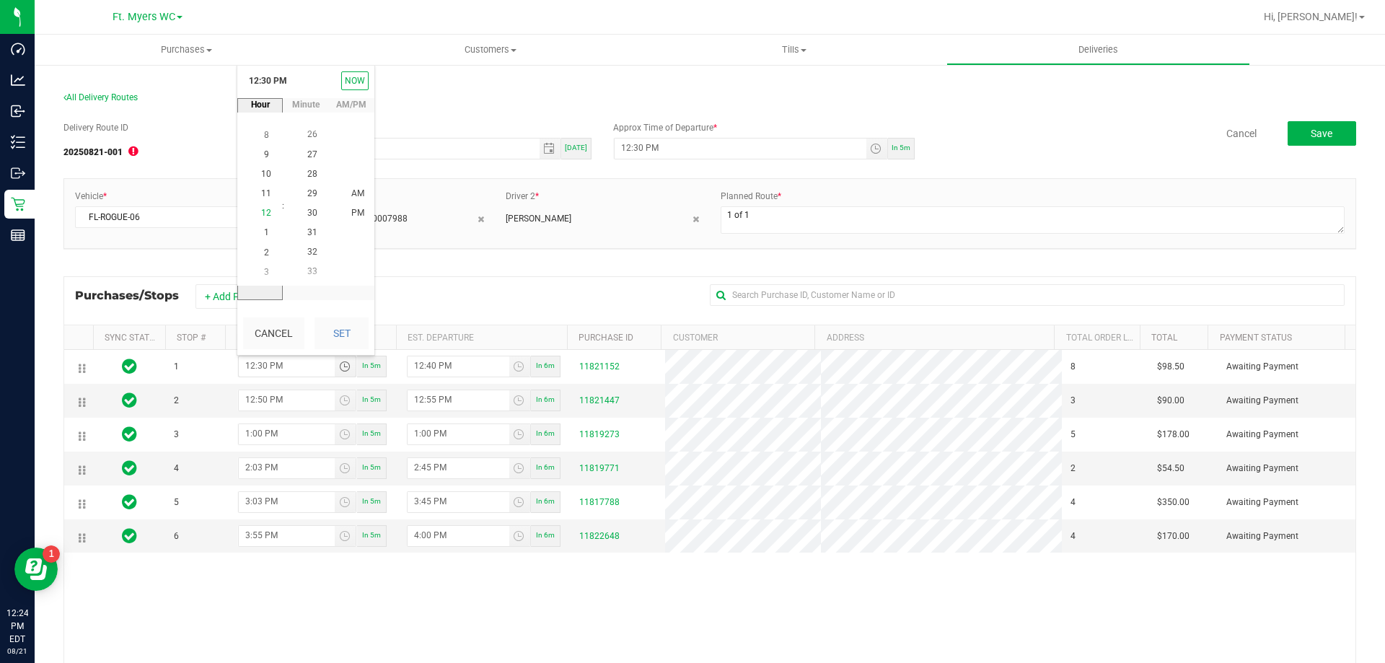
click at [267, 212] on li "12" at bounding box center [266, 213] width 35 height 19
click at [307, 237] on span "35" at bounding box center [312, 233] width 10 height 10
click at [346, 329] on button "Set" at bounding box center [342, 334] width 54 height 32
type input "12:35 PM"
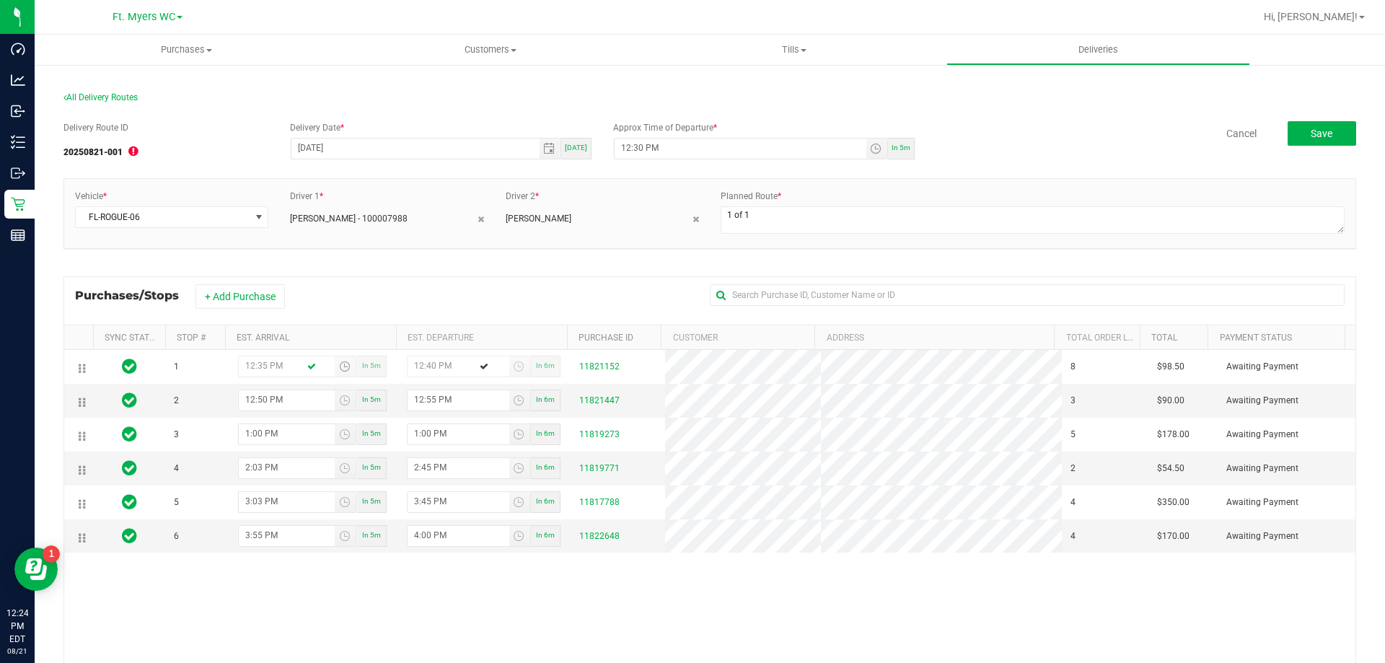
click at [403, 297] on div "+ Add Purchase" at bounding box center [450, 296] width 508 height 25
click at [1293, 138] on button "Save" at bounding box center [1322, 133] width 69 height 25
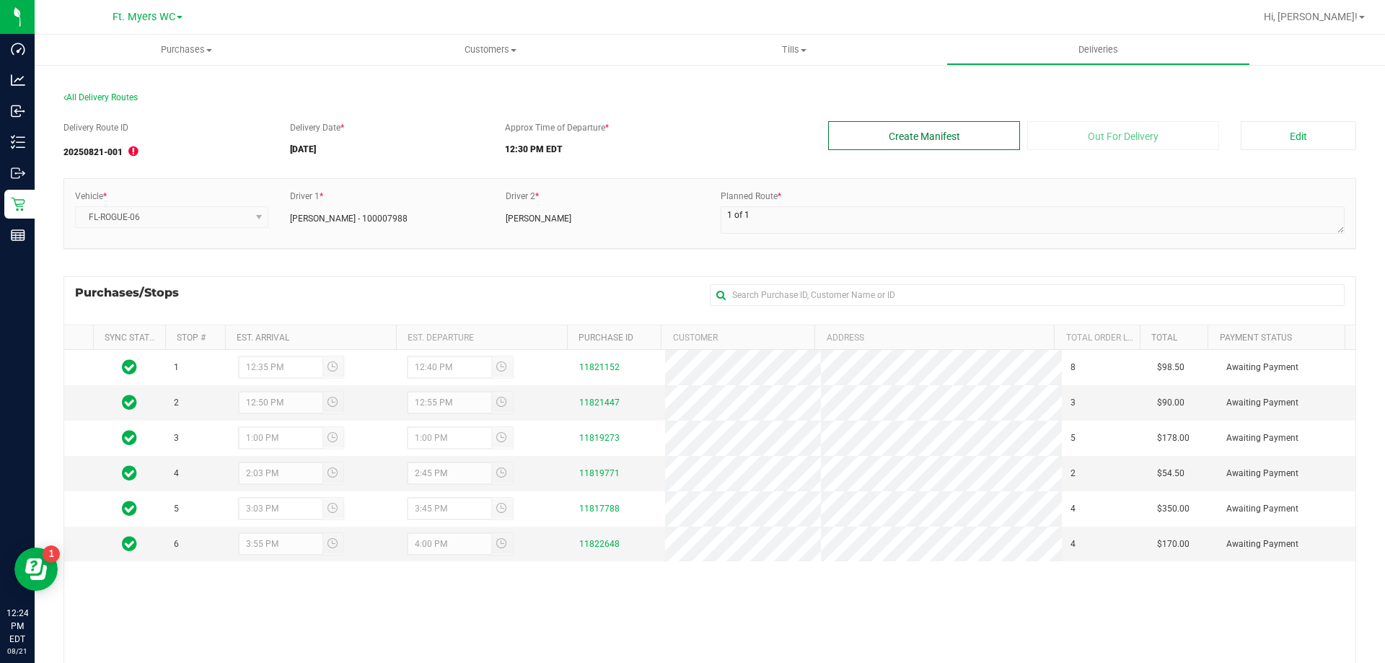
click at [870, 139] on button "Create Manifest" at bounding box center [924, 135] width 192 height 29
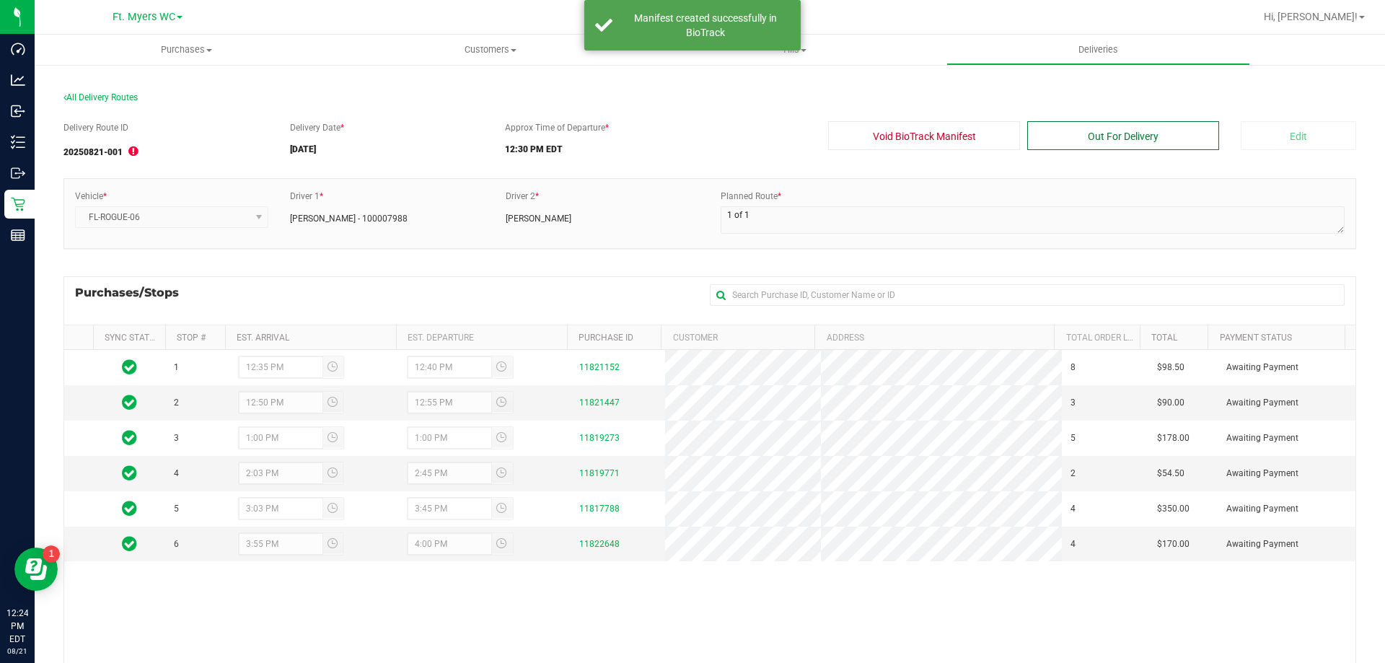
click at [1033, 136] on button "Out For Delivery" at bounding box center [1124, 135] width 192 height 29
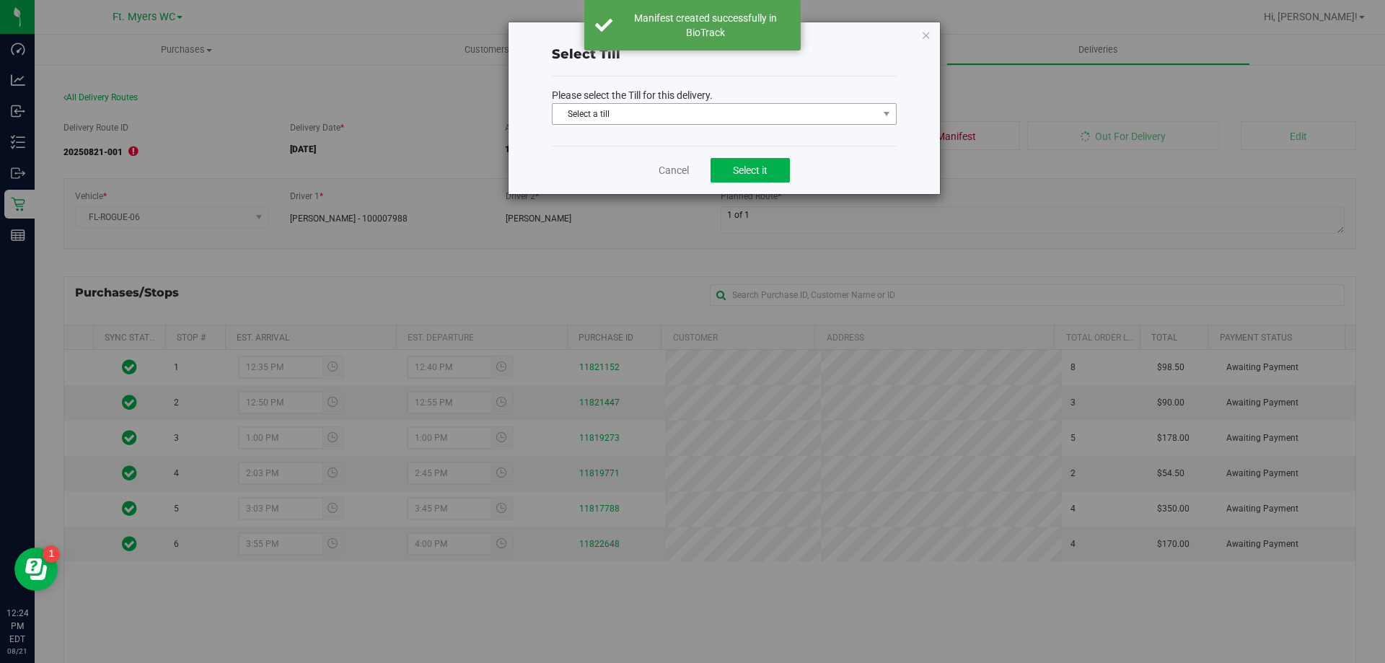
click at [706, 120] on span "Select a till" at bounding box center [715, 114] width 325 height 20
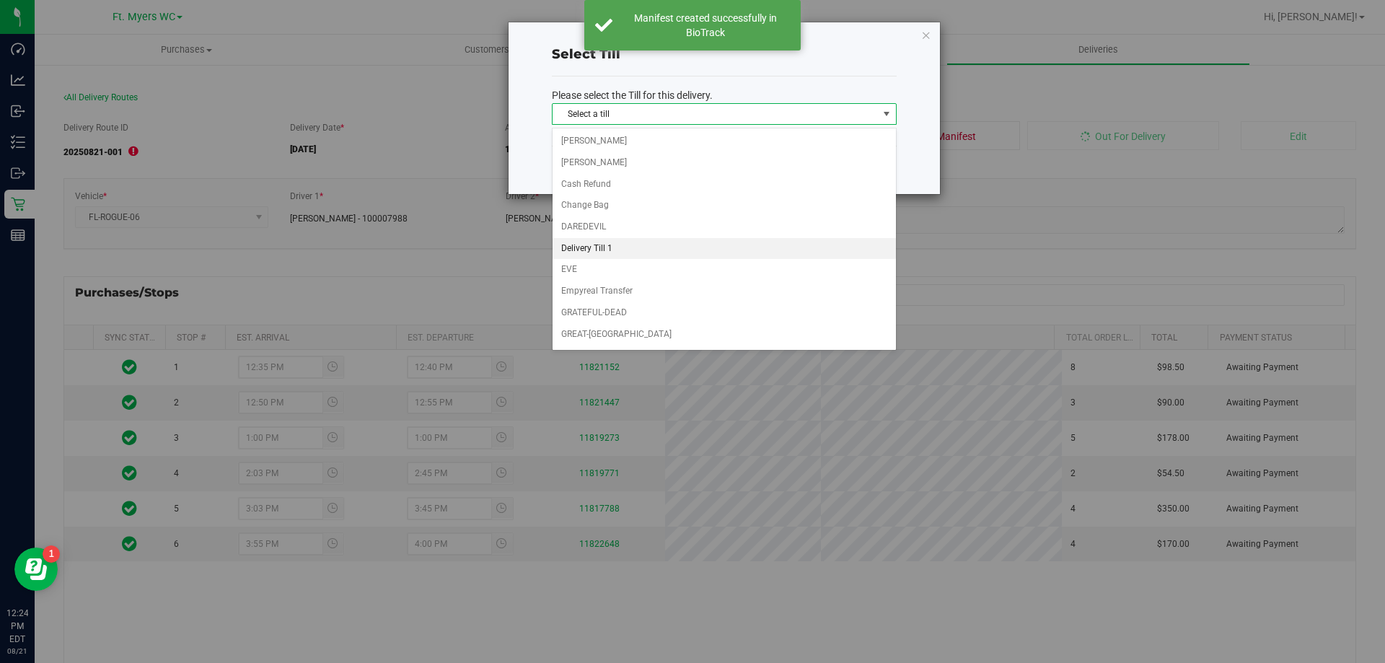
click at [600, 251] on li "Delivery Till 1" at bounding box center [724, 249] width 343 height 22
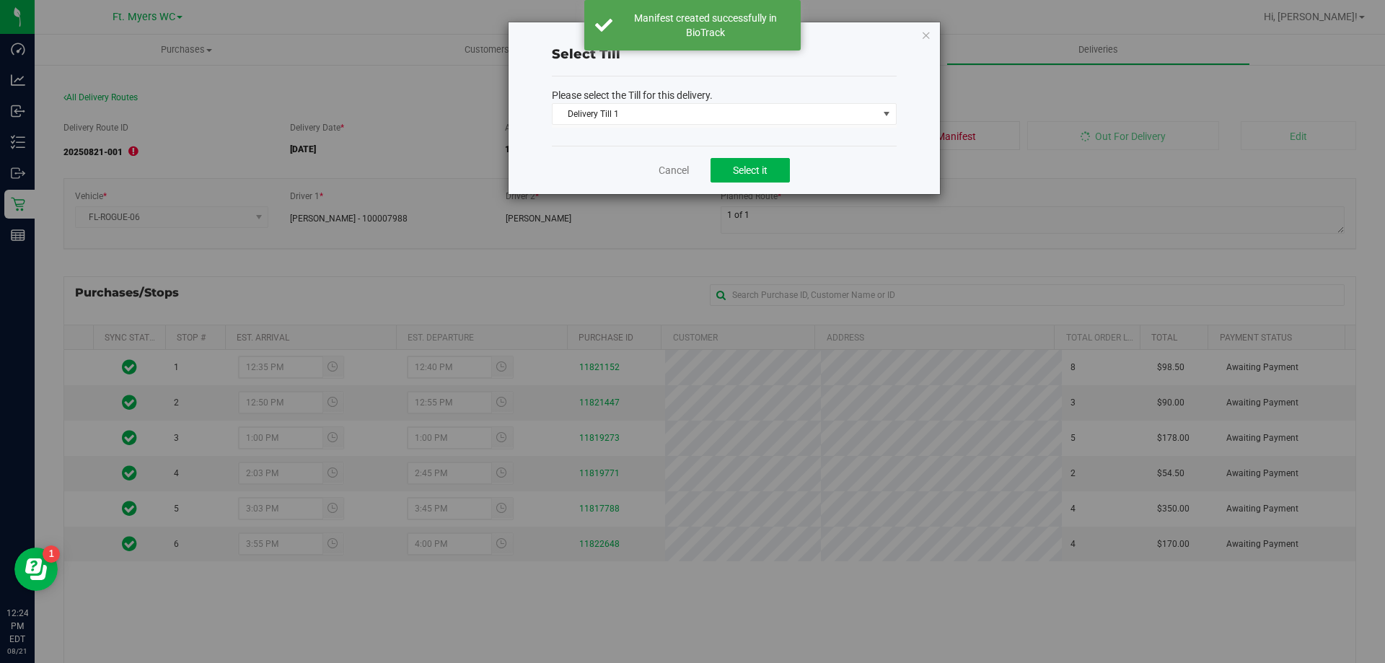
click at [652, 139] on div "Please select the Till for this delivery. Delivery Till 1 Select a till [PERSON…" at bounding box center [724, 110] width 345 height 69
click at [730, 162] on button "Select it" at bounding box center [750, 170] width 79 height 25
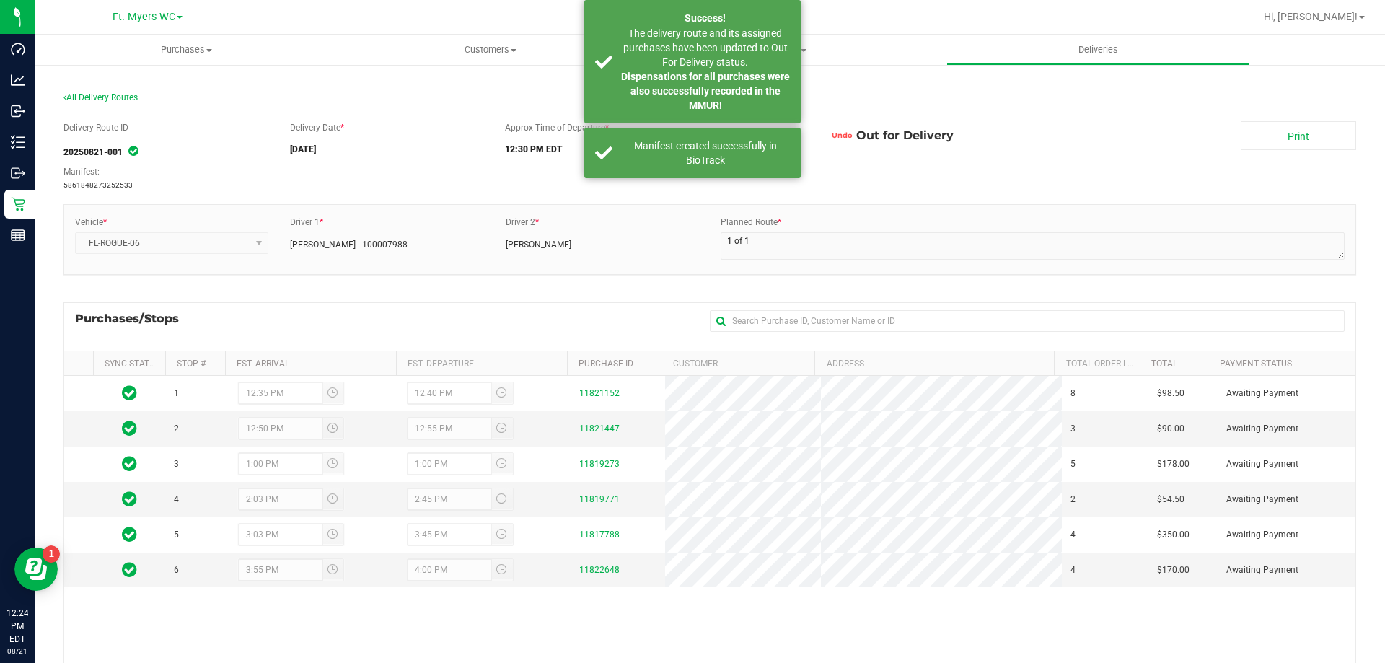
click at [1307, 154] on div "Delivery Route ID 20250821-001 Manifest: 5861848273252533 Delivery Date * [DATE…" at bounding box center [710, 156] width 1293 height 70
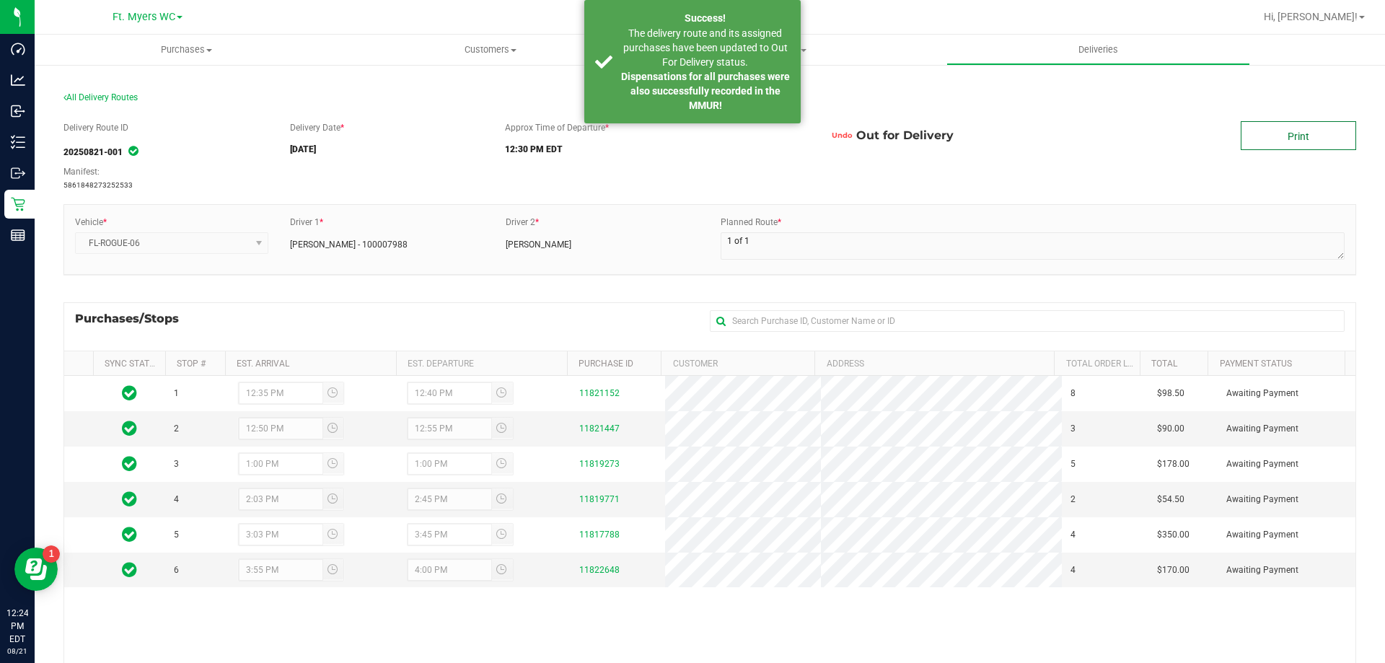
click at [1309, 141] on link "Print" at bounding box center [1298, 135] width 115 height 29
click at [458, 164] on div "Delivery Route ID 20250821-001 Manifest: 5861848273252533 Delivery Date * [DATE…" at bounding box center [710, 156] width 1293 height 70
click at [587, 567] on link "11822648" at bounding box center [599, 570] width 40 height 10
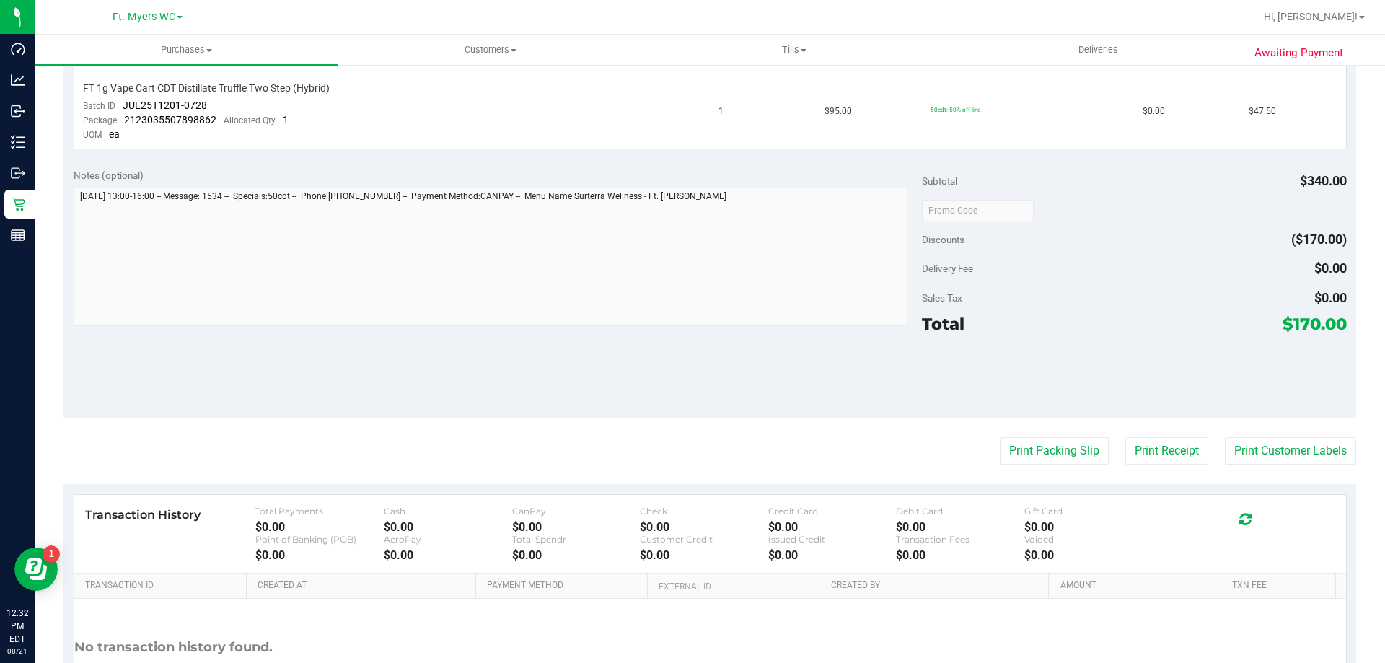
scroll to position [732, 0]
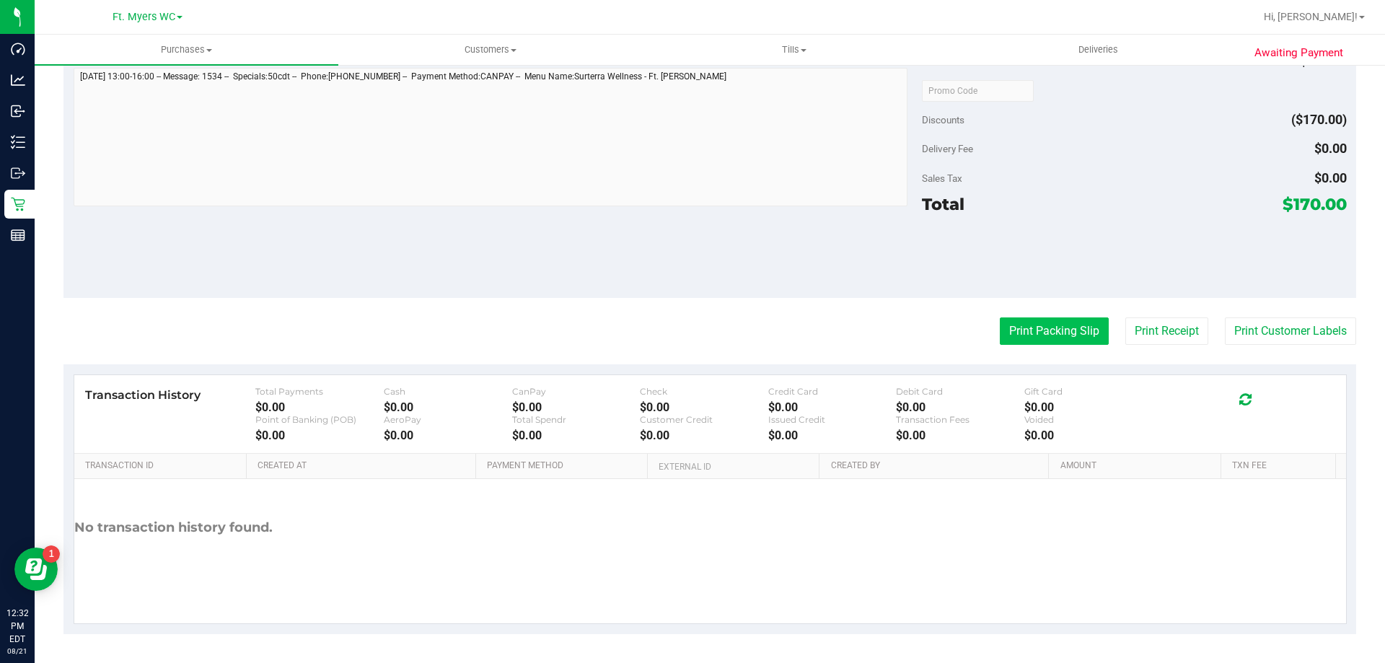
click at [1083, 341] on button "Print Packing Slip" at bounding box center [1054, 331] width 109 height 27
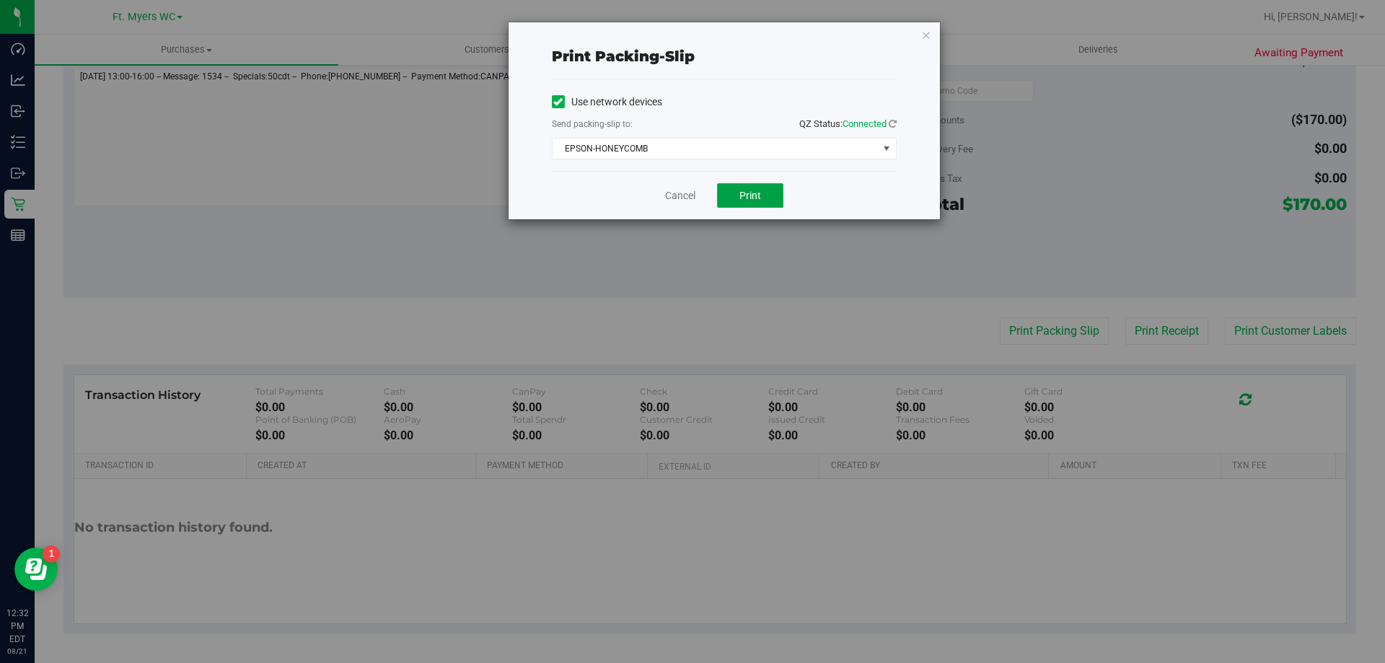
click at [761, 205] on button "Print" at bounding box center [750, 195] width 66 height 25
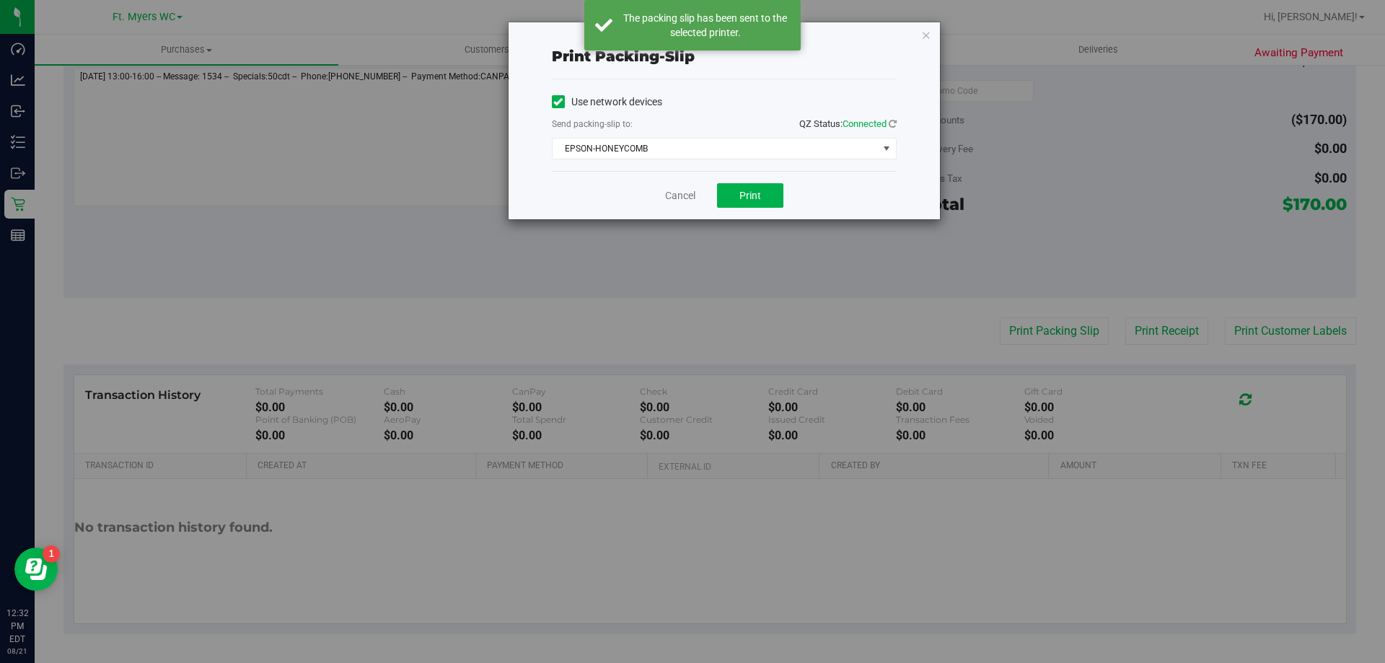
click at [699, 189] on div "Cancel Print" at bounding box center [724, 195] width 345 height 48
click at [689, 195] on link "Cancel" at bounding box center [680, 195] width 30 height 15
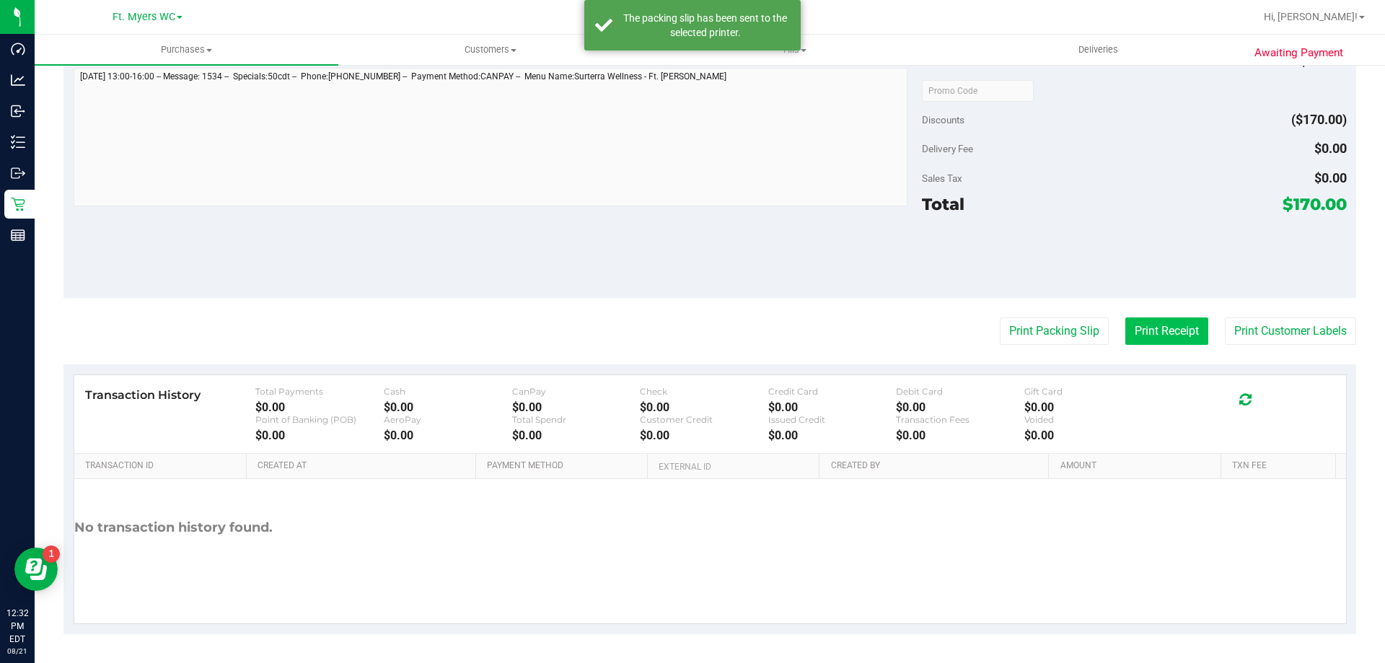
click at [1146, 328] on button "Print Receipt" at bounding box center [1167, 331] width 83 height 27
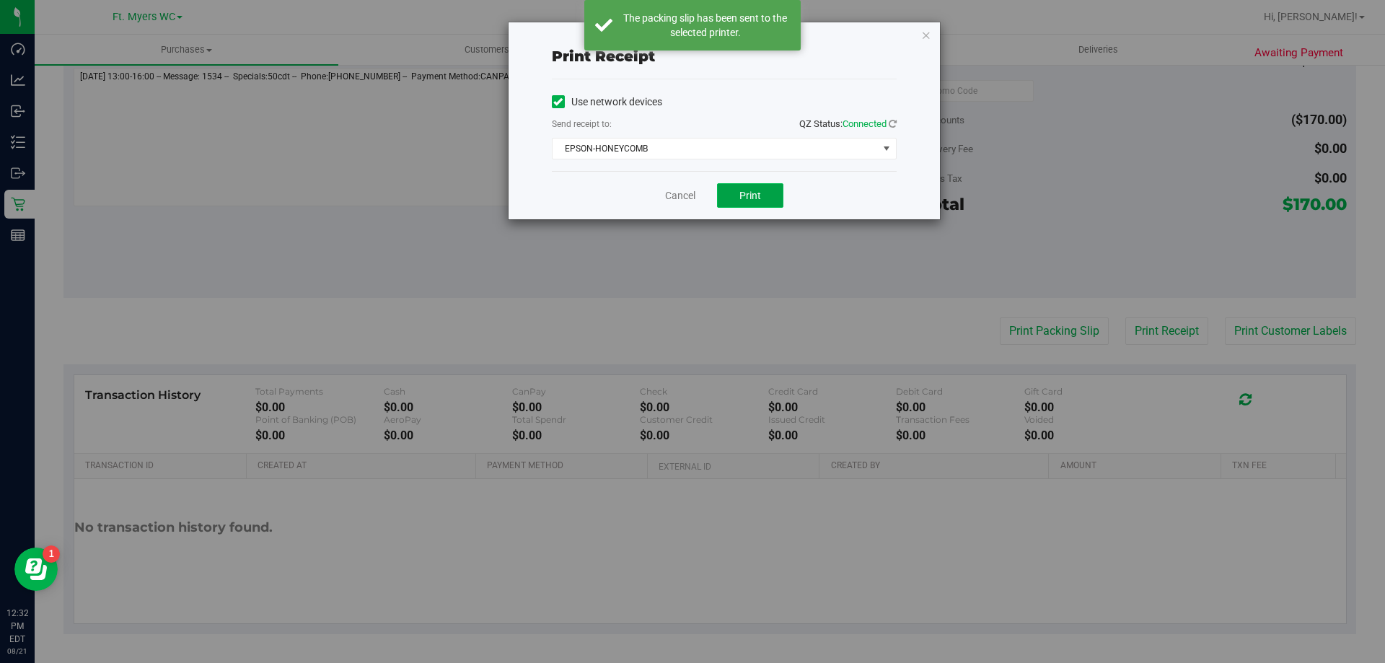
click at [730, 187] on button "Print" at bounding box center [750, 195] width 66 height 25
click at [927, 40] on icon "button" at bounding box center [926, 34] width 10 height 17
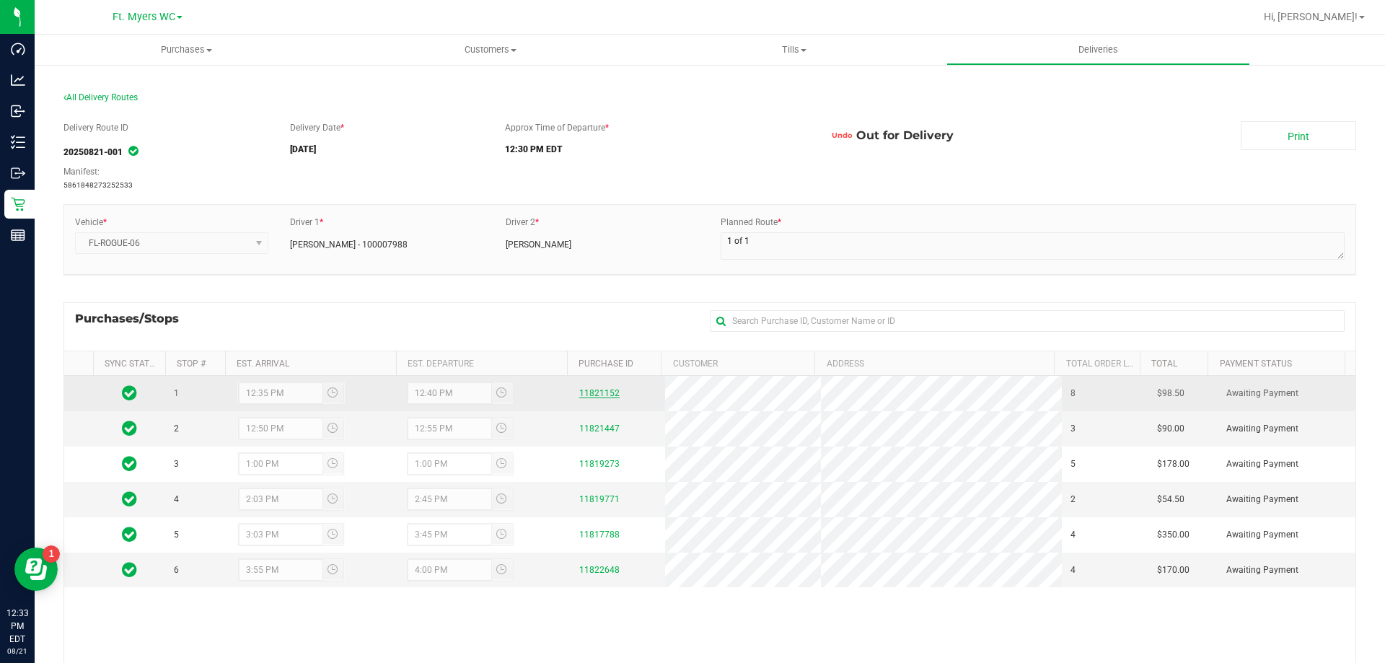
click at [579, 390] on link "11821152" at bounding box center [599, 393] width 40 height 10
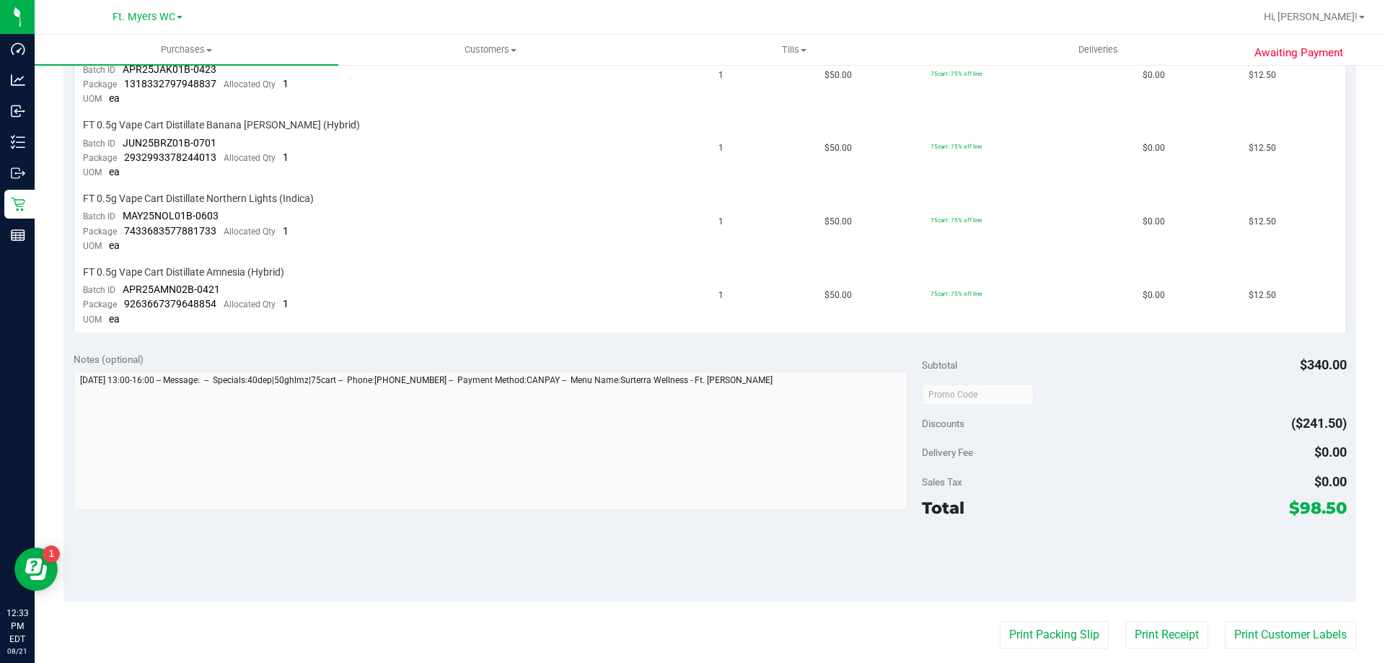
scroll to position [866, 0]
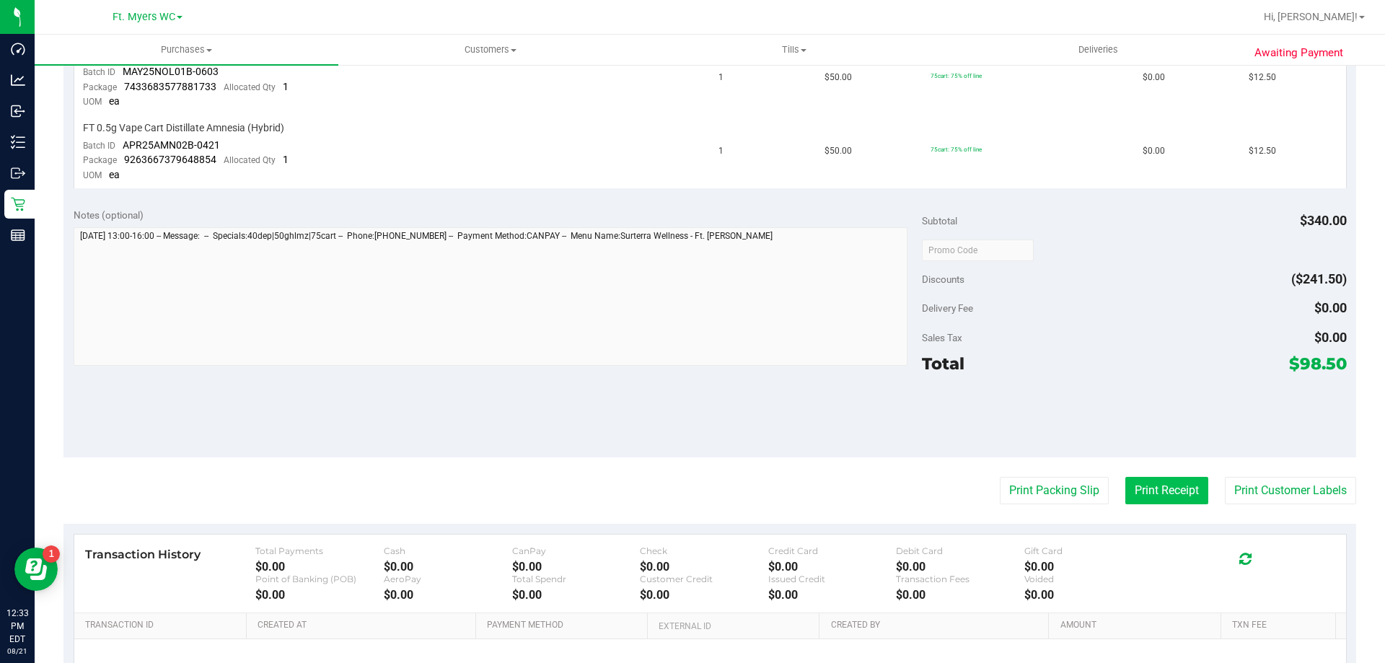
click at [1142, 484] on button "Print Receipt" at bounding box center [1167, 490] width 83 height 27
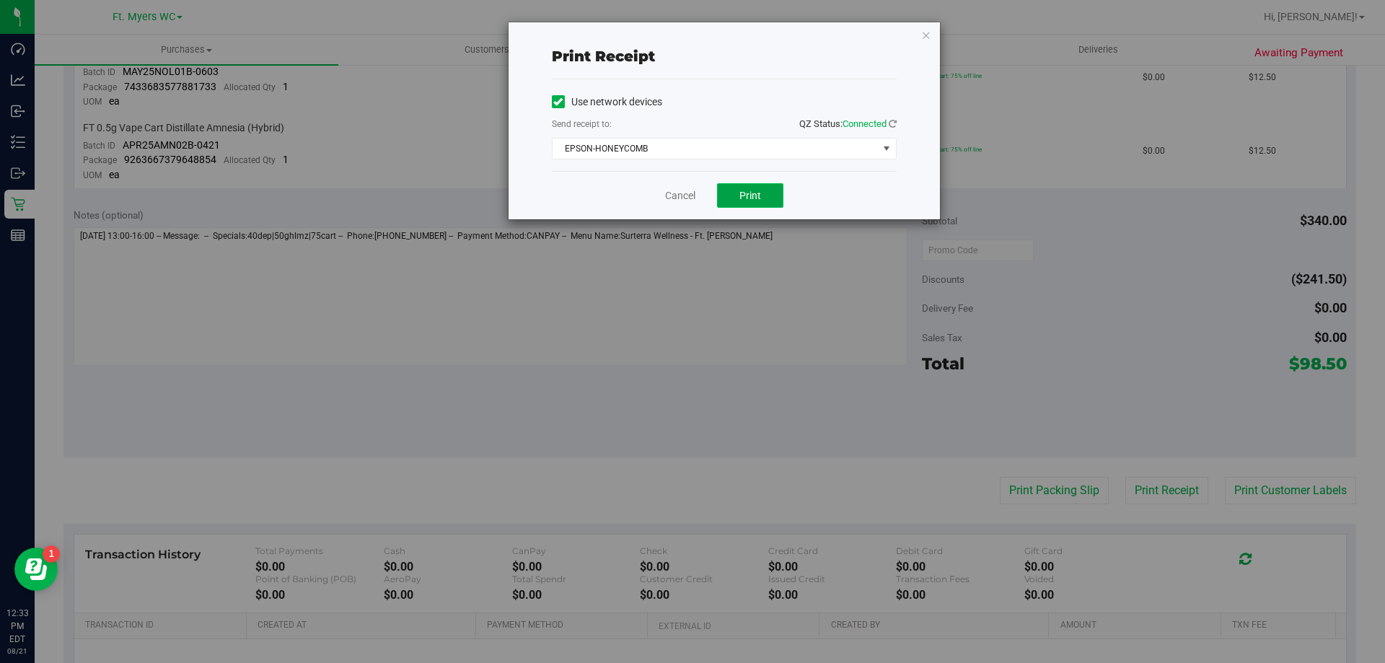
click at [756, 185] on button "Print" at bounding box center [750, 195] width 66 height 25
click at [683, 193] on link "Cancel" at bounding box center [680, 195] width 30 height 15
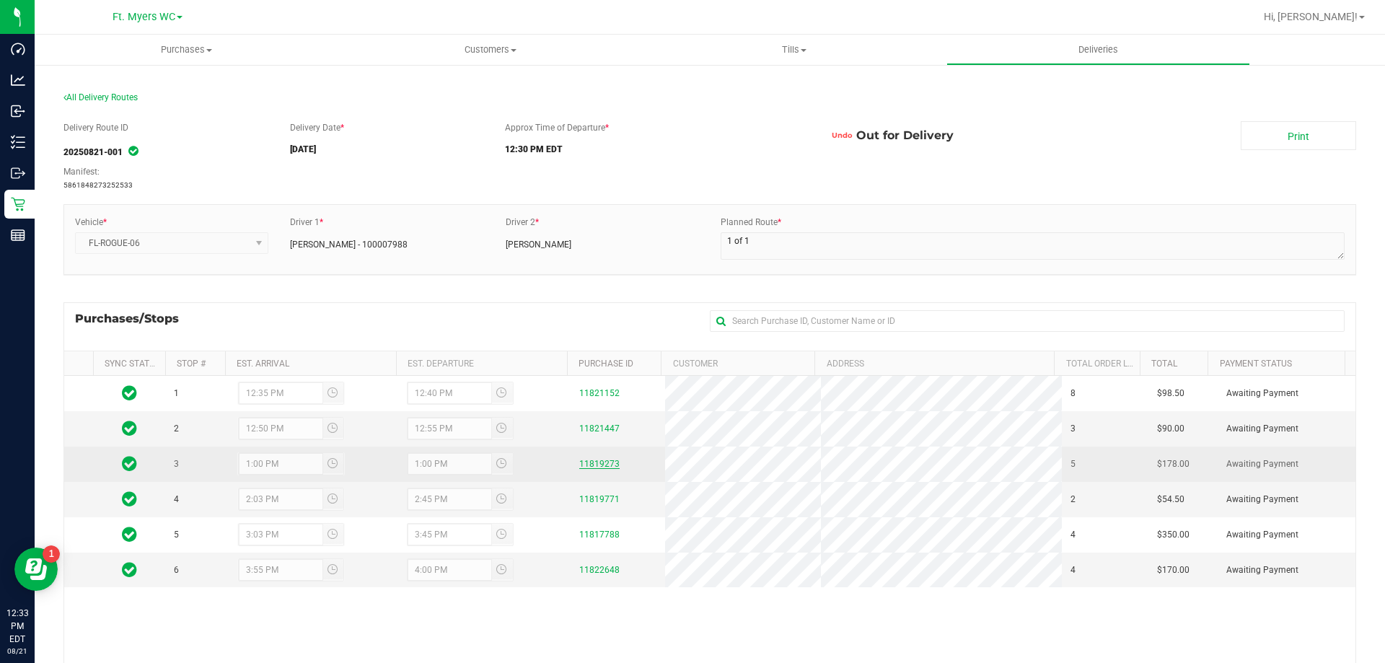
click at [600, 463] on link "11819273" at bounding box center [599, 464] width 40 height 10
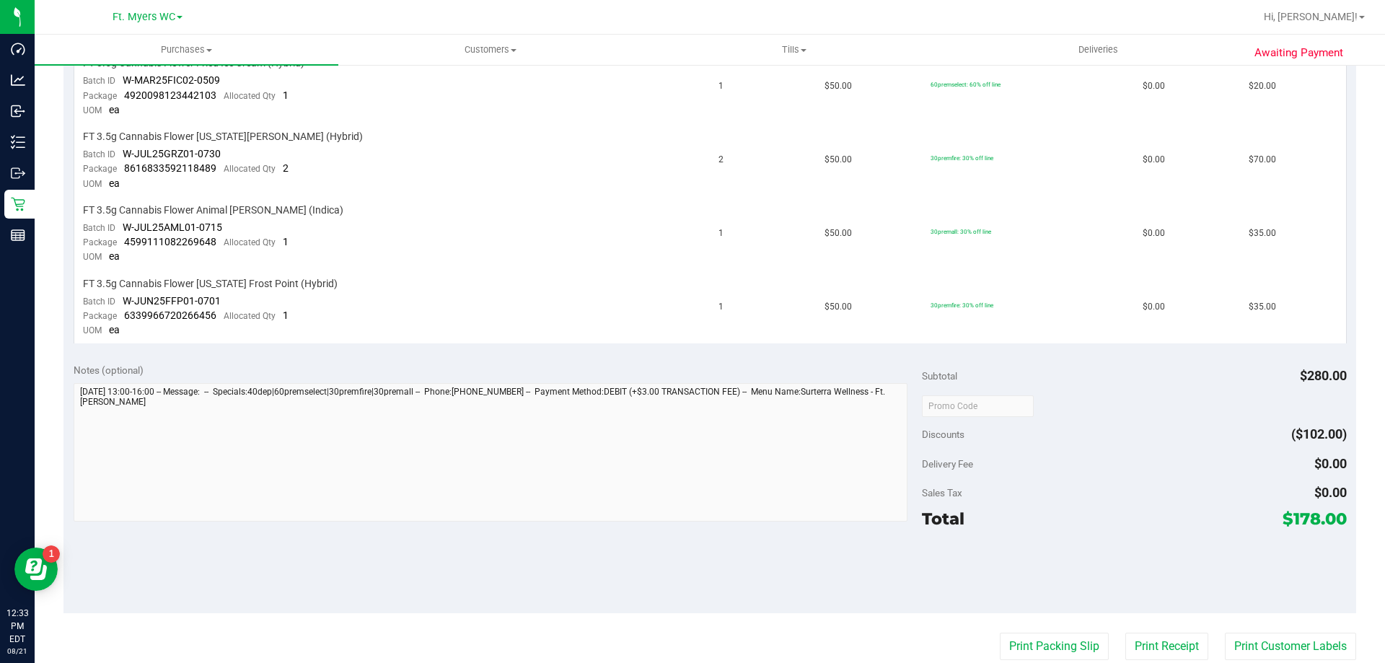
scroll to position [577, 0]
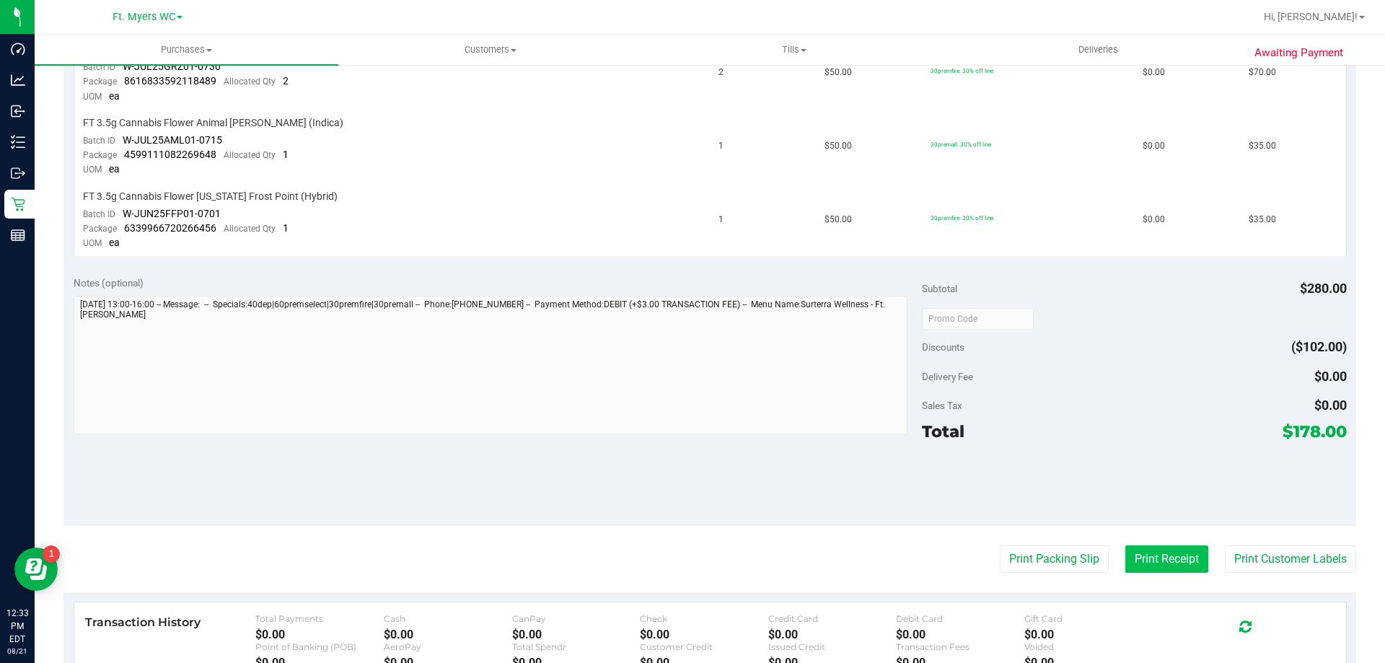
click at [1126, 572] on button "Print Receipt" at bounding box center [1167, 559] width 83 height 27
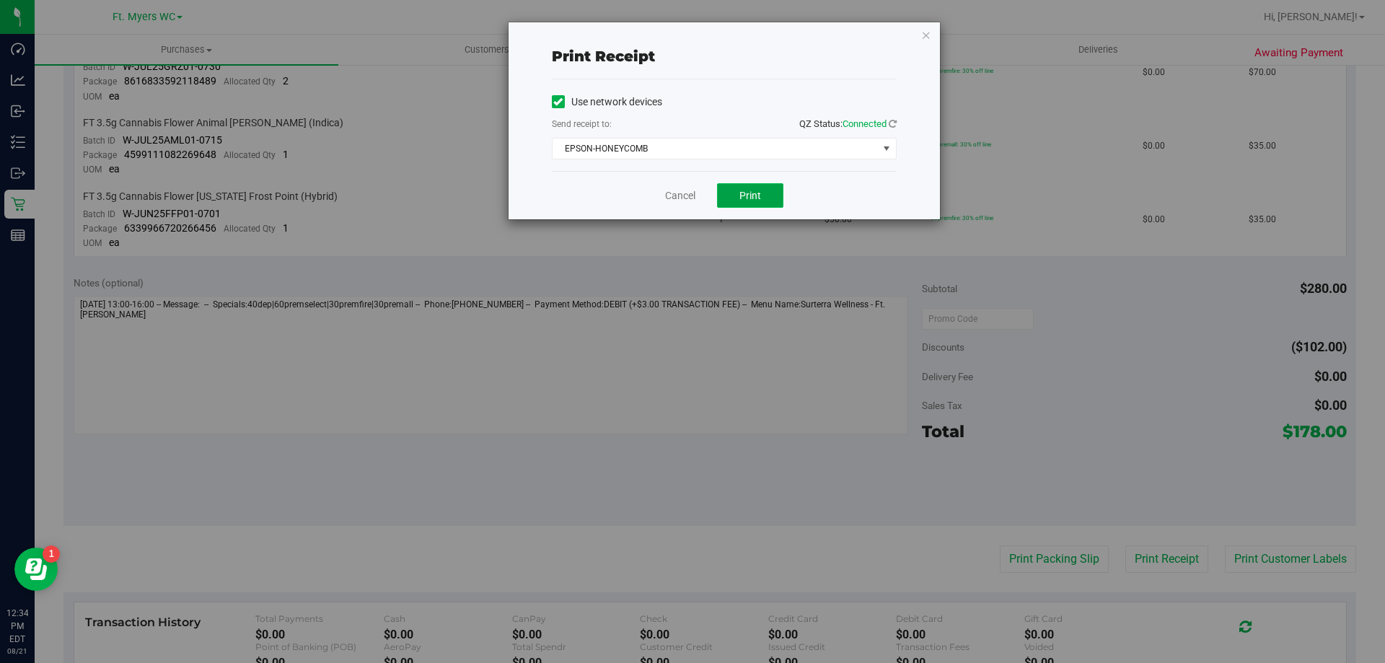
click at [750, 200] on span "Print" at bounding box center [751, 196] width 22 height 12
click at [687, 196] on link "Cancel" at bounding box center [680, 195] width 30 height 15
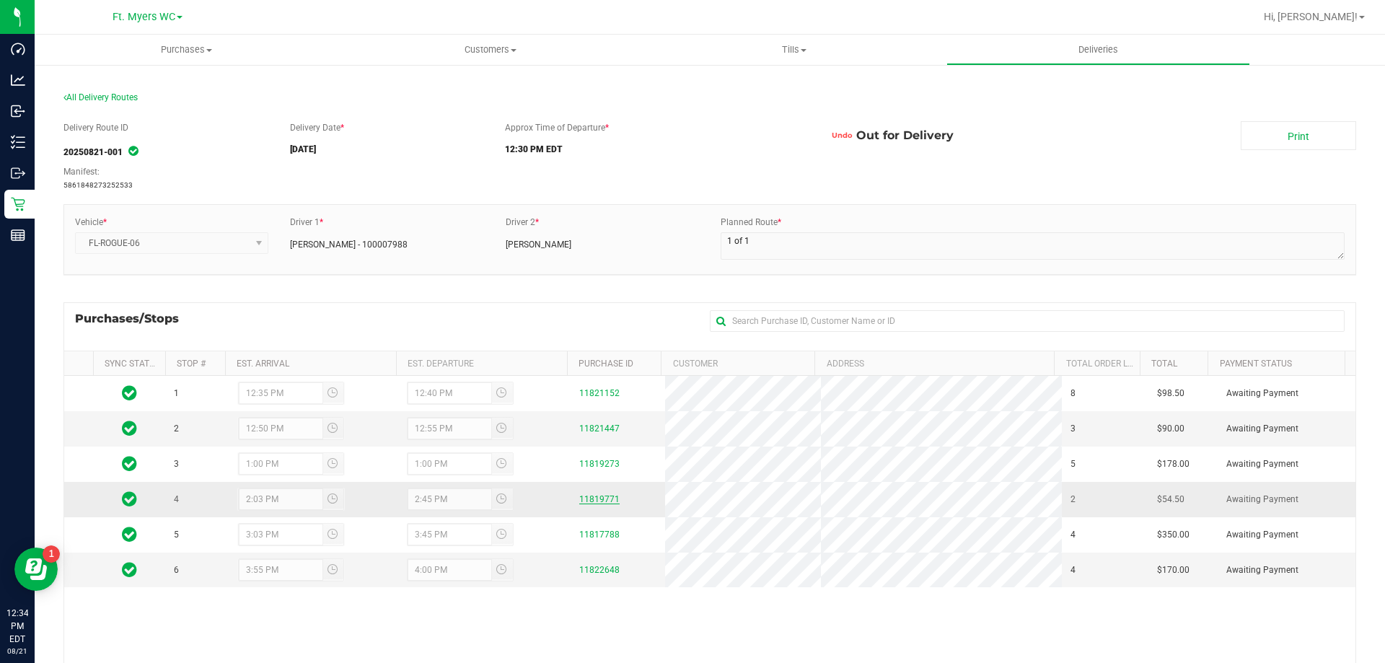
click at [603, 498] on link "11819771" at bounding box center [599, 499] width 40 height 10
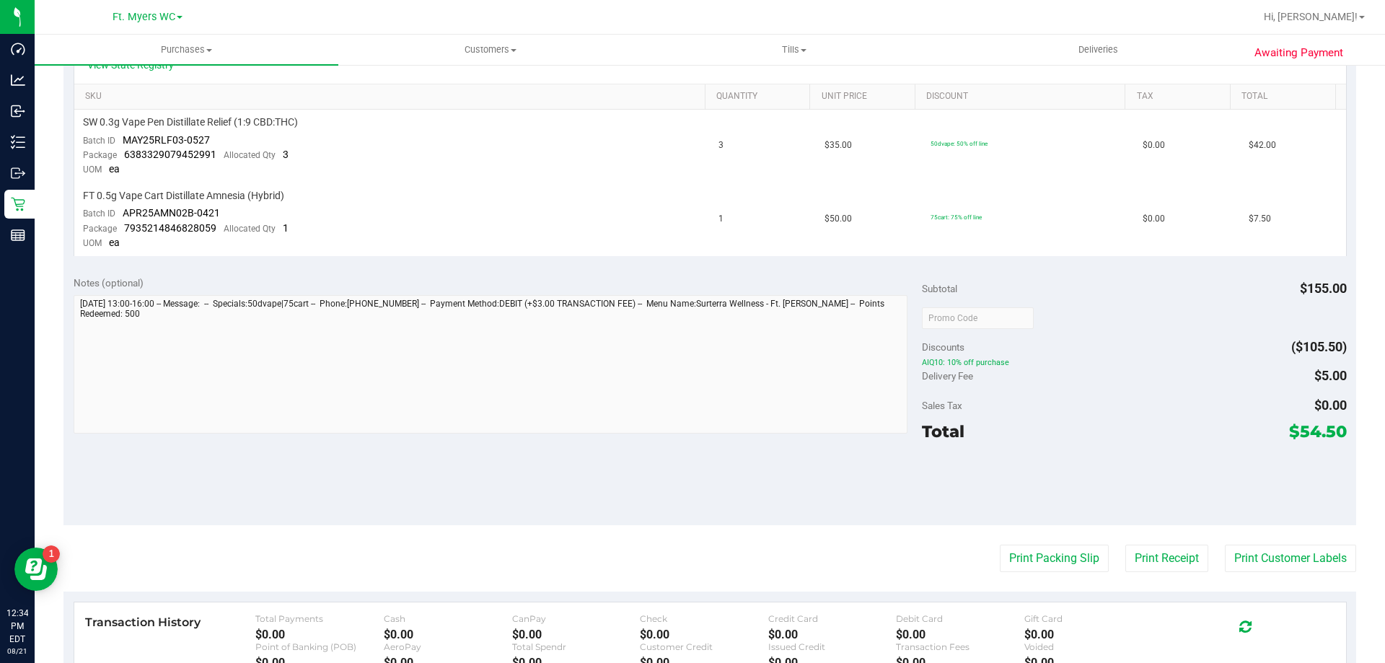
scroll to position [505, 0]
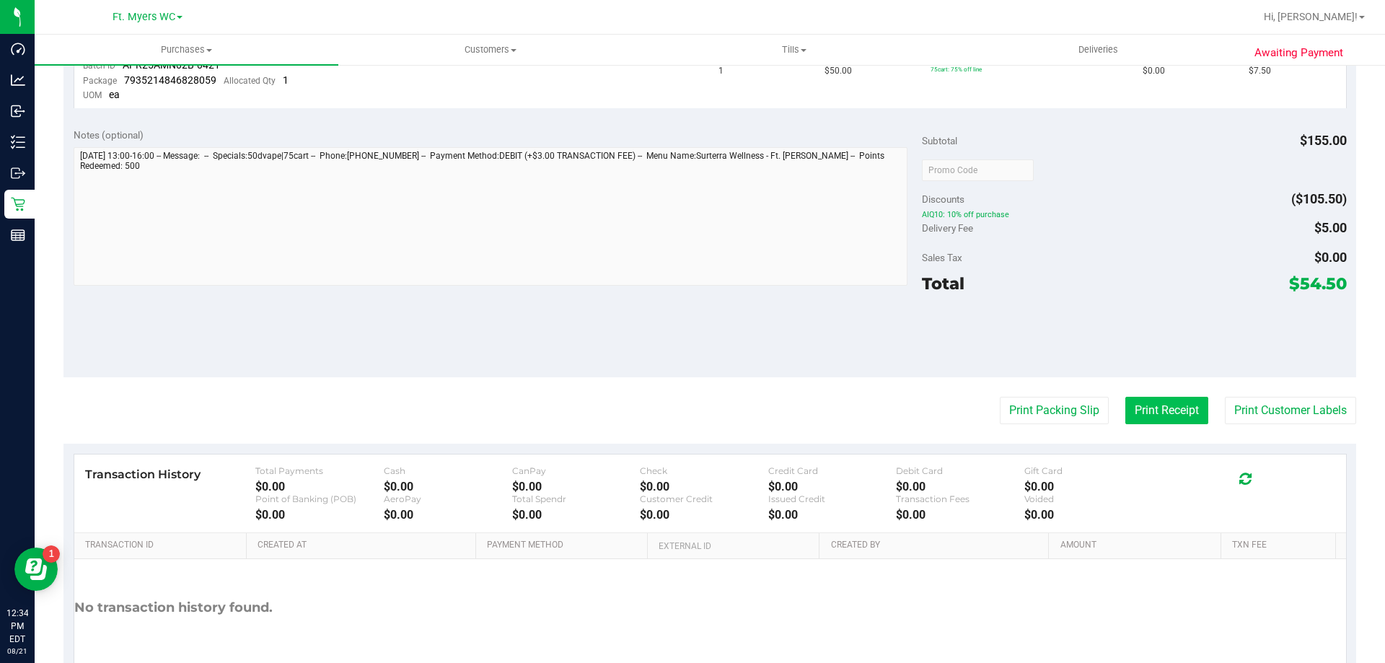
click at [1138, 415] on button "Print Receipt" at bounding box center [1167, 410] width 83 height 27
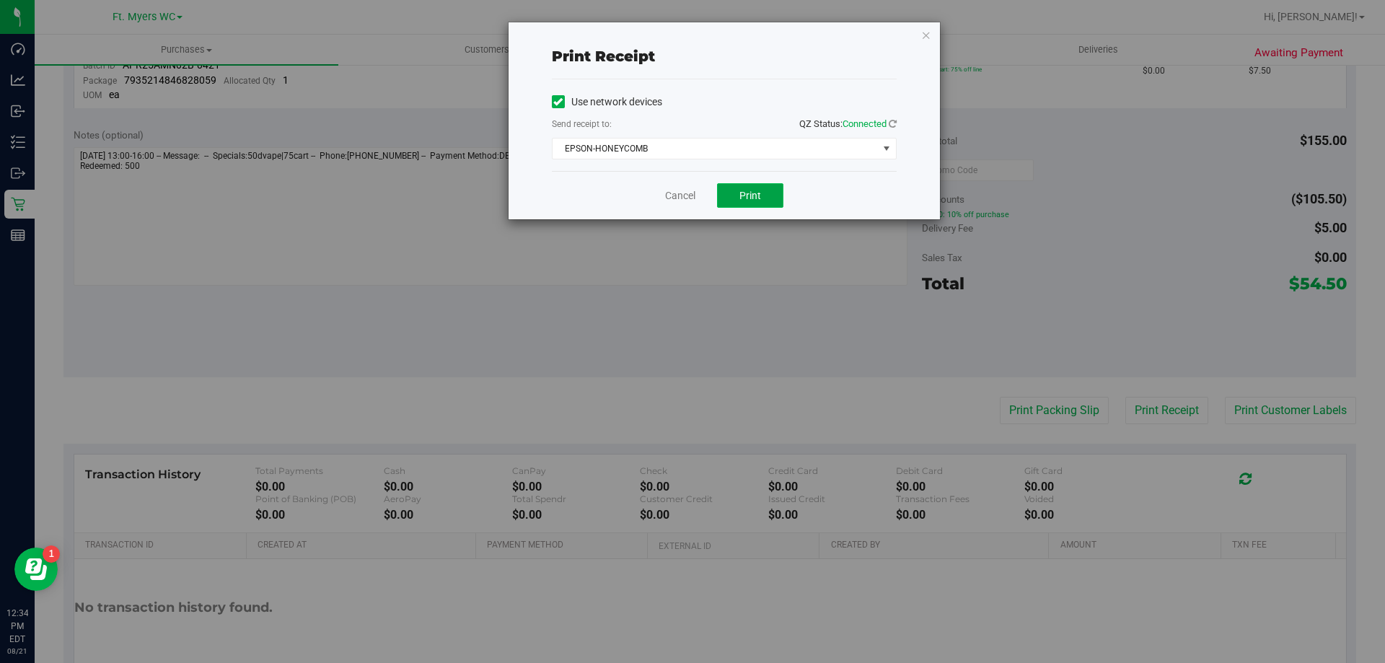
click at [770, 192] on button "Print" at bounding box center [750, 195] width 66 height 25
click at [701, 197] on div "Cancel Print" at bounding box center [724, 195] width 345 height 48
click at [696, 196] on div "Cancel Print" at bounding box center [724, 195] width 345 height 48
click at [685, 192] on link "Cancel" at bounding box center [680, 195] width 30 height 15
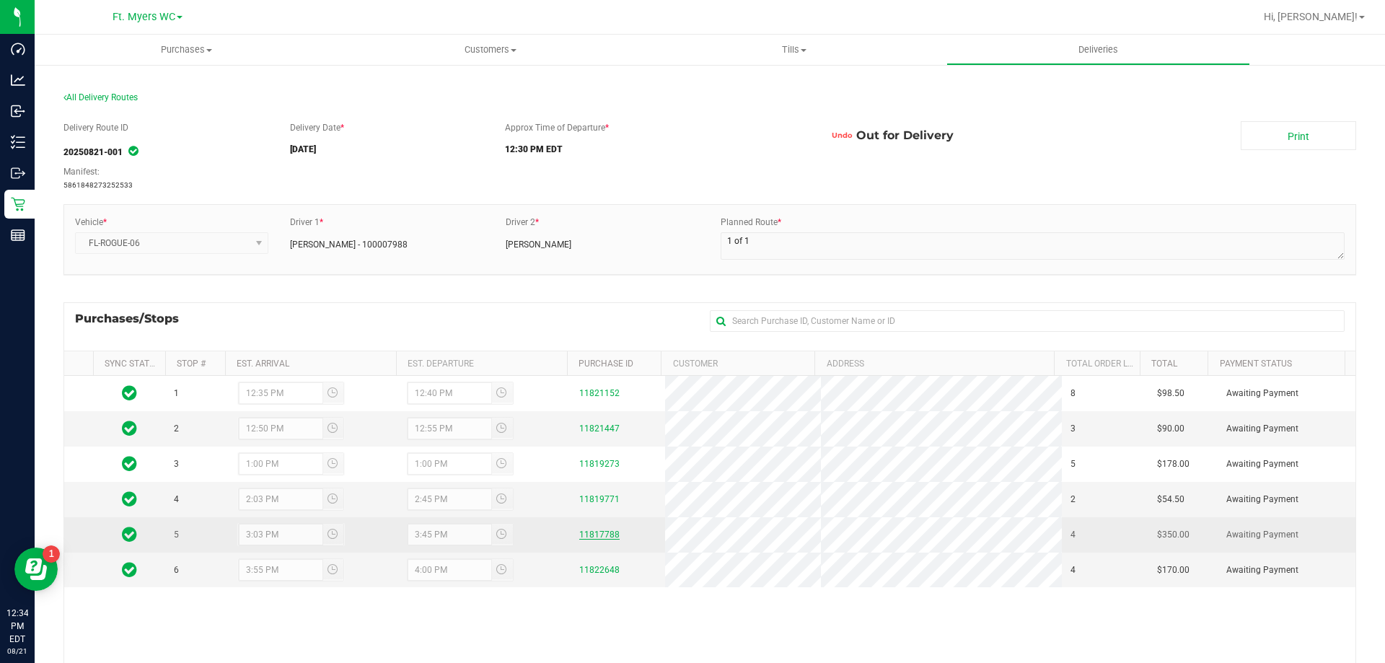
click at [595, 530] on link "11817788" at bounding box center [599, 535] width 40 height 10
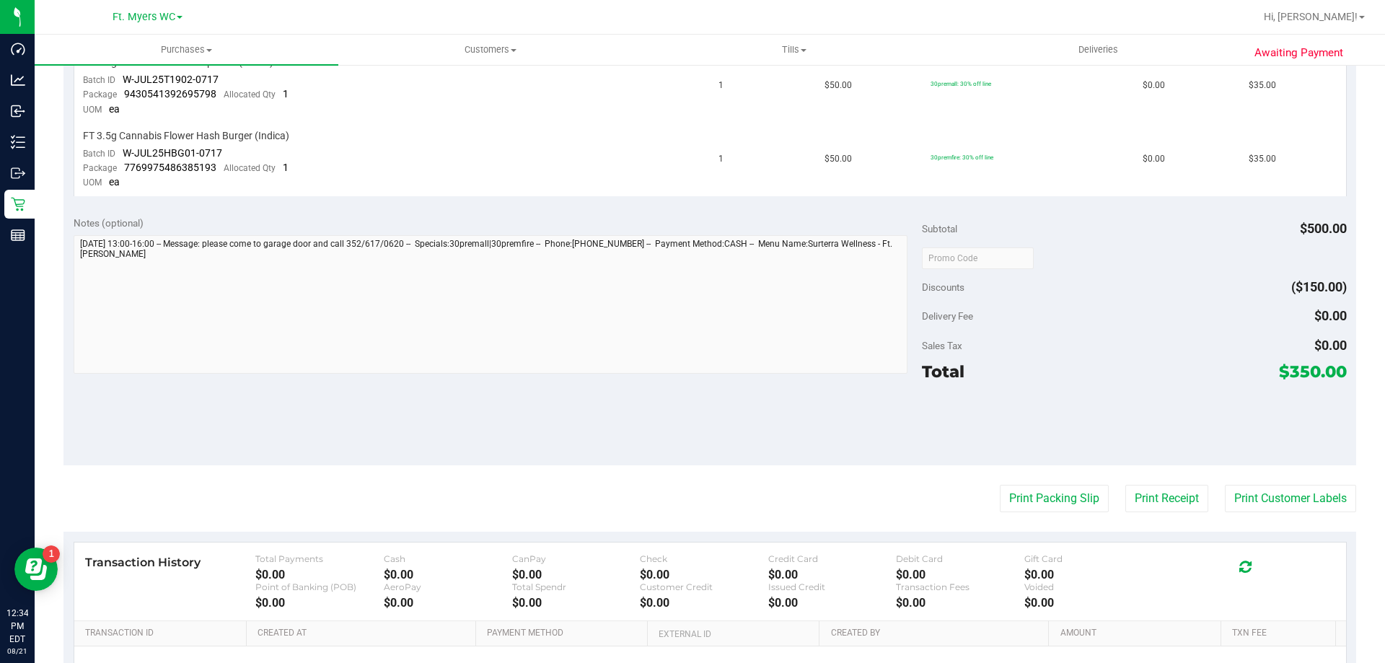
scroll to position [577, 0]
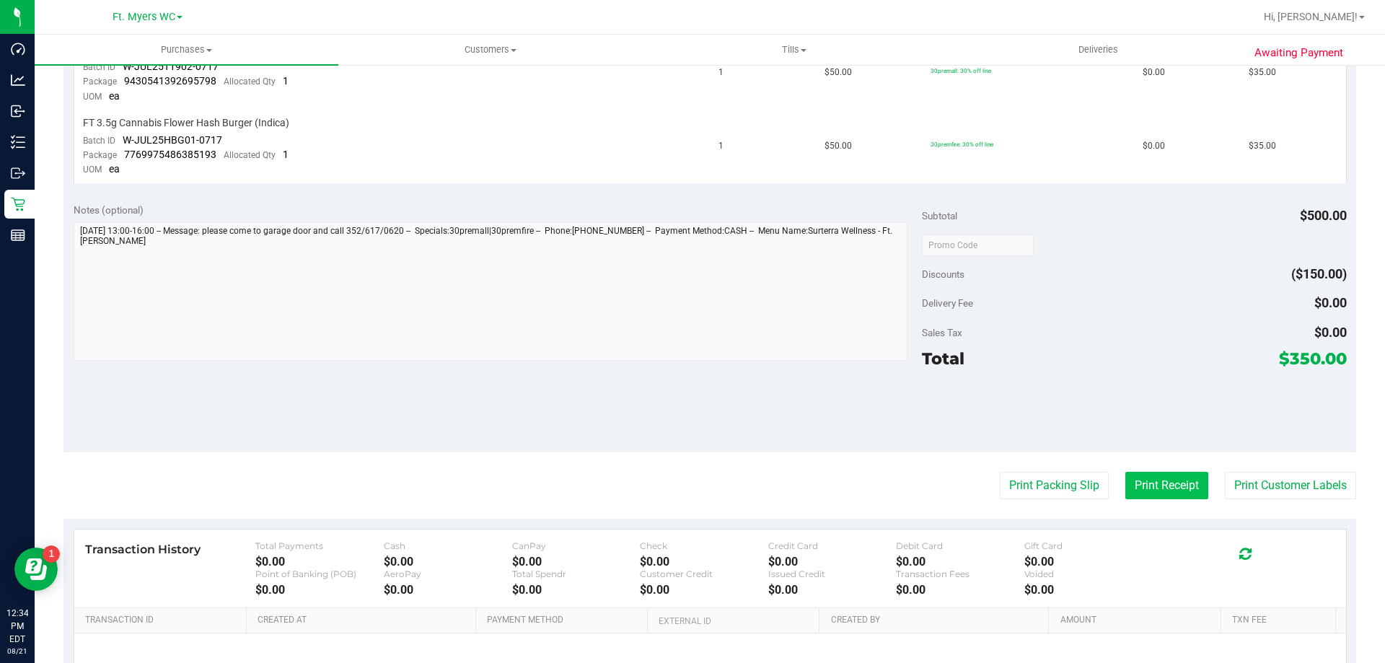
click at [1126, 482] on button "Print Receipt" at bounding box center [1167, 485] width 83 height 27
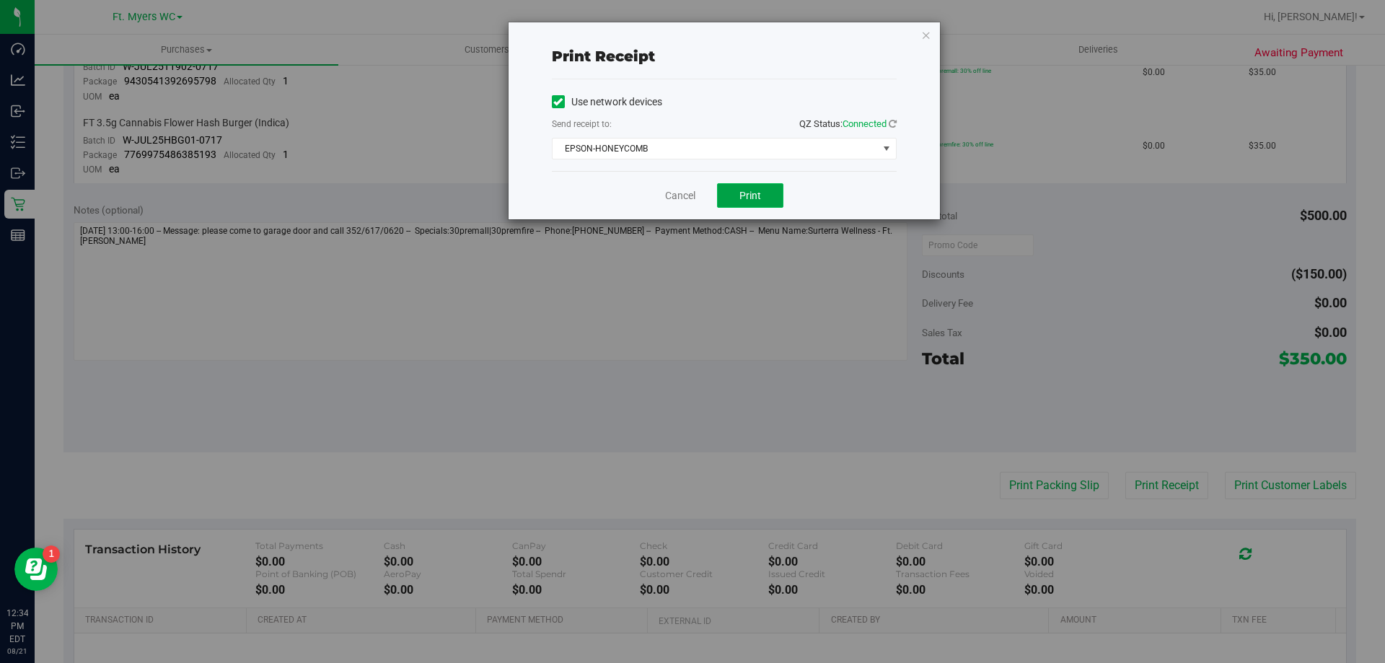
click at [762, 197] on button "Print" at bounding box center [750, 195] width 66 height 25
